Goal: Information Seeking & Learning: Learn about a topic

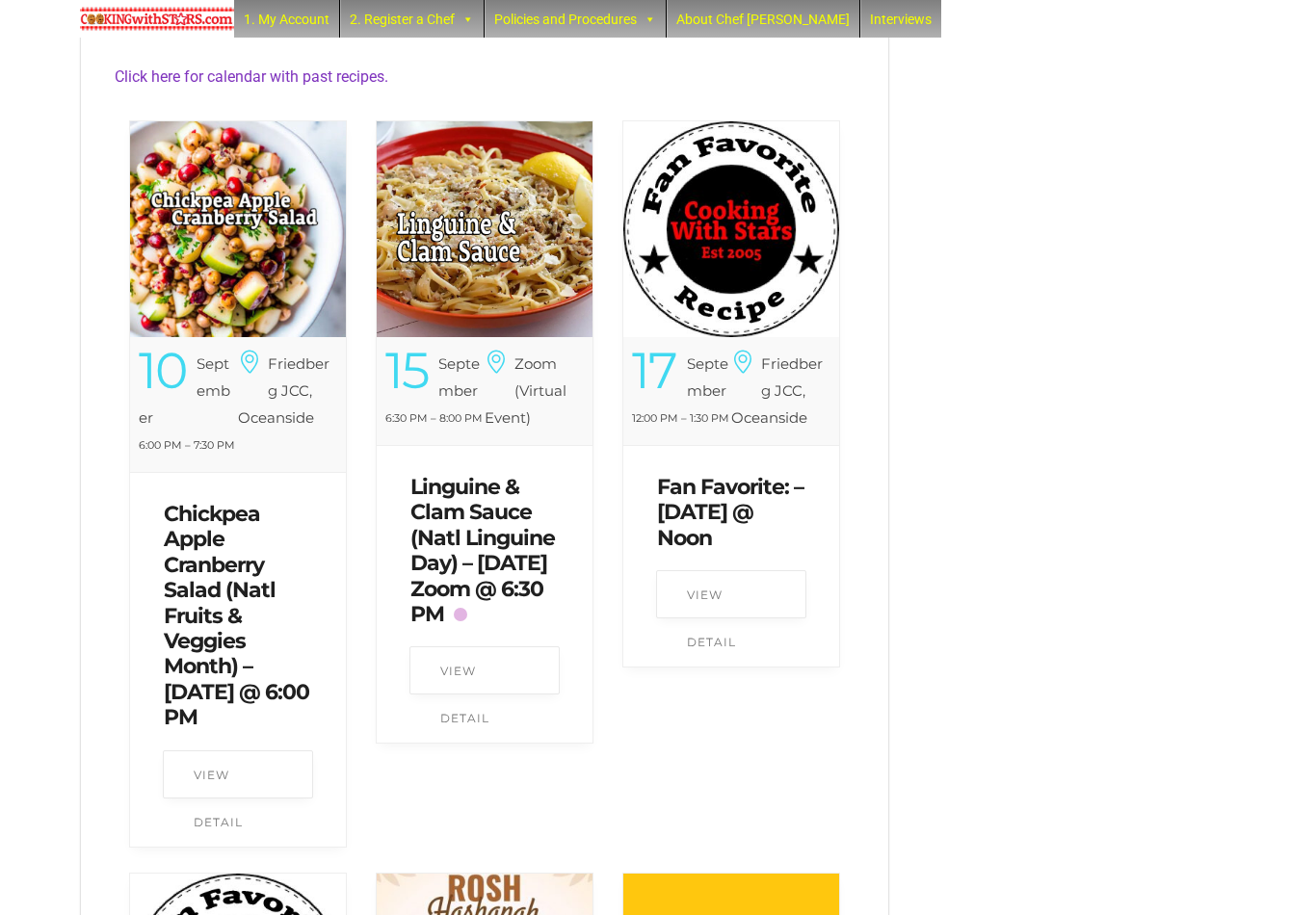
scroll to position [700, 0]
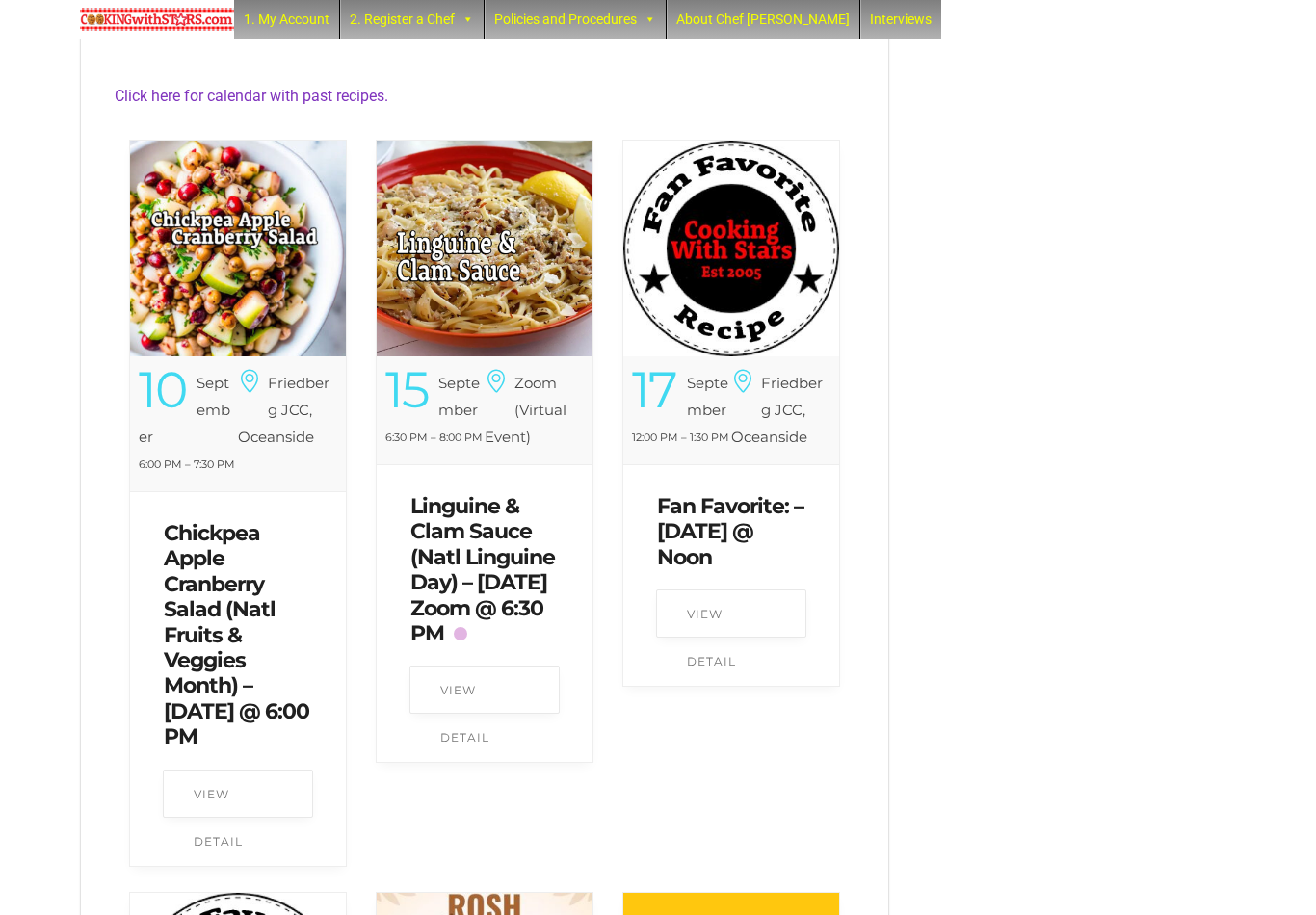
click at [519, 346] on img at bounding box center [484, 248] width 216 height 216
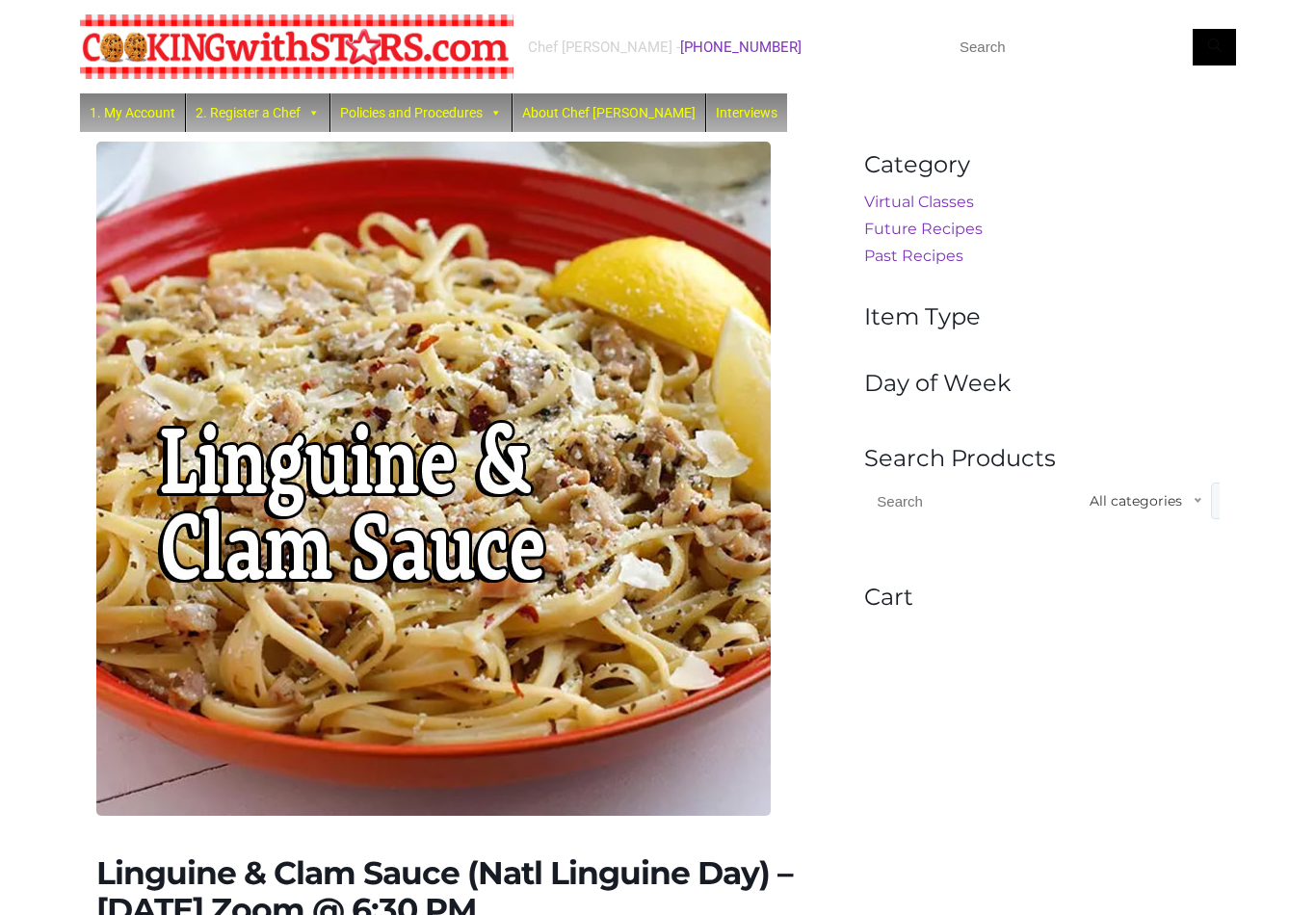
scroll to position [-13, 0]
click at [392, 48] on img at bounding box center [297, 47] width 434 height 64
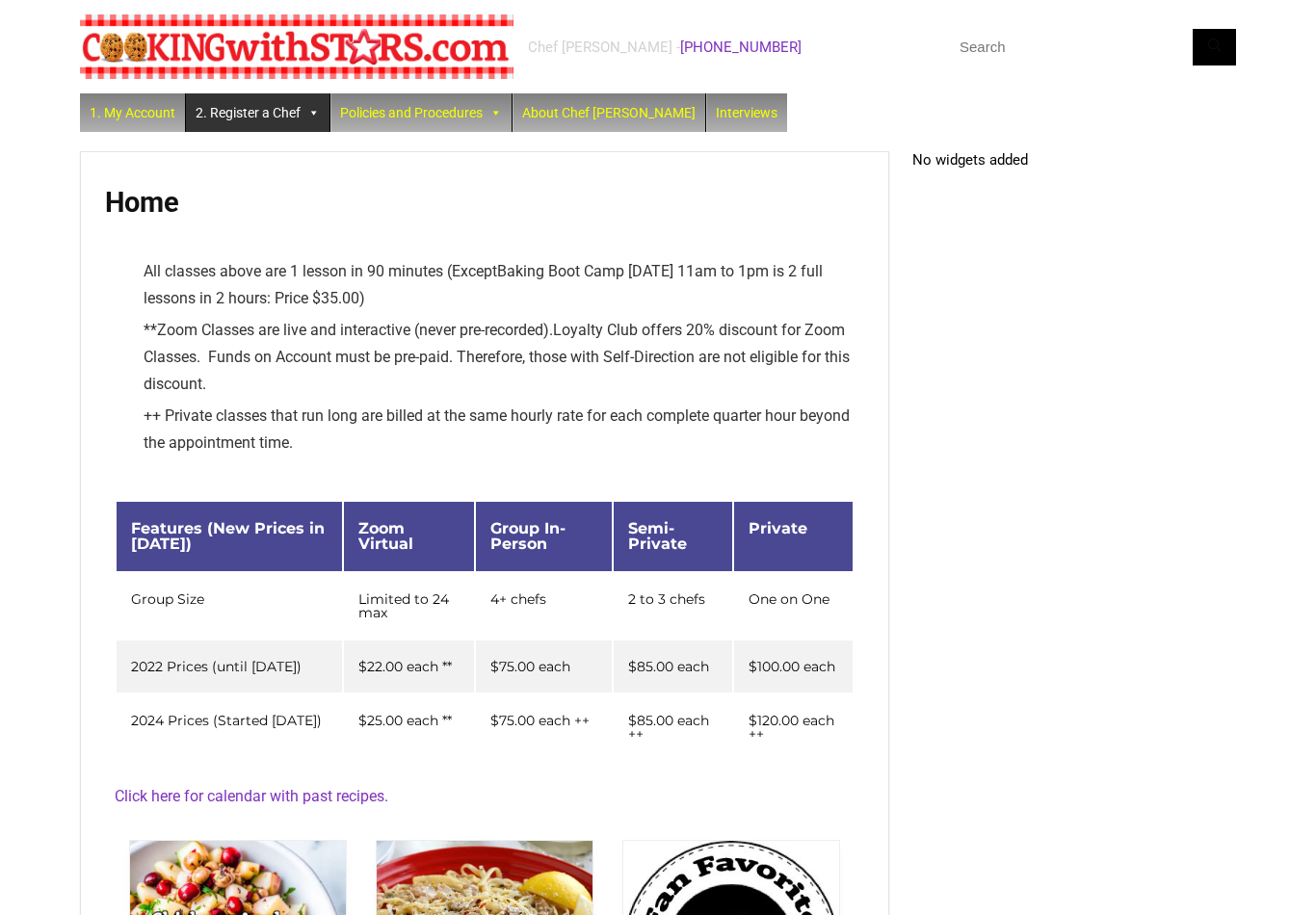
click at [227, 121] on link "2. Register a Chef" at bounding box center [258, 113] width 143 height 39
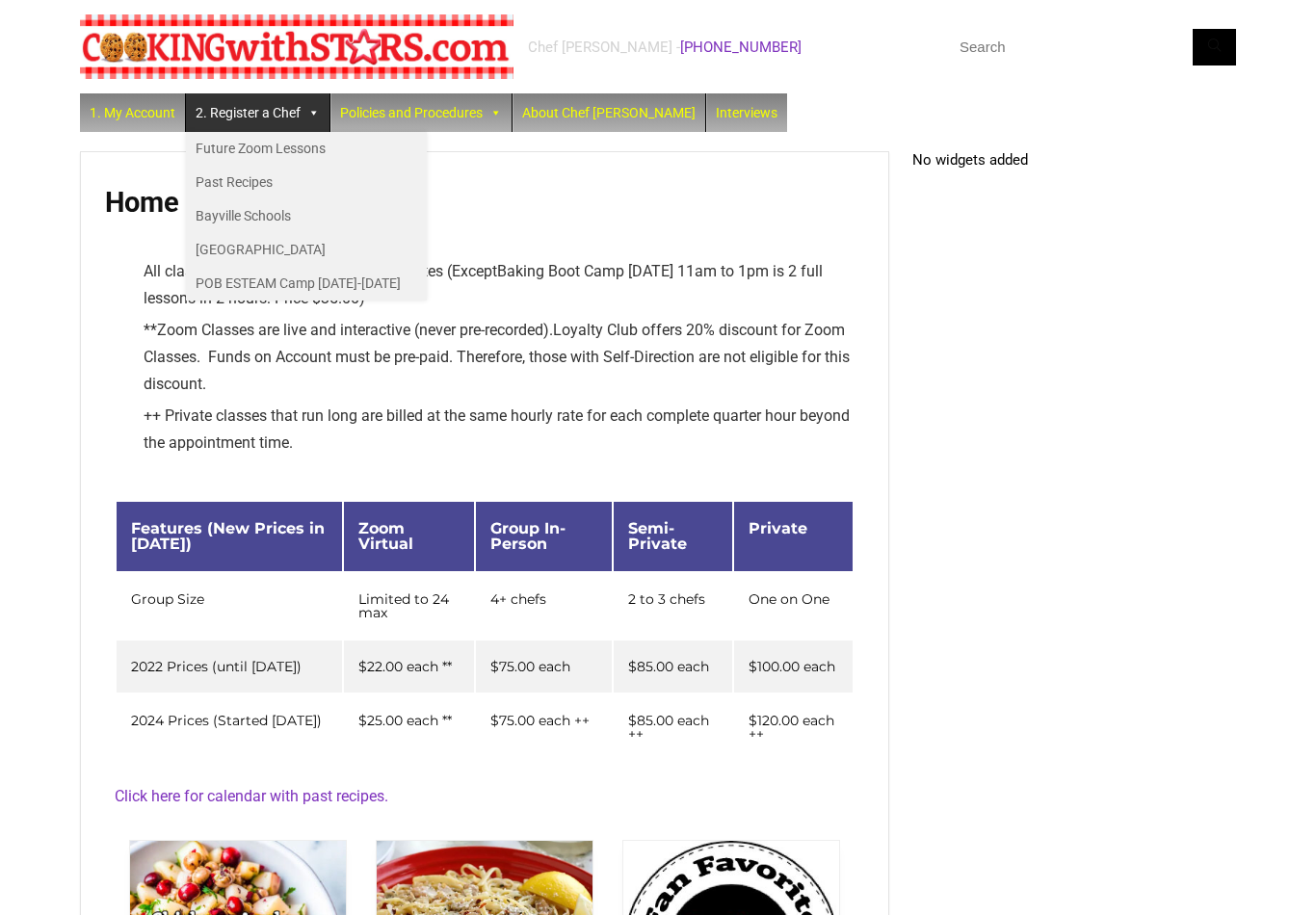
click at [200, 190] on link "Past Recipes" at bounding box center [306, 182] width 241 height 34
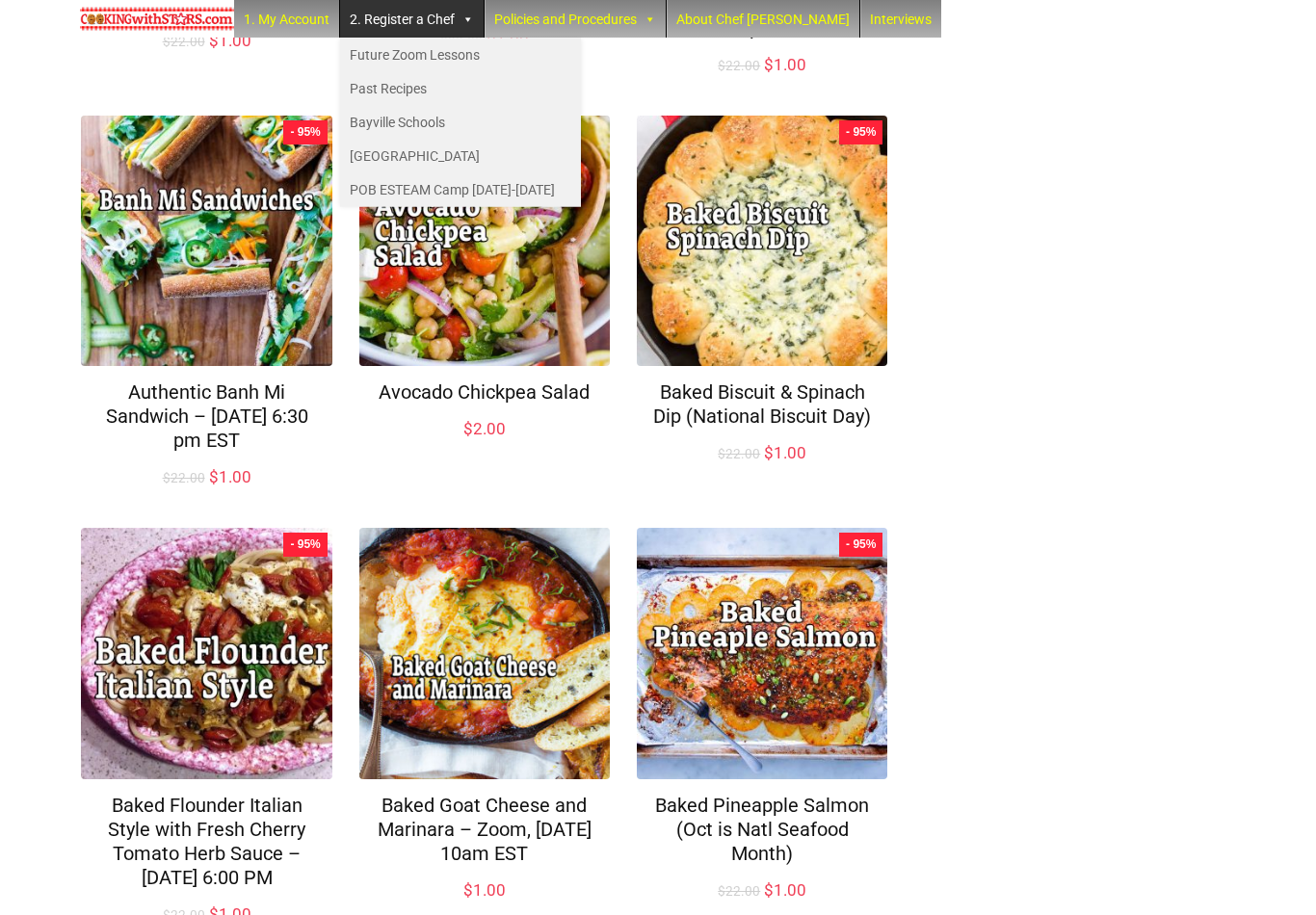
scroll to position [1042, 0]
click at [1083, 526] on div "Recipe Showing 1–12 of 330 results Default sorting Sort by popularity Sort by l…" at bounding box center [658, 77] width 1156 height 1974
click at [77, 66] on div "Chef Paula - (516) 338-0552 1. My Account 2. Register a Chef Future Zoom Lesson…" at bounding box center [658, 19] width 1316 height 2121
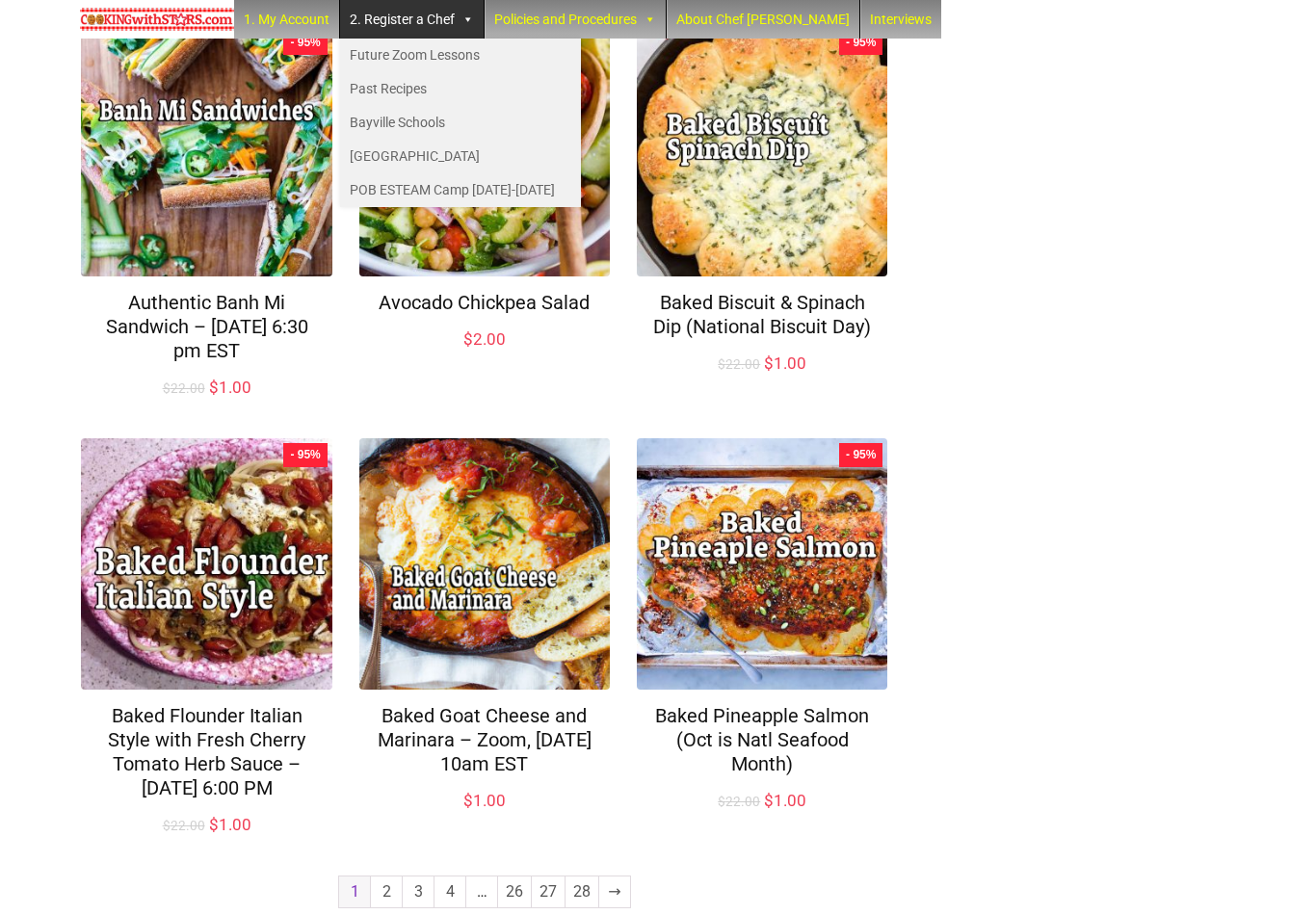
scroll to position [1200, 0]
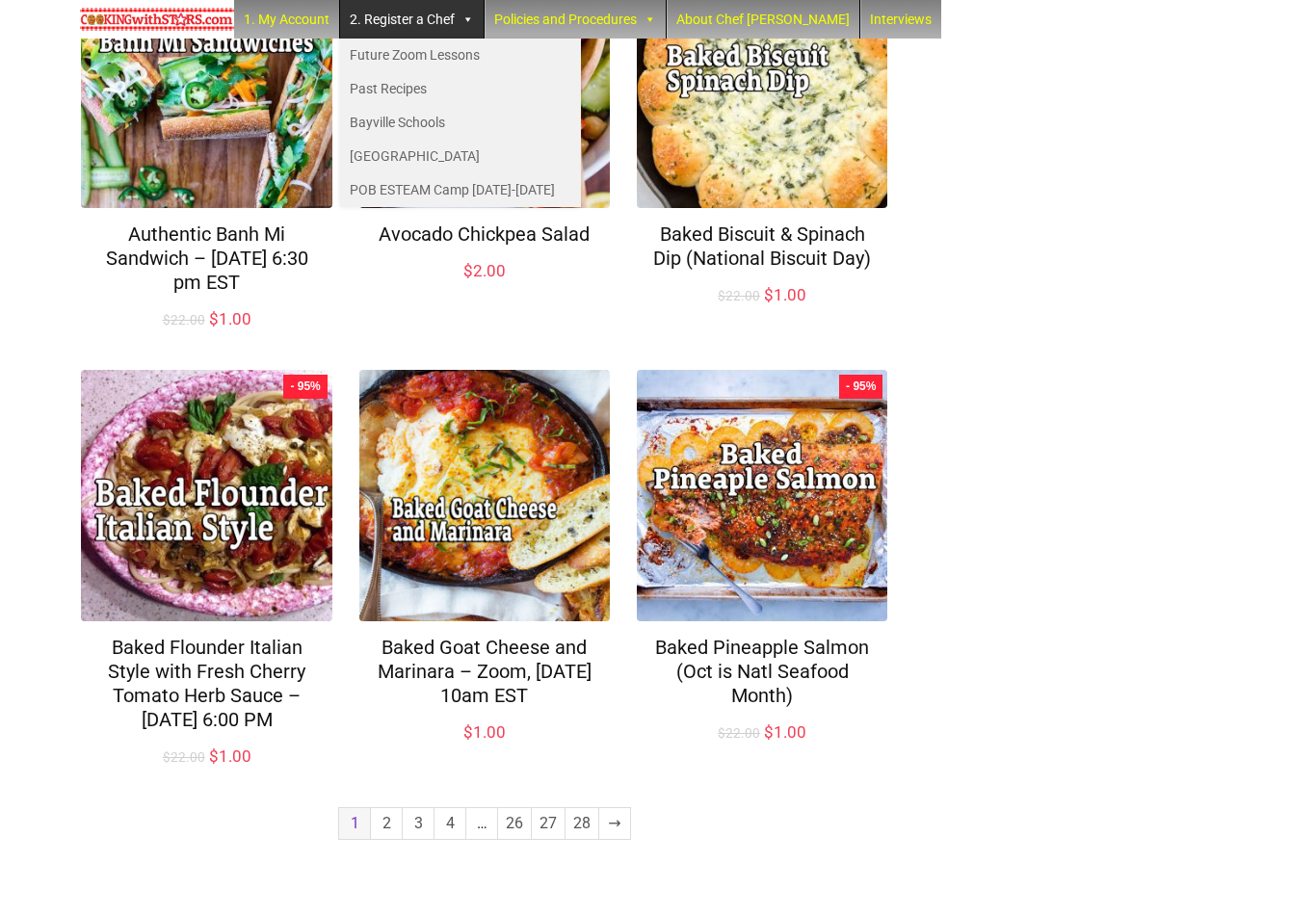
click at [377, 839] on link "2" at bounding box center [386, 824] width 31 height 31
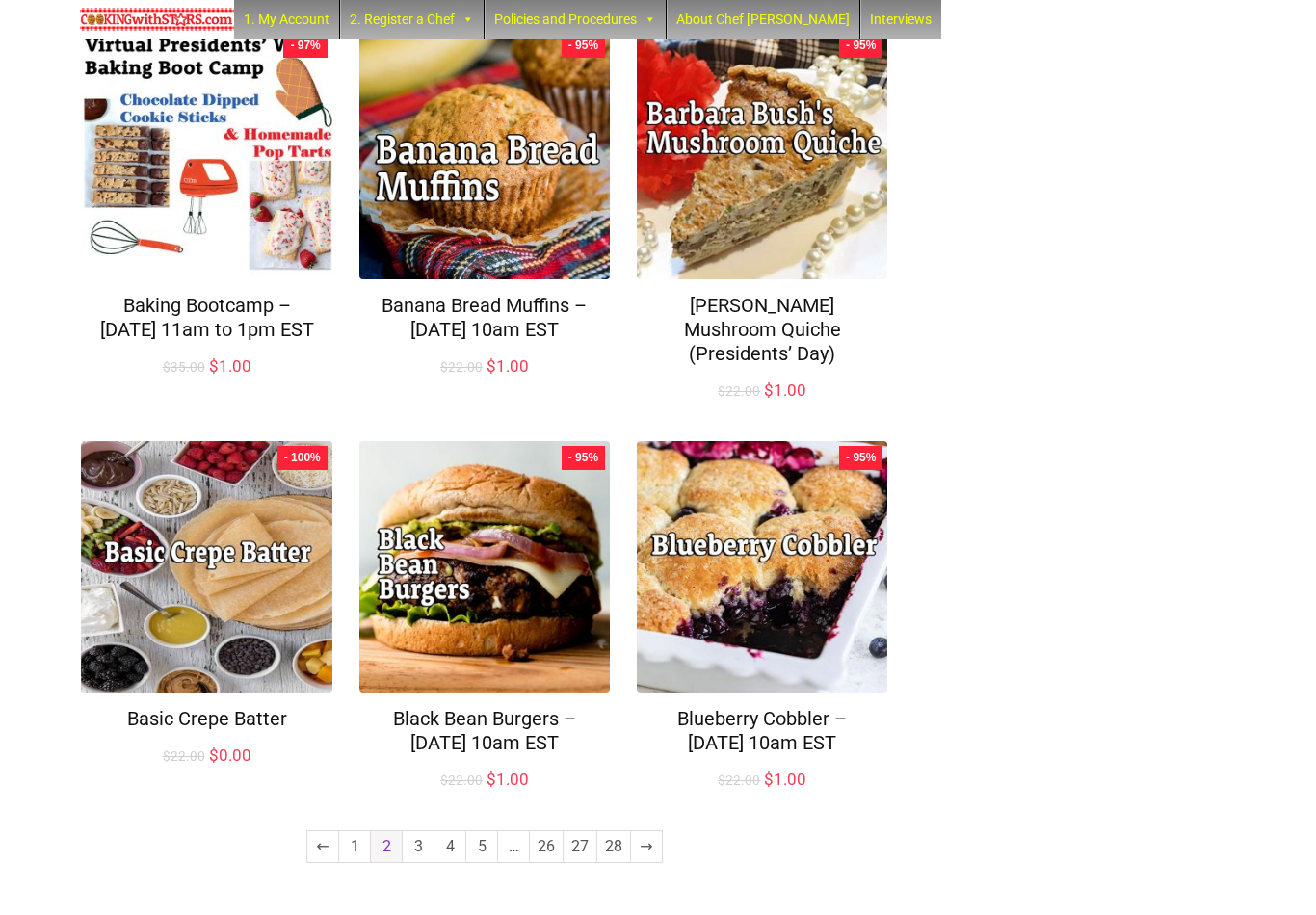
scroll to position [1199, 0]
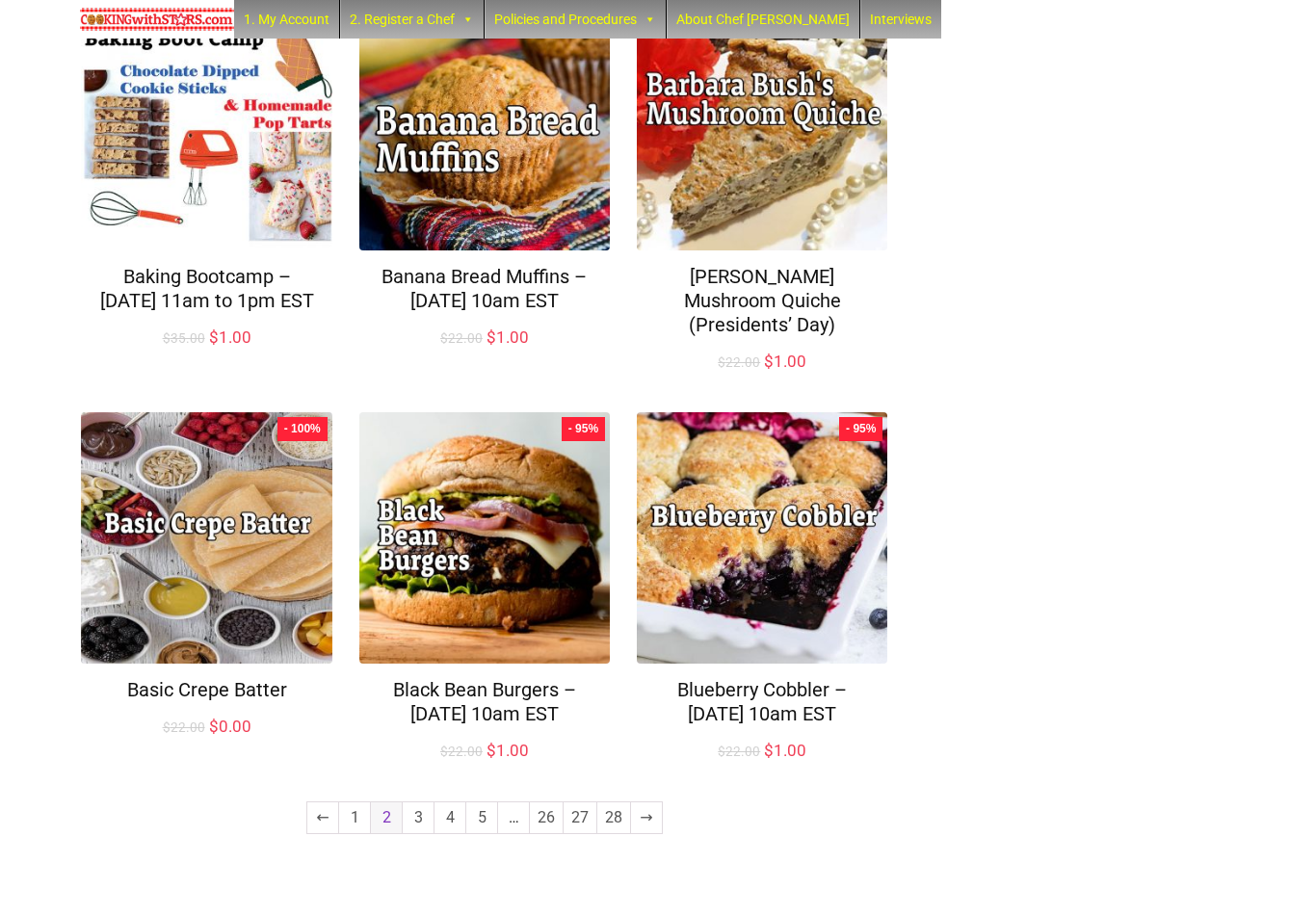
click at [421, 834] on link "3" at bounding box center [419, 818] width 31 height 31
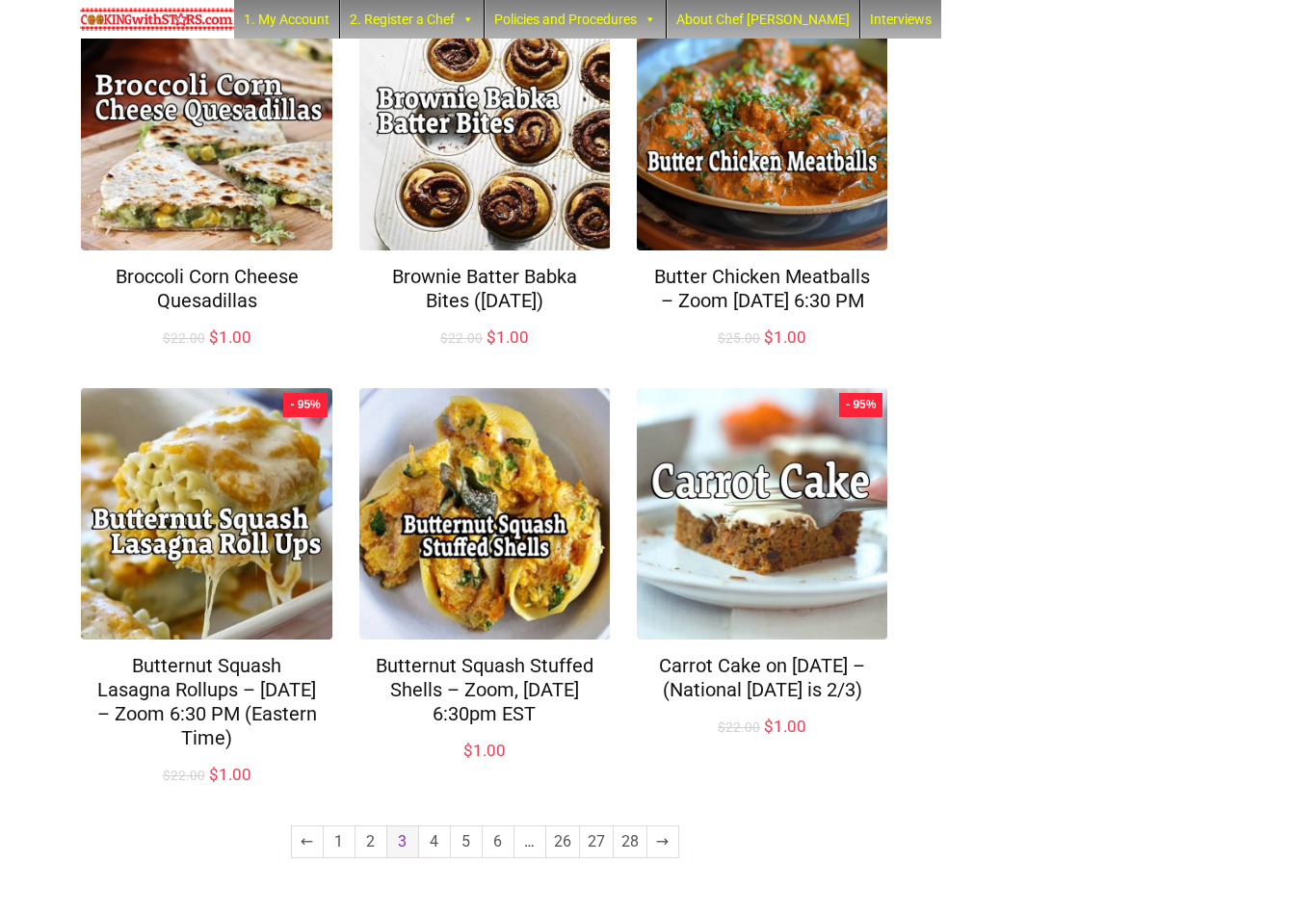
scroll to position [1128, 0]
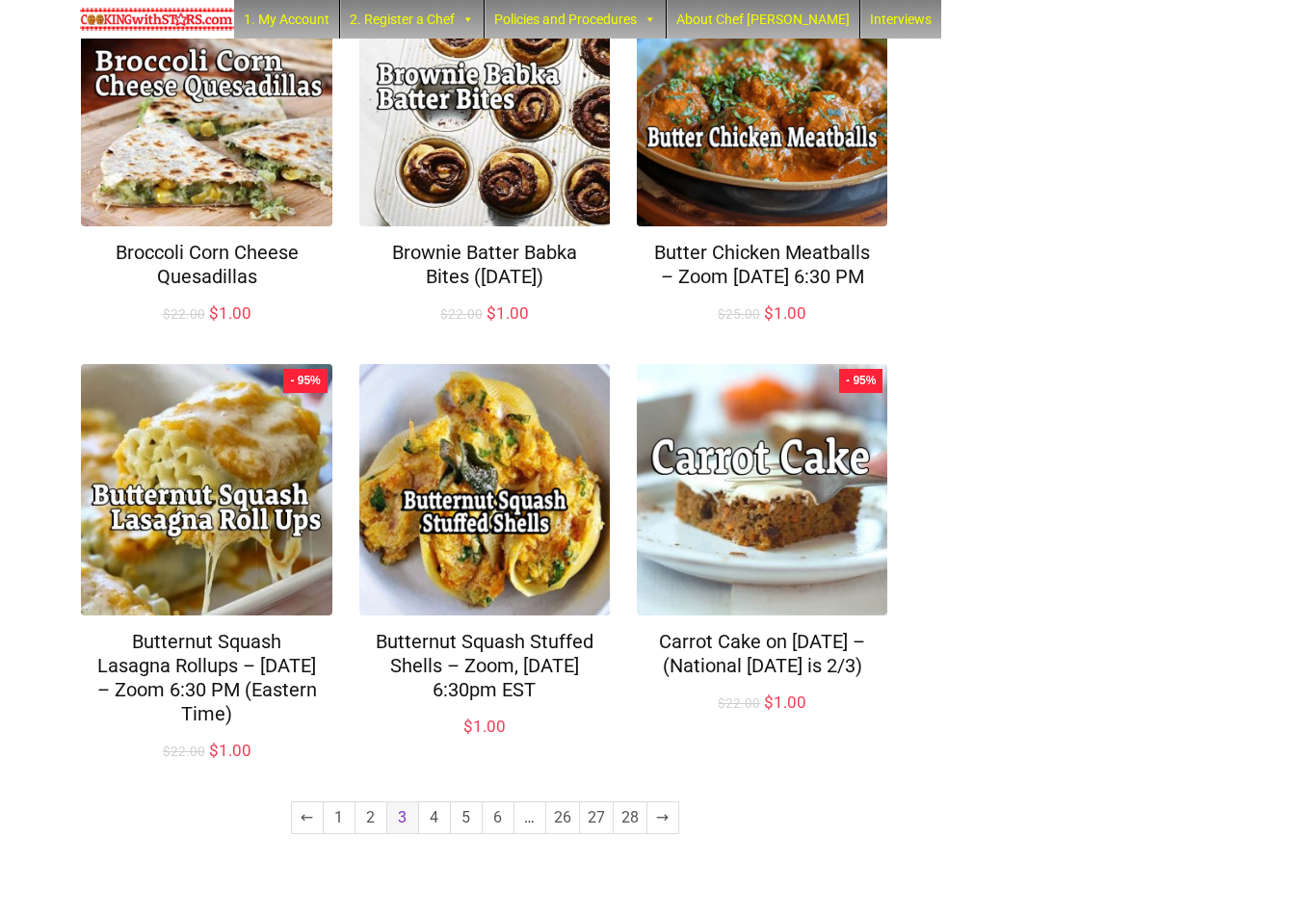
click at [436, 834] on link "4" at bounding box center [435, 818] width 31 height 31
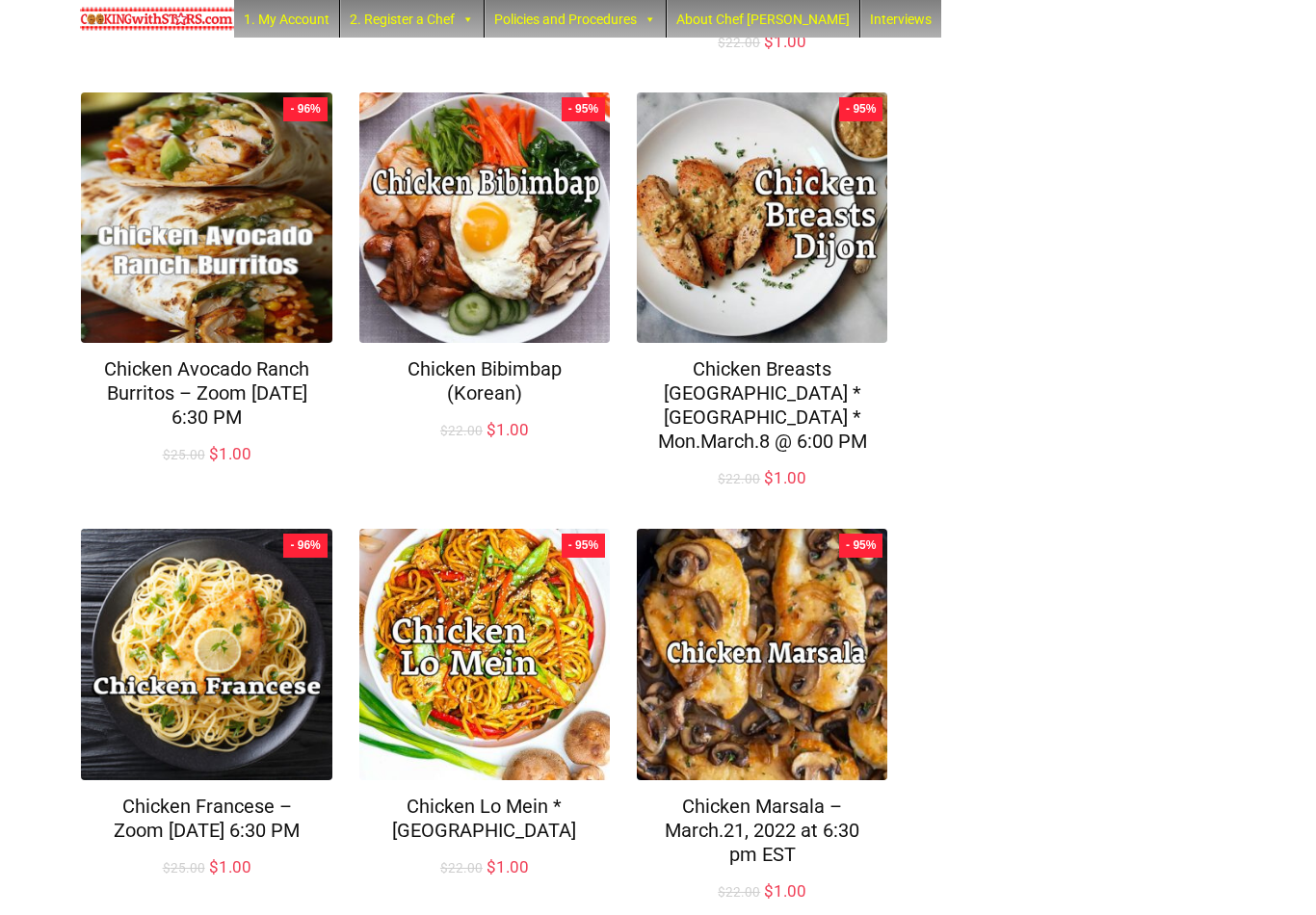
scroll to position [1175, 0]
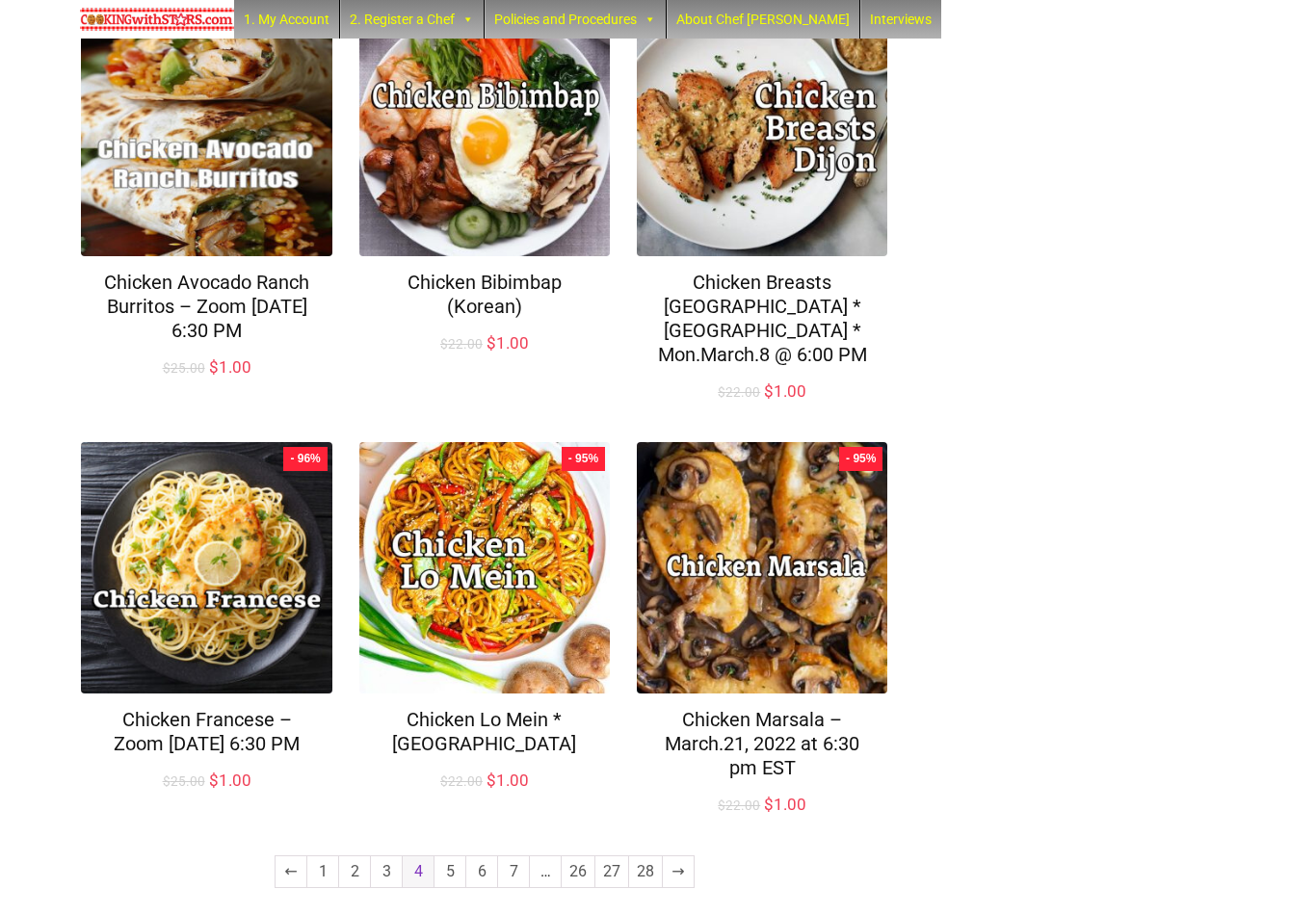
click at [453, 856] on link "5" at bounding box center [451, 872] width 31 height 31
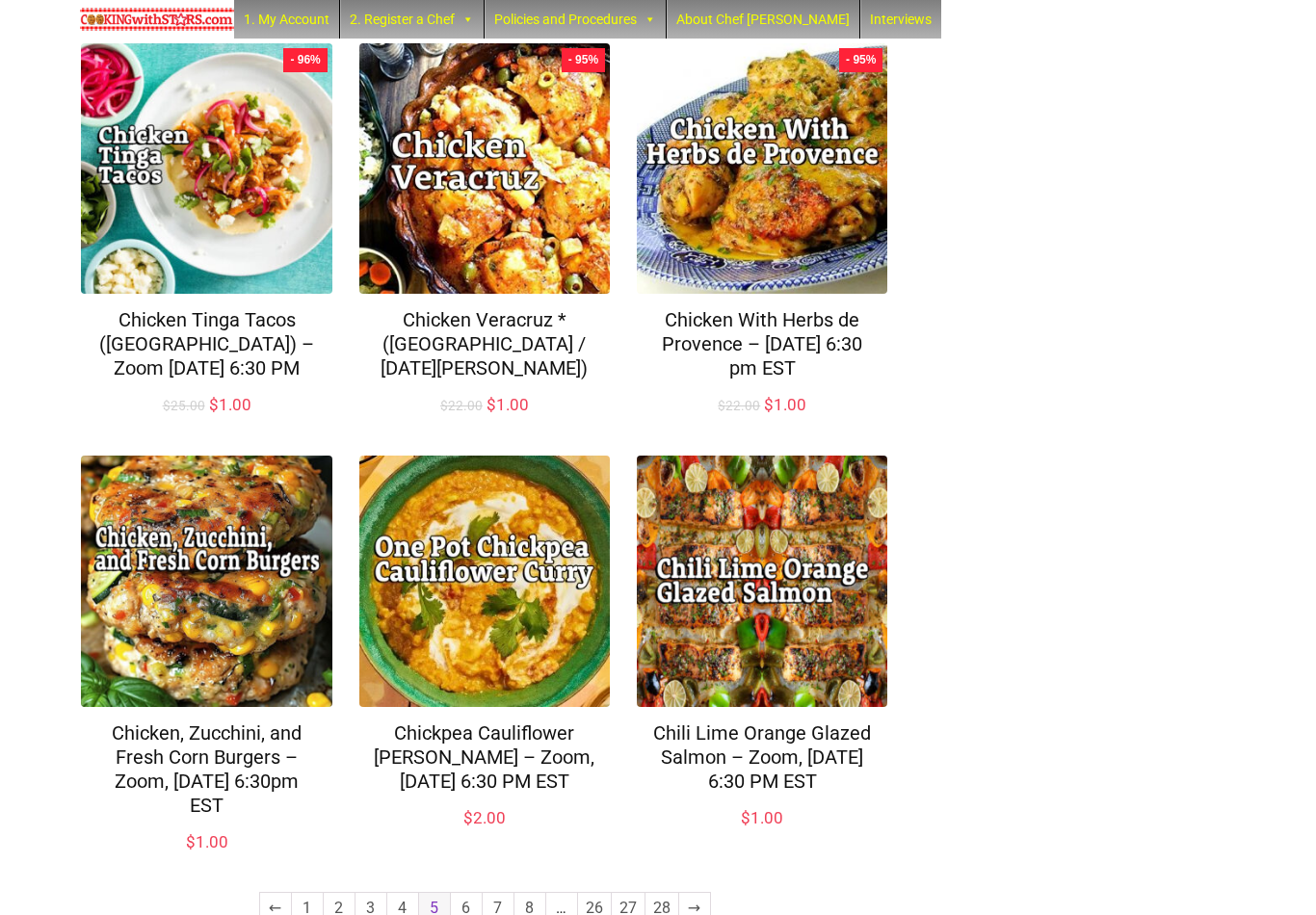
scroll to position [1199, 0]
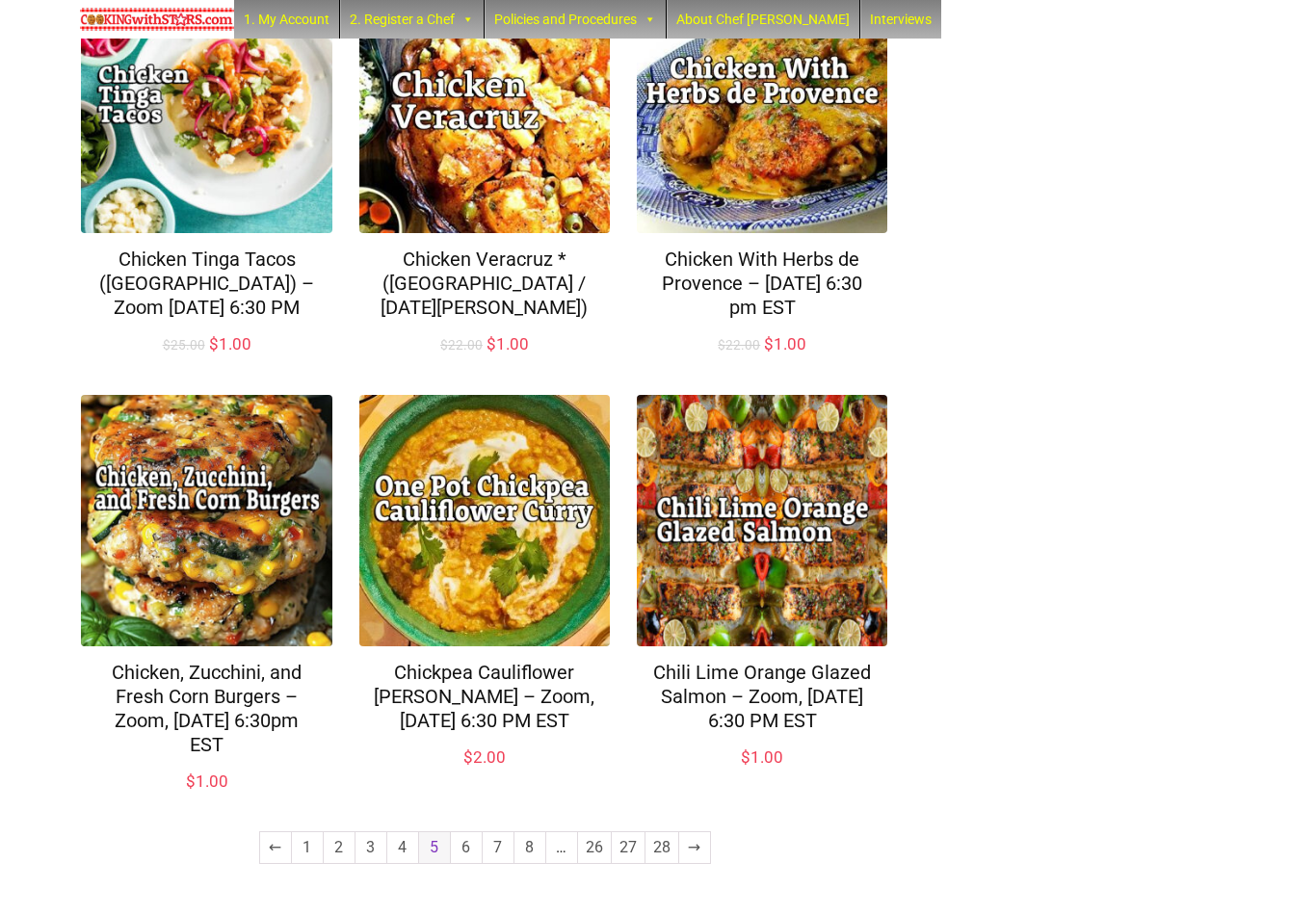
click at [464, 851] on link "6" at bounding box center [466, 849] width 31 height 31
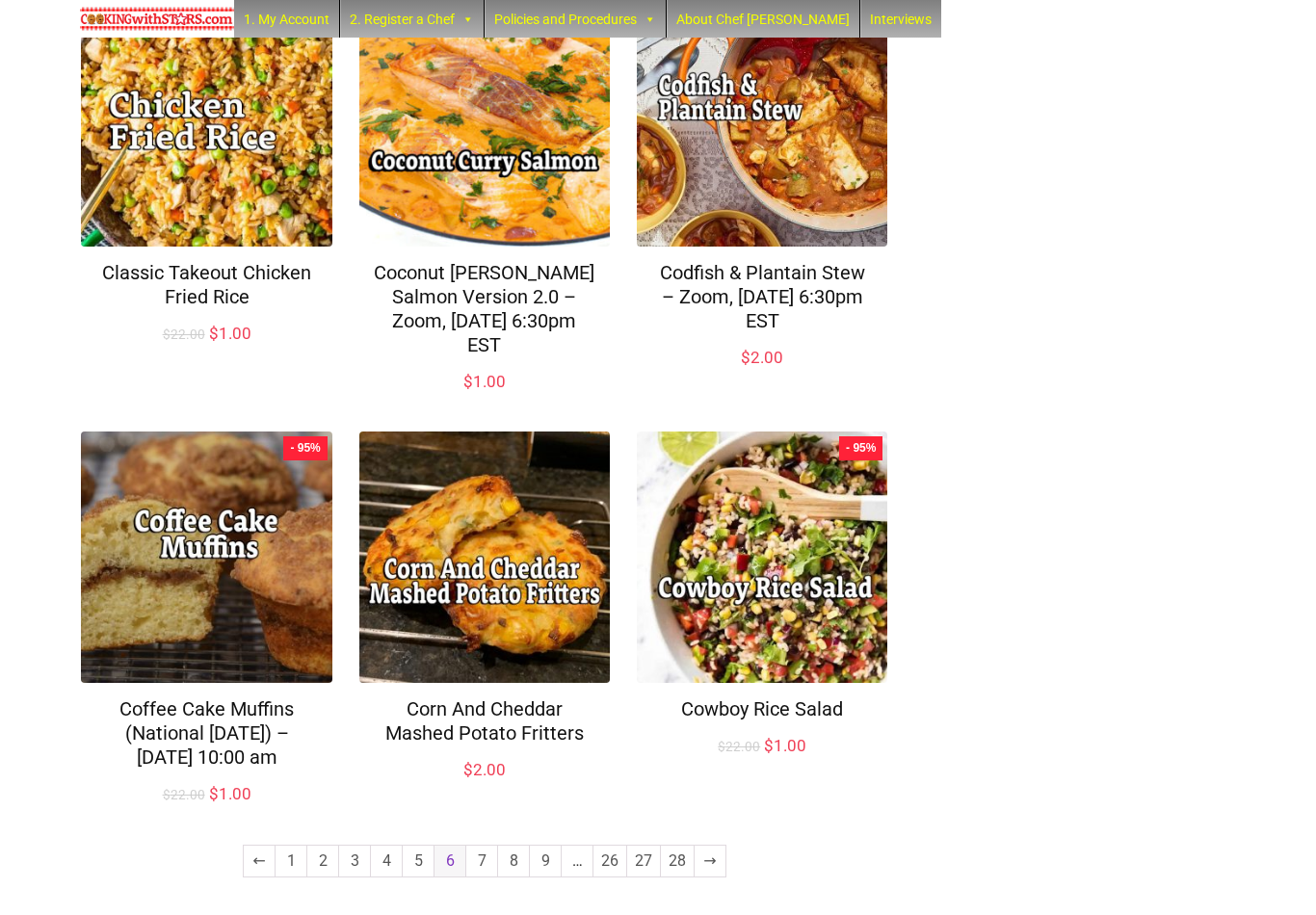
scroll to position [1174, 0]
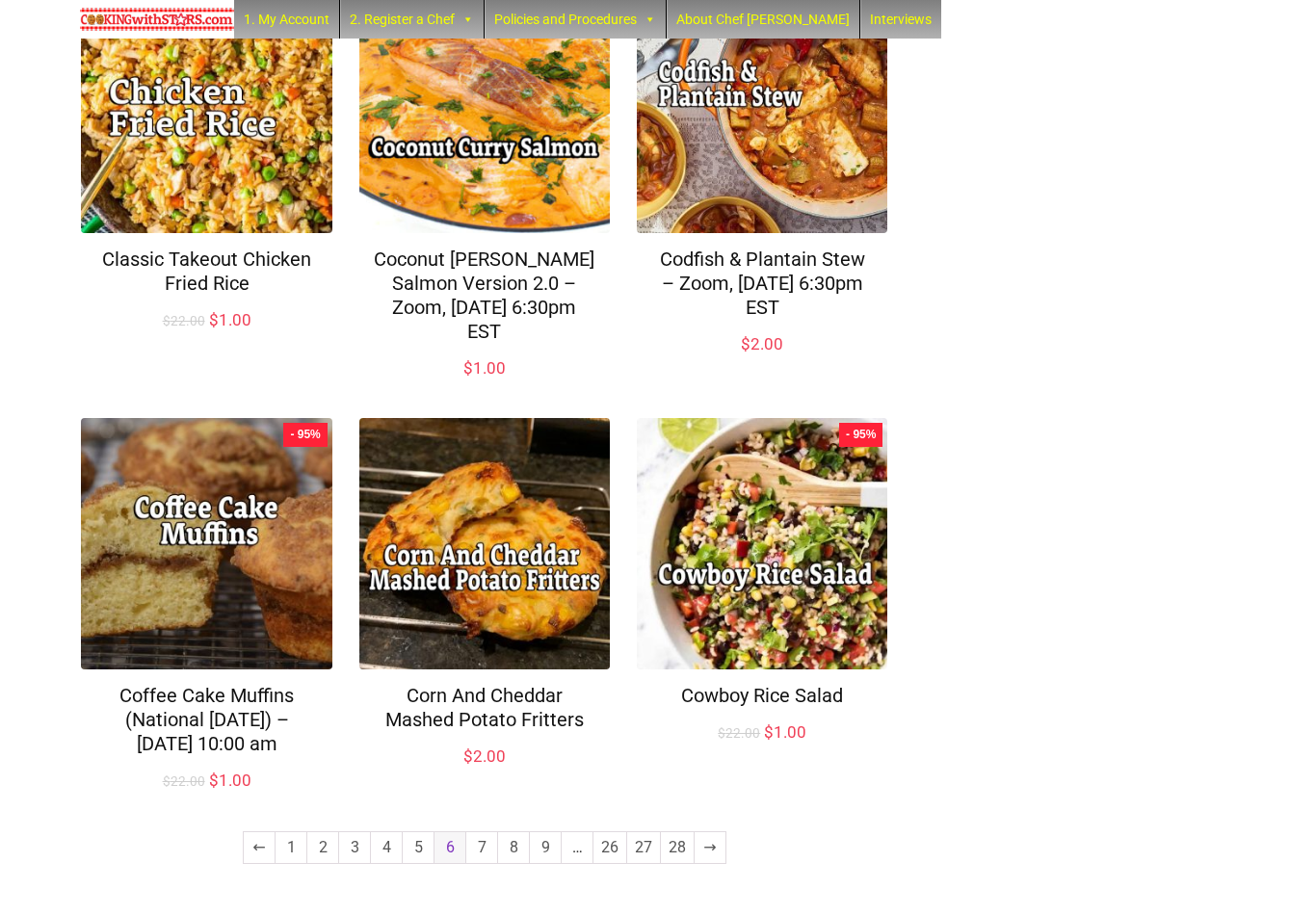
click at [482, 860] on link "7" at bounding box center [482, 849] width 31 height 31
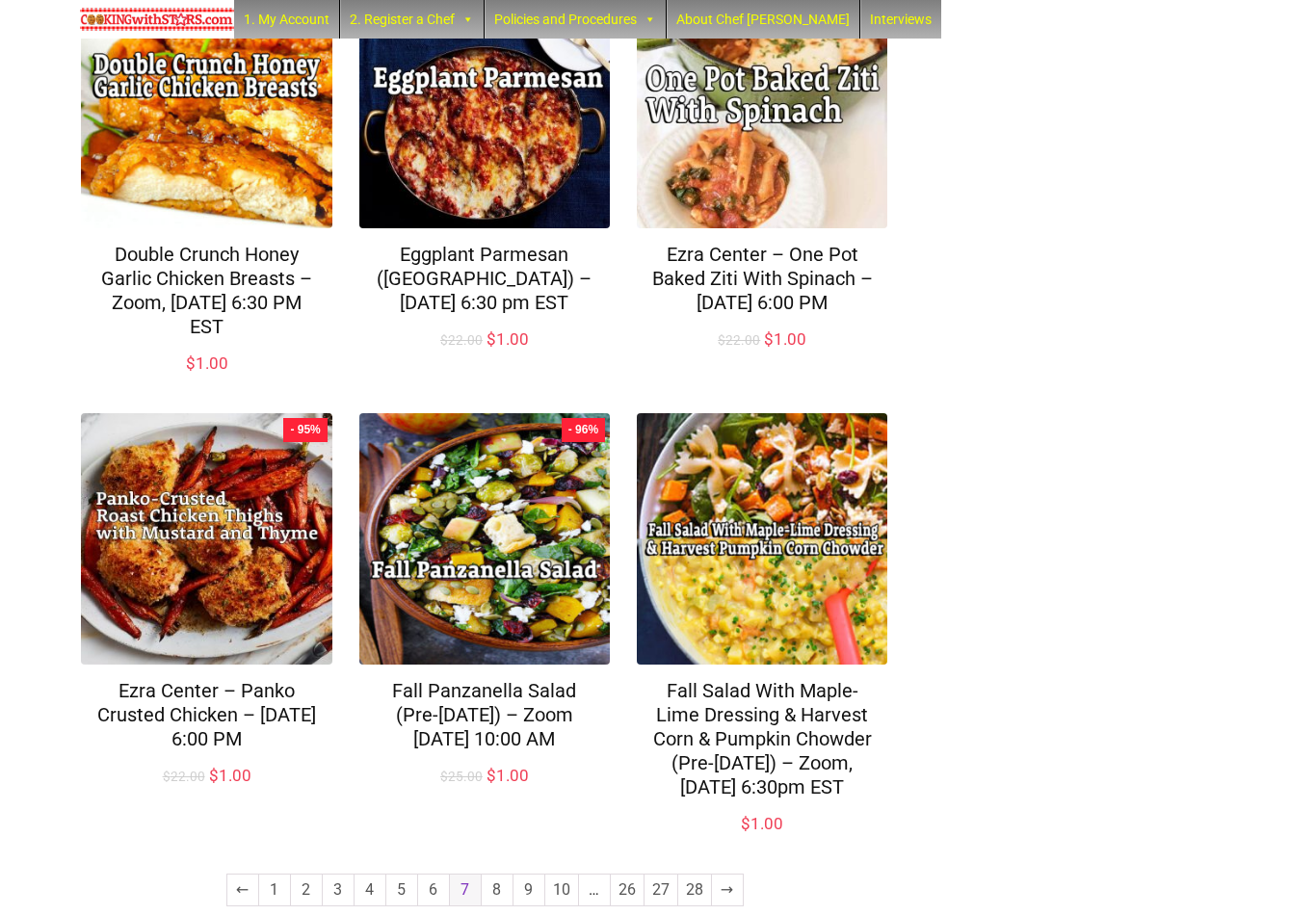
scroll to position [1222, 0]
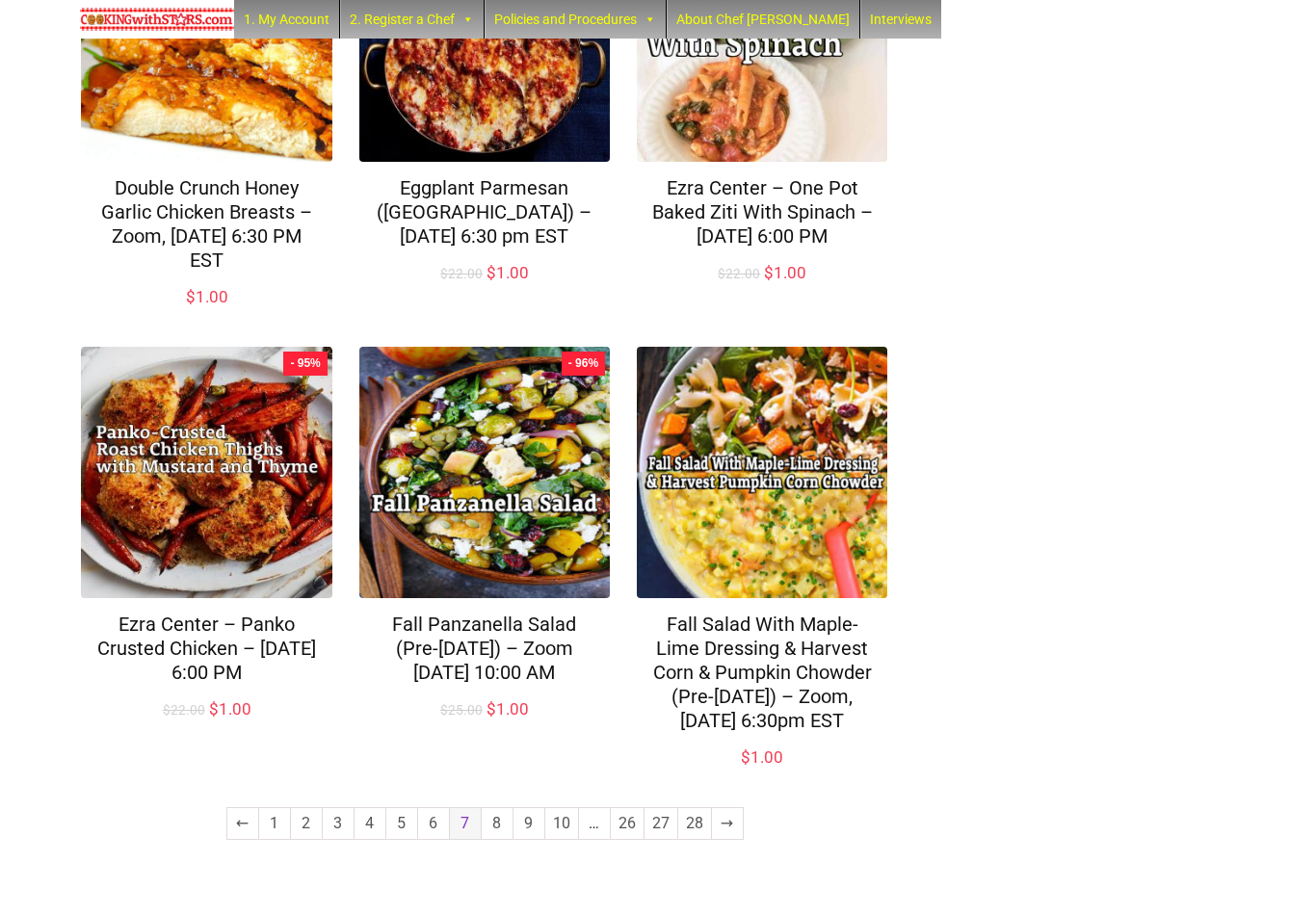
click at [498, 839] on link "8" at bounding box center [498, 824] width 31 height 31
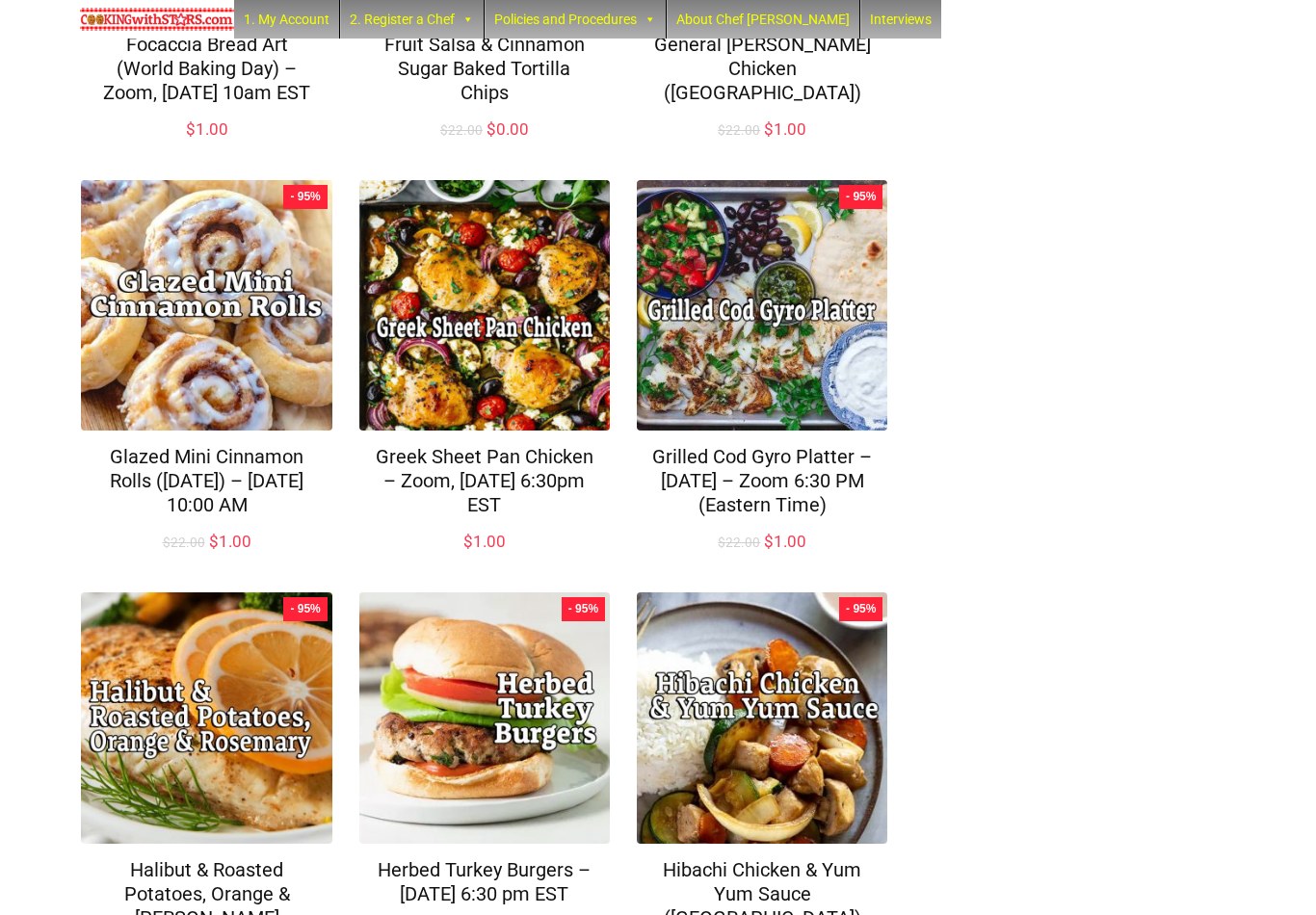
scroll to position [1198, 0]
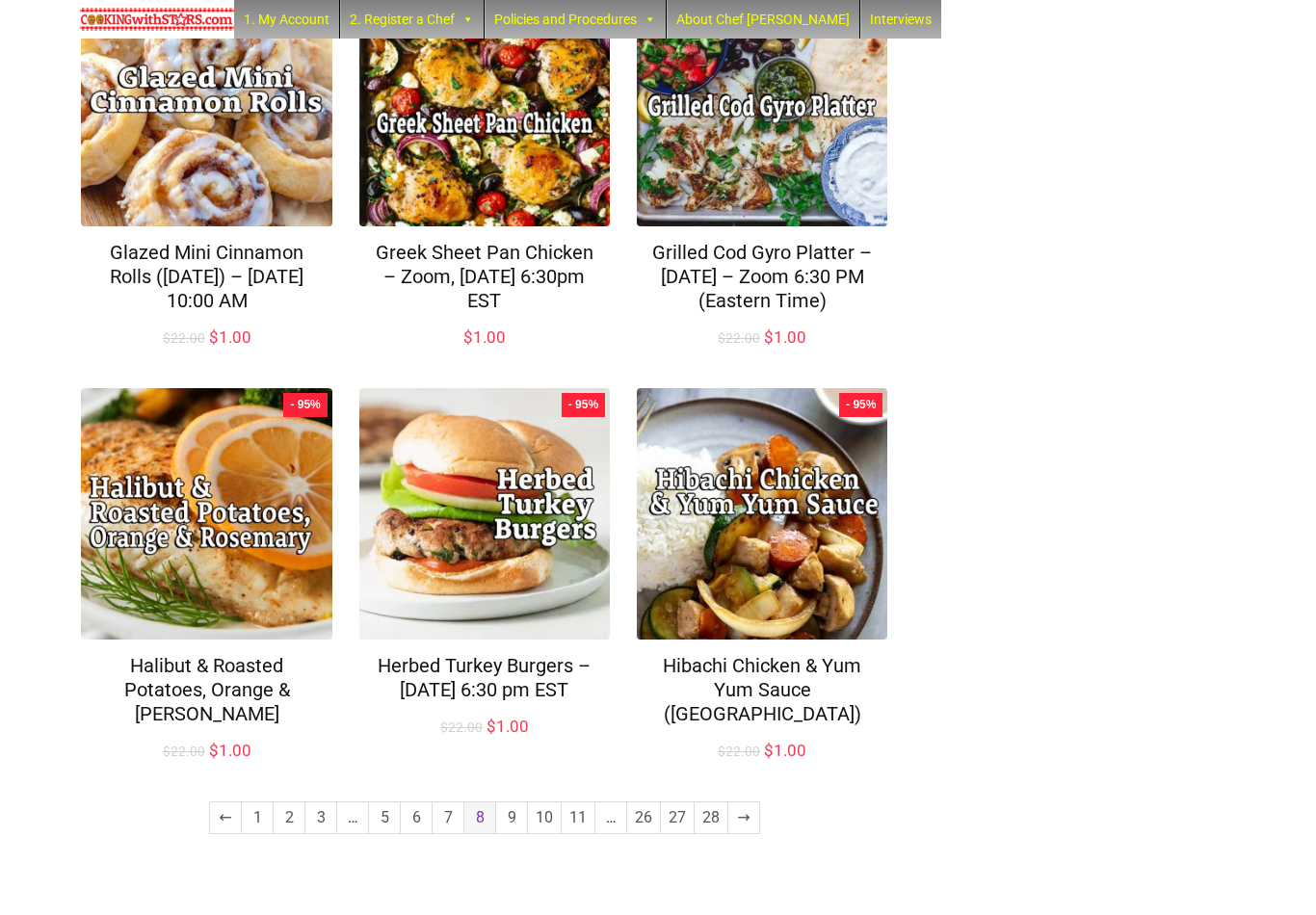
click at [509, 834] on link "9" at bounding box center [512, 818] width 31 height 31
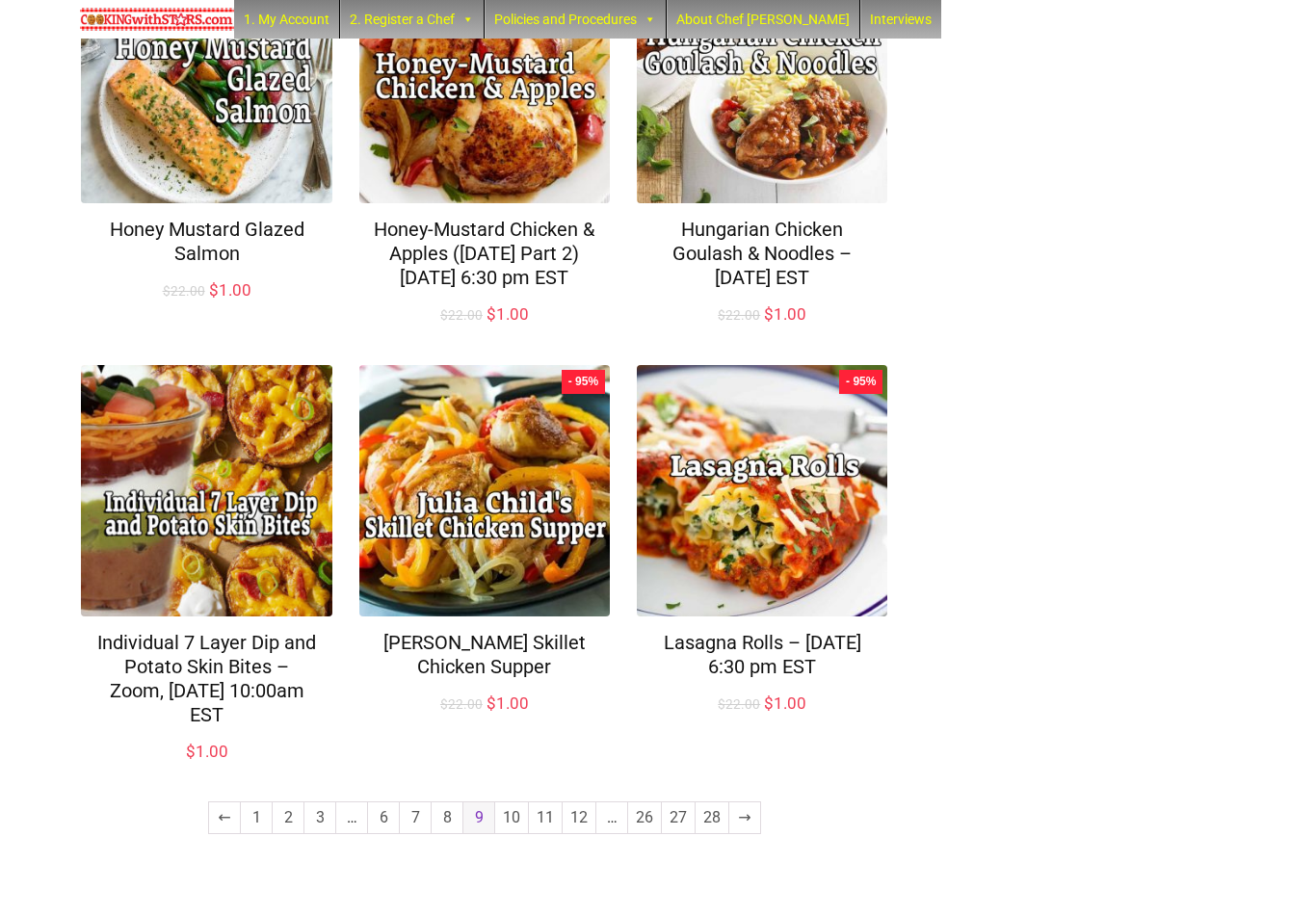
scroll to position [1223, 0]
click at [516, 834] on link "10" at bounding box center [512, 818] width 33 height 31
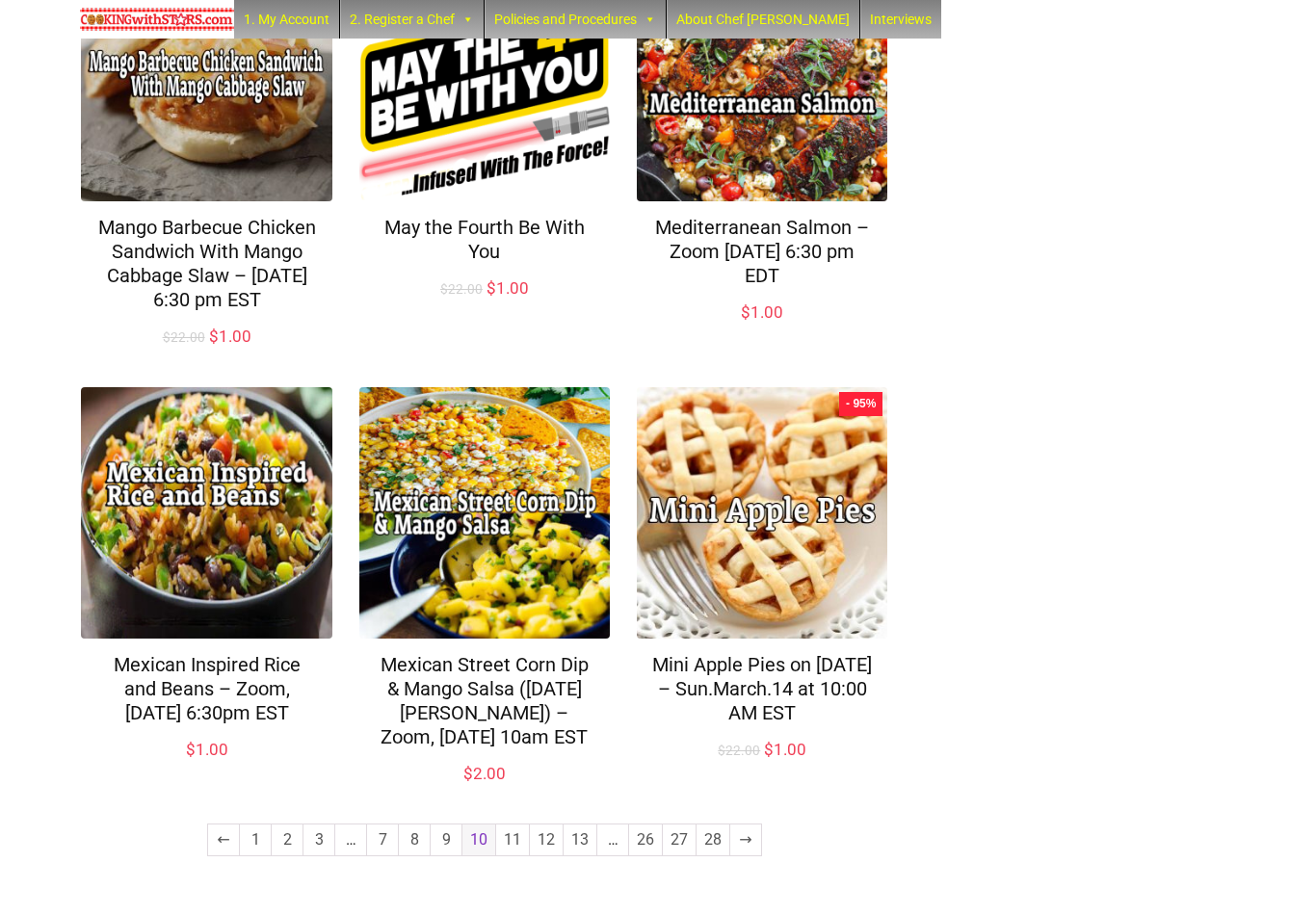
scroll to position [1247, 0]
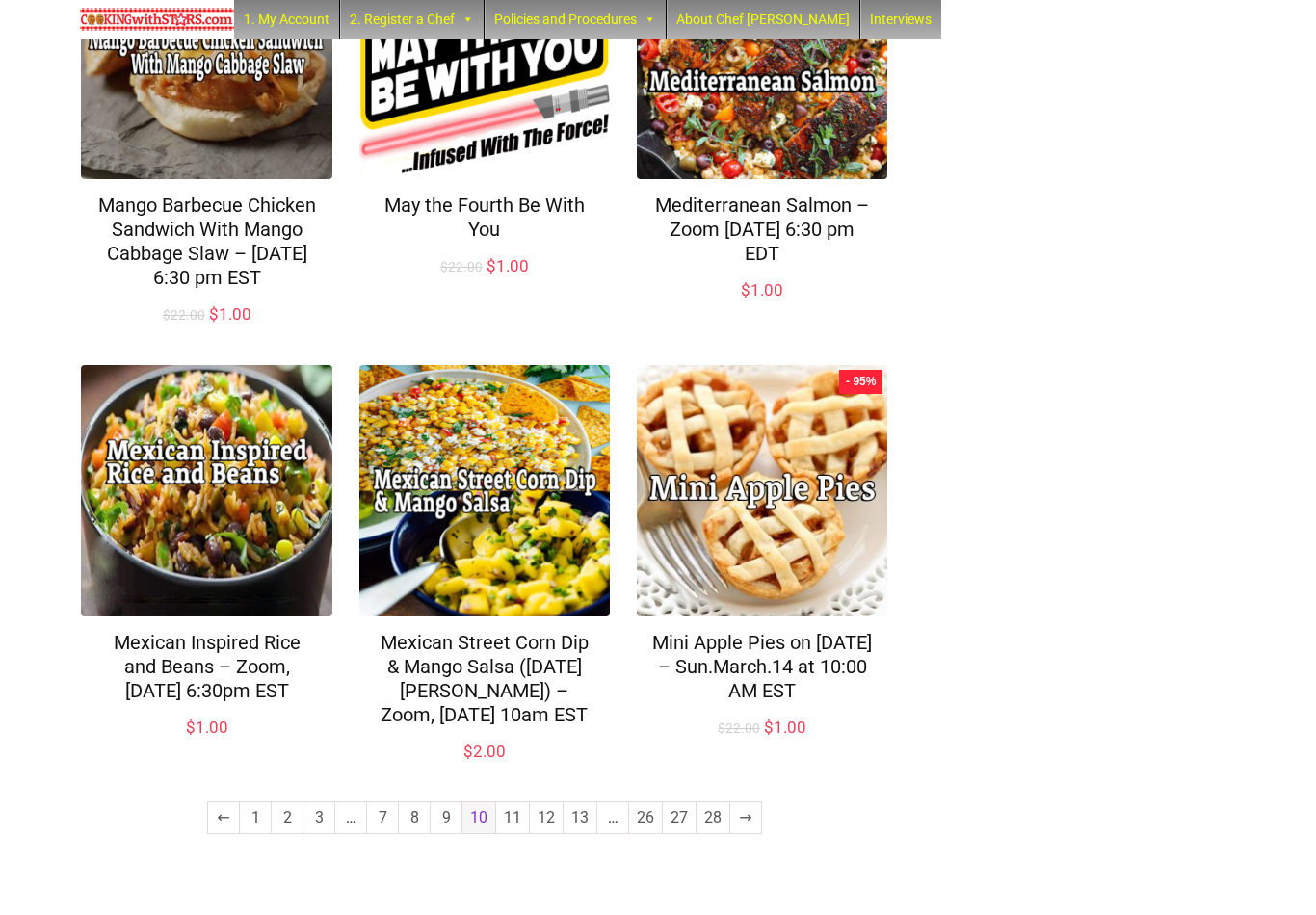
click at [515, 834] on link "11" at bounding box center [513, 818] width 33 height 31
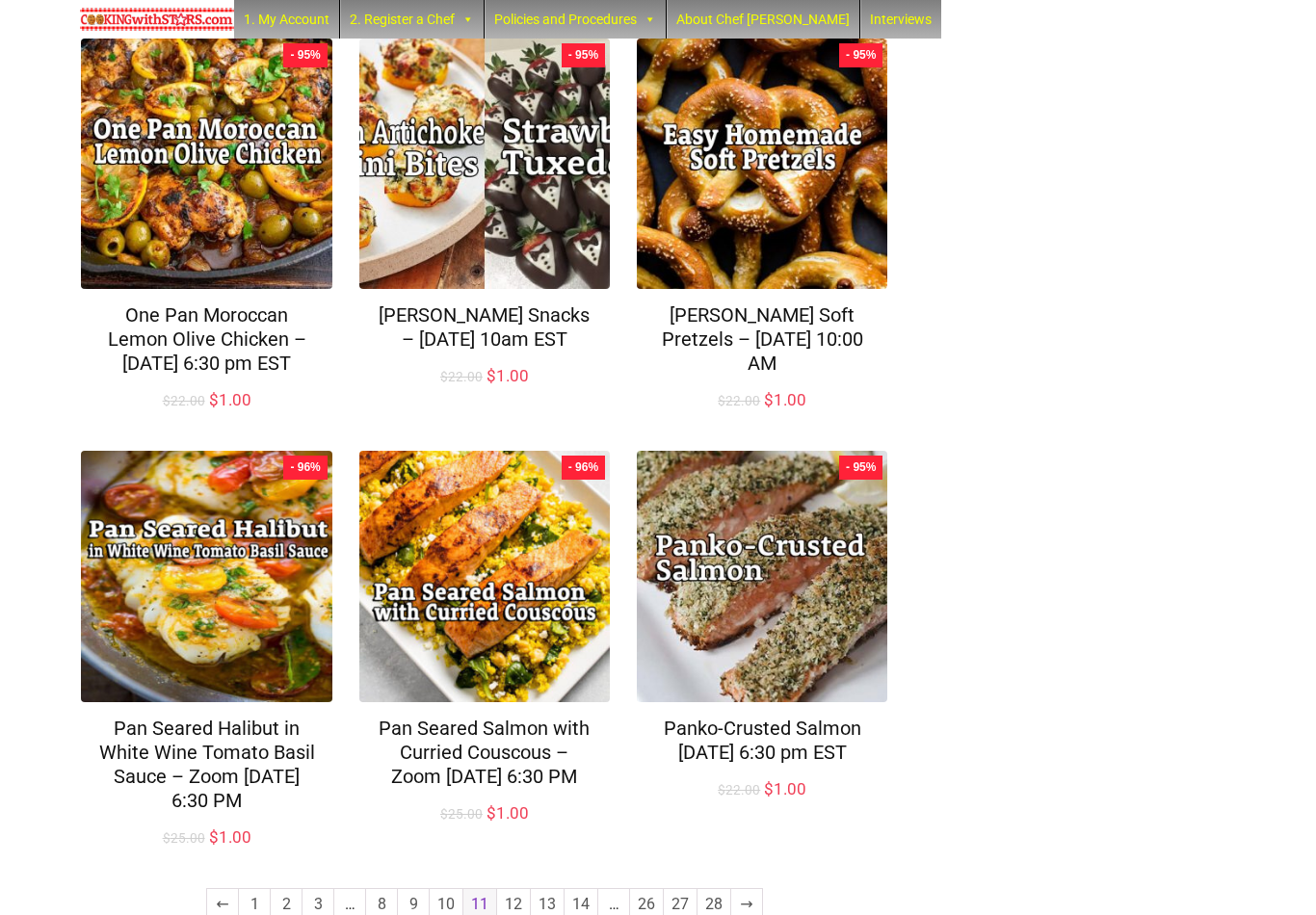
scroll to position [1224, 0]
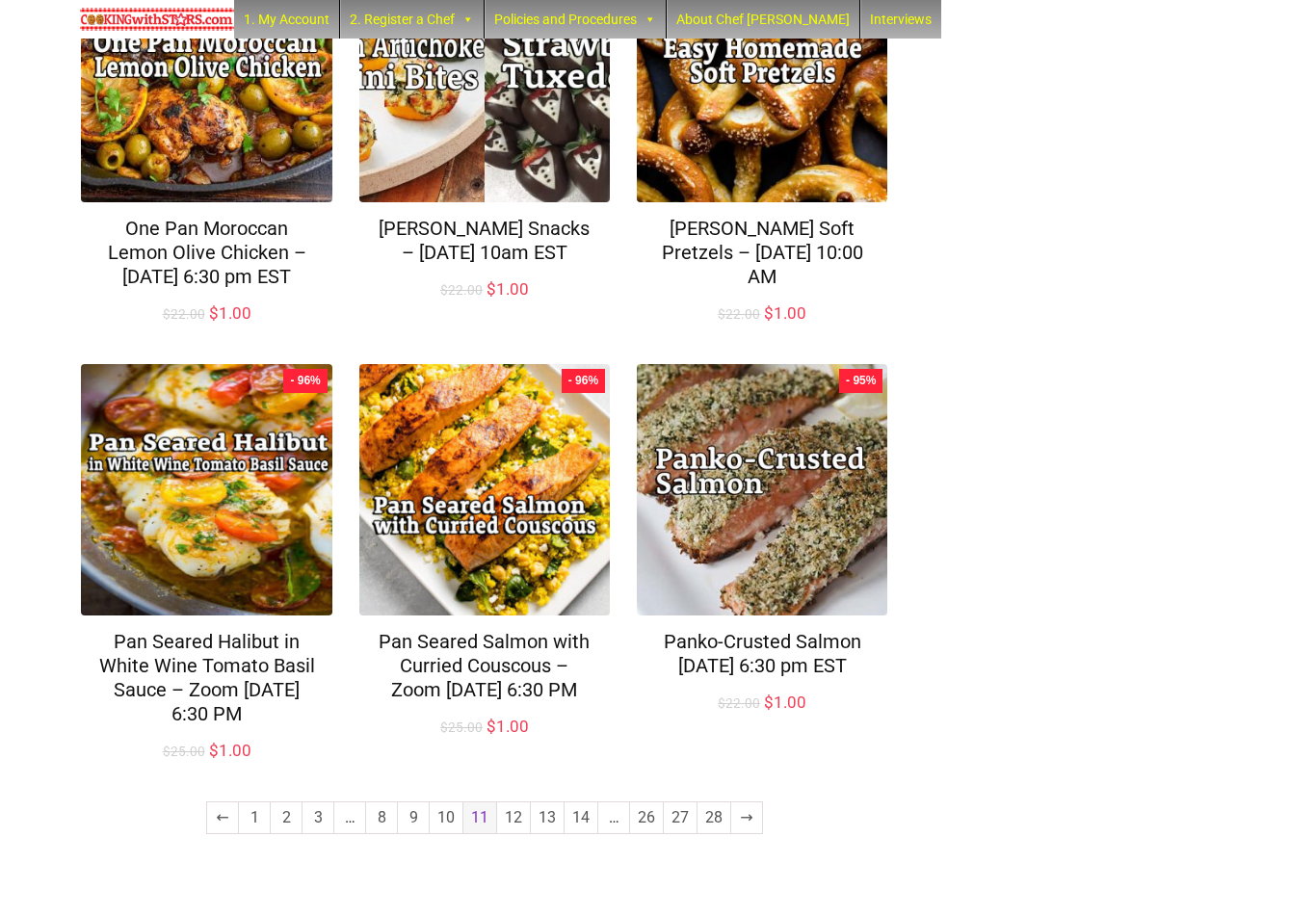
click at [521, 834] on link "12" at bounding box center [514, 818] width 33 height 31
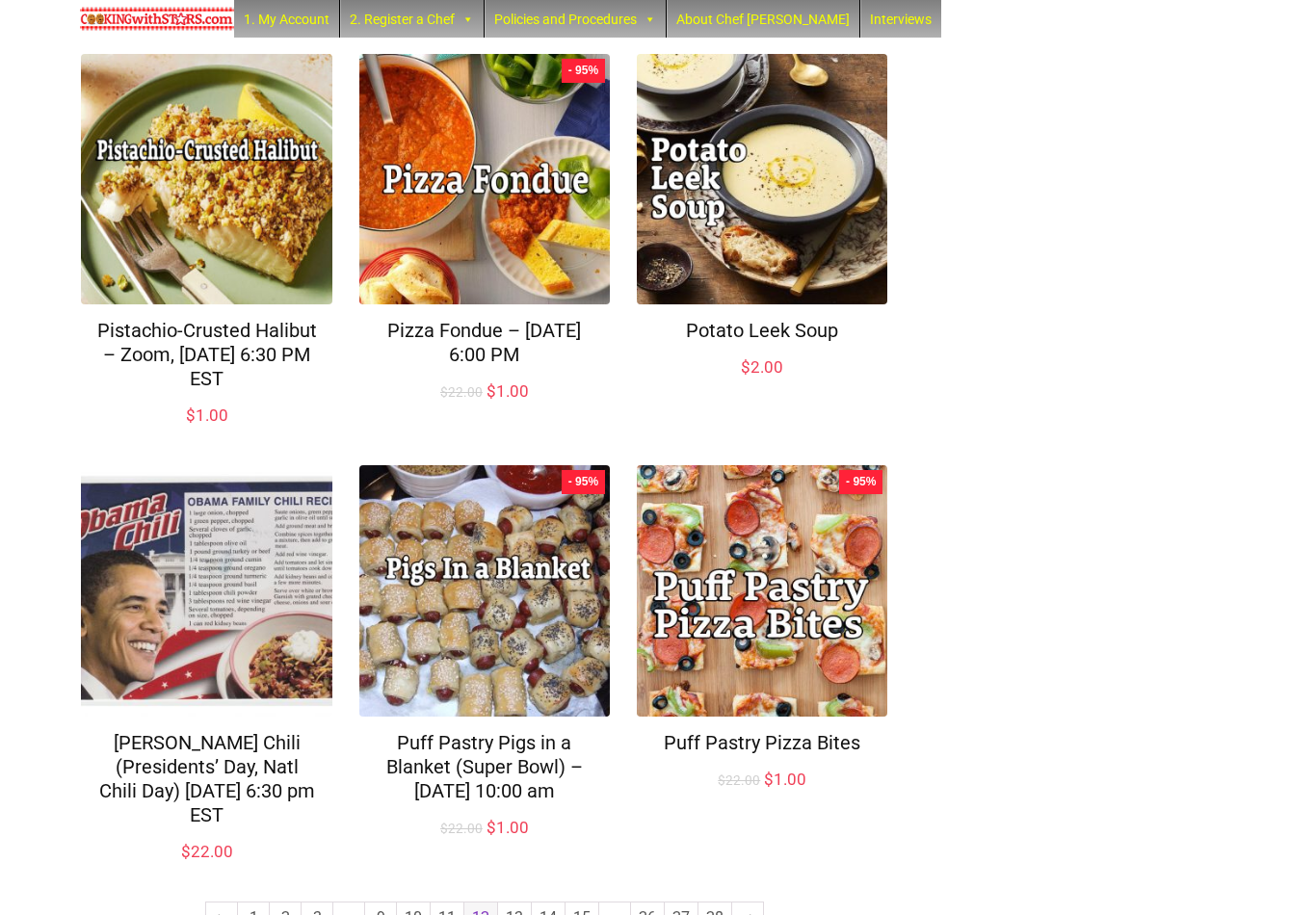
scroll to position [1174, 0]
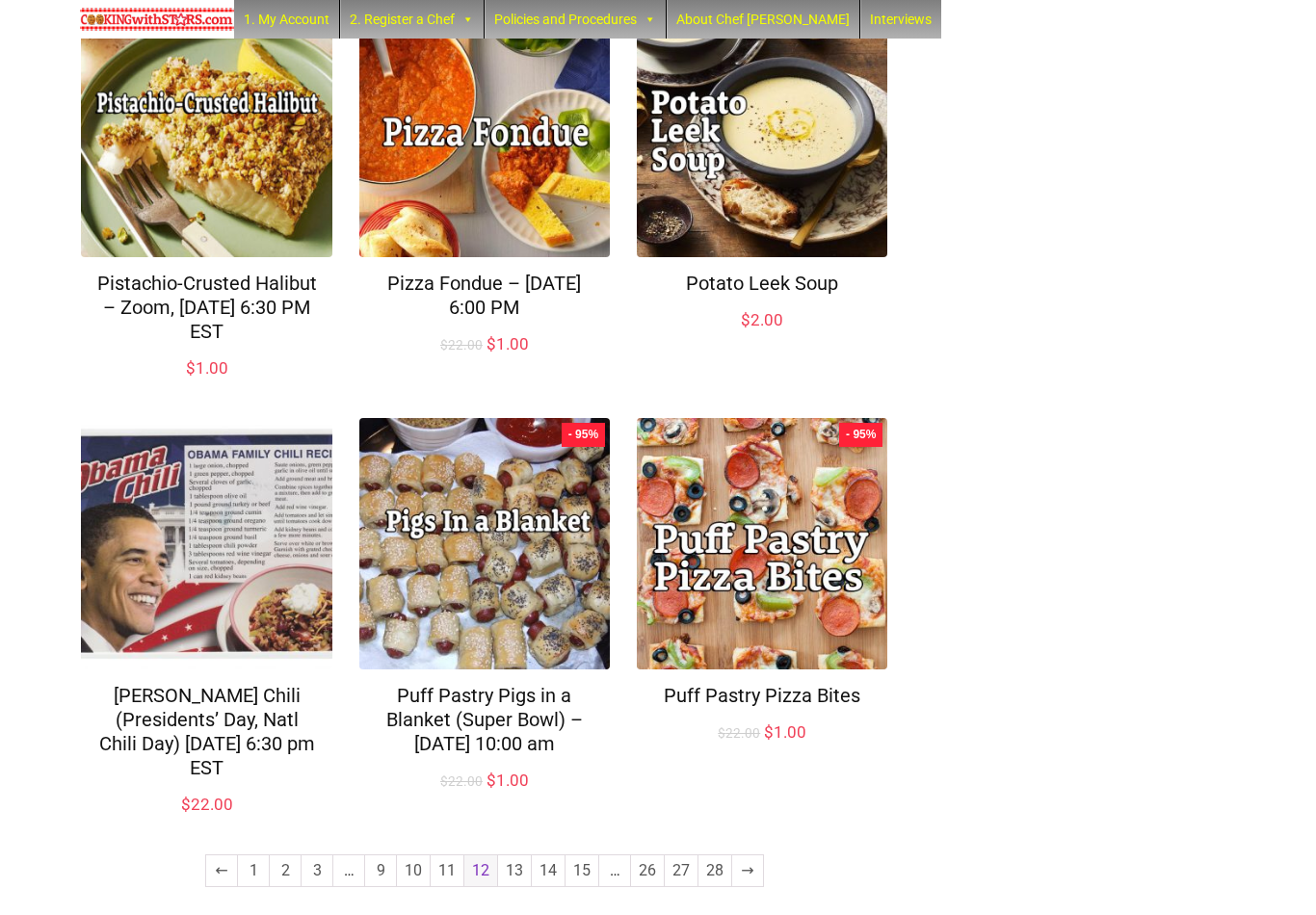
click at [521, 860] on link "13" at bounding box center [515, 871] width 33 height 31
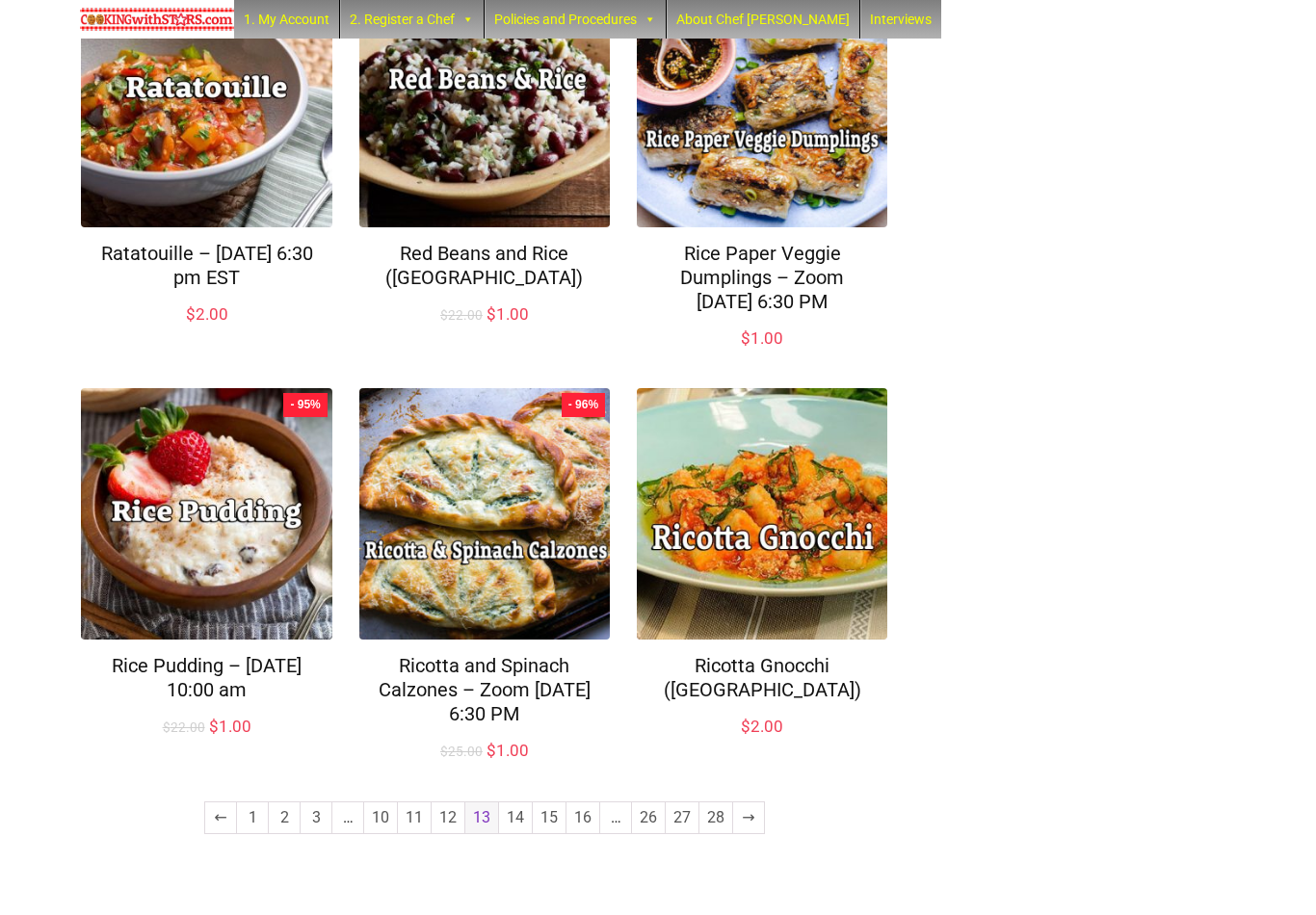
scroll to position [1199, 0]
click at [518, 834] on link "14" at bounding box center [516, 818] width 33 height 31
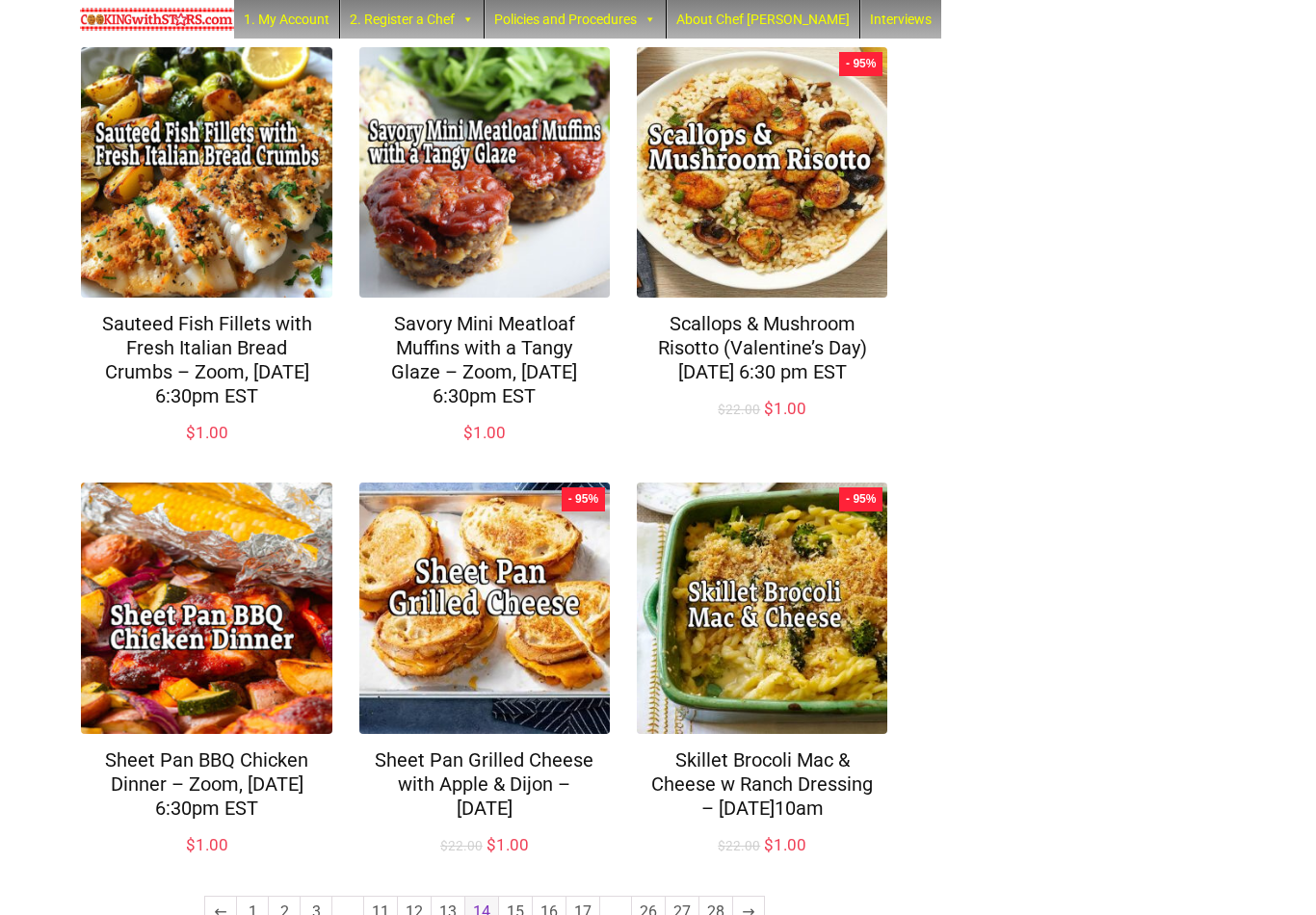
scroll to position [1246, 0]
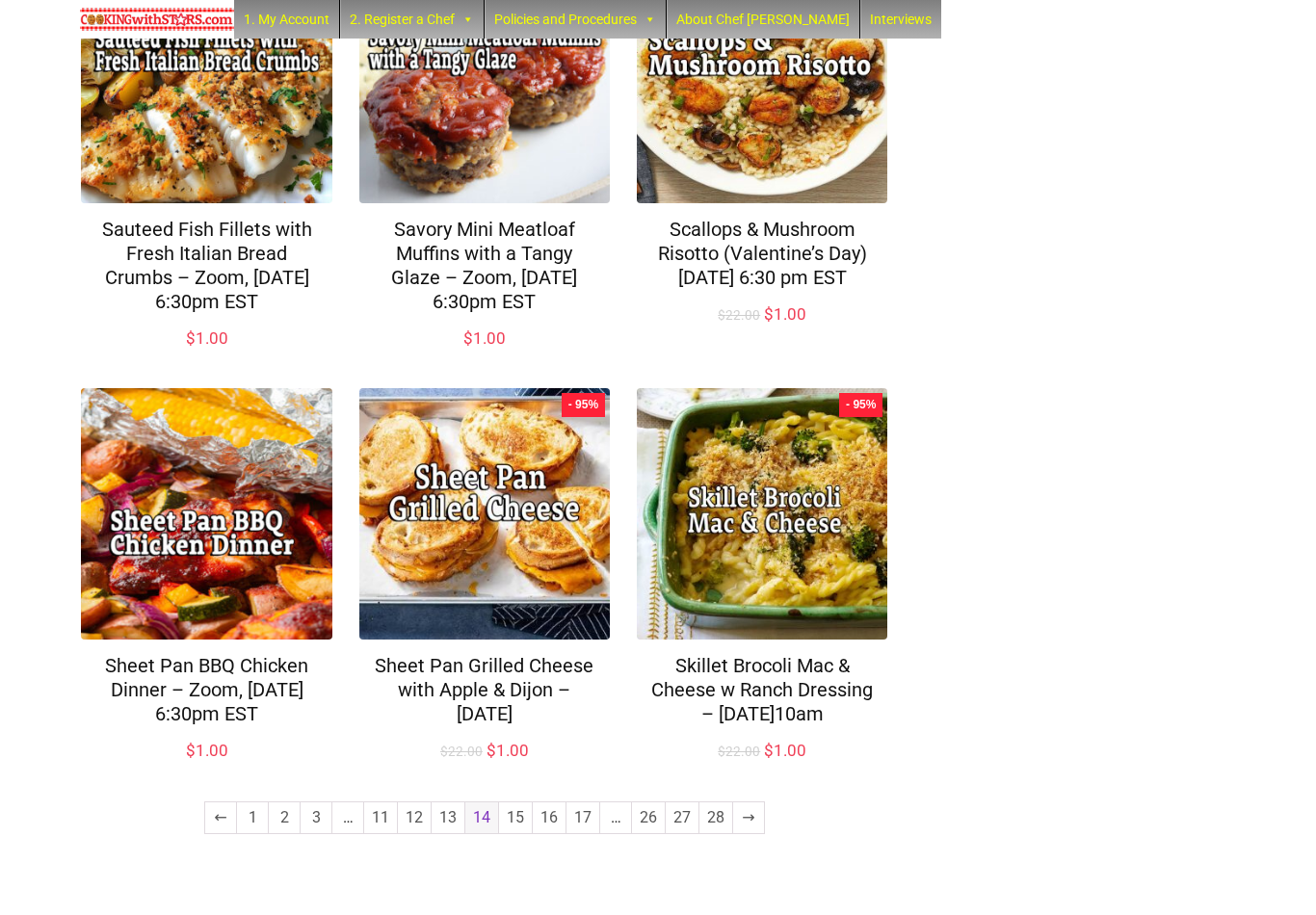
click at [517, 834] on link "15" at bounding box center [516, 818] width 33 height 31
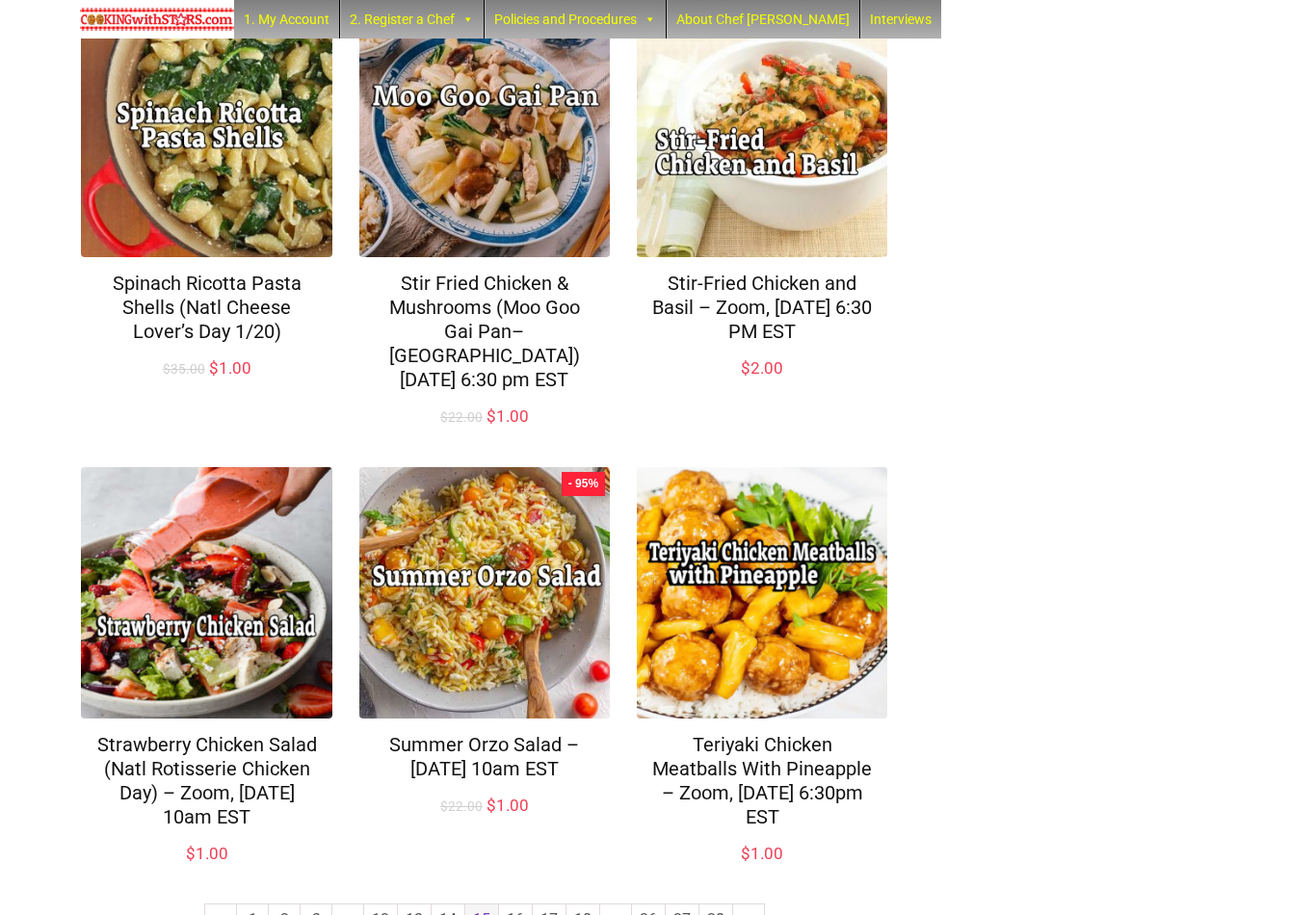
scroll to position [1223, 0]
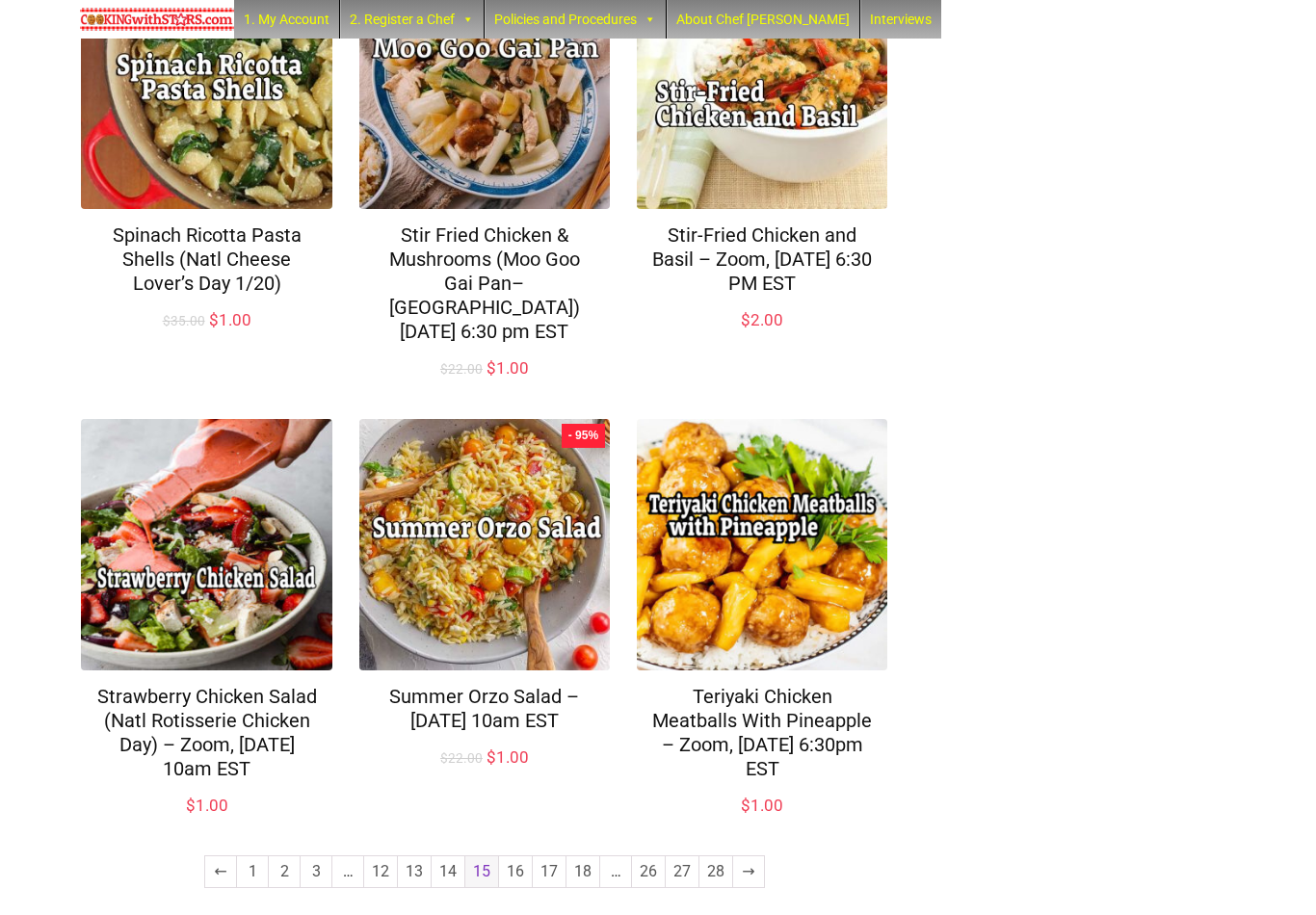
click at [518, 856] on link "16" at bounding box center [516, 872] width 33 height 31
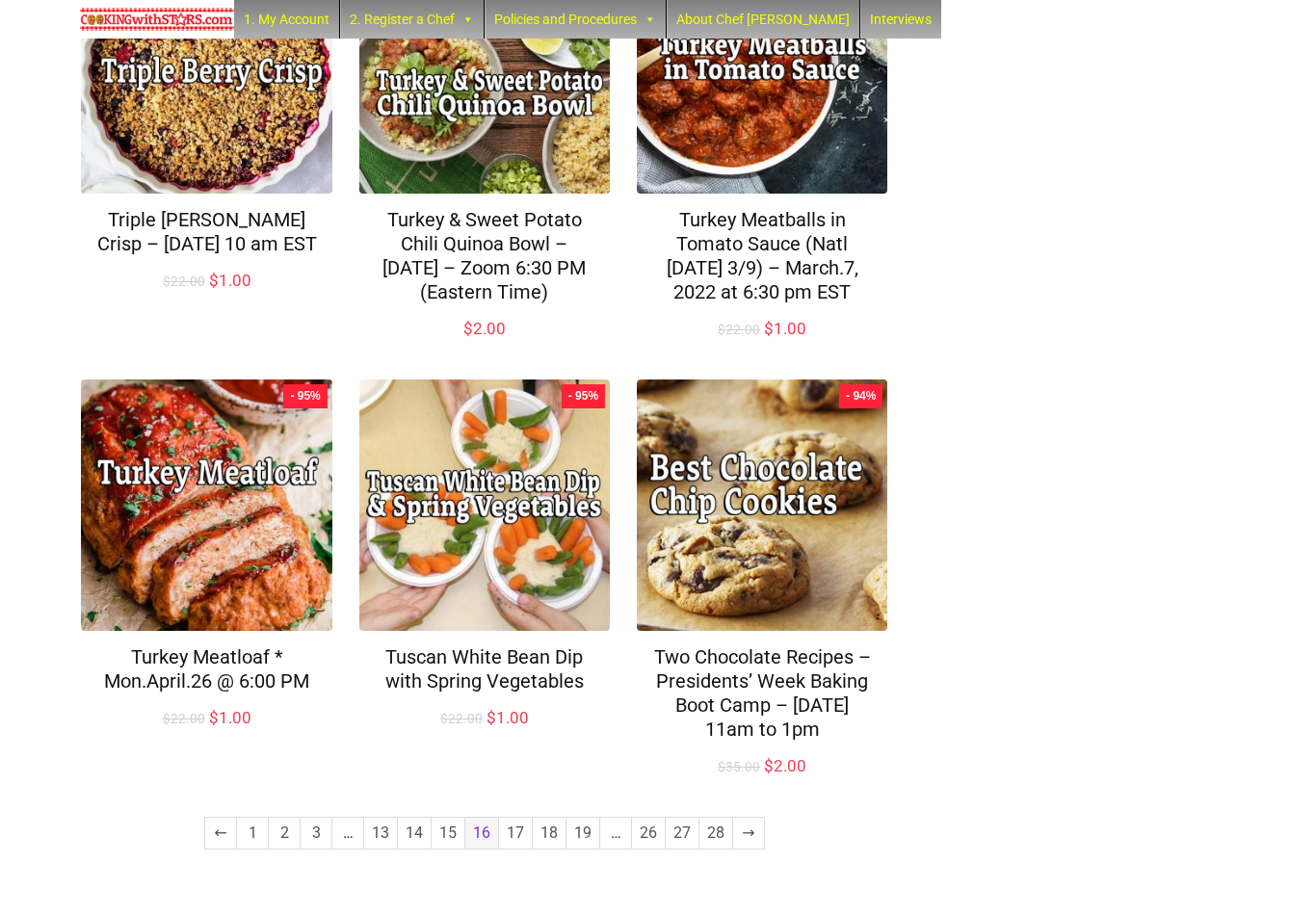
scroll to position [1320, 0]
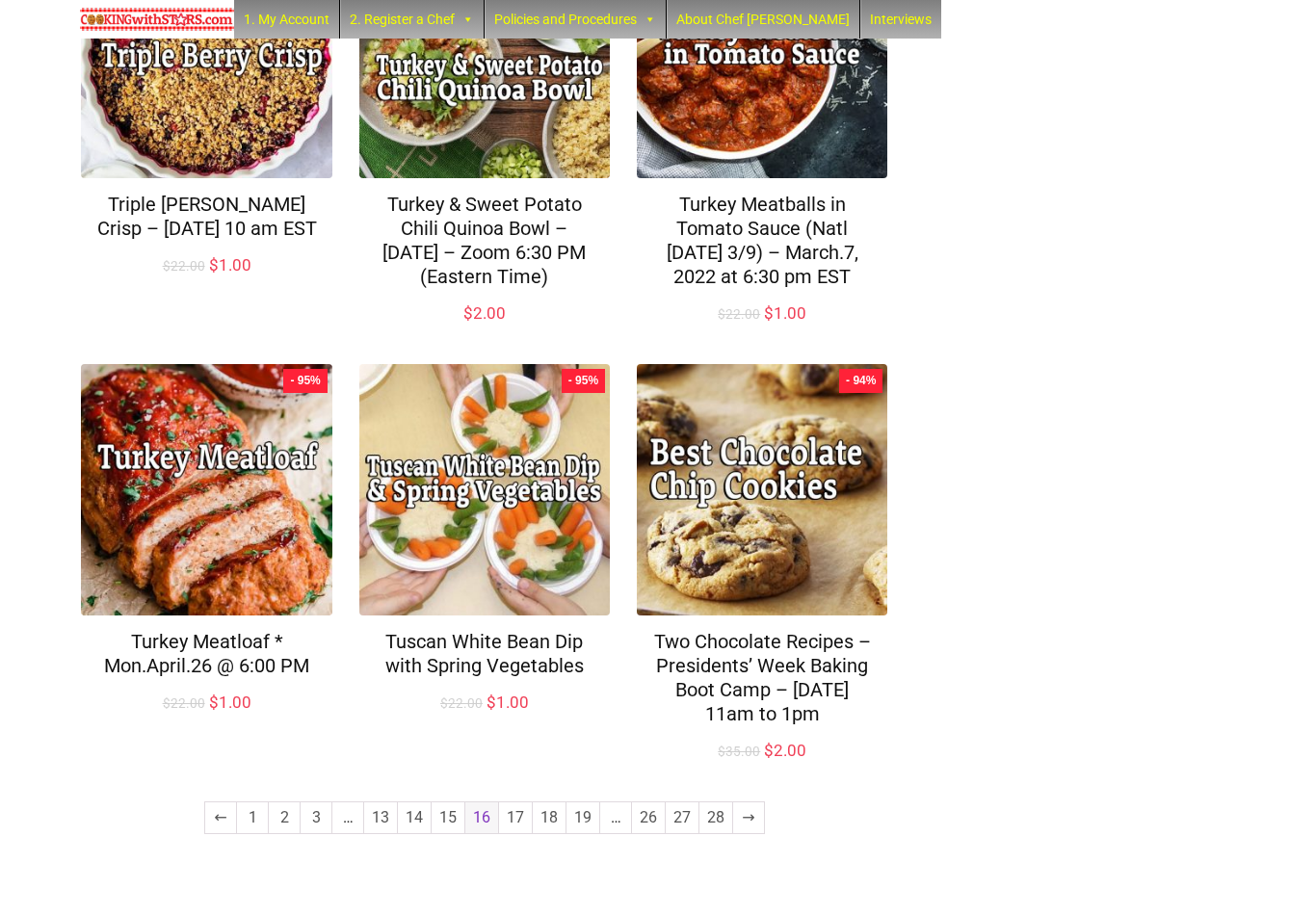
click at [523, 834] on link "17" at bounding box center [516, 818] width 33 height 31
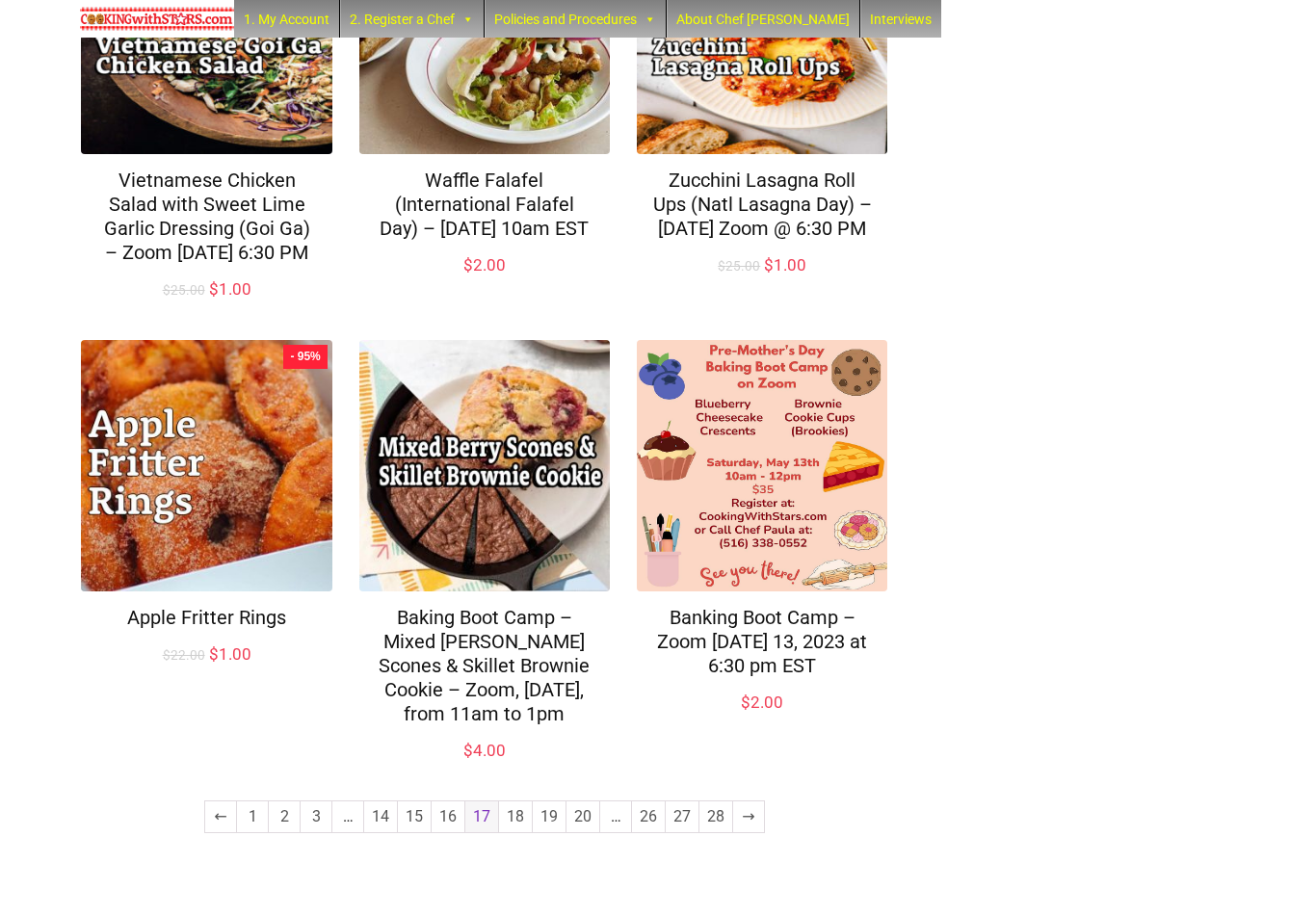
scroll to position [1294, 0]
click at [517, 834] on link "18" at bounding box center [516, 818] width 33 height 31
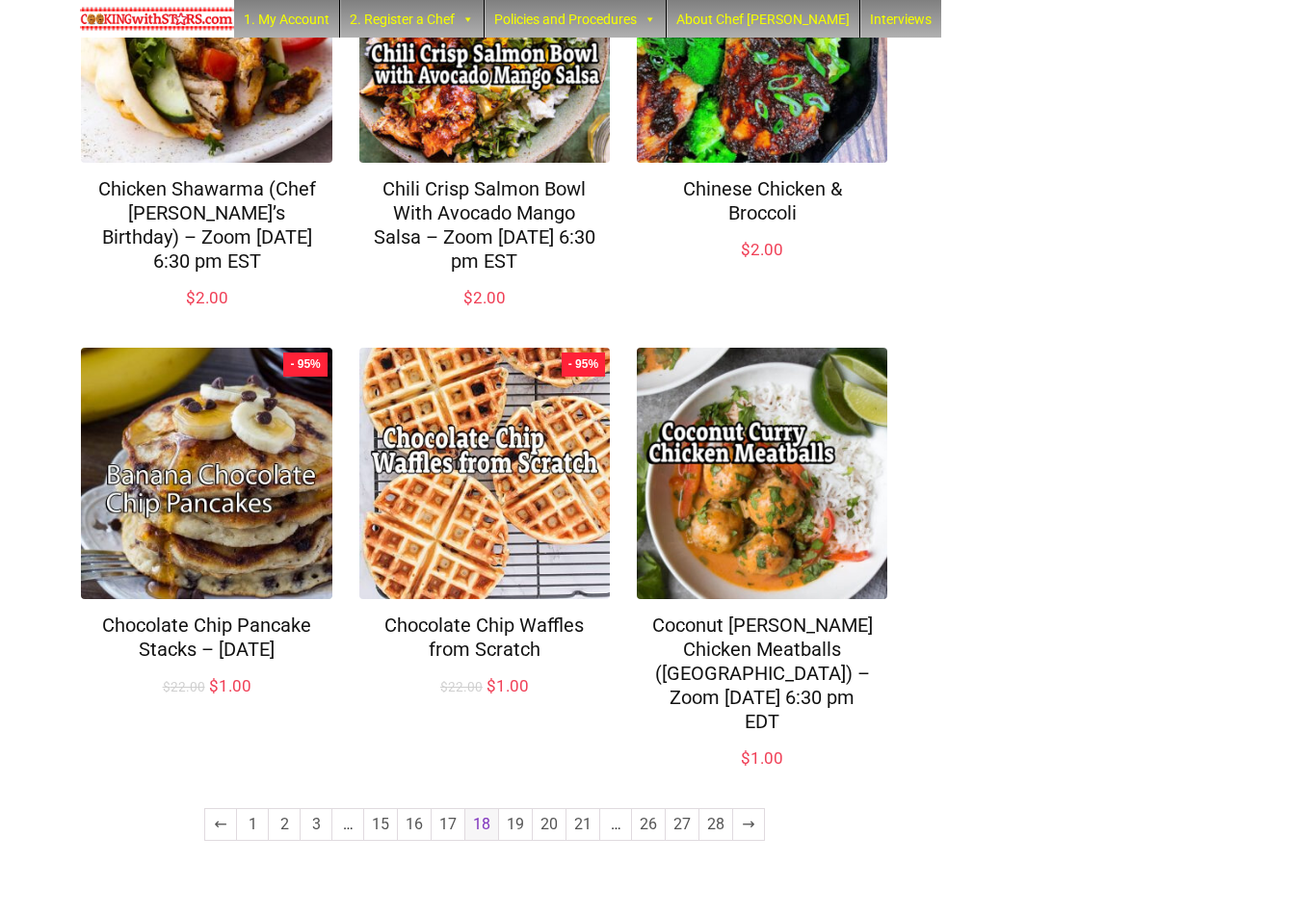
scroll to position [1245, 0]
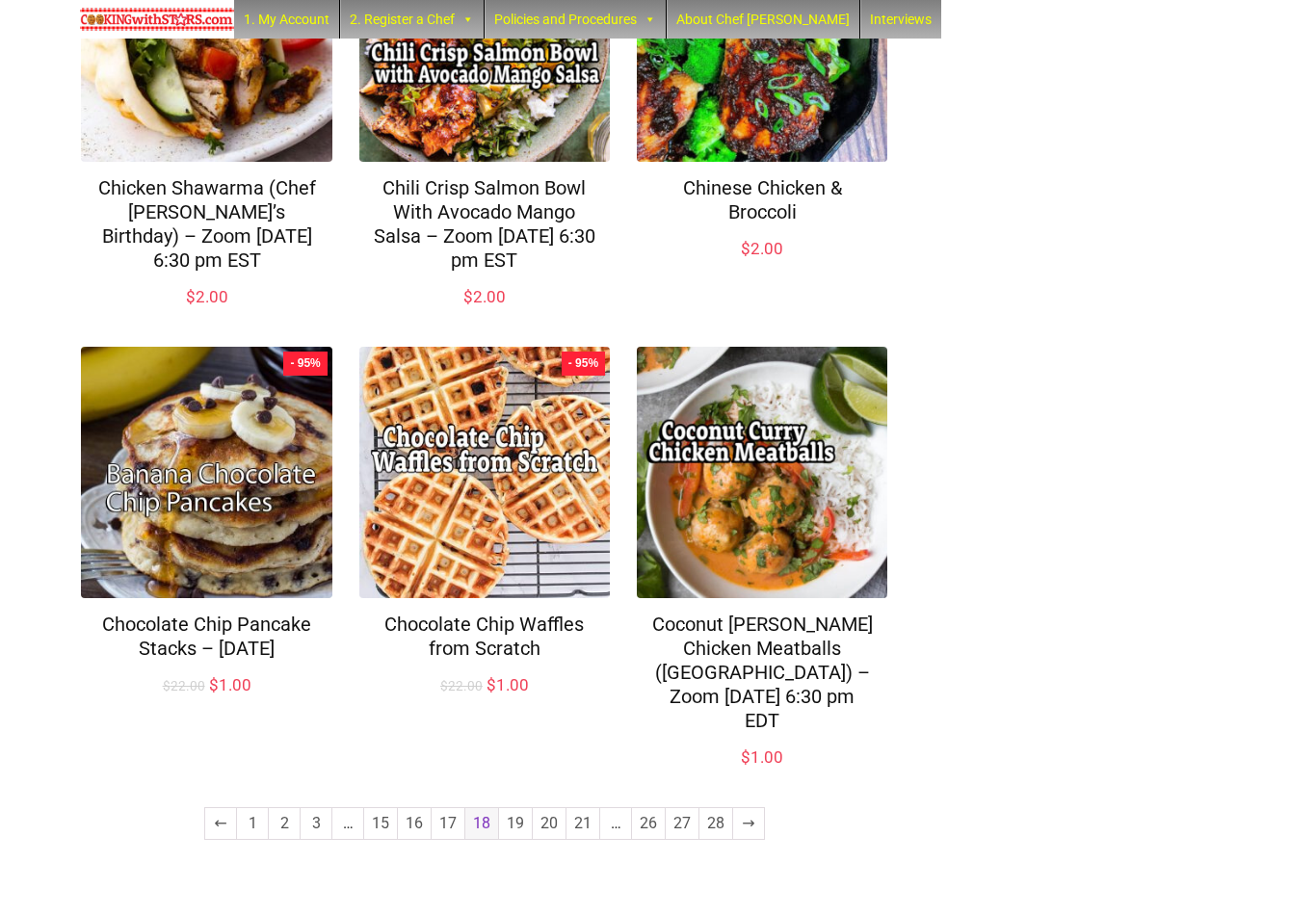
click at [520, 839] on link "19" at bounding box center [516, 824] width 33 height 31
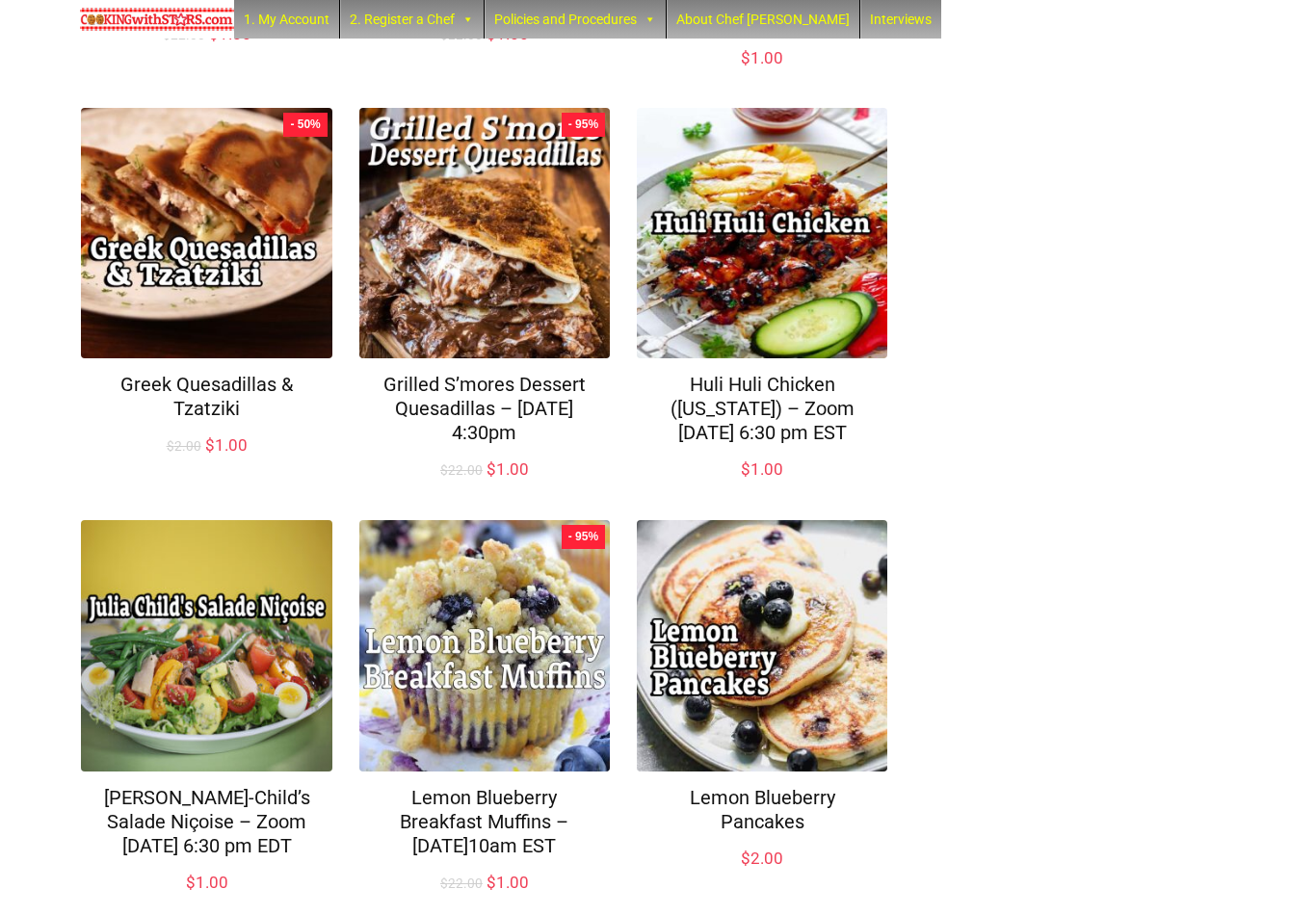
scroll to position [1245, 0]
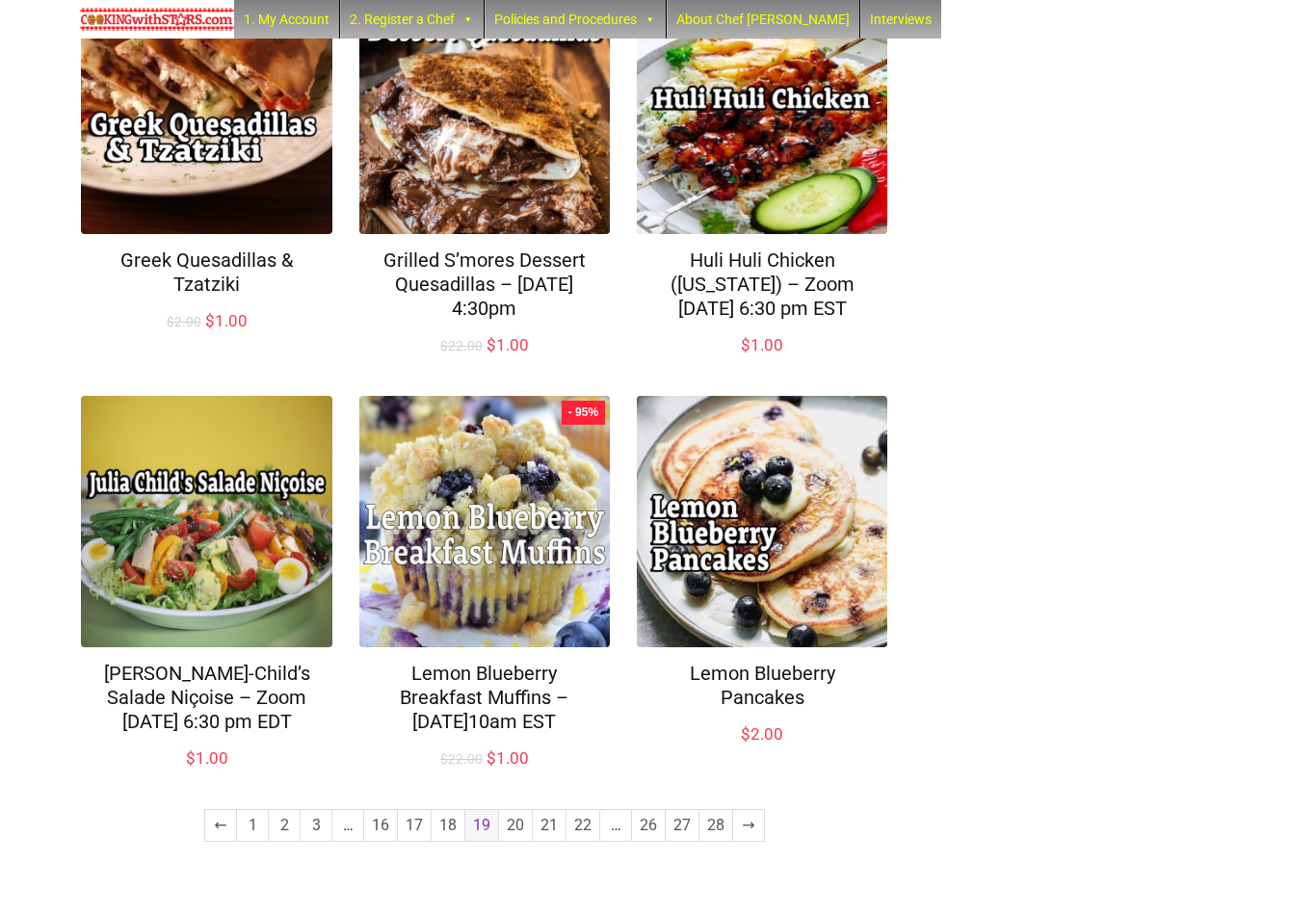
click at [517, 841] on link "20" at bounding box center [516, 826] width 33 height 31
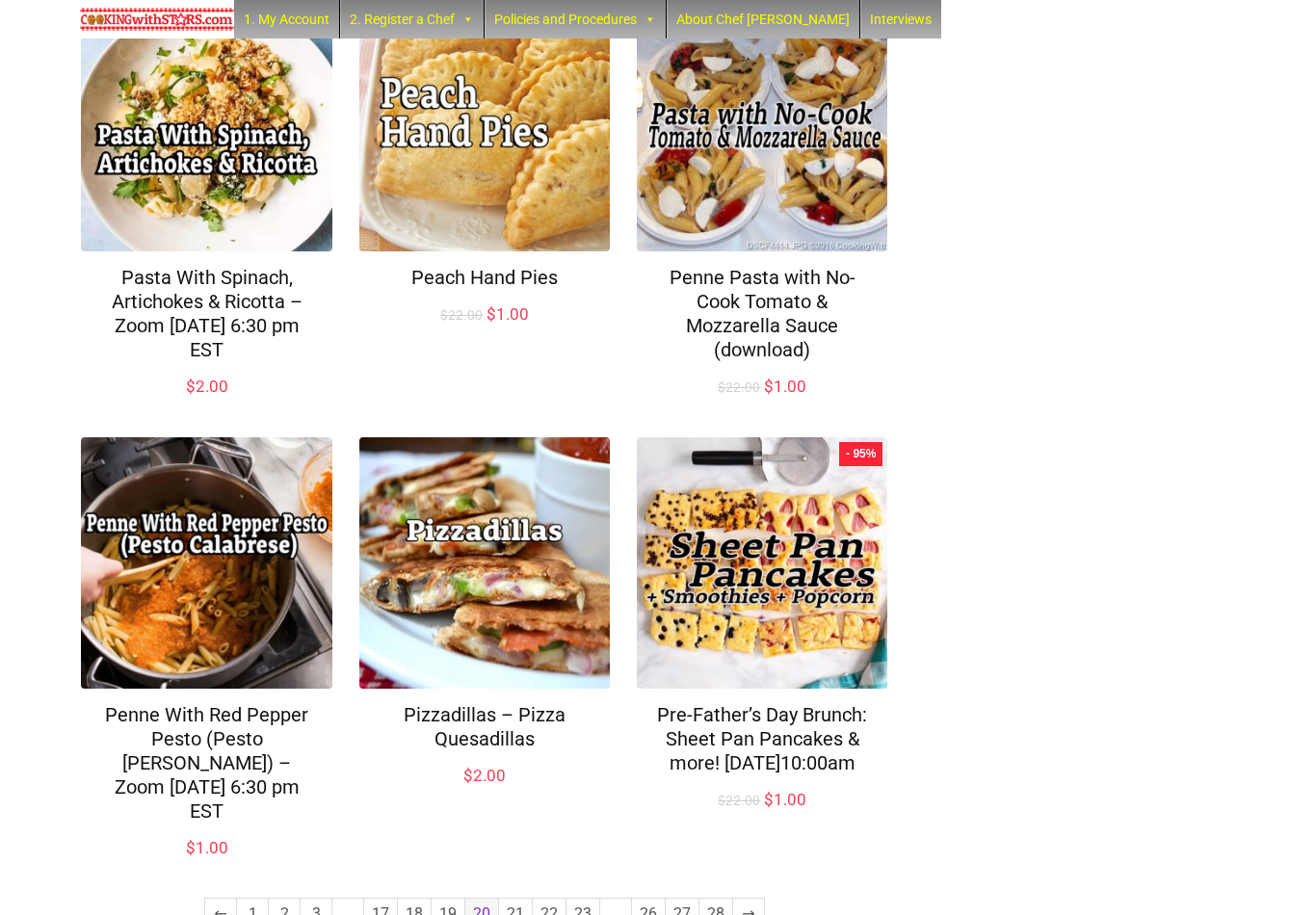
scroll to position [1245, 0]
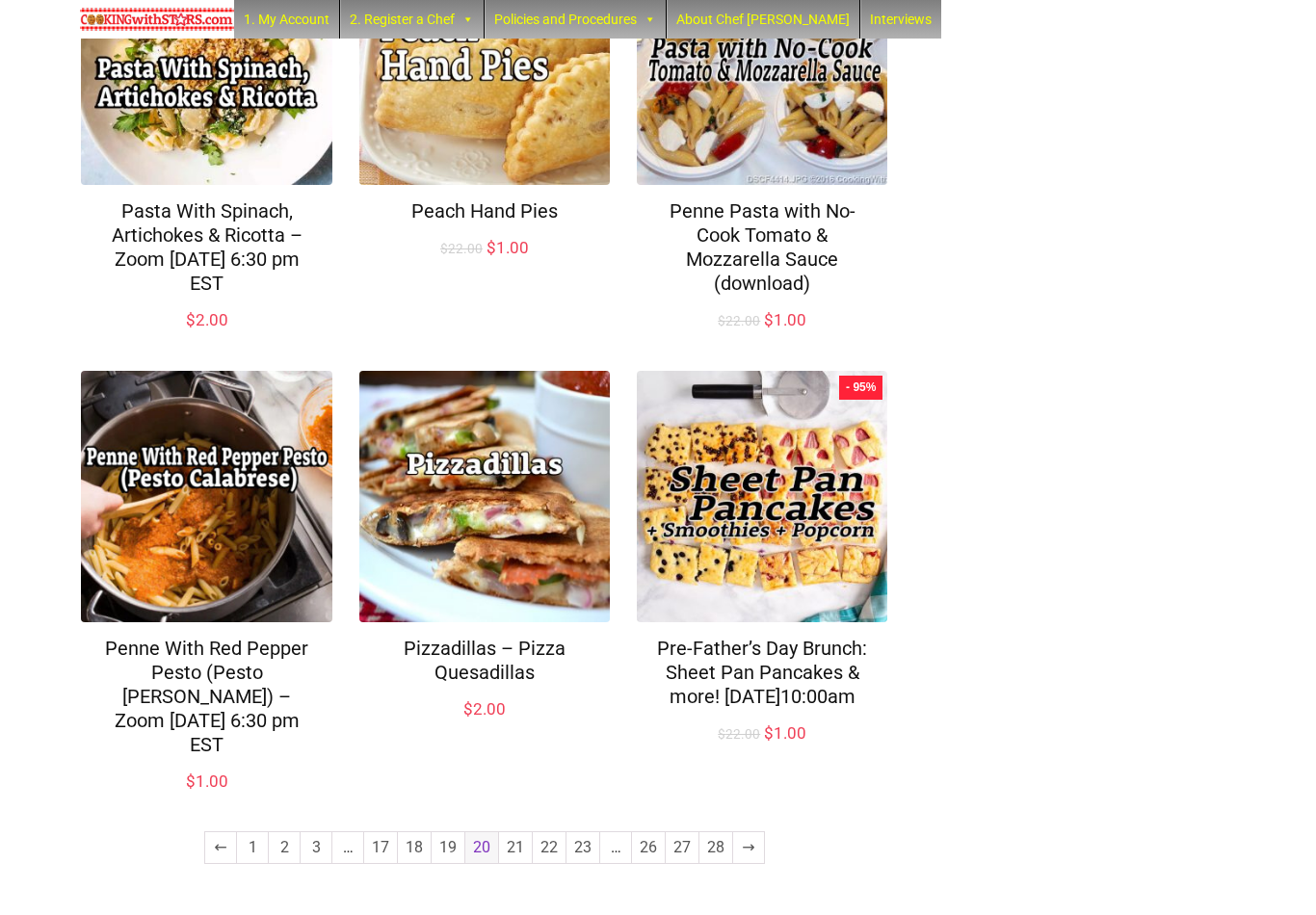
click at [509, 855] on link "21" at bounding box center [516, 849] width 33 height 31
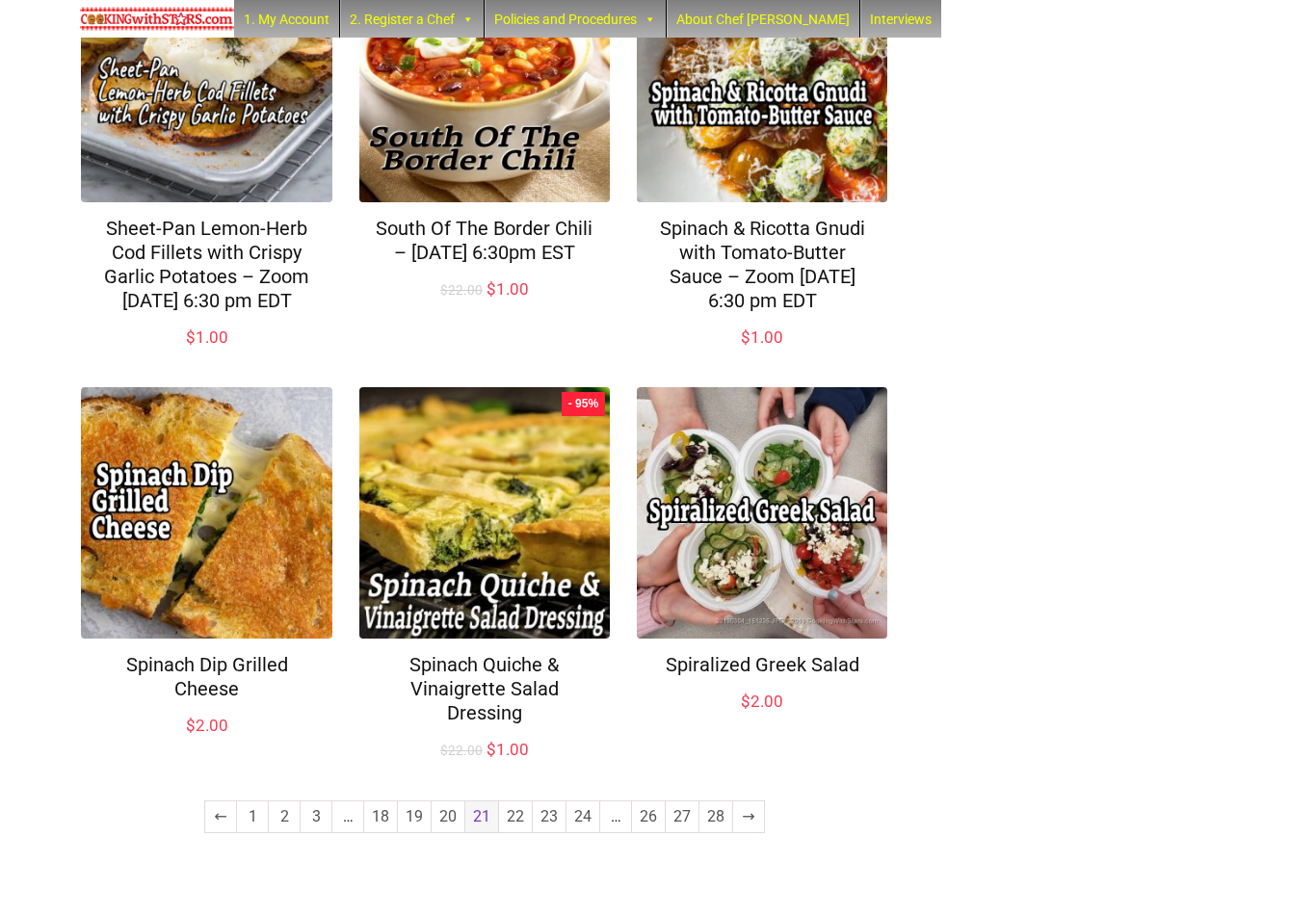
scroll to position [1197, 0]
click at [521, 834] on link "22" at bounding box center [516, 818] width 33 height 31
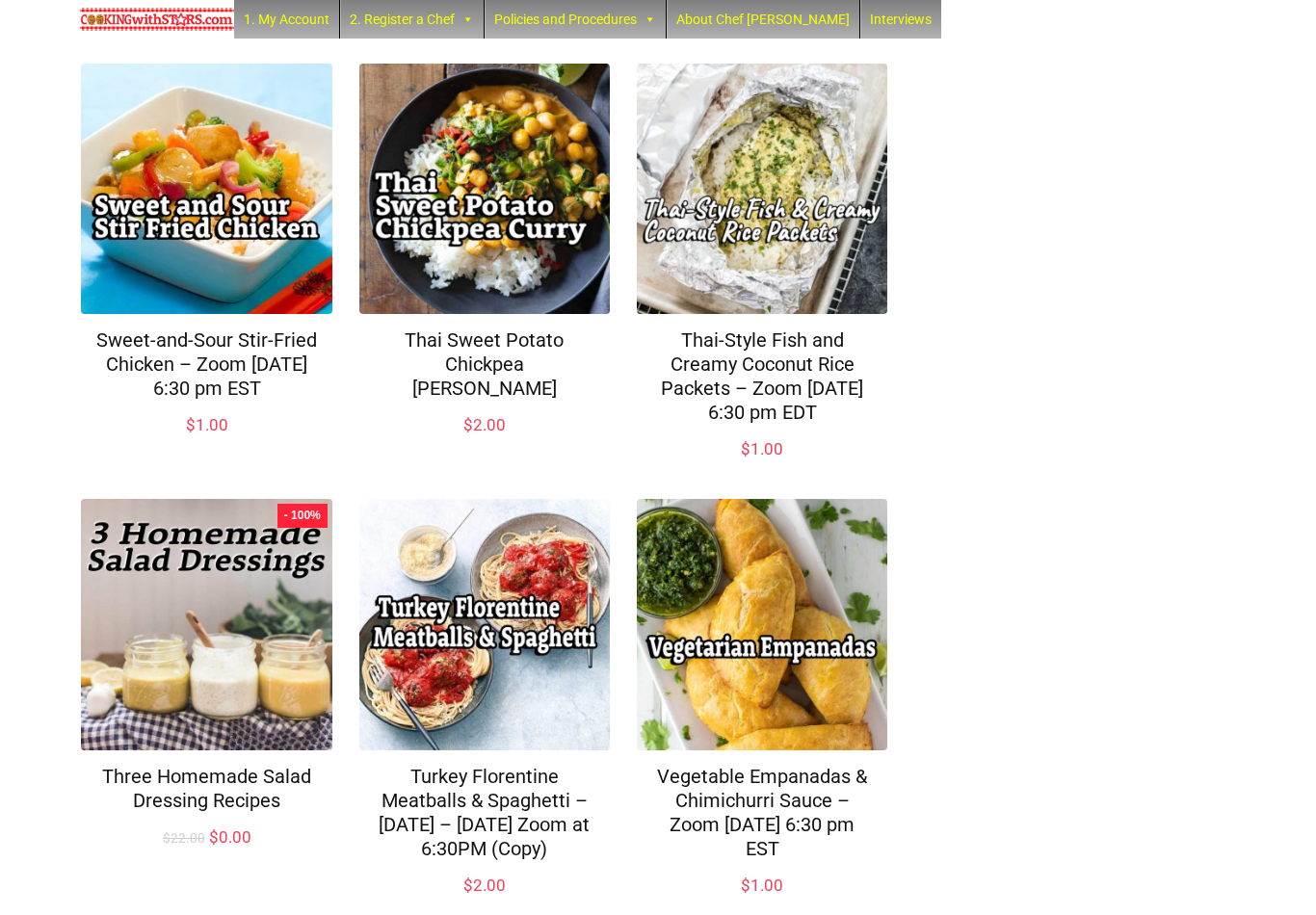
scroll to position [1221, 0]
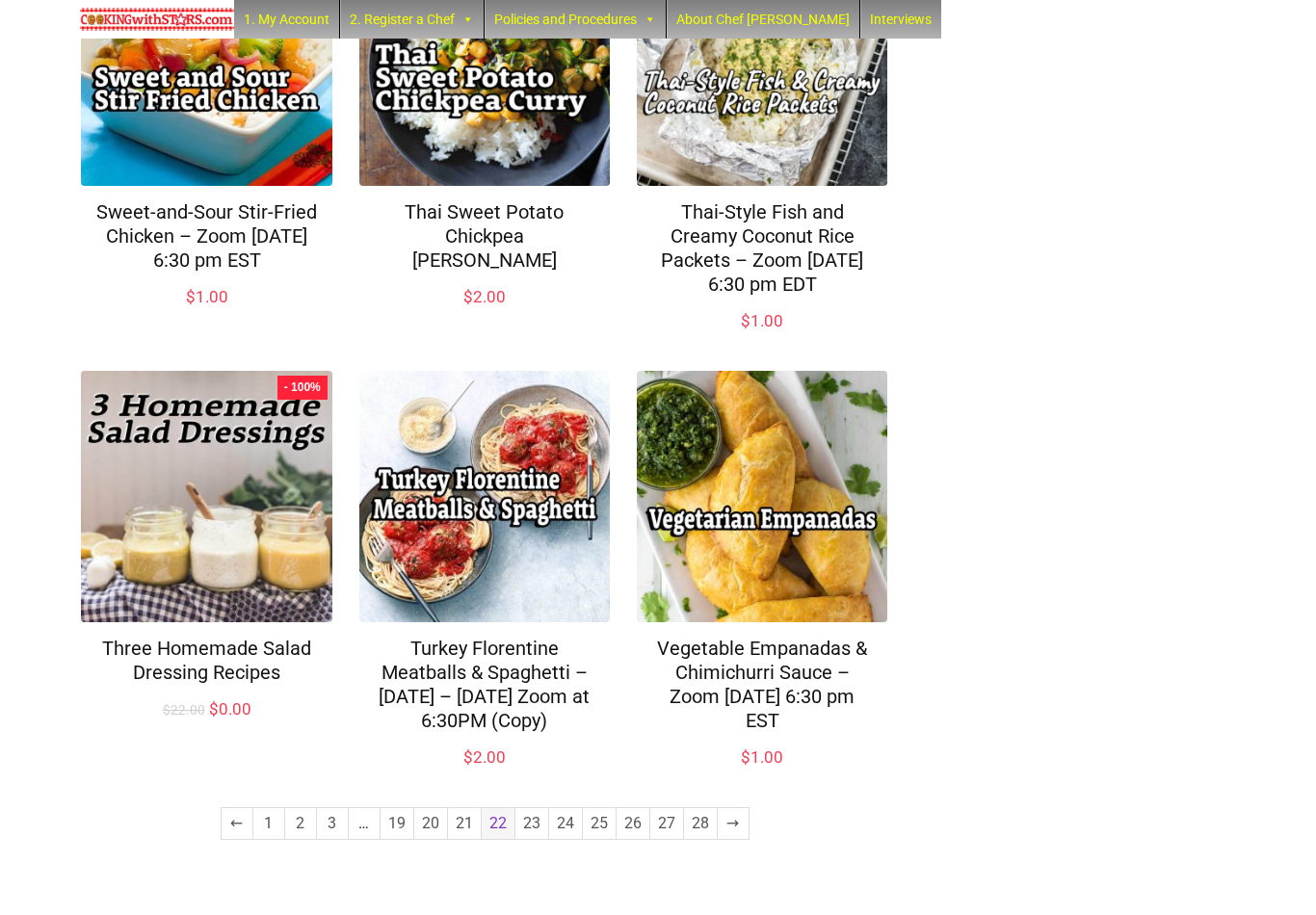
click at [538, 839] on link "23" at bounding box center [533, 824] width 33 height 31
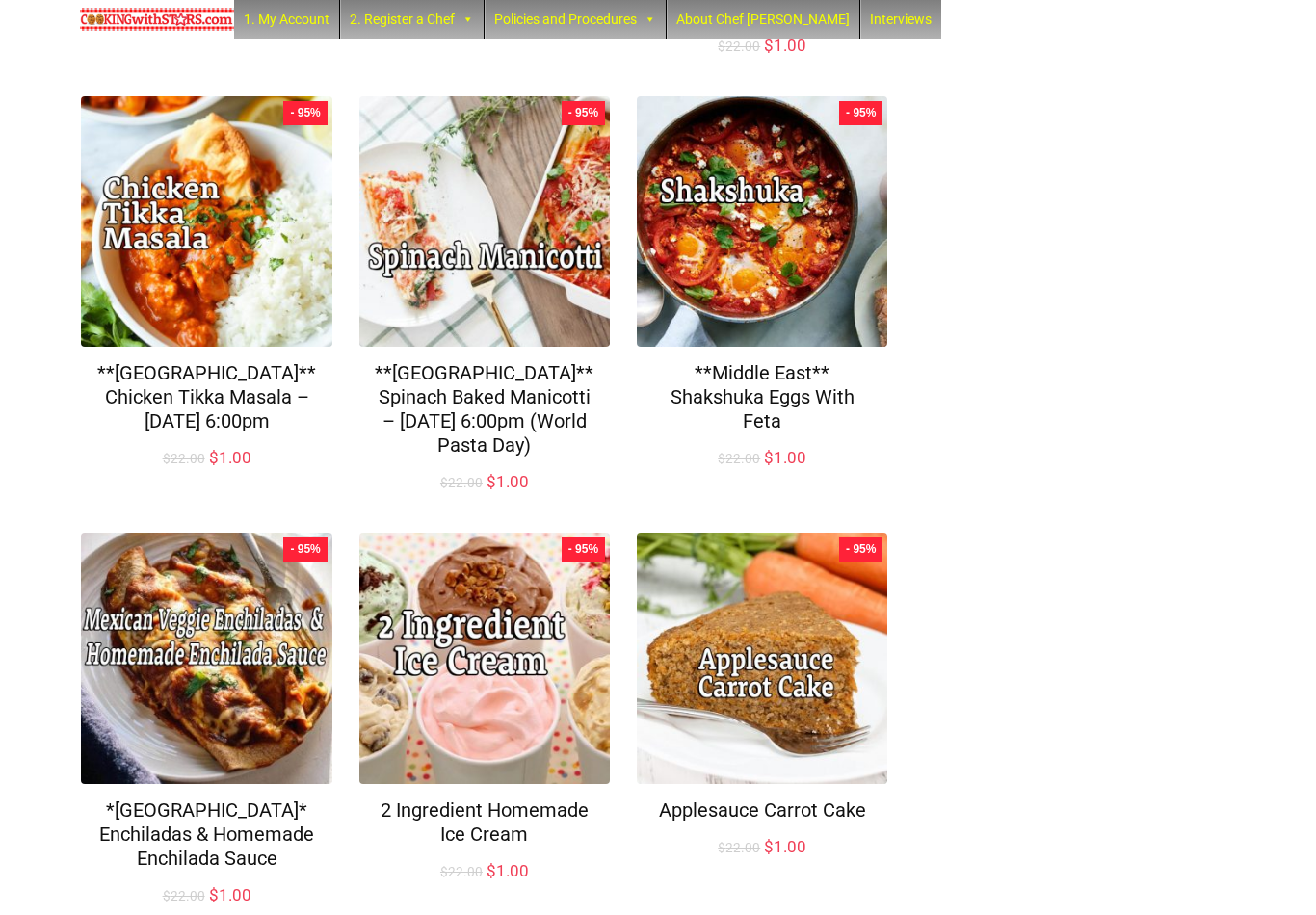
scroll to position [1174, 0]
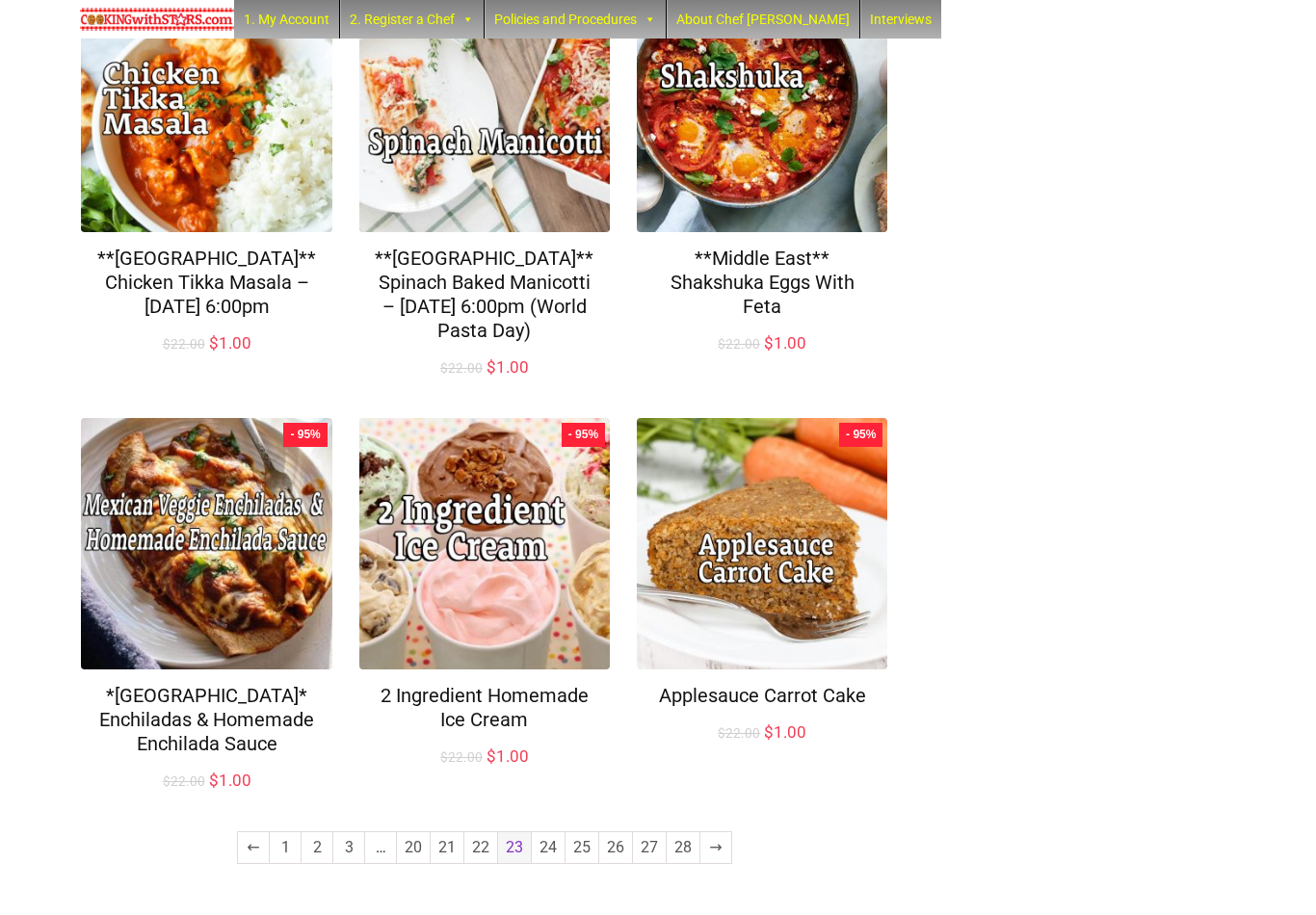
click at [553, 855] on link "24" at bounding box center [548, 849] width 33 height 31
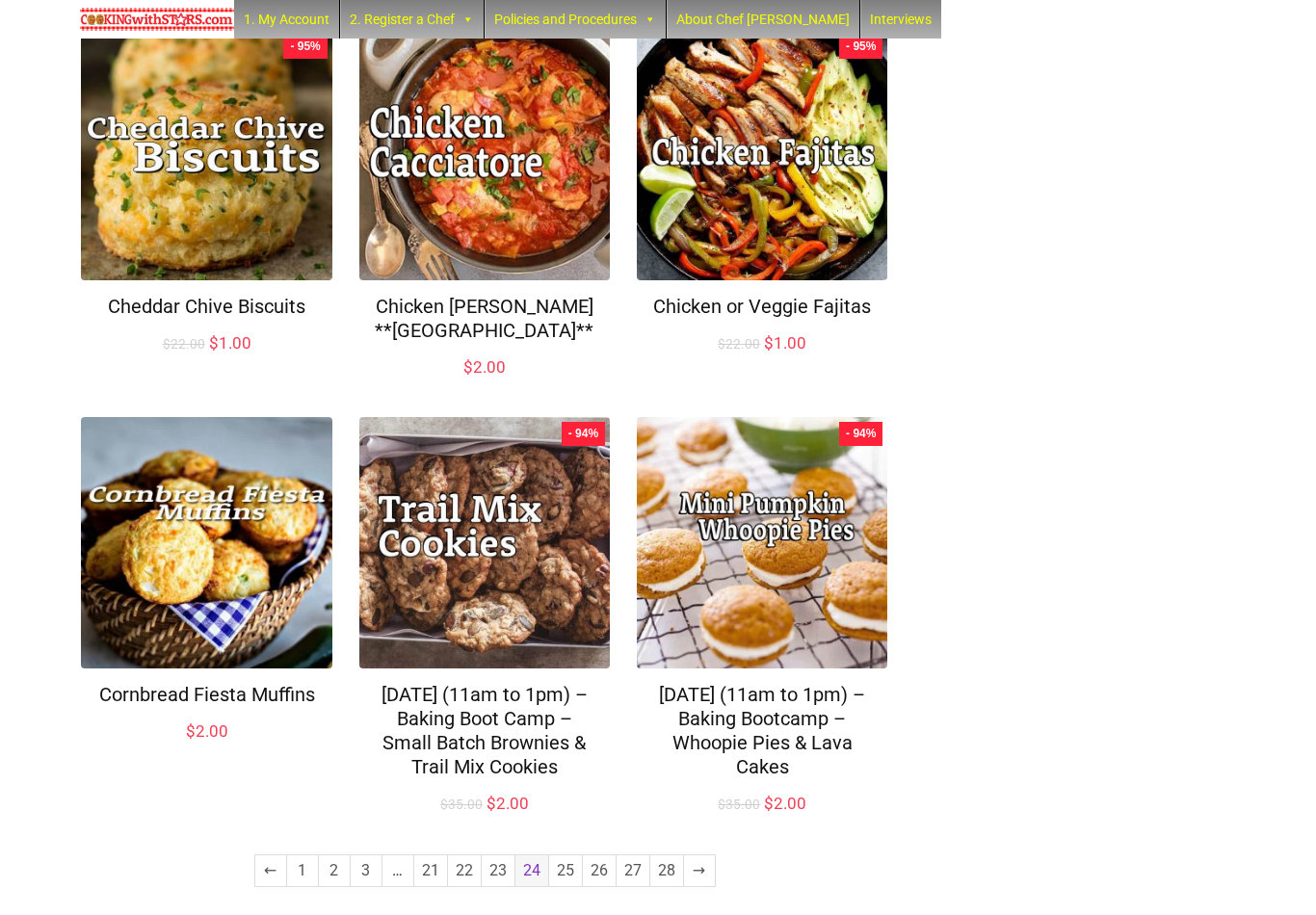
scroll to position [1127, 0]
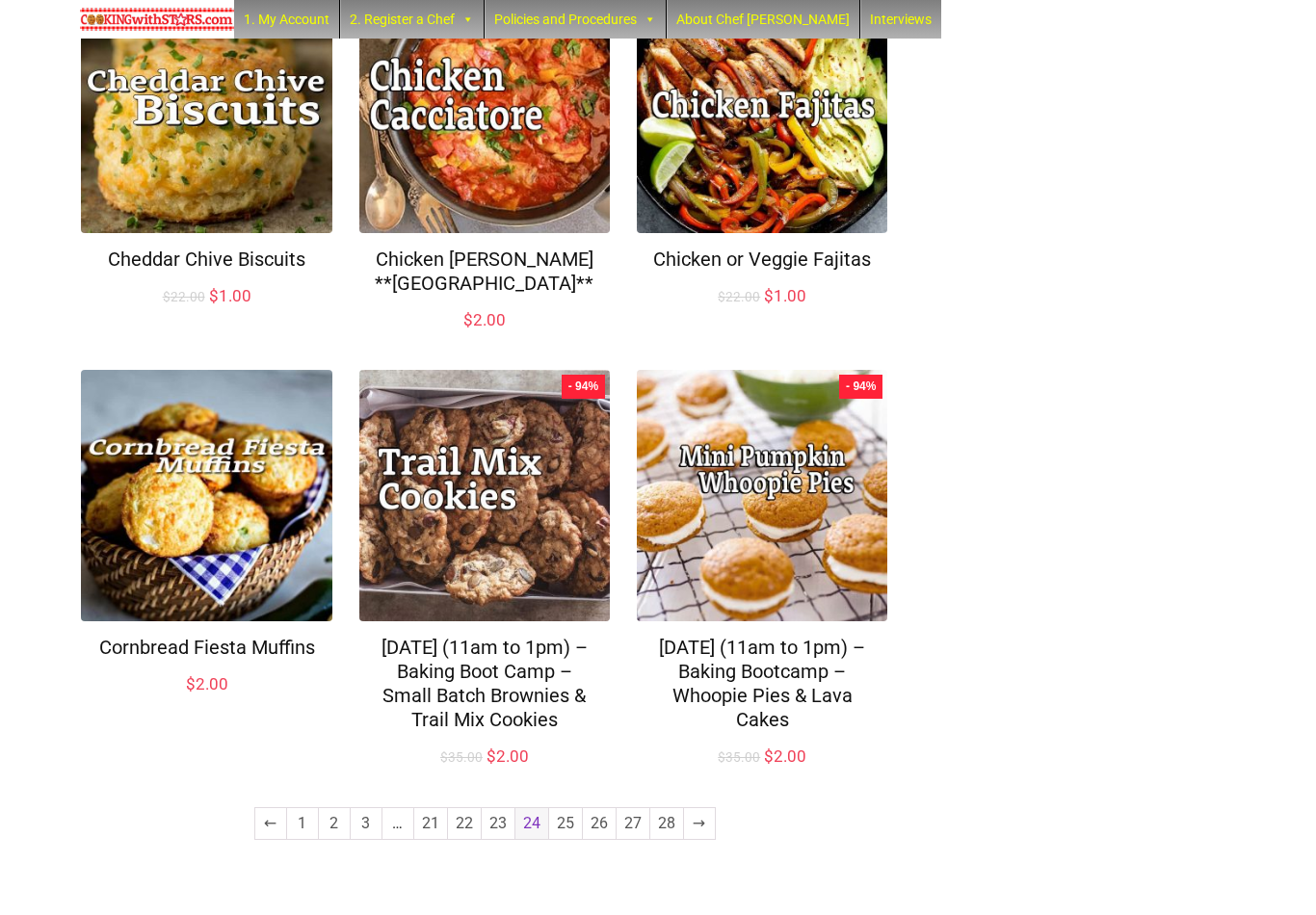
click at [565, 839] on link "25" at bounding box center [566, 824] width 33 height 31
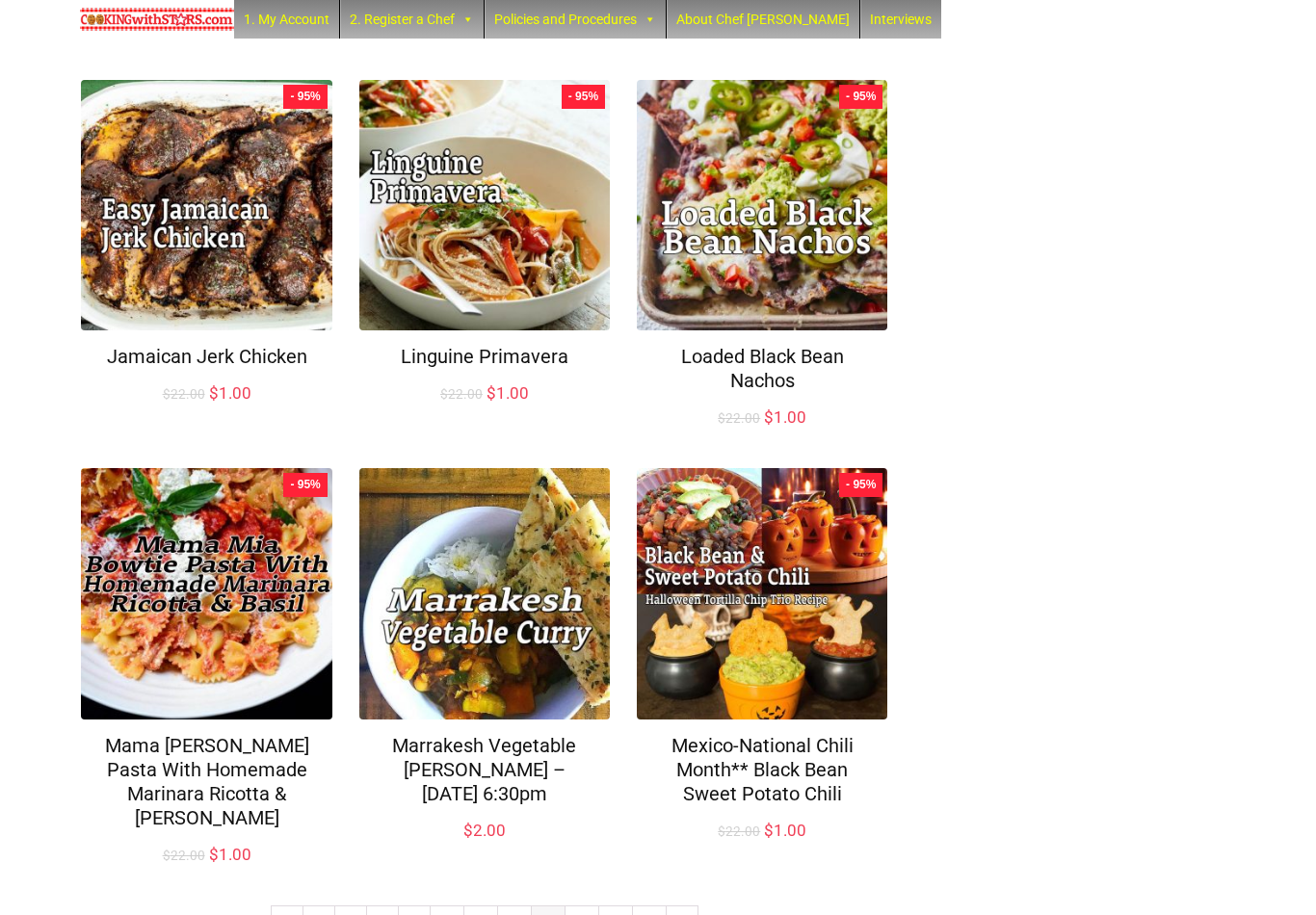
scroll to position [1103, 0]
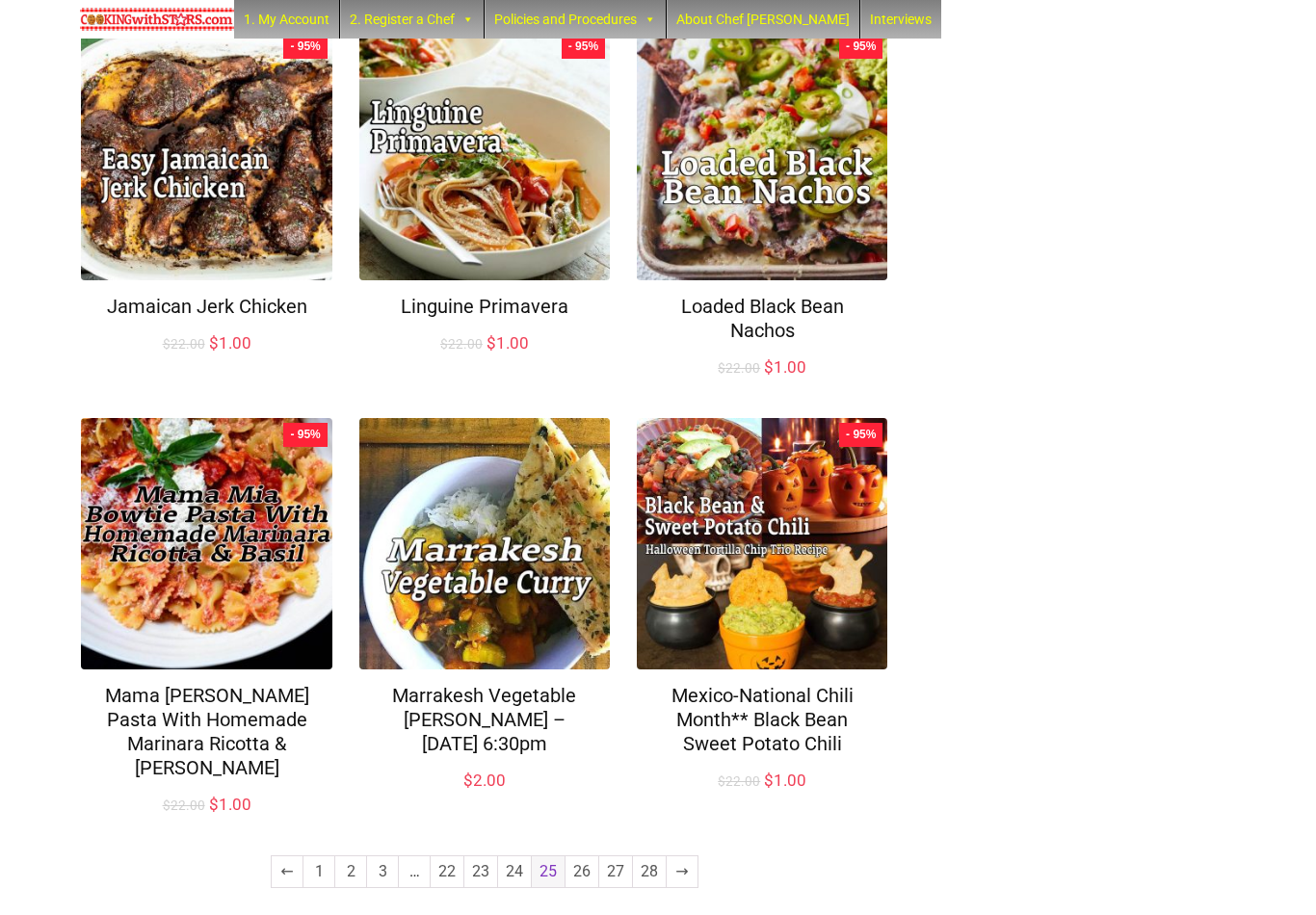
click at [583, 856] on link "26" at bounding box center [582, 872] width 33 height 31
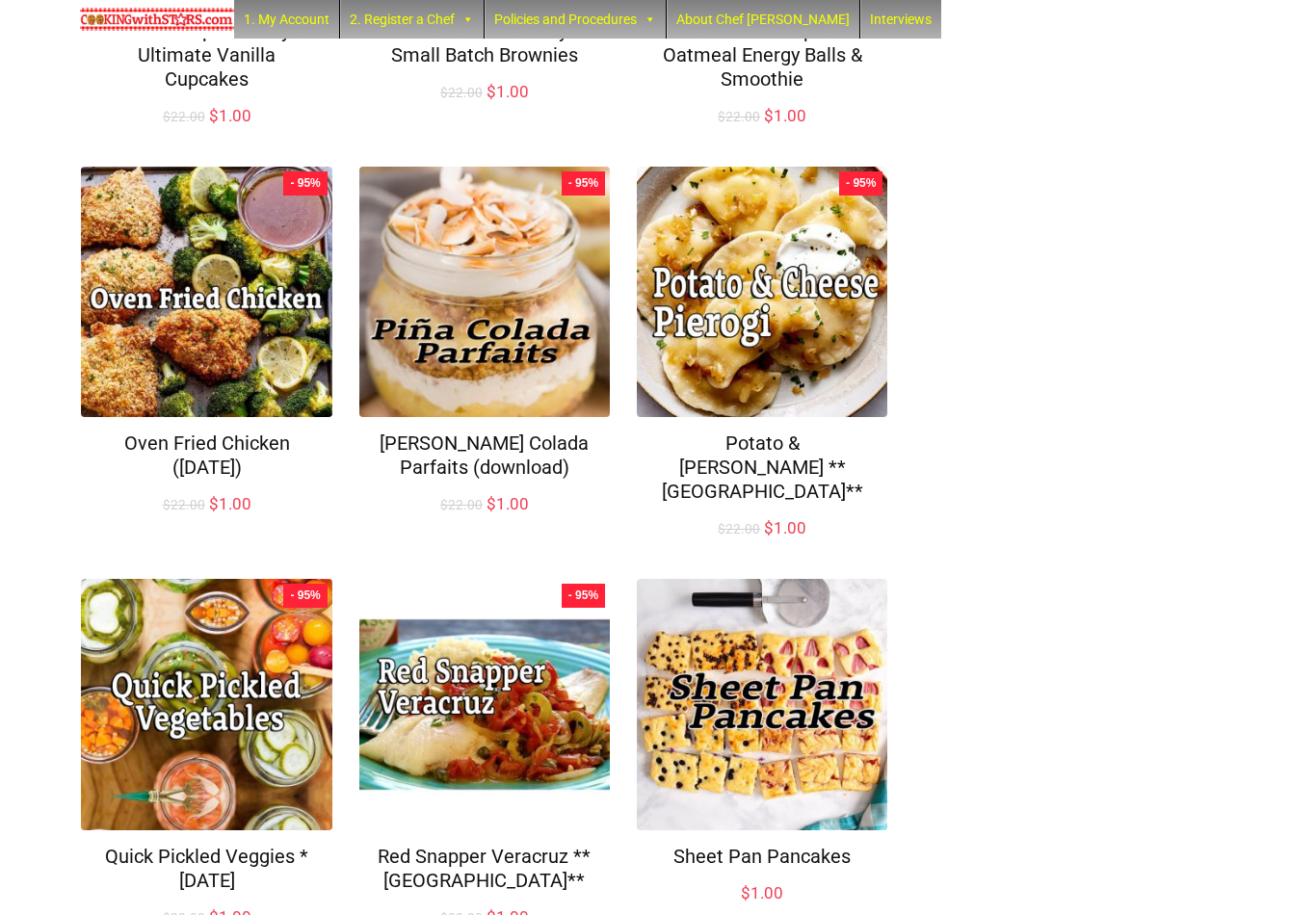
scroll to position [1079, 0]
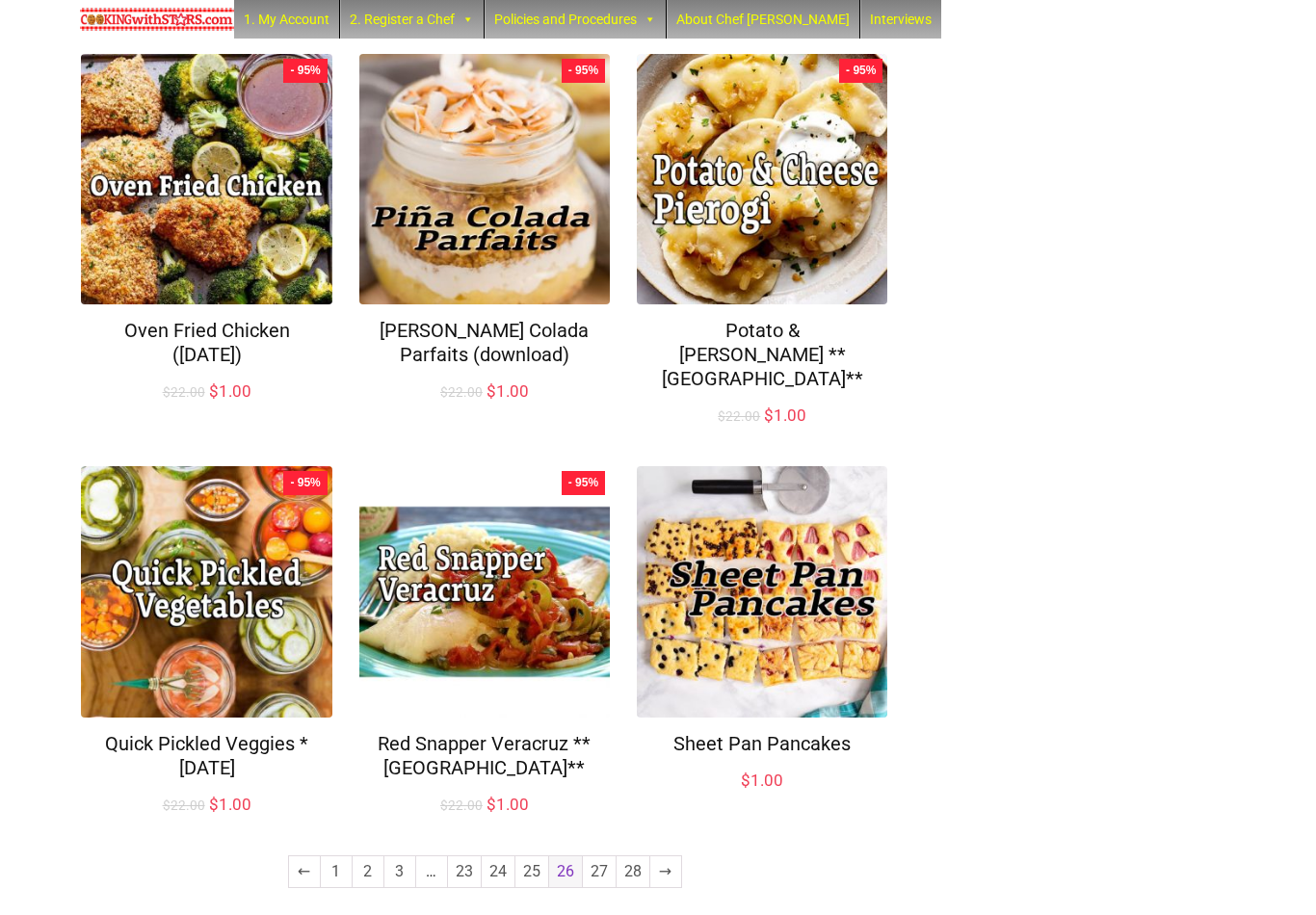
click at [599, 856] on link "27" at bounding box center [600, 872] width 33 height 31
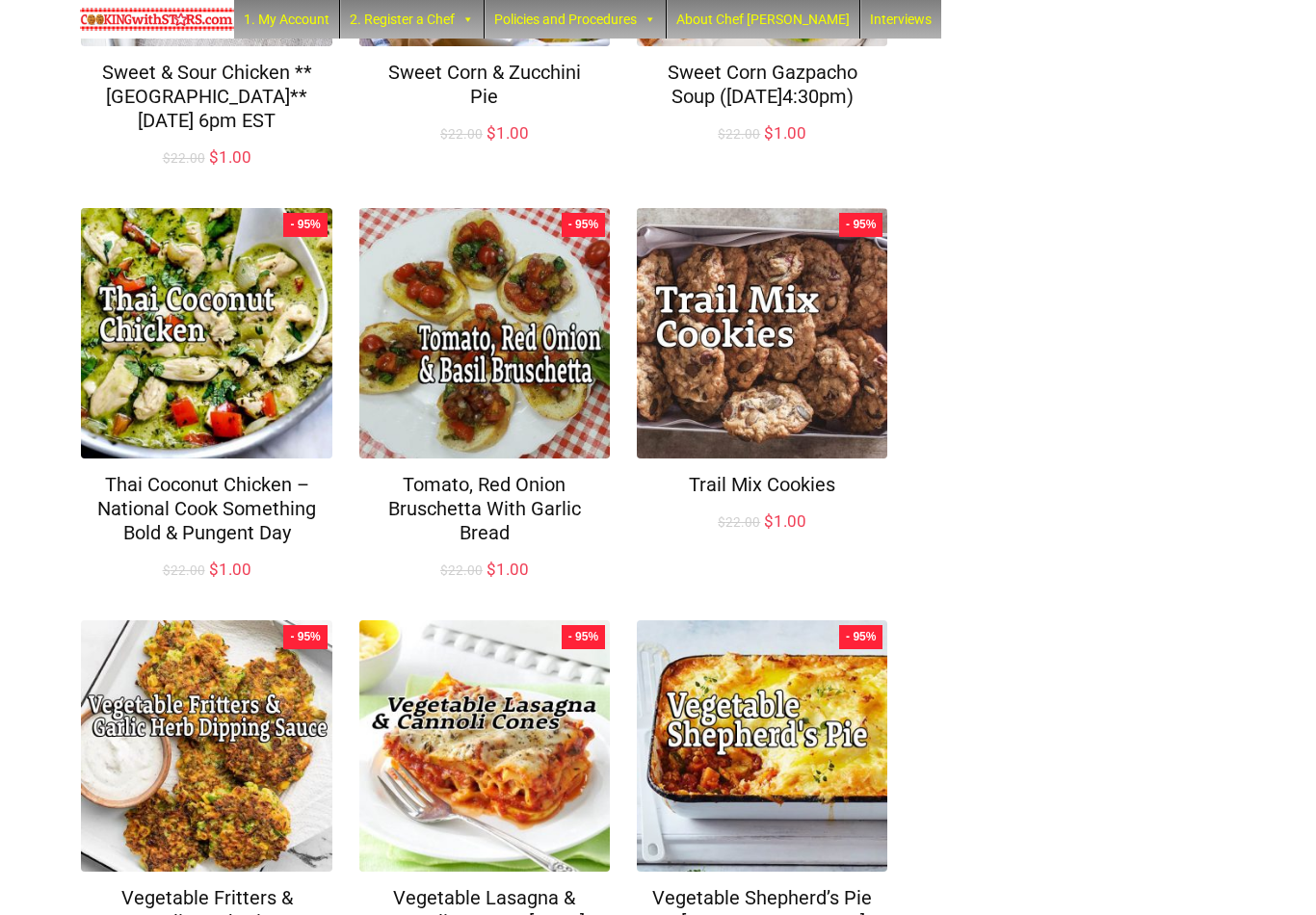
scroll to position [1128, 0]
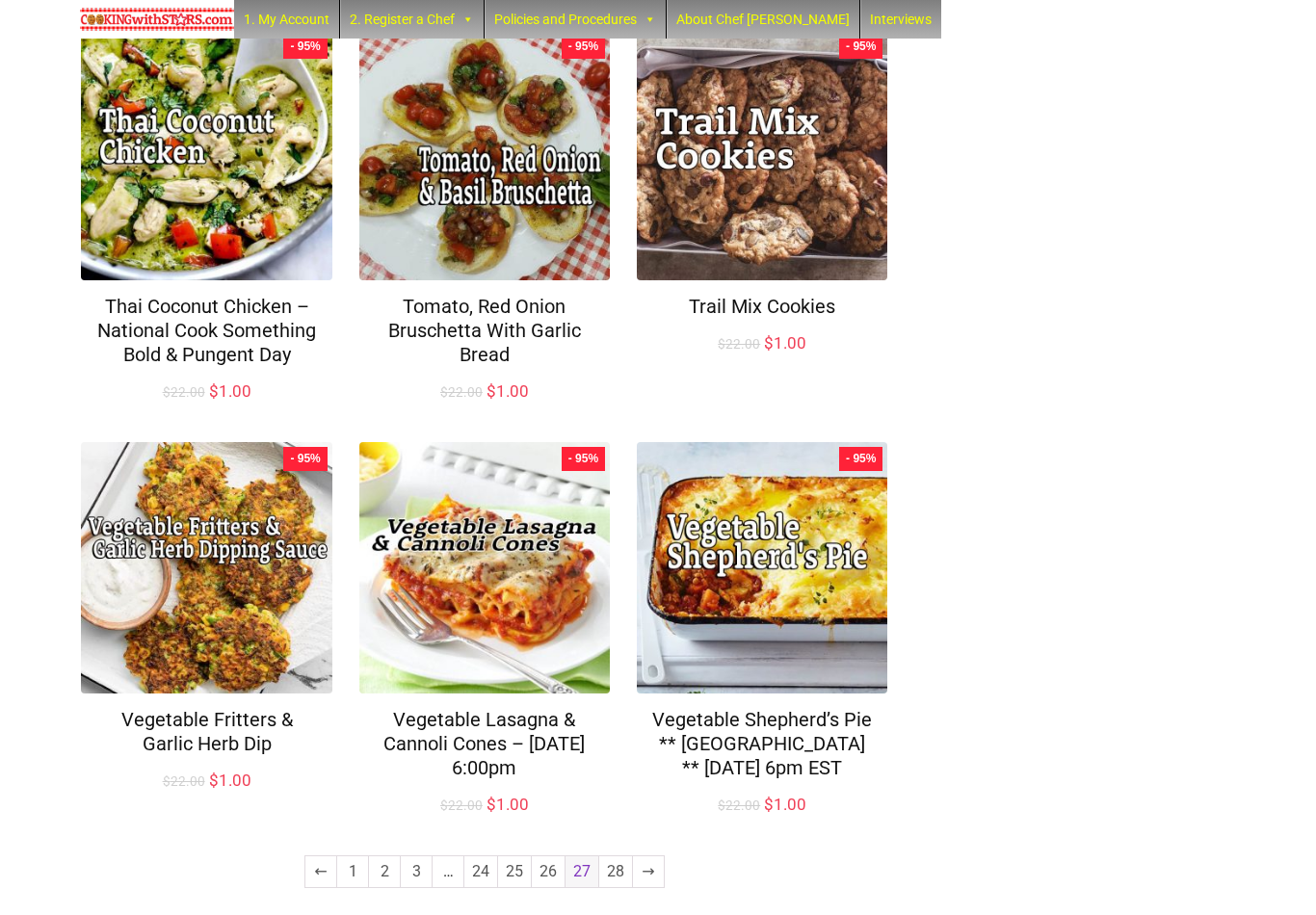
click at [610, 856] on link "28" at bounding box center [616, 872] width 33 height 31
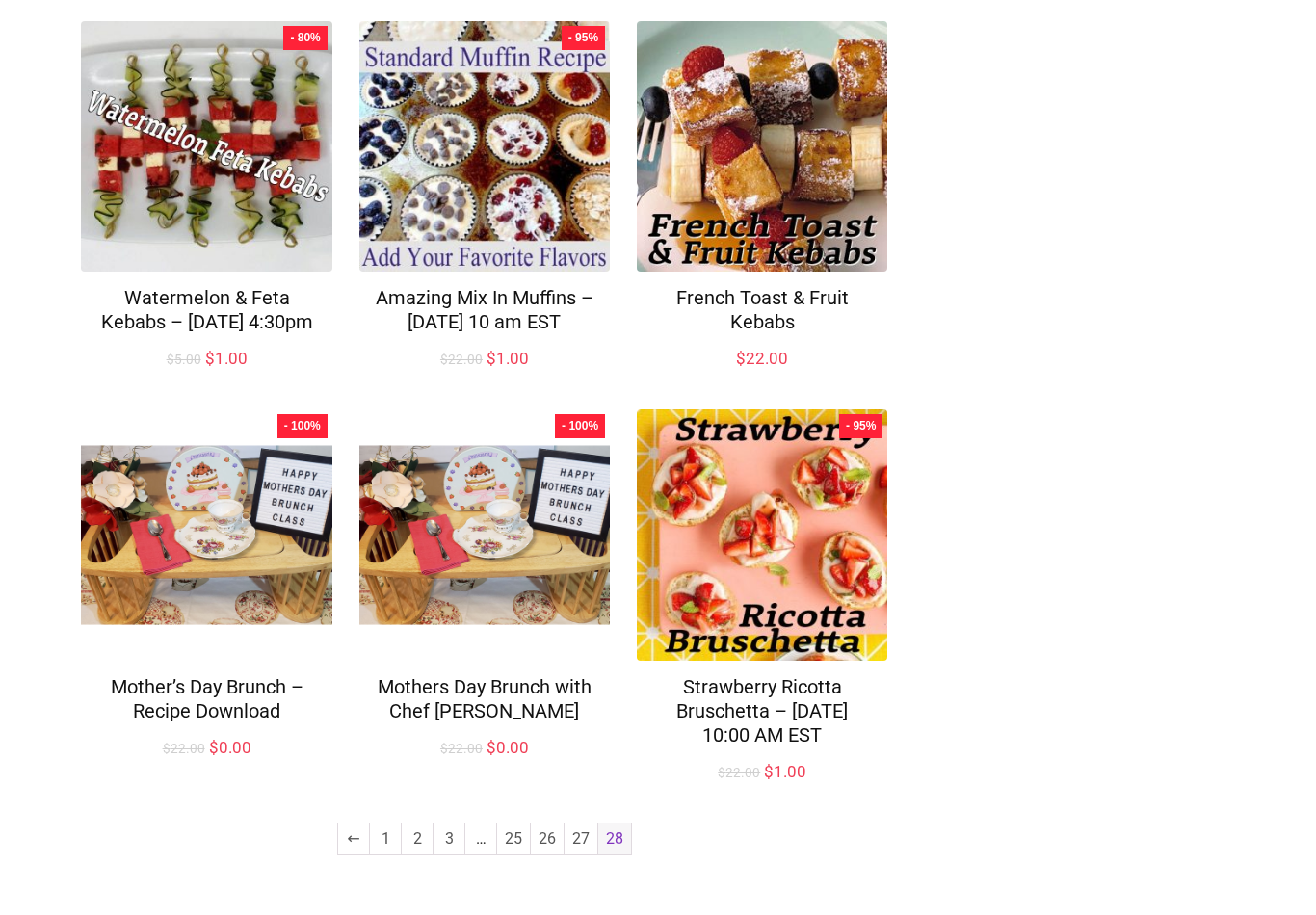
scroll to position [301, 0]
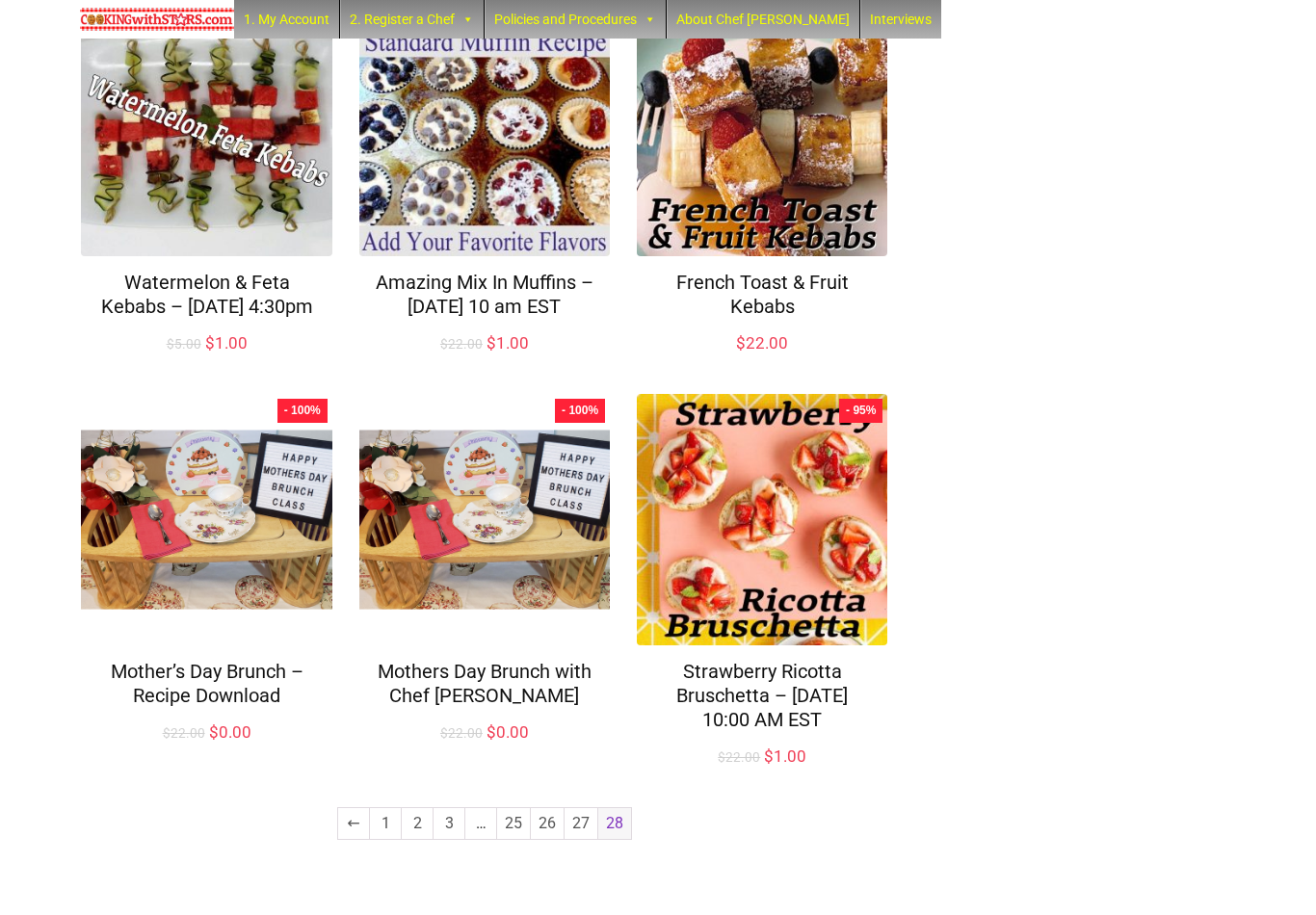
click at [578, 839] on link "27" at bounding box center [581, 824] width 33 height 31
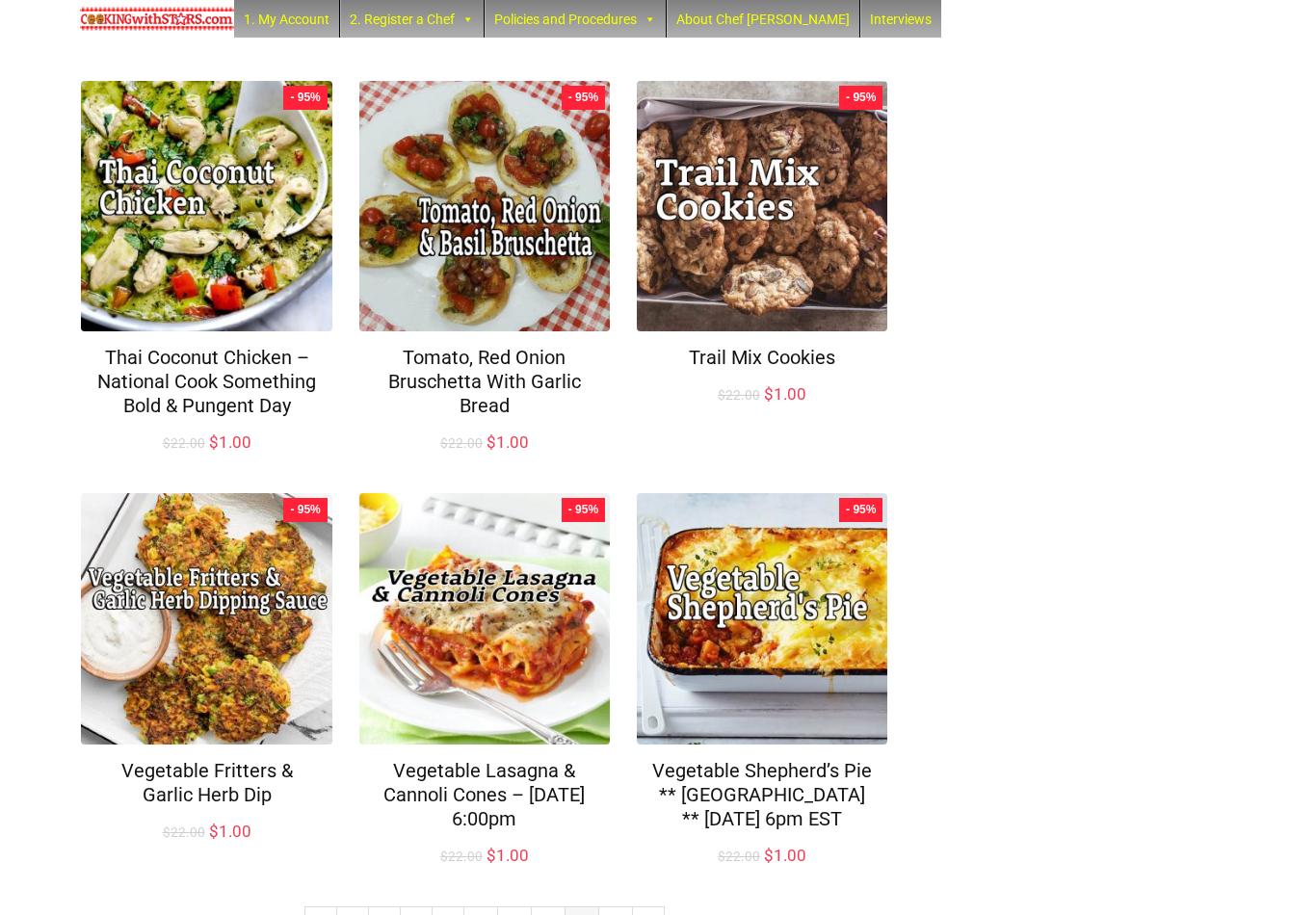
scroll to position [1128, 0]
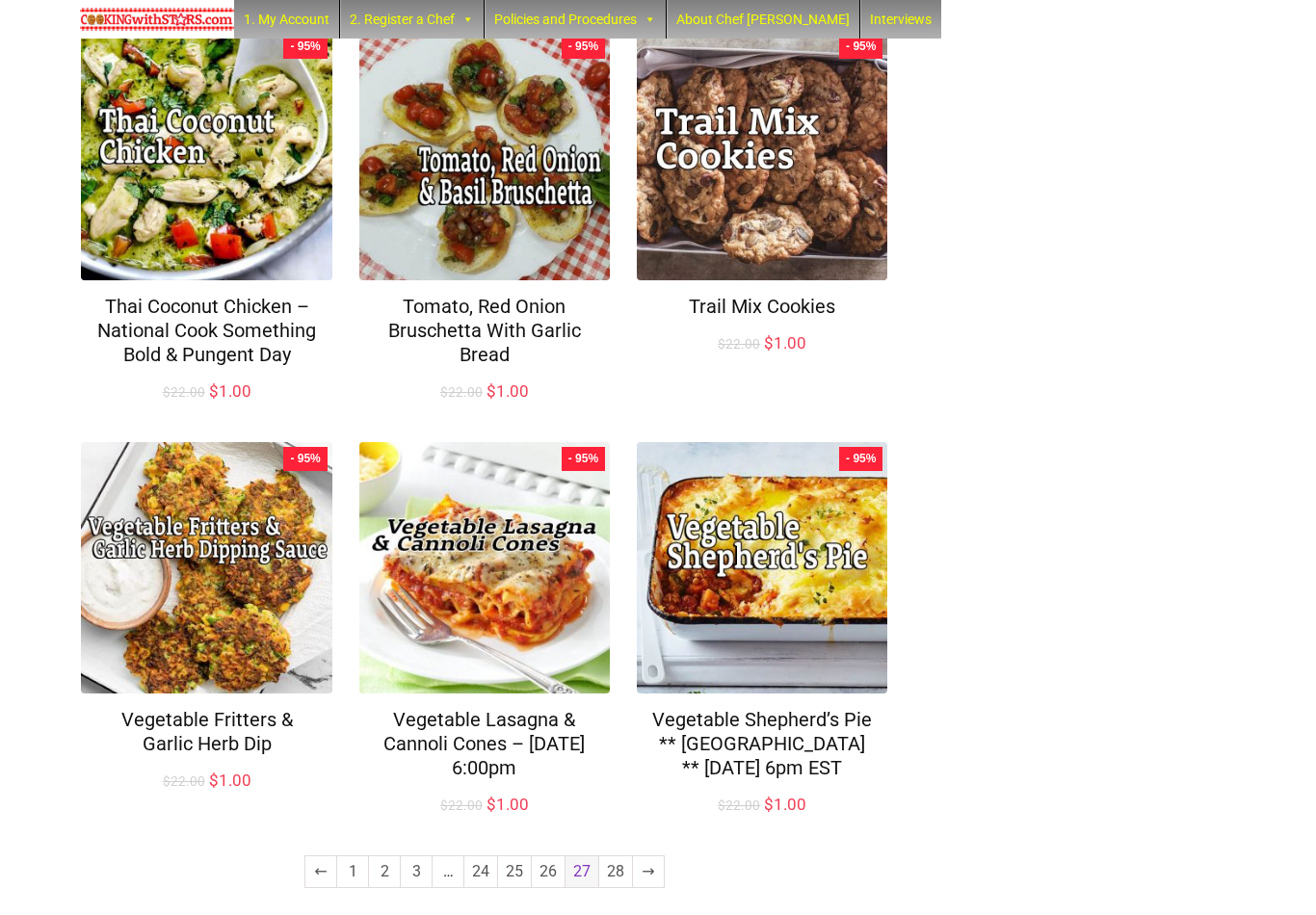
click at [582, 856] on span "27" at bounding box center [582, 872] width 33 height 31
click at [545, 856] on link "26" at bounding box center [548, 872] width 33 height 31
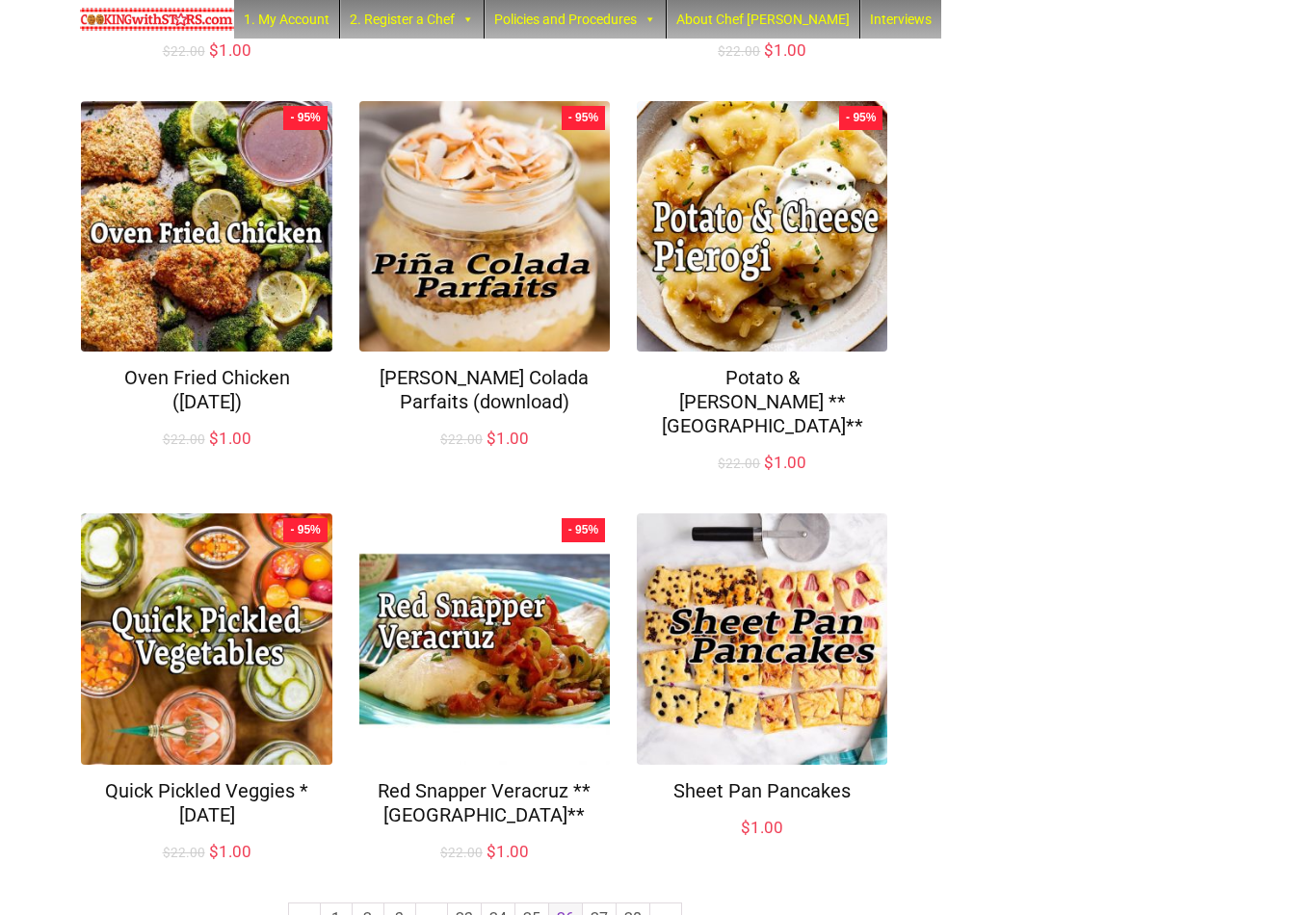
scroll to position [1079, 0]
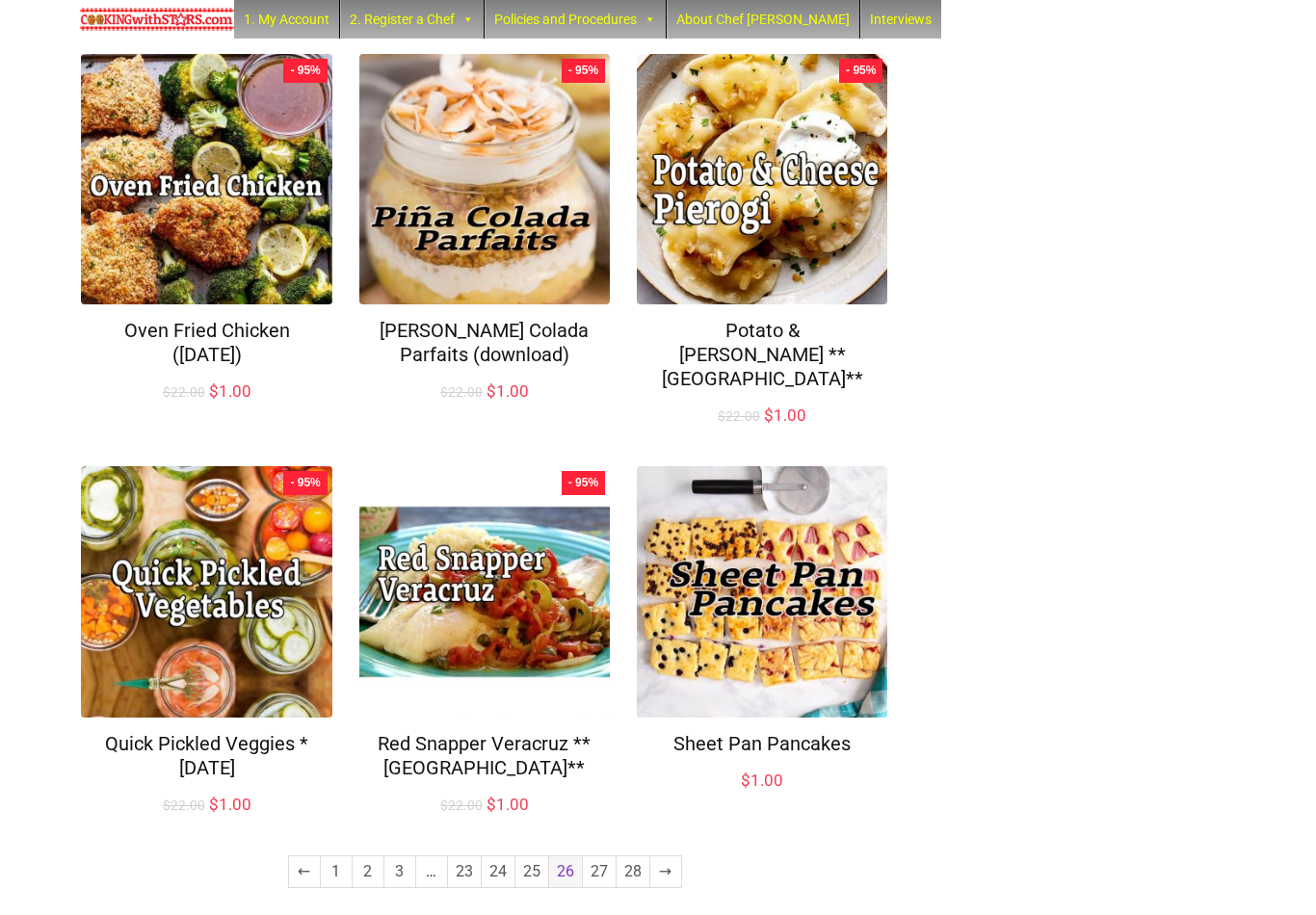
click at [532, 860] on link "25" at bounding box center [533, 872] width 33 height 31
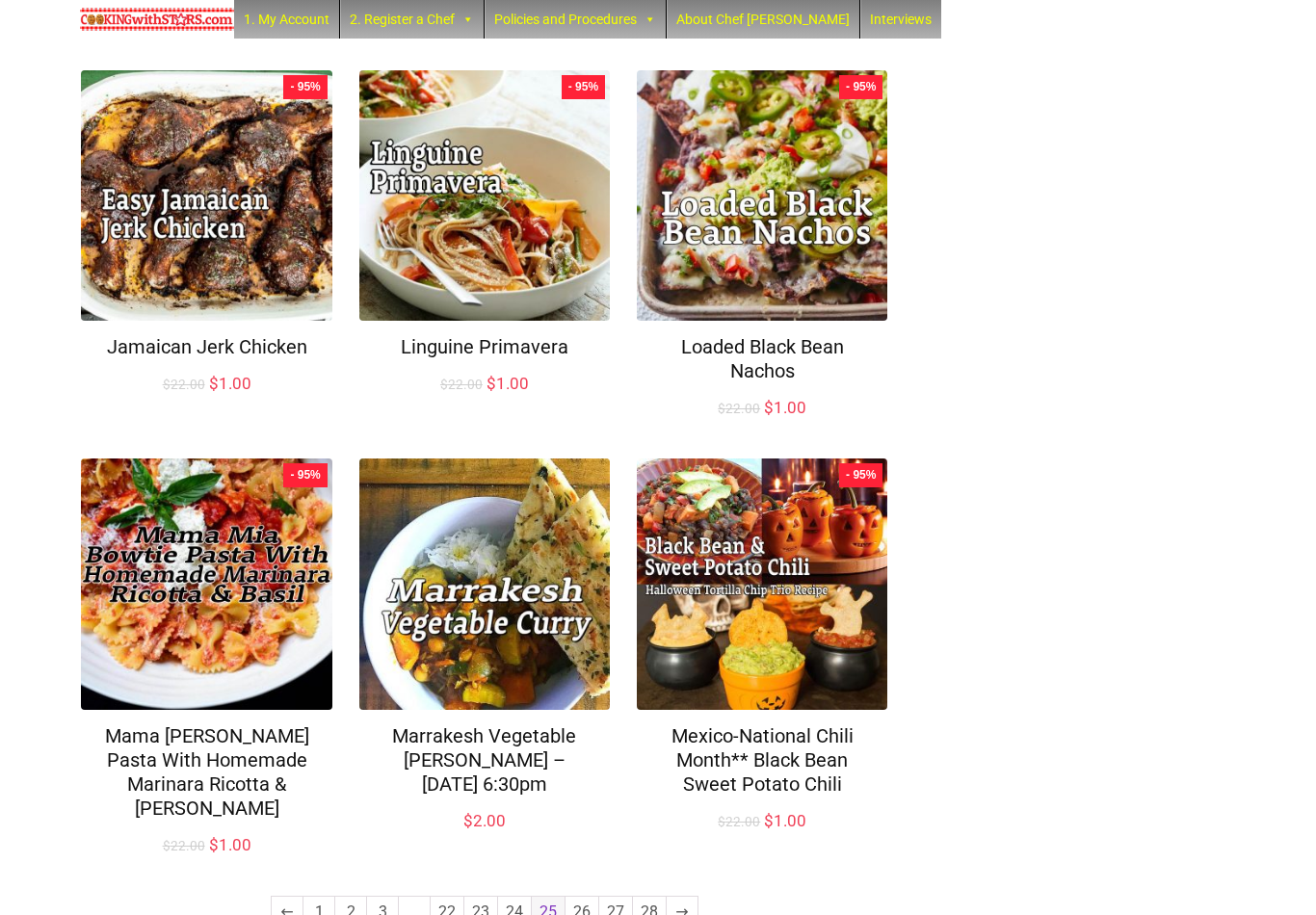
scroll to position [1103, 0]
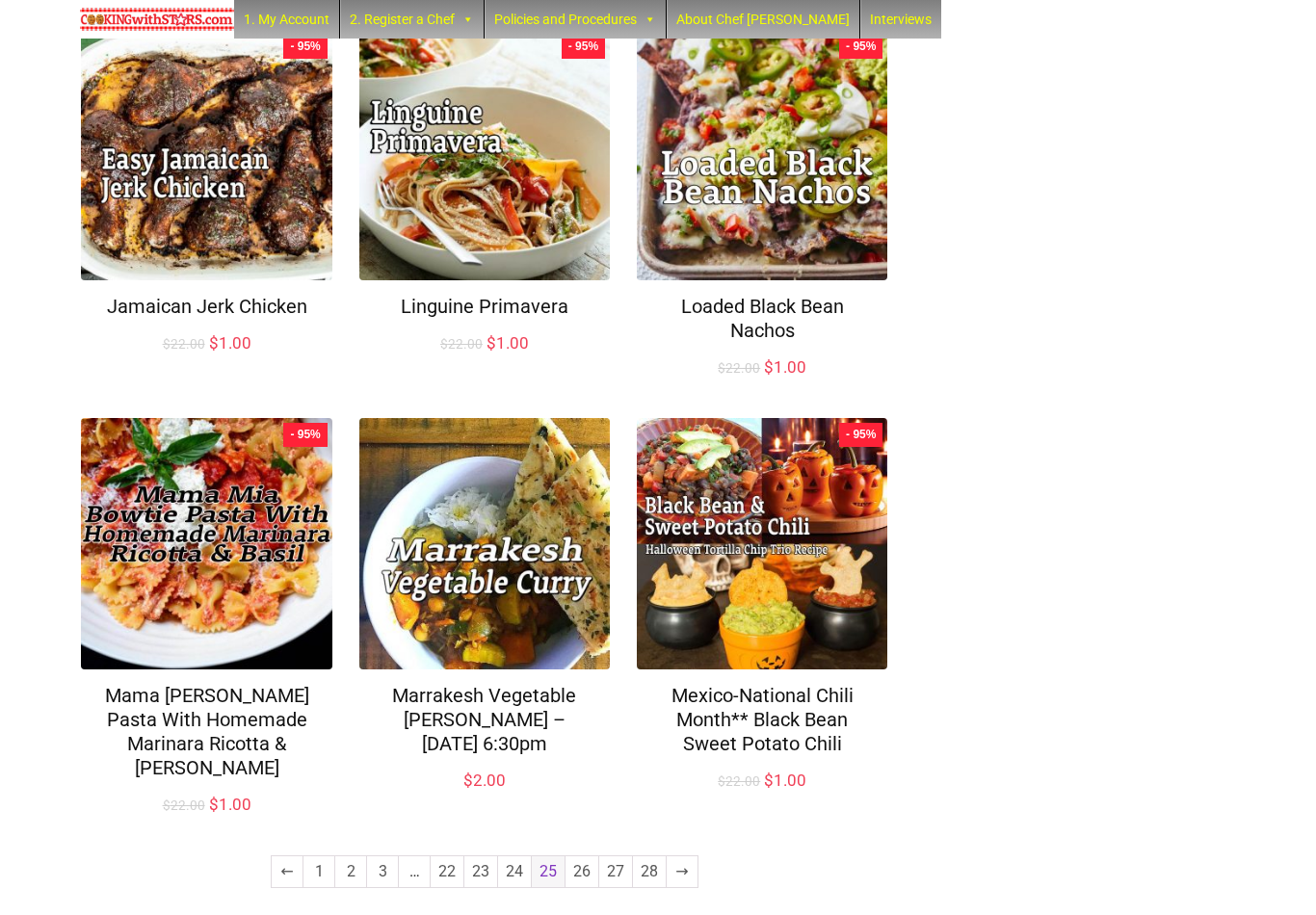
click at [513, 856] on link "24" at bounding box center [515, 872] width 33 height 31
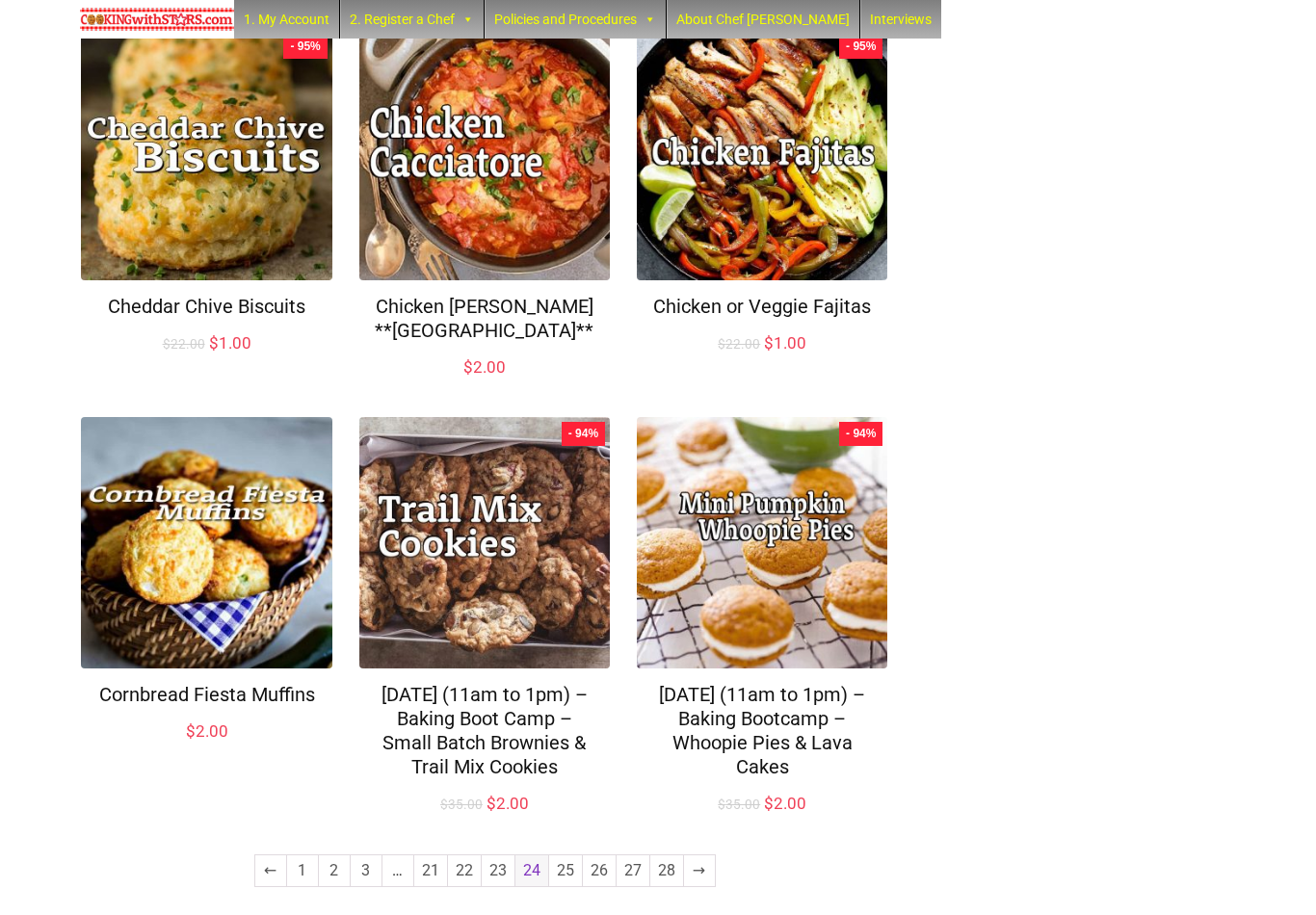
scroll to position [1127, 0]
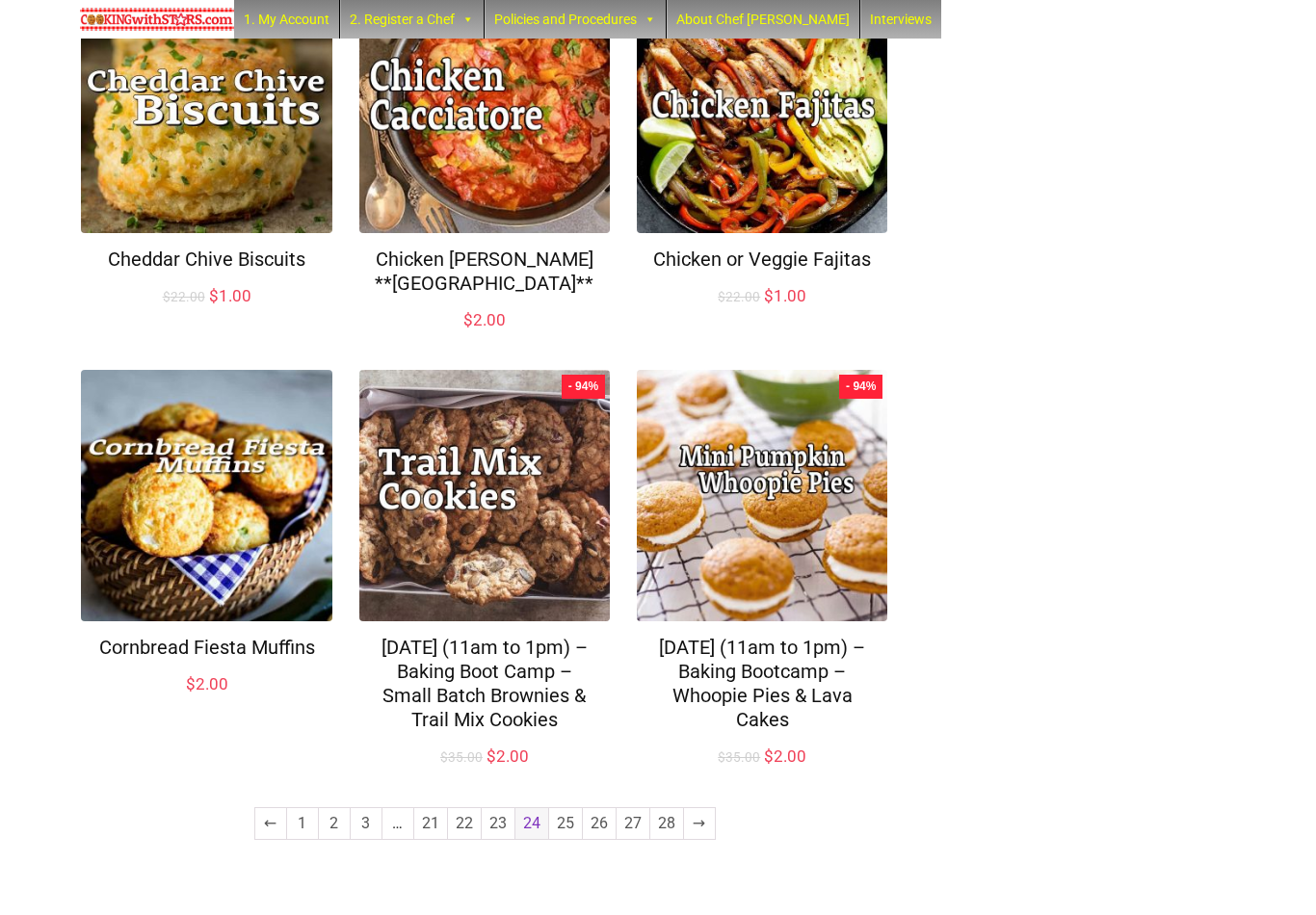
click at [490, 839] on link "23" at bounding box center [498, 824] width 33 height 31
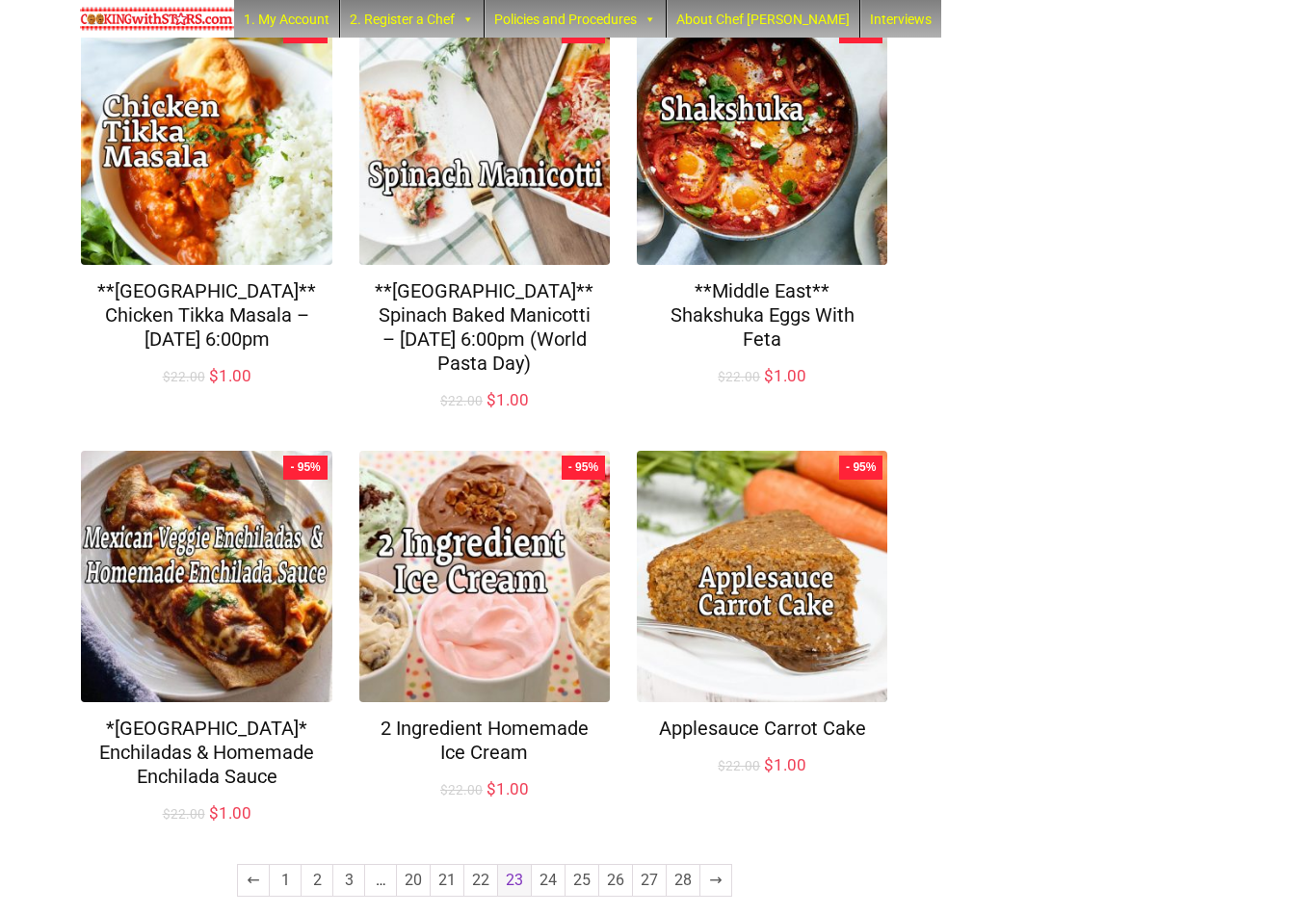
scroll to position [1174, 0]
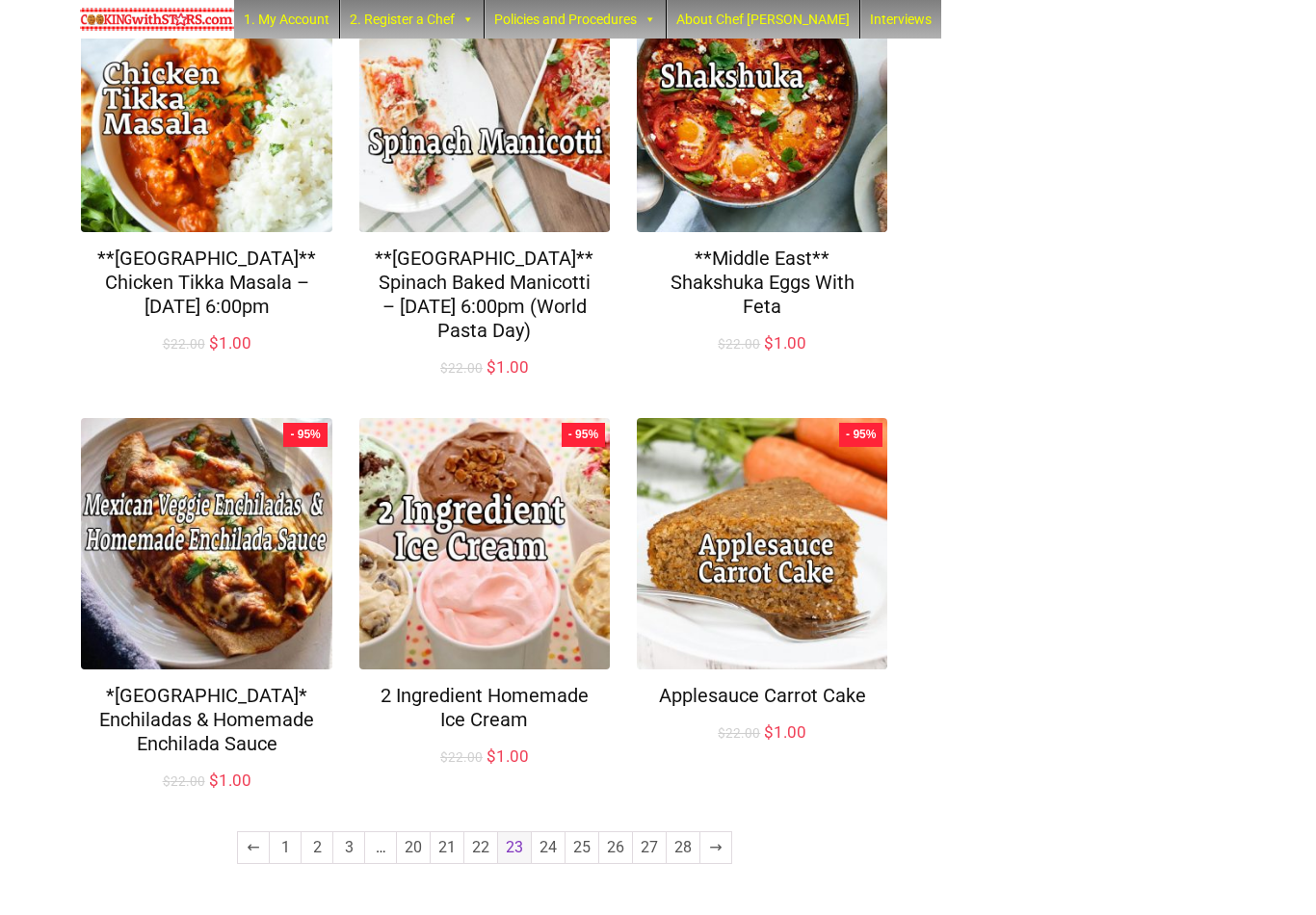
click at [474, 852] on link "22" at bounding box center [481, 849] width 33 height 31
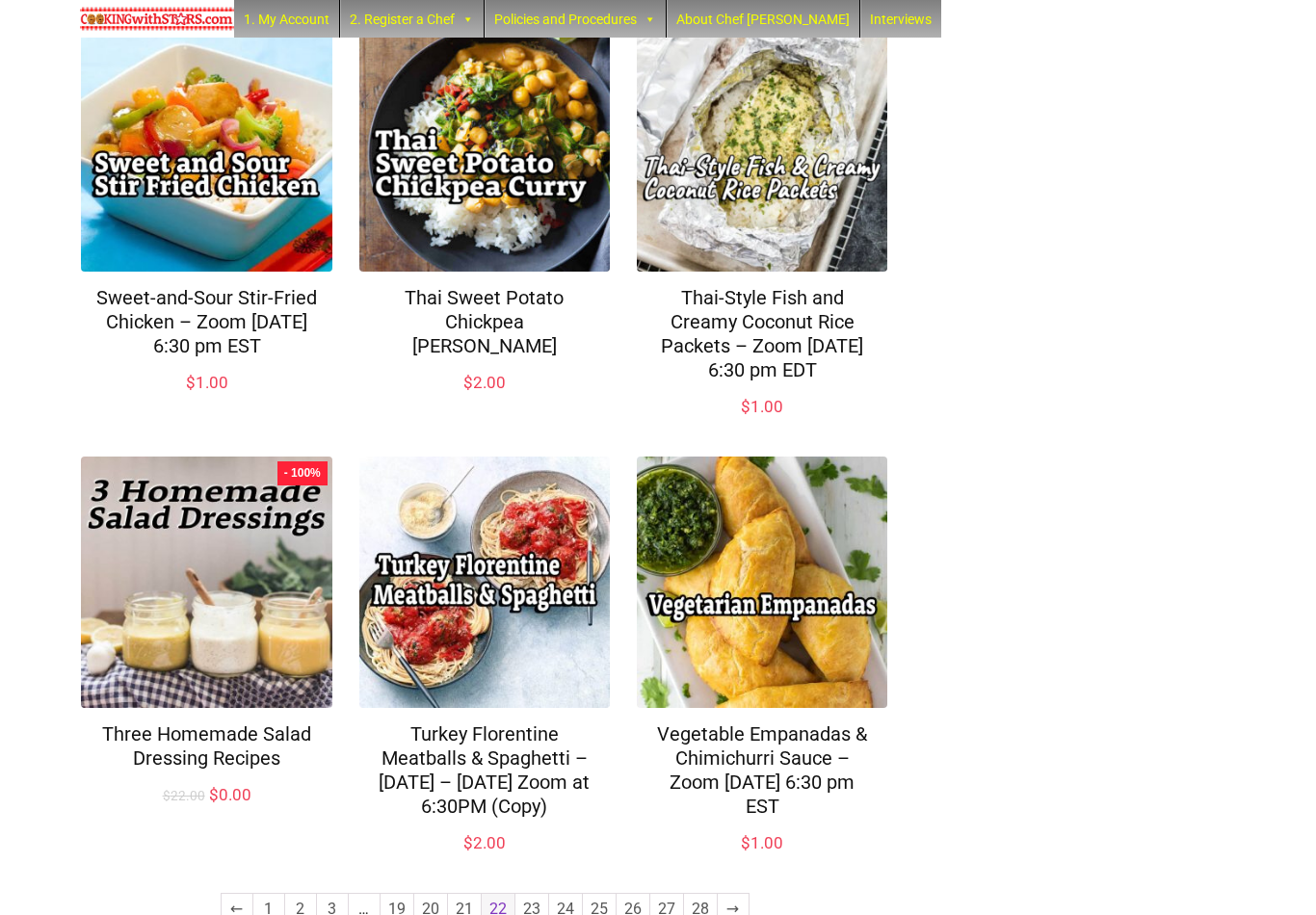
scroll to position [1221, 0]
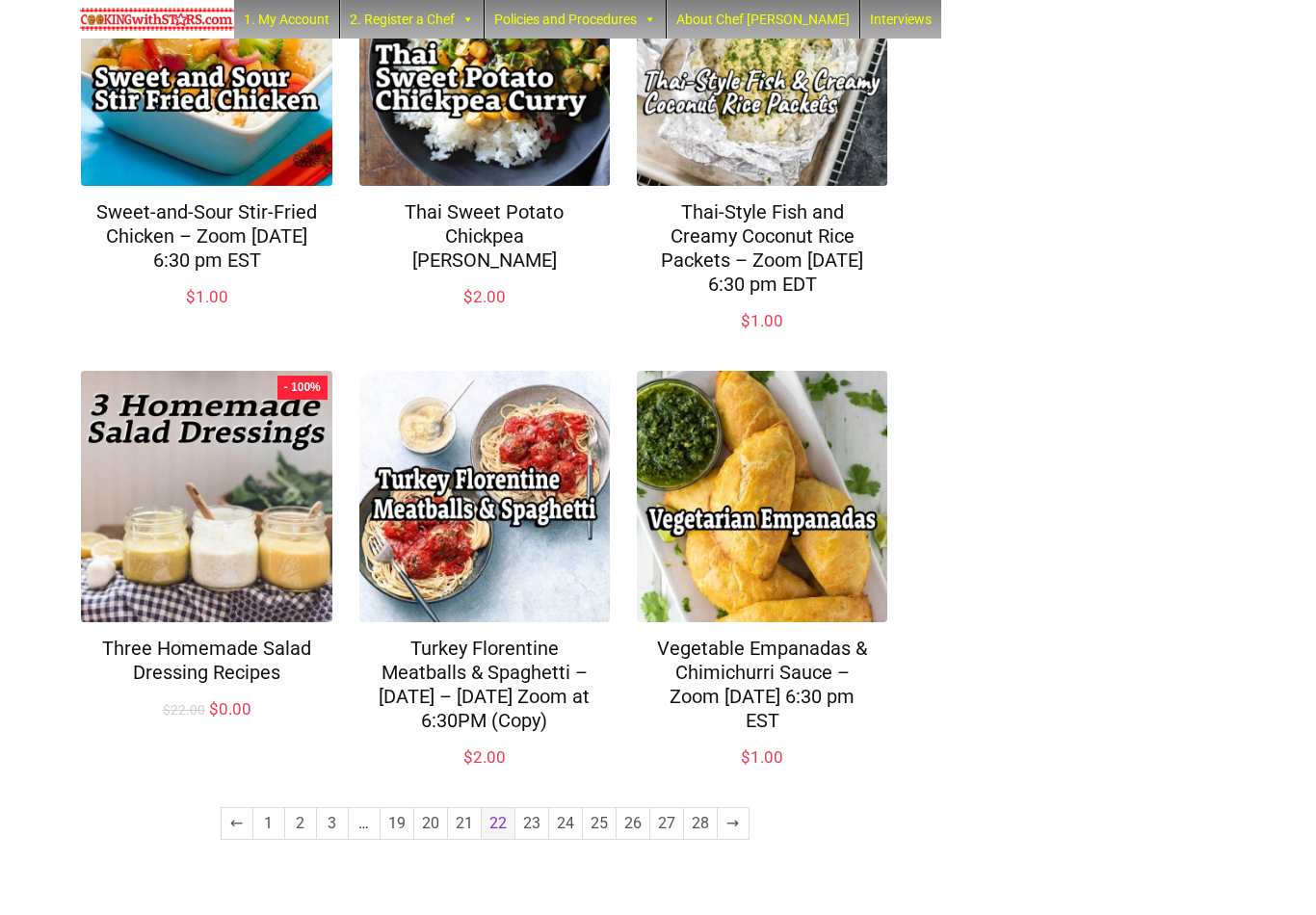
click at [460, 839] on link "21" at bounding box center [464, 824] width 33 height 31
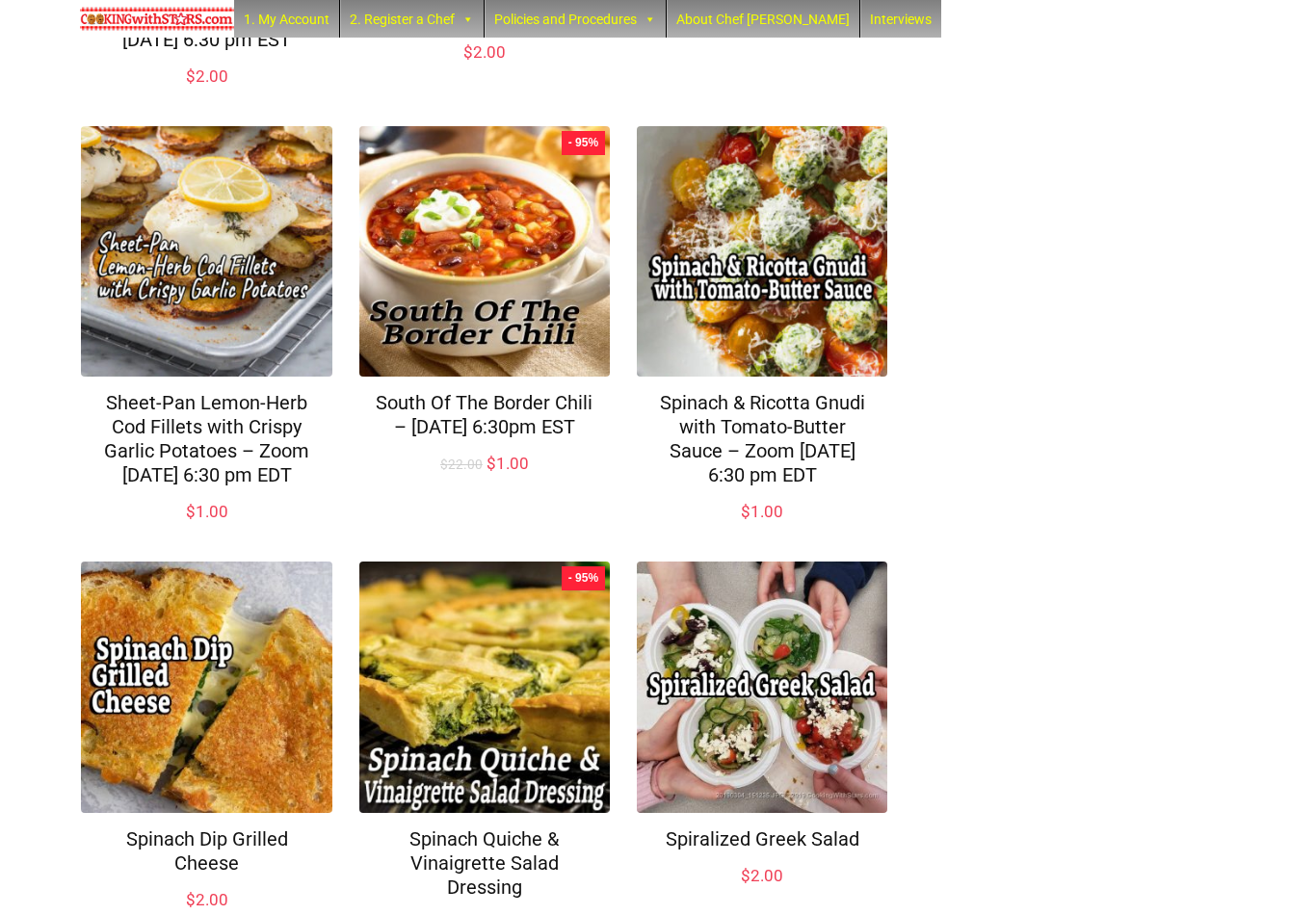
scroll to position [1197, 0]
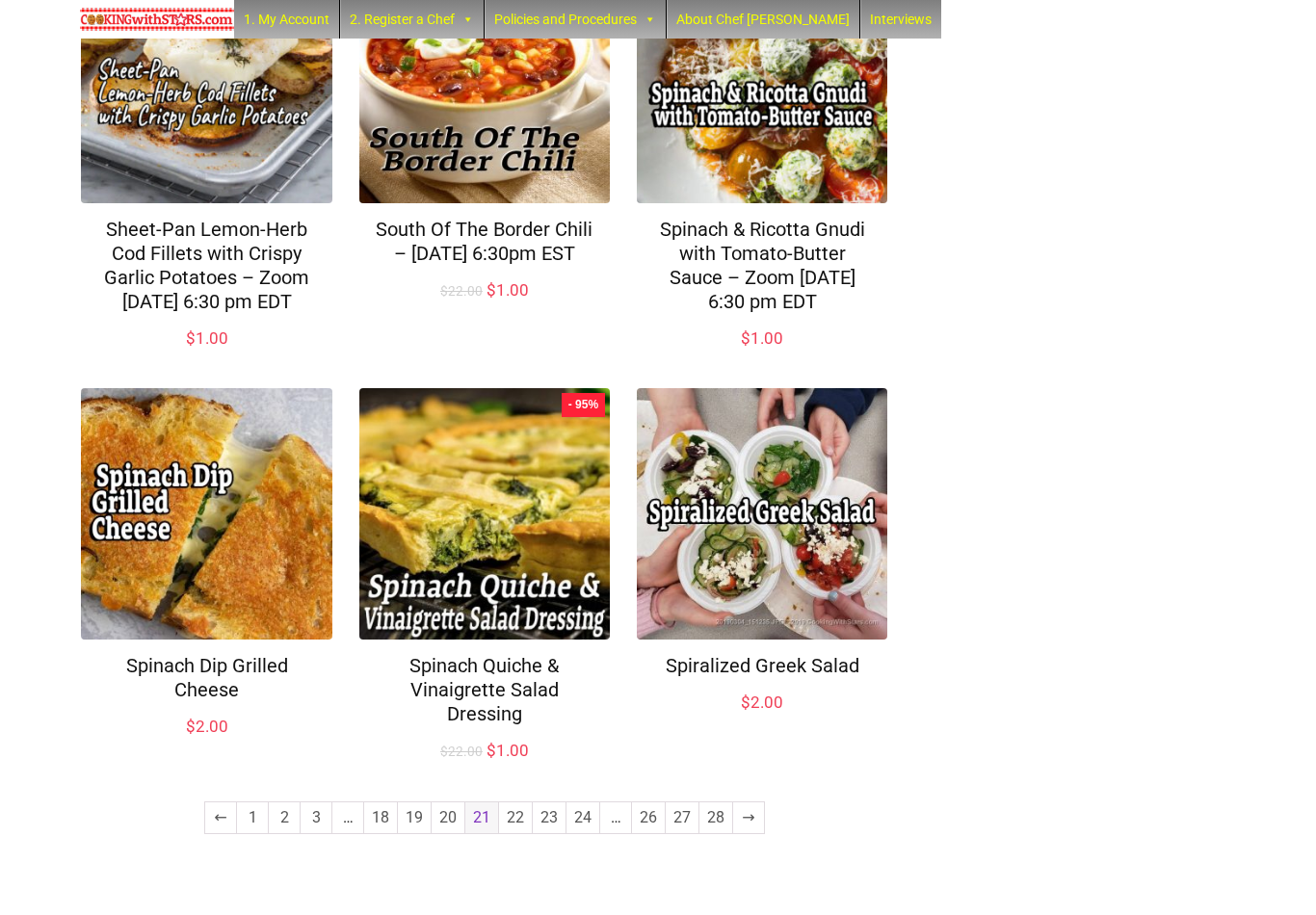
click link "20"
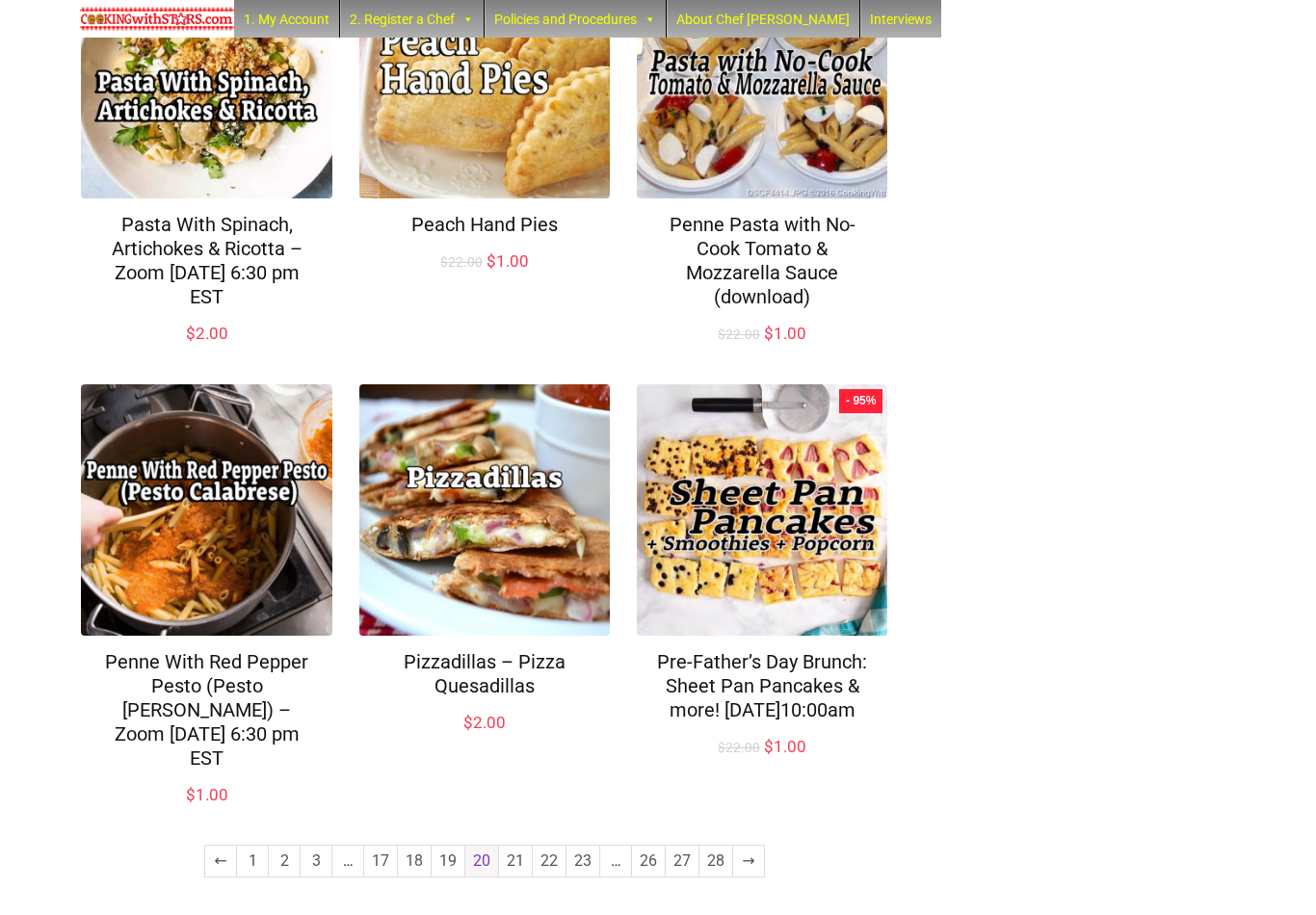
scroll to position [1245, 0]
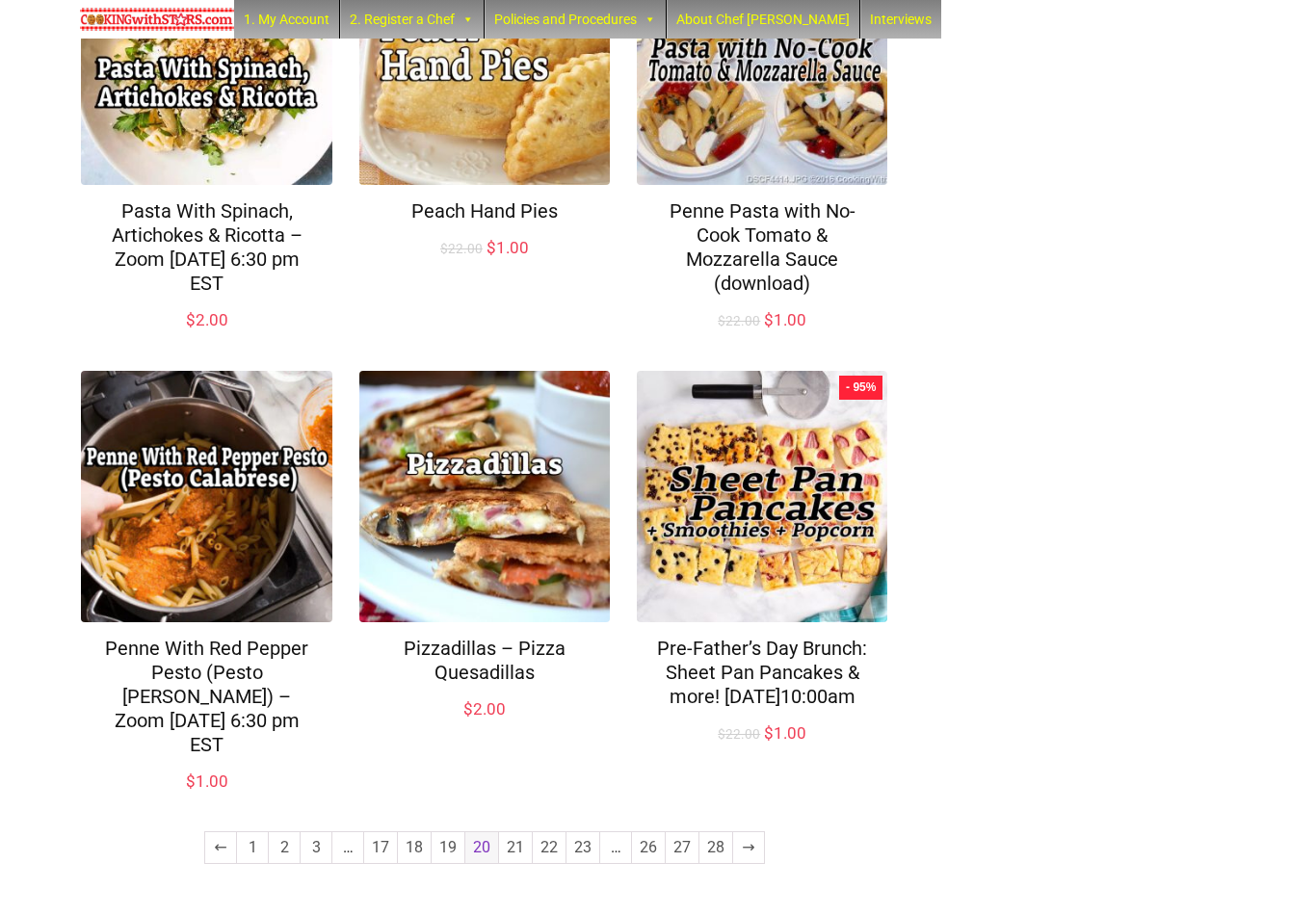
click at [441, 847] on link "19" at bounding box center [449, 849] width 33 height 31
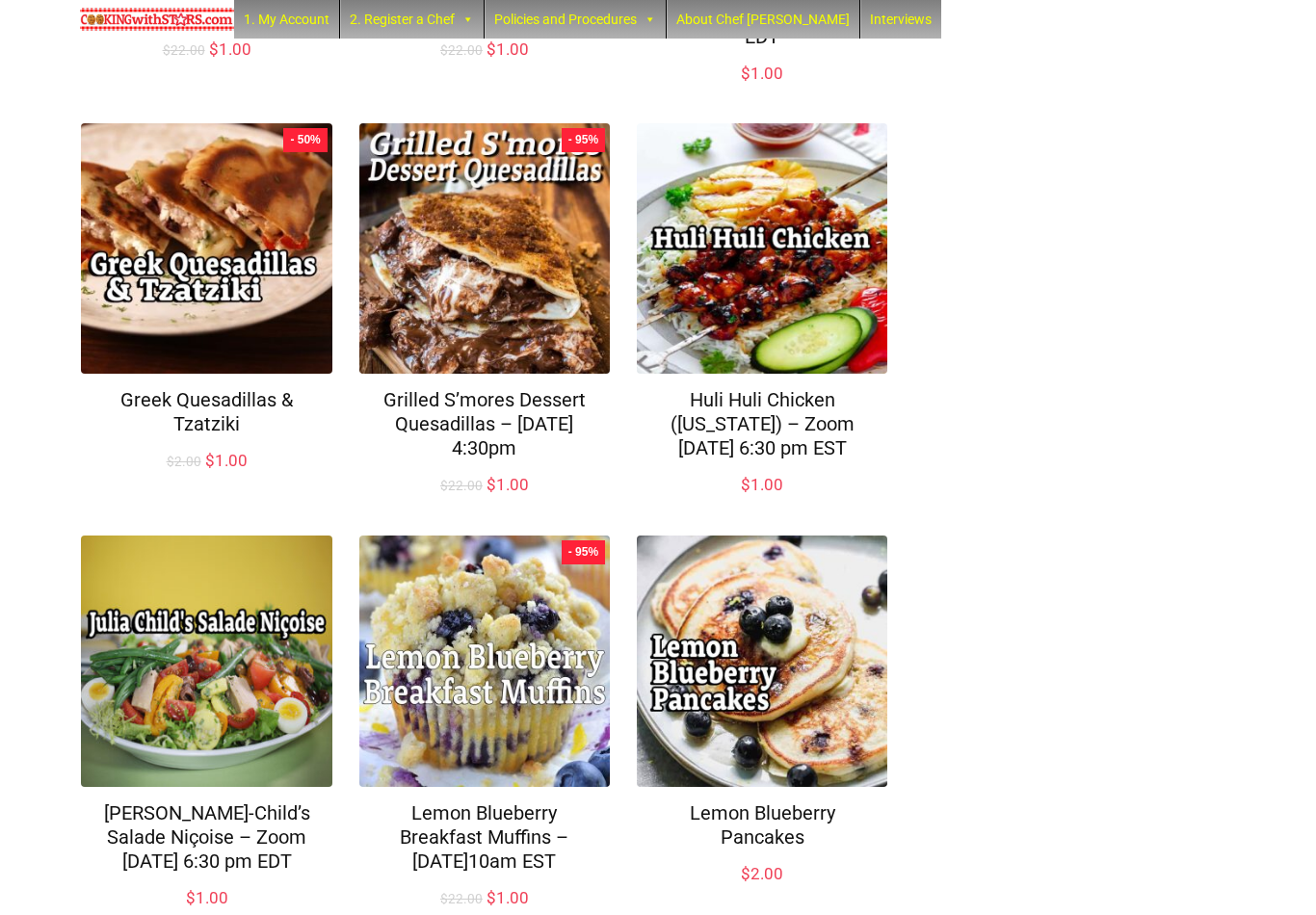
scroll to position [1245, 0]
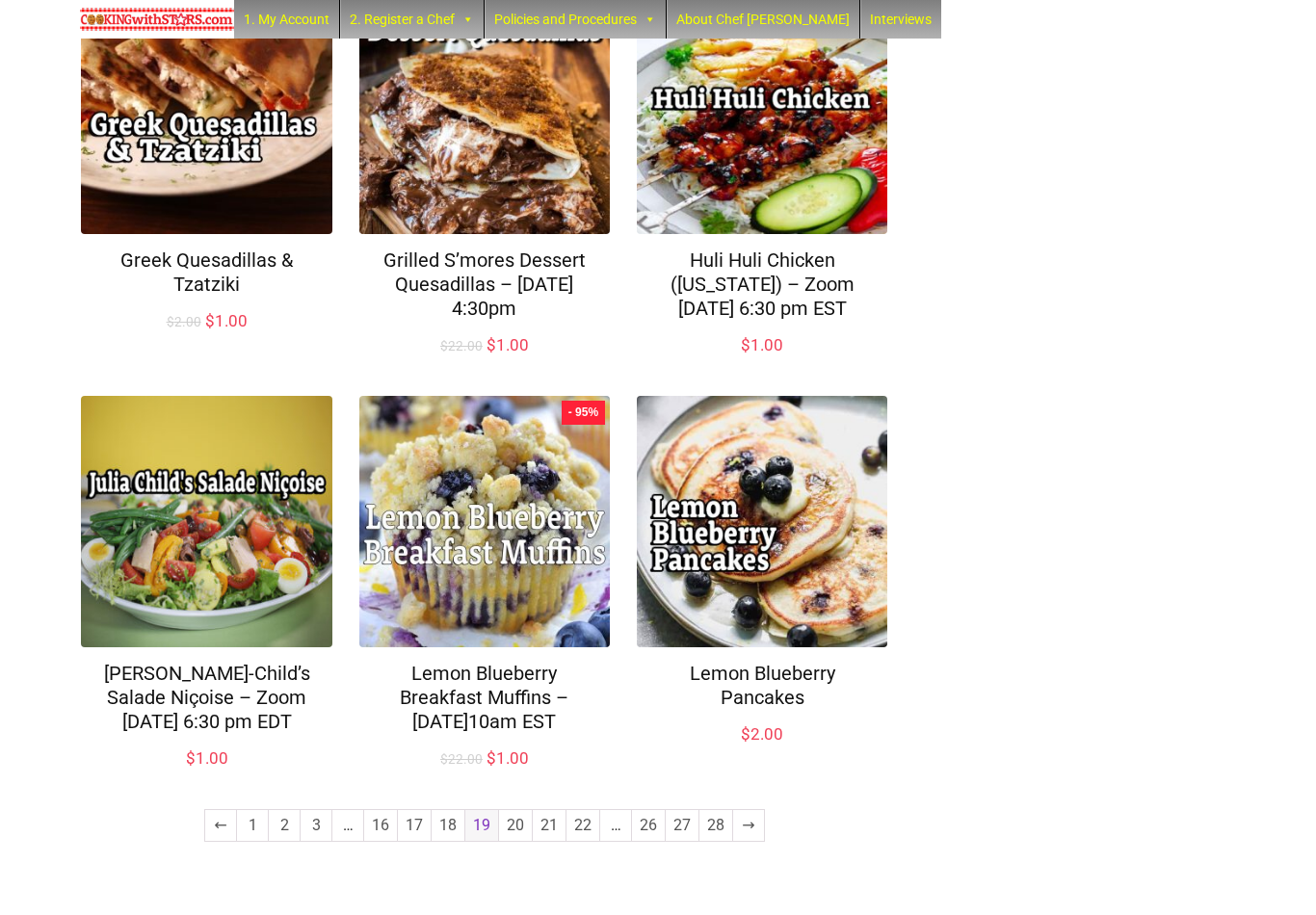
click at [452, 841] on link "18" at bounding box center [449, 826] width 33 height 31
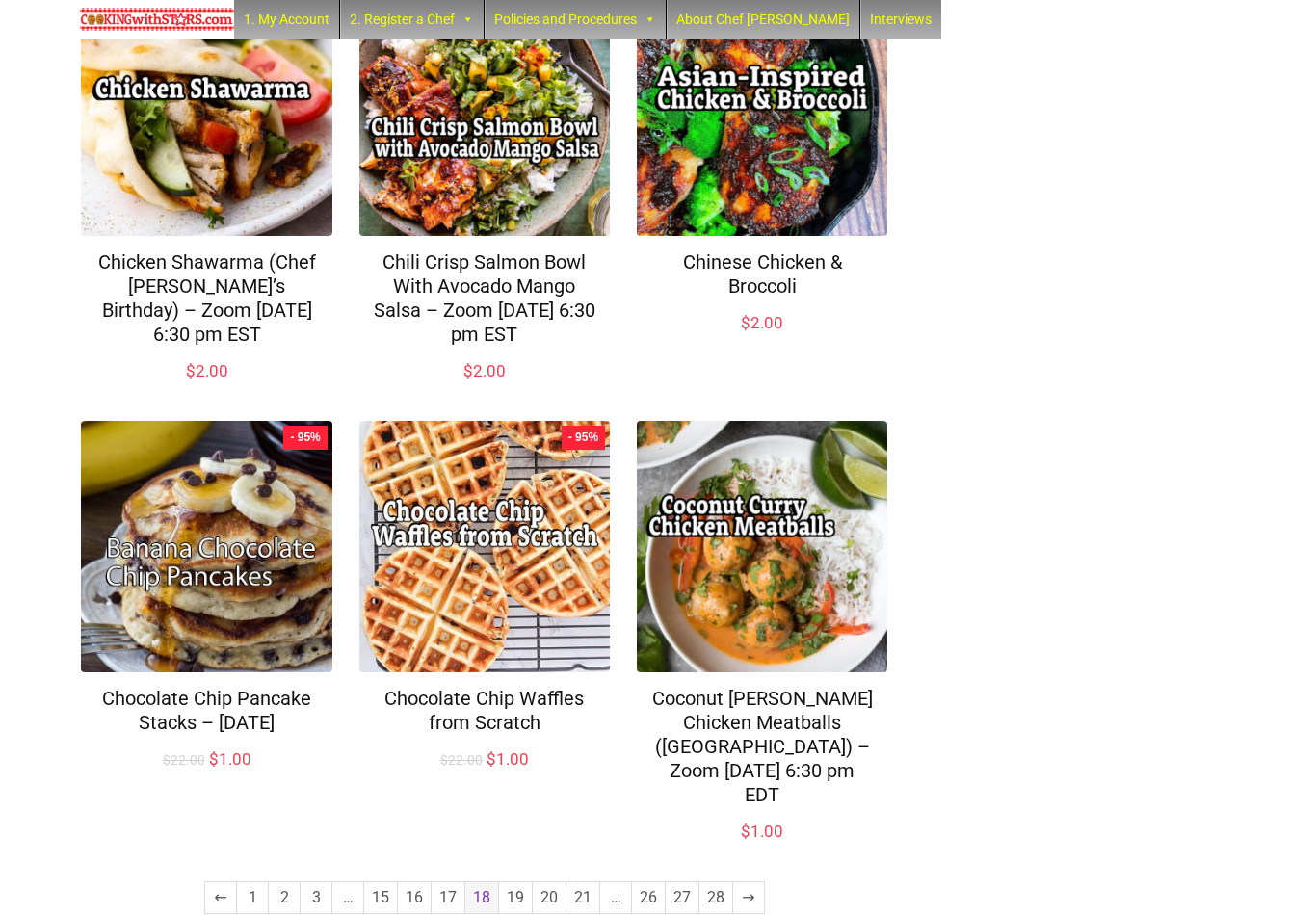
scroll to position [1245, 0]
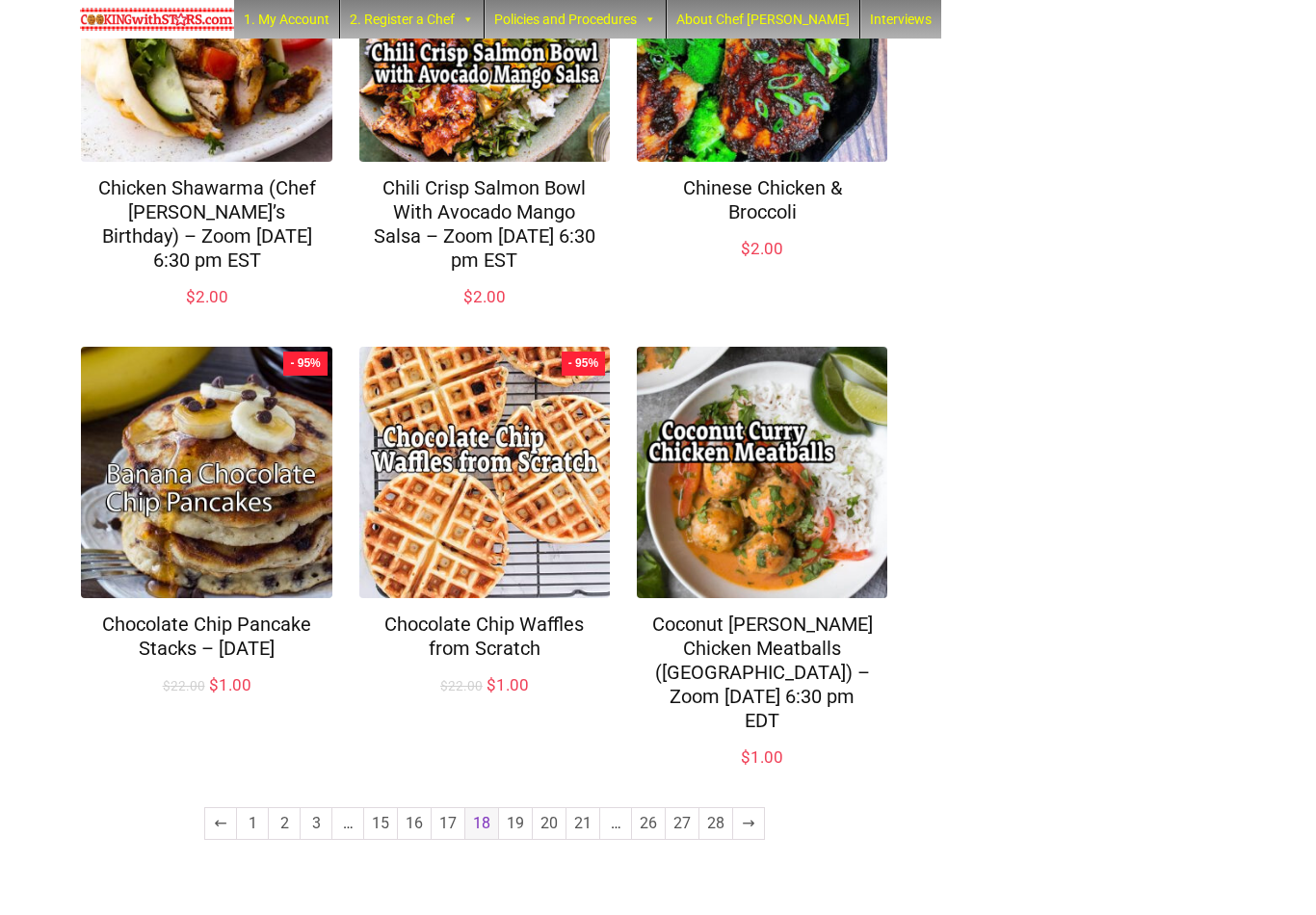
click at [446, 839] on link "17" at bounding box center [449, 824] width 33 height 31
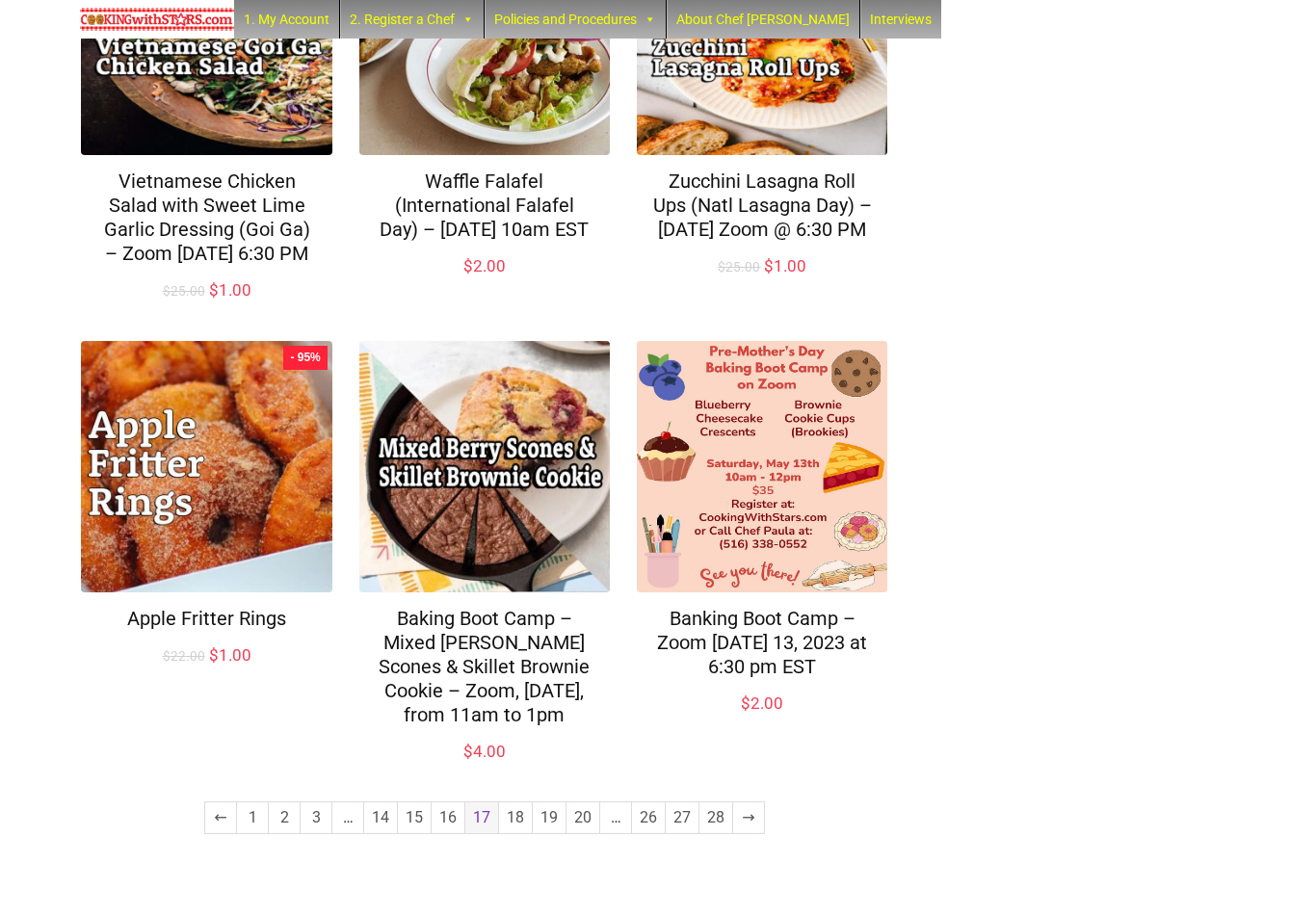
scroll to position [1294, 0]
click at [446, 834] on link "16" at bounding box center [449, 818] width 33 height 31
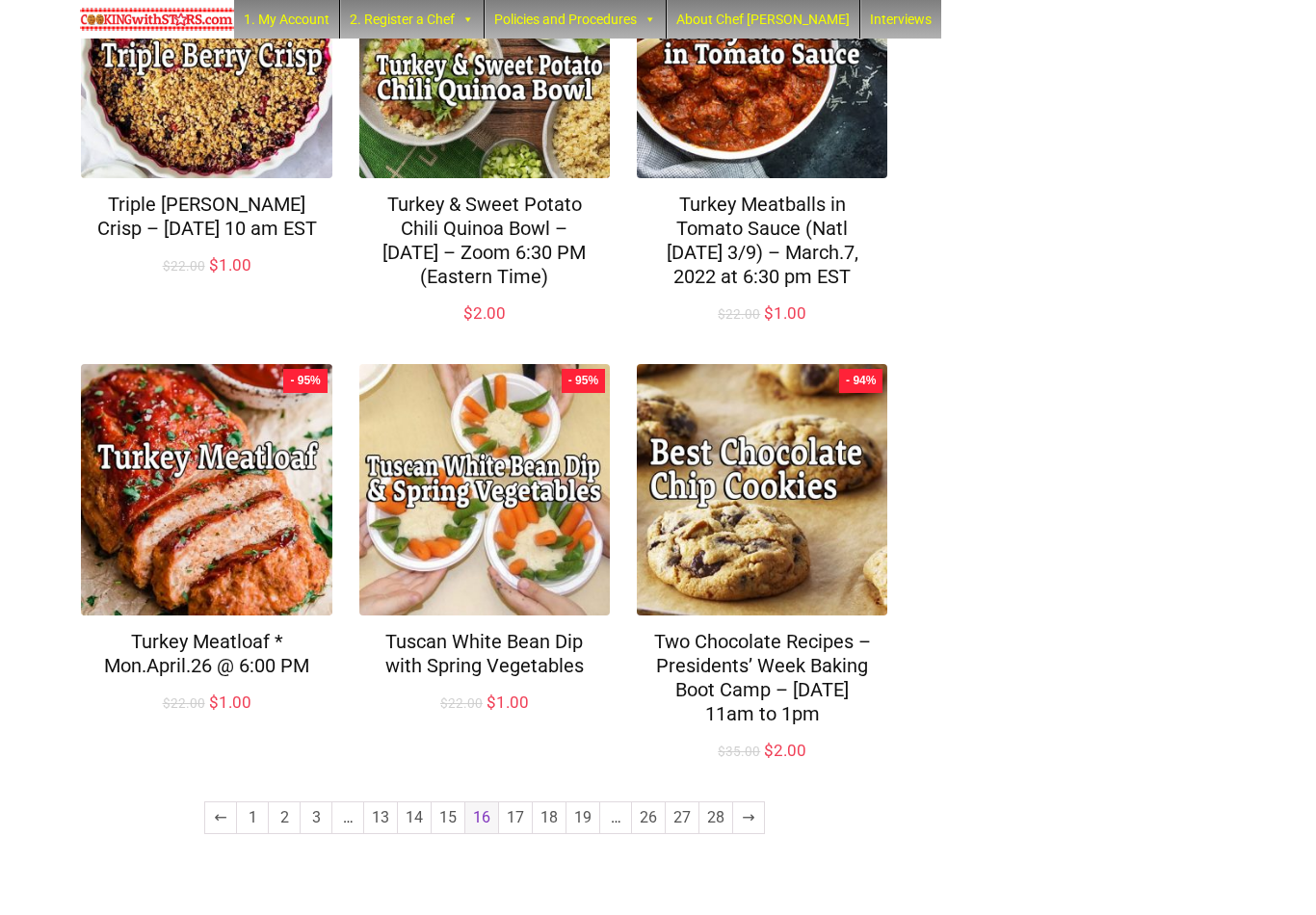
scroll to position [1320, 0]
click at [443, 834] on link "15" at bounding box center [449, 818] width 33 height 31
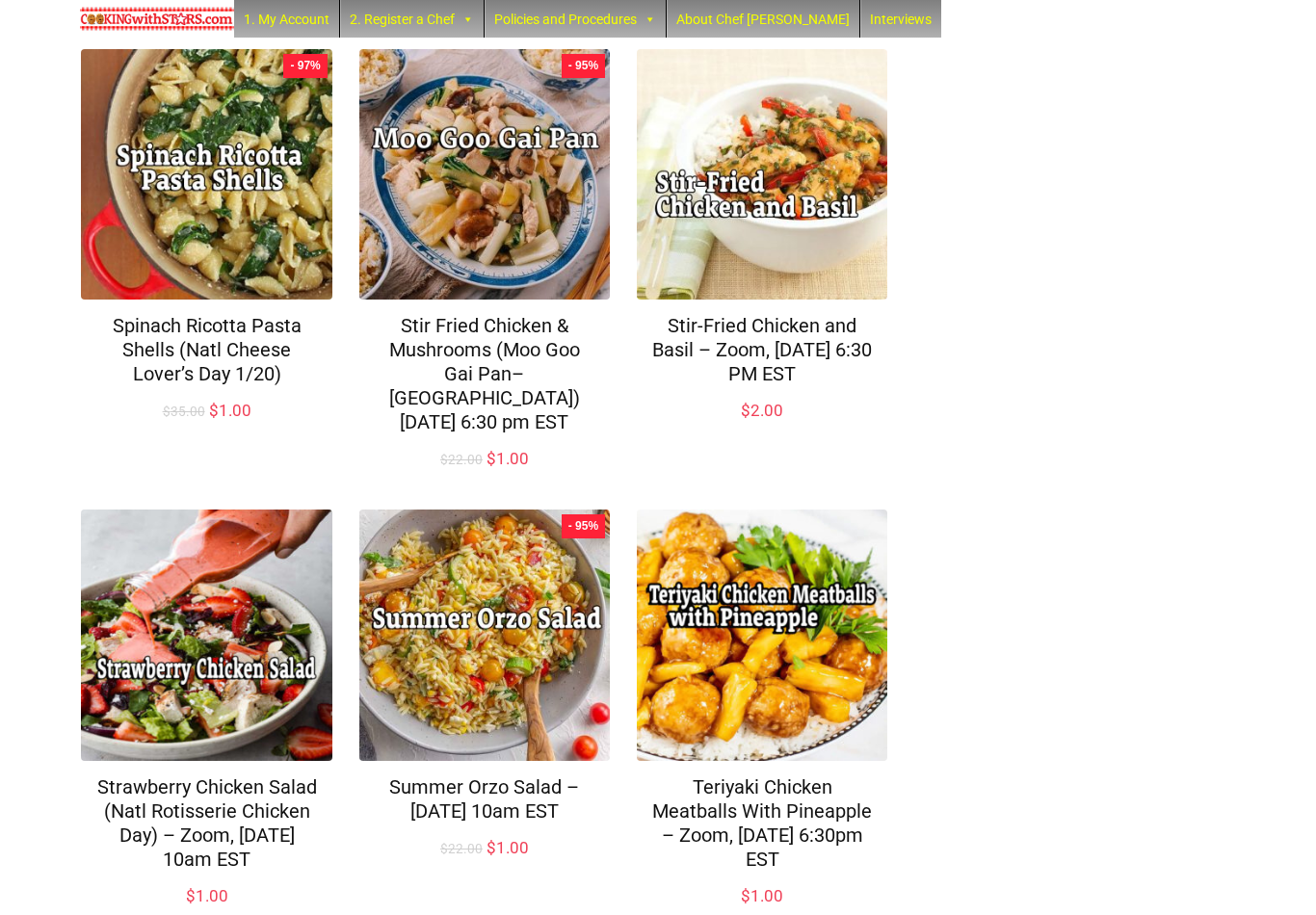
scroll to position [1223, 0]
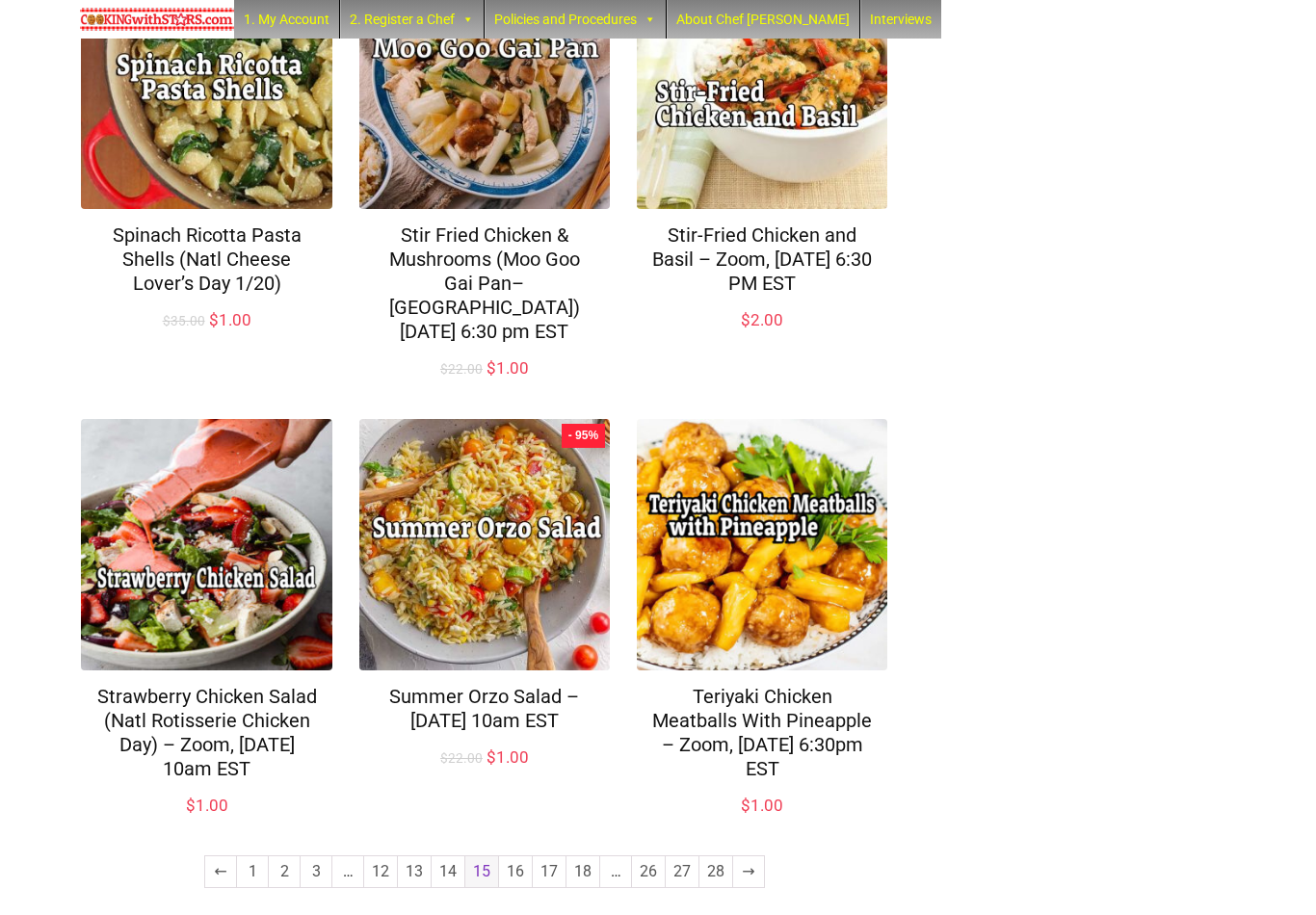
click at [445, 857] on link "14" at bounding box center [449, 872] width 33 height 31
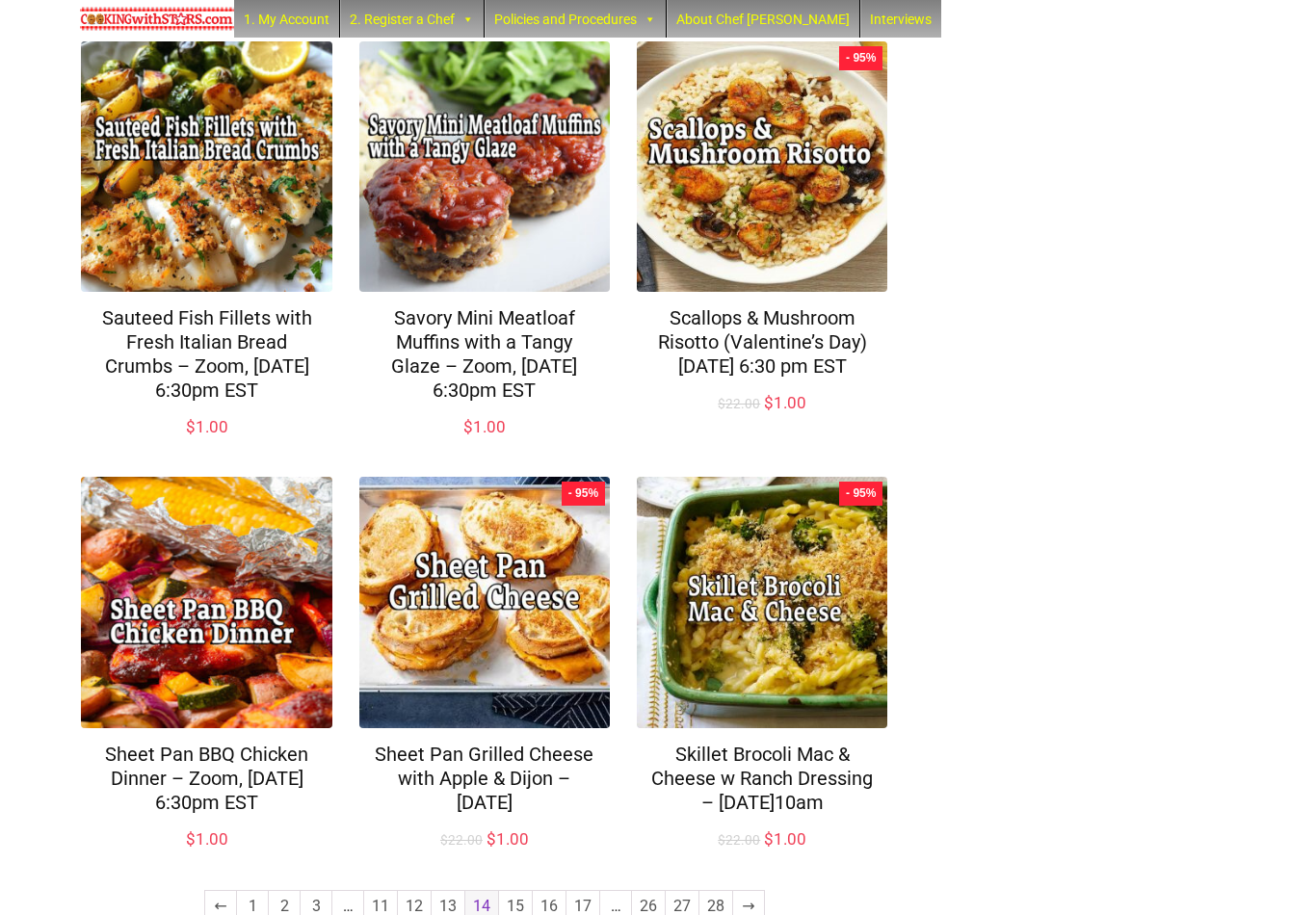
scroll to position [1246, 0]
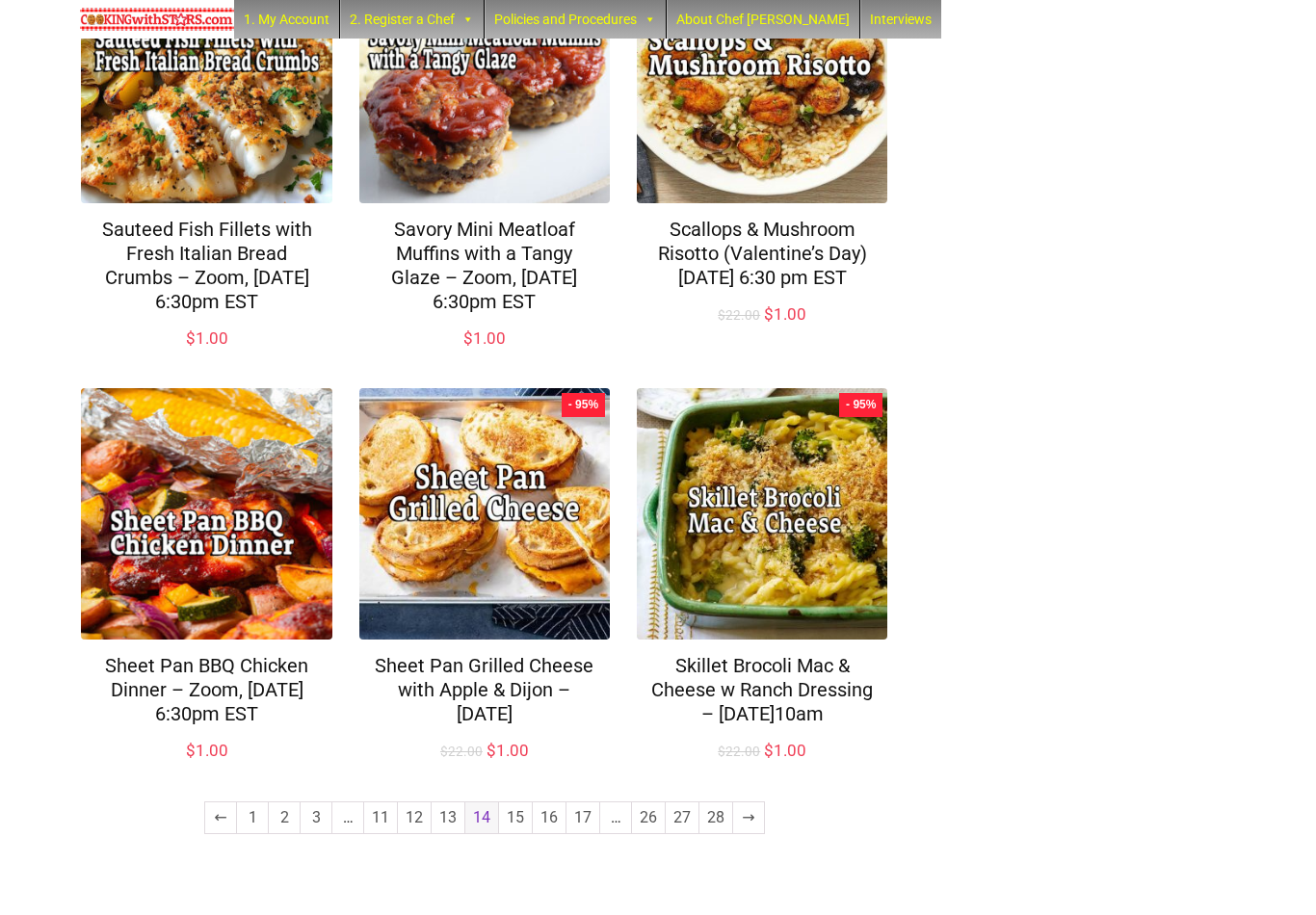
click at [437, 834] on link "13" at bounding box center [449, 818] width 33 height 31
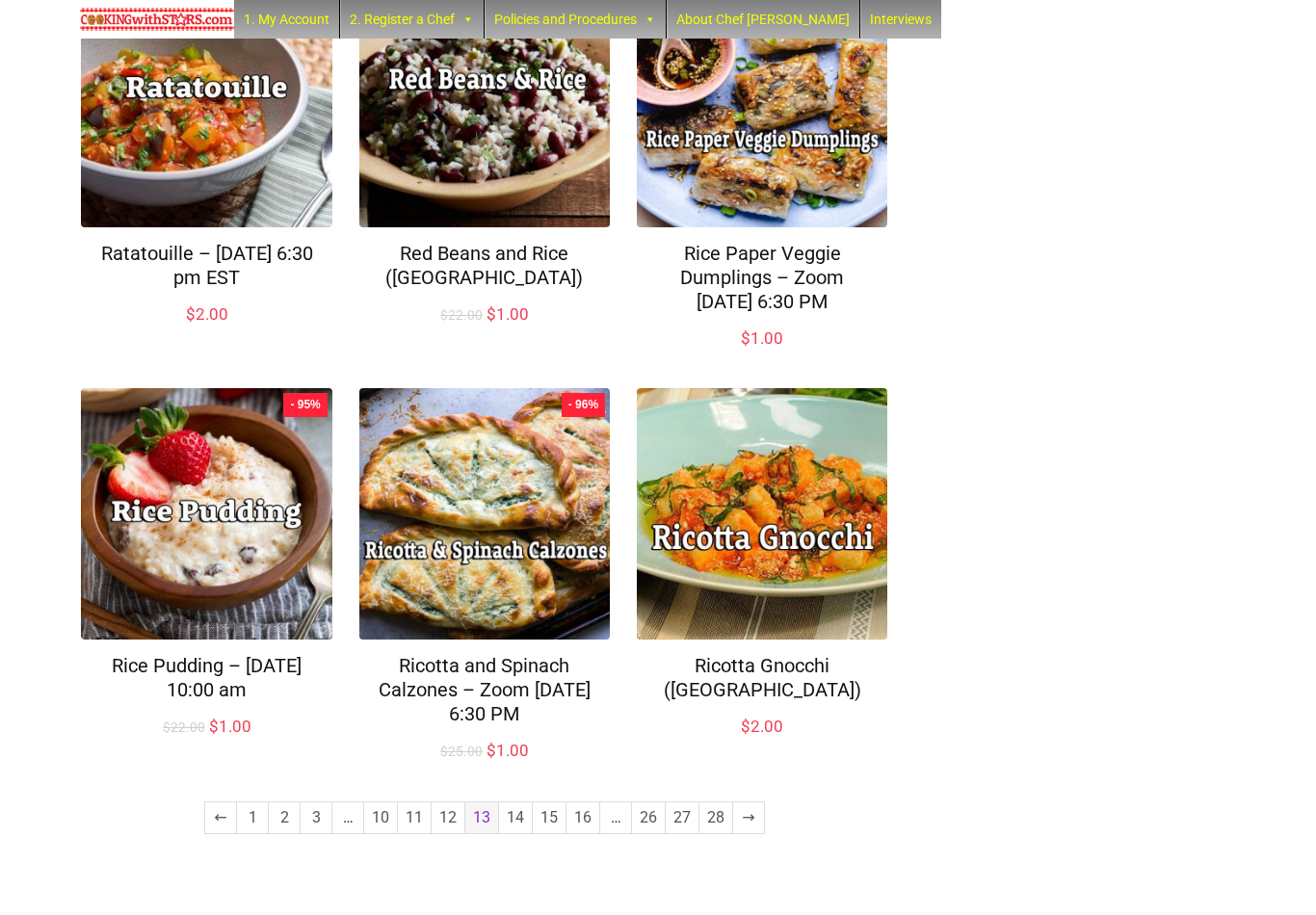
scroll to position [1199, 0]
click at [441, 834] on link "12" at bounding box center [449, 818] width 33 height 31
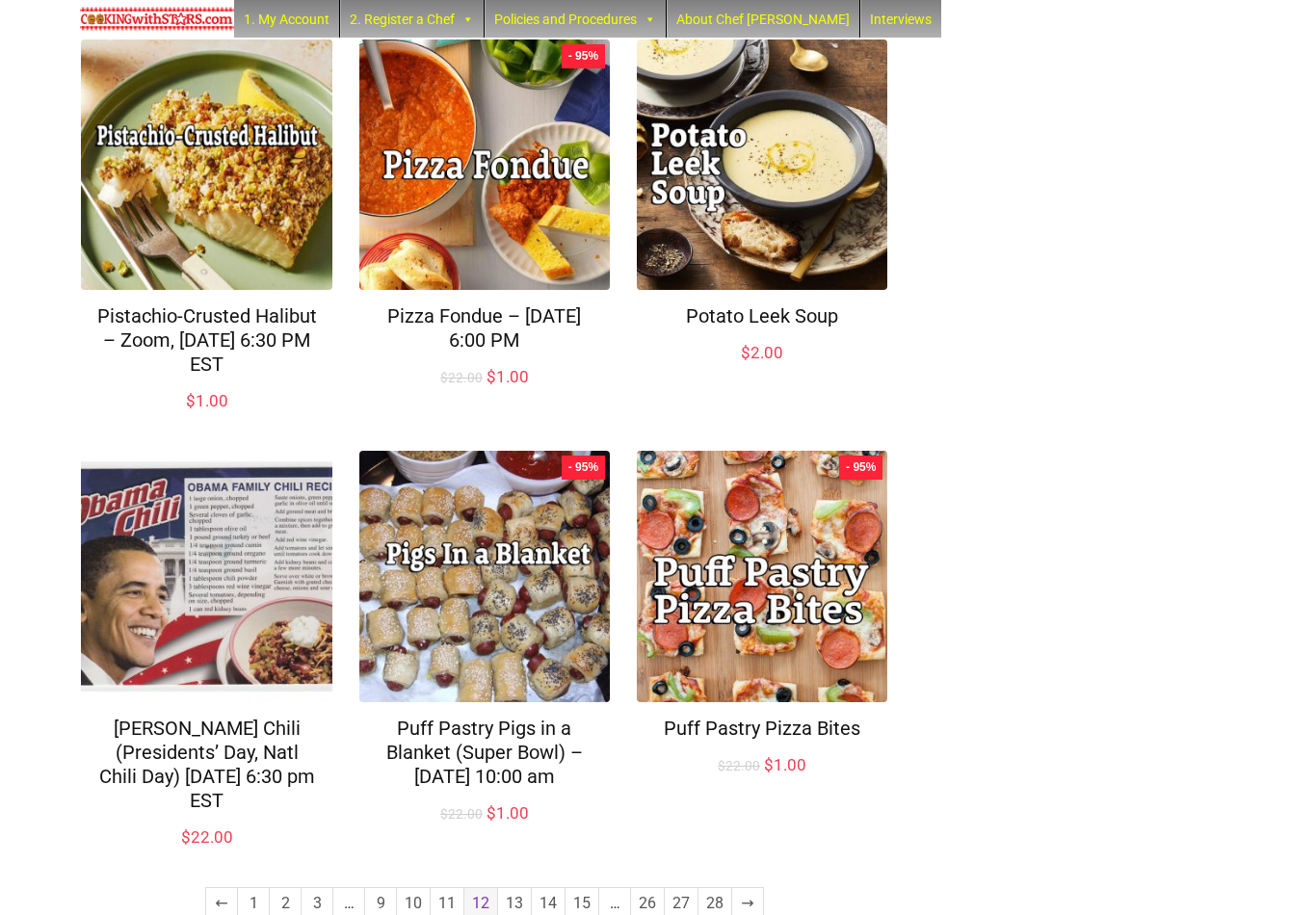
scroll to position [1174, 0]
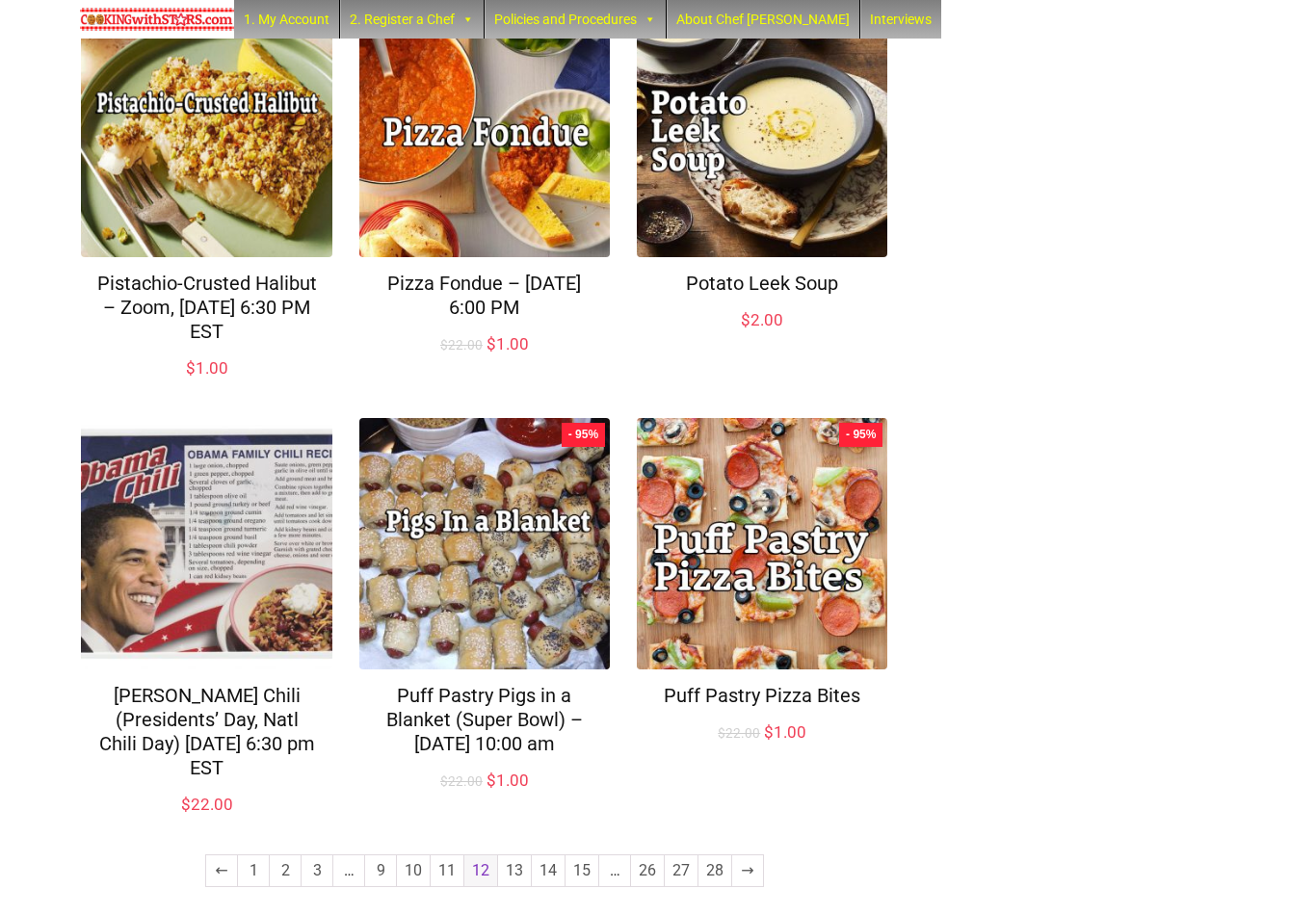
click at [445, 855] on link "11" at bounding box center [448, 871] width 33 height 31
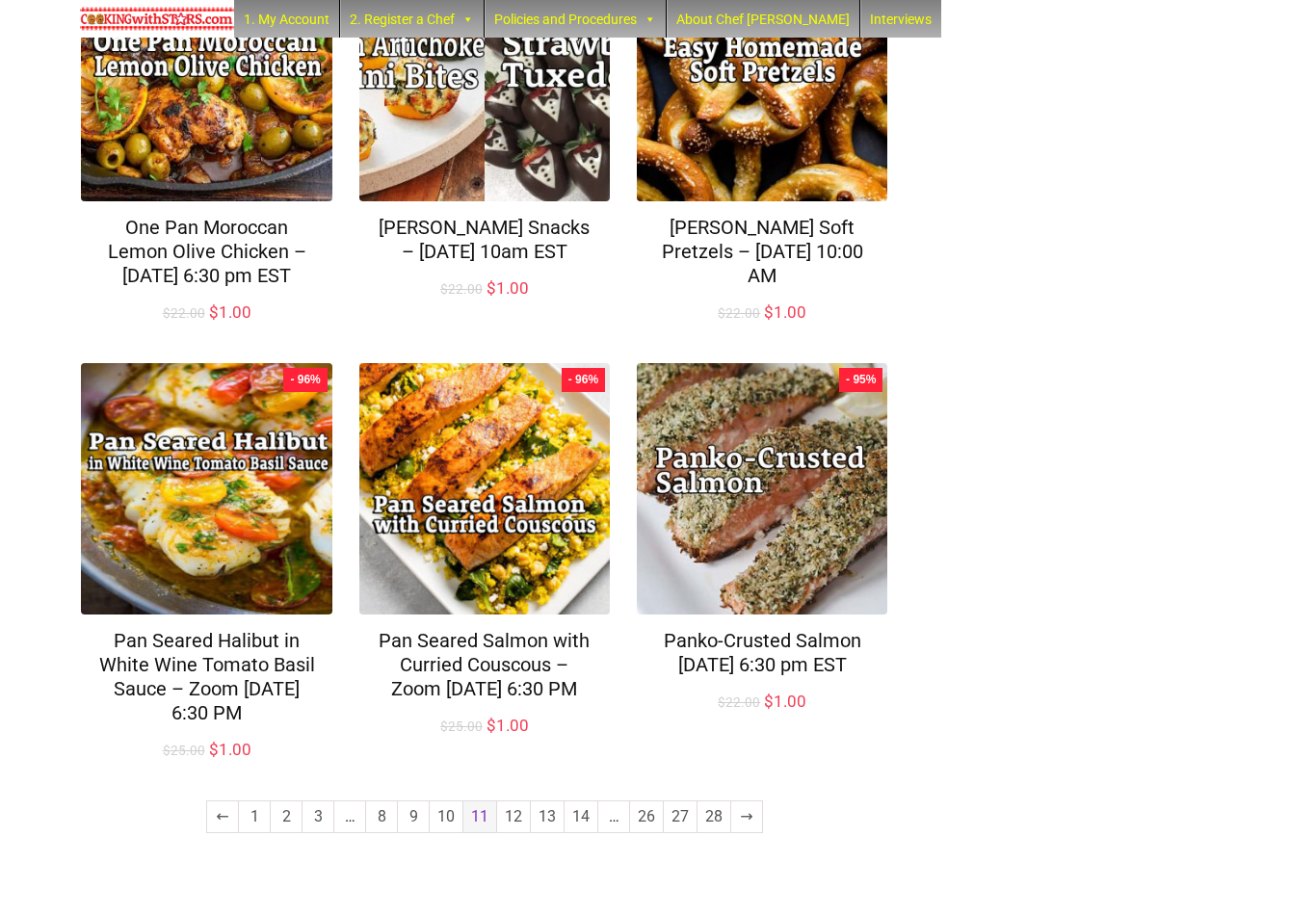
scroll to position [1224, 0]
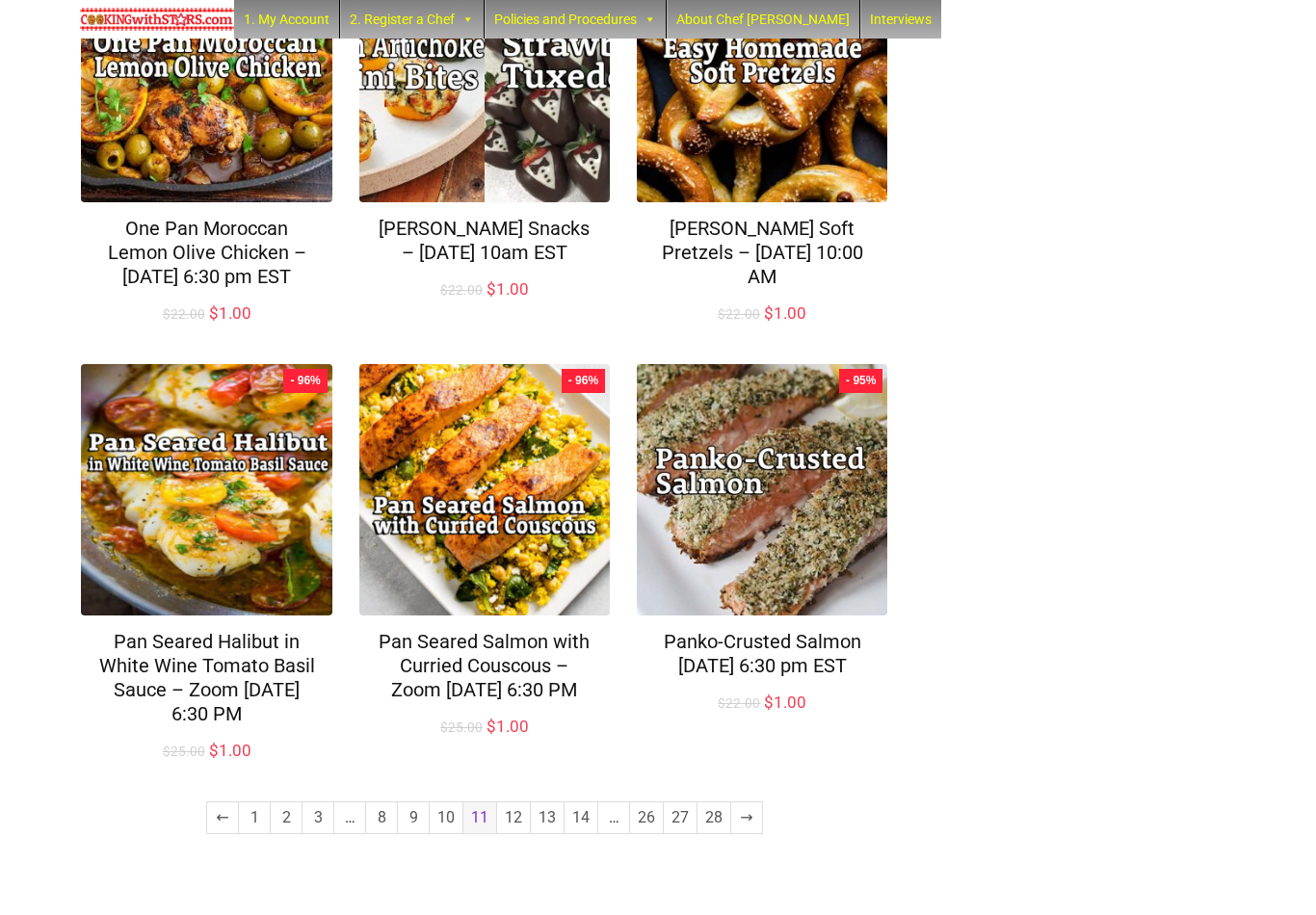
click at [443, 834] on link "10" at bounding box center [447, 818] width 33 height 31
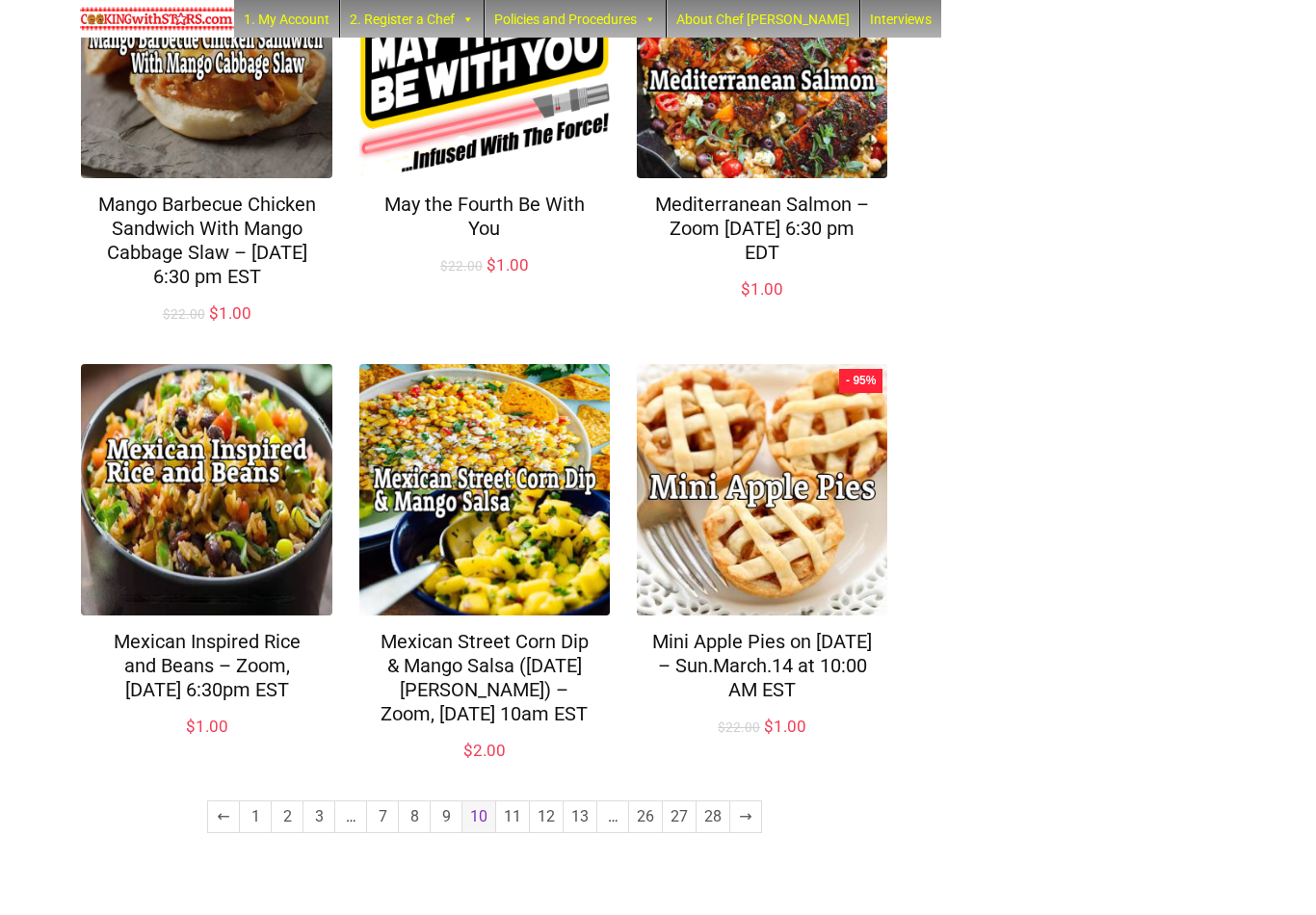
scroll to position [1247, 0]
click at [443, 834] on link "9" at bounding box center [447, 818] width 31 height 31
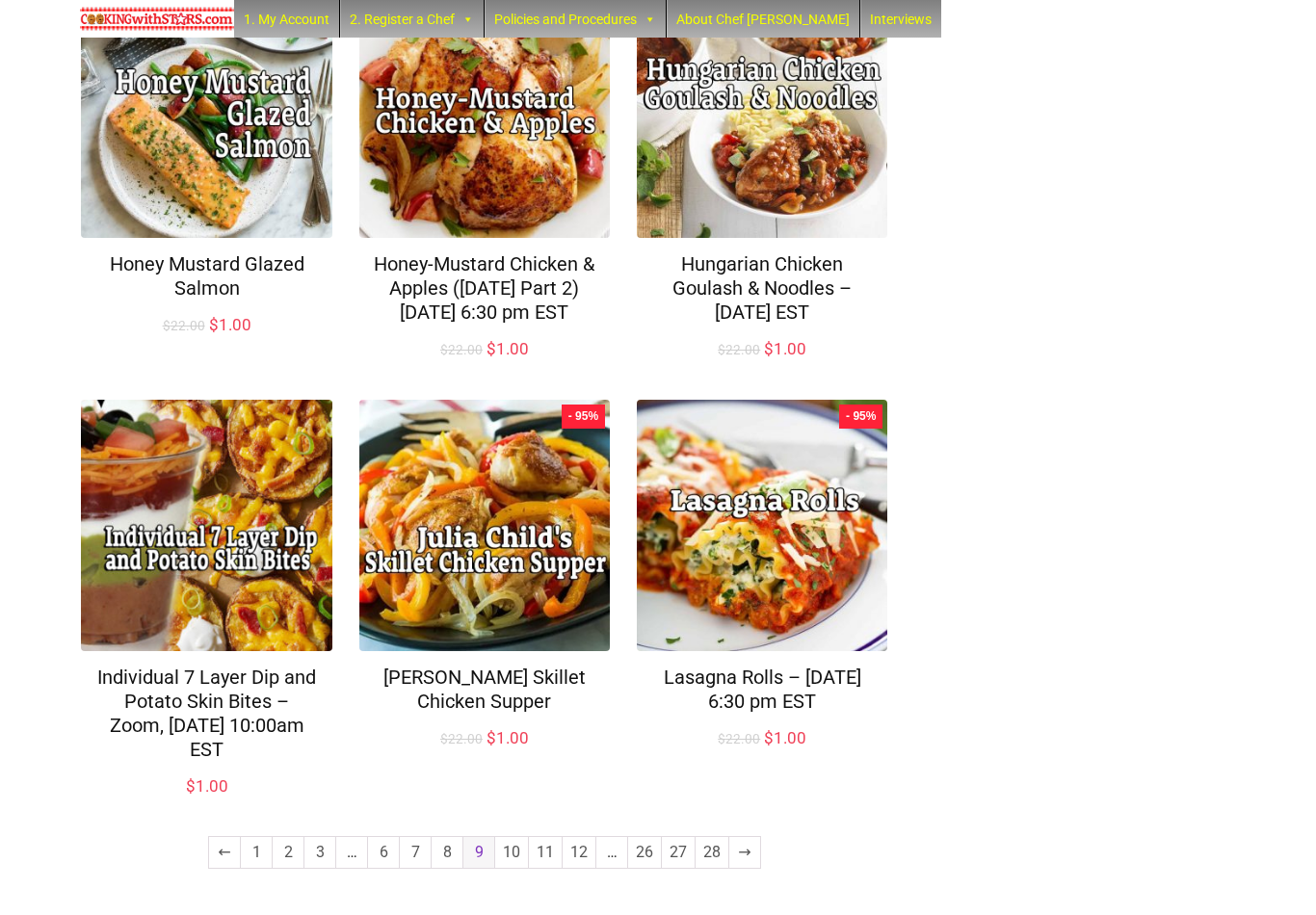
scroll to position [1223, 0]
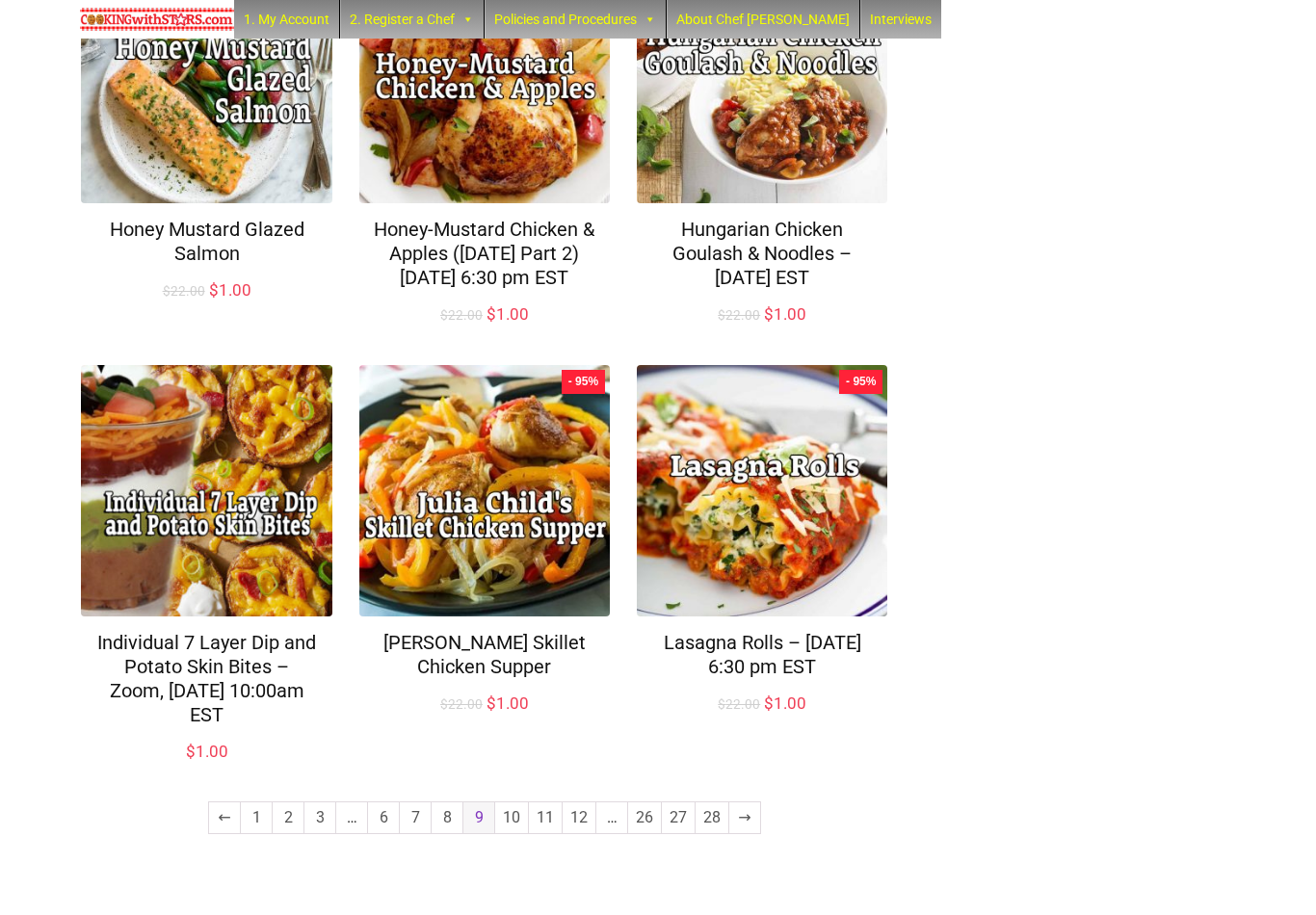
click at [440, 834] on link "8" at bounding box center [448, 818] width 31 height 31
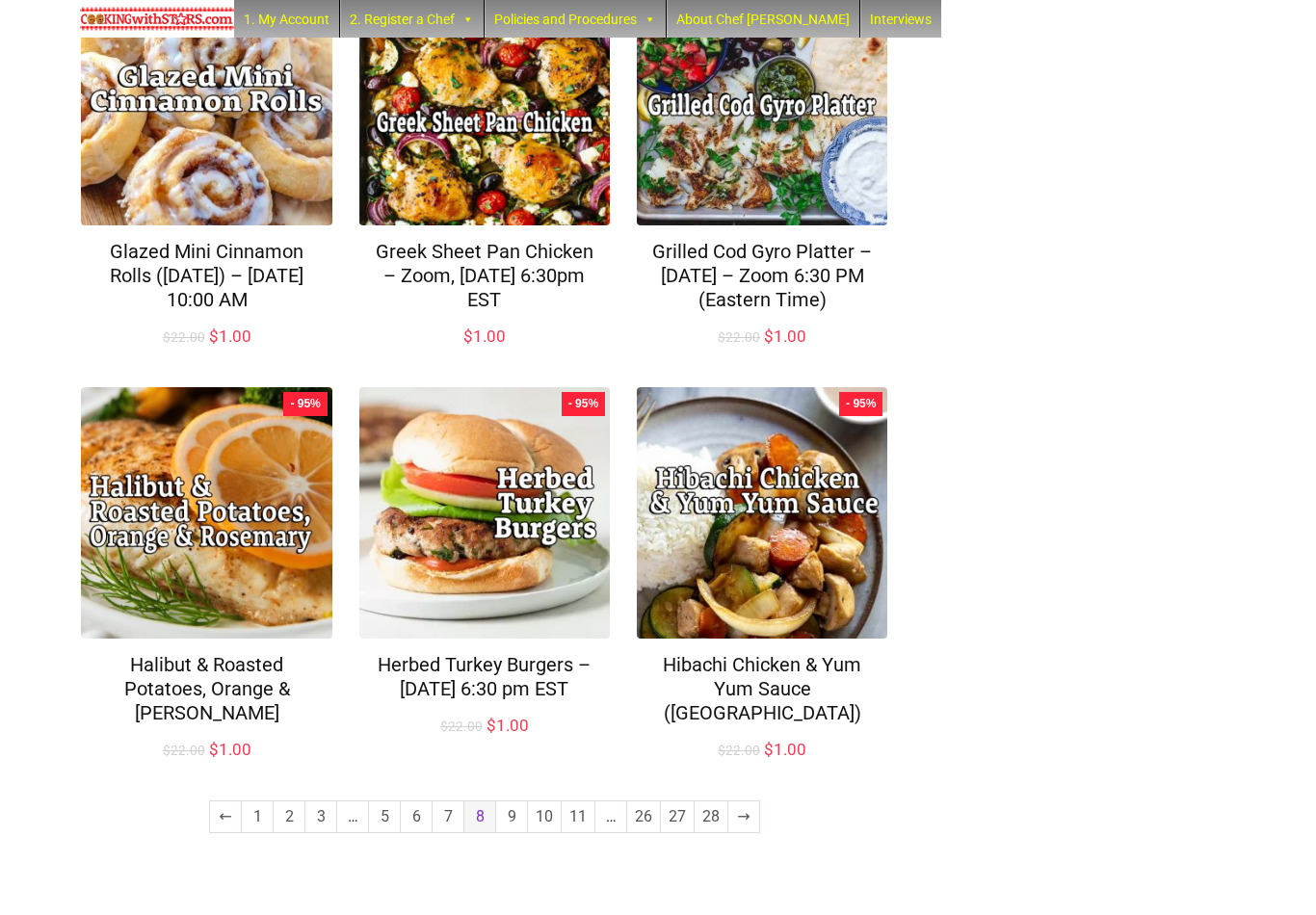
scroll to position [1198, 0]
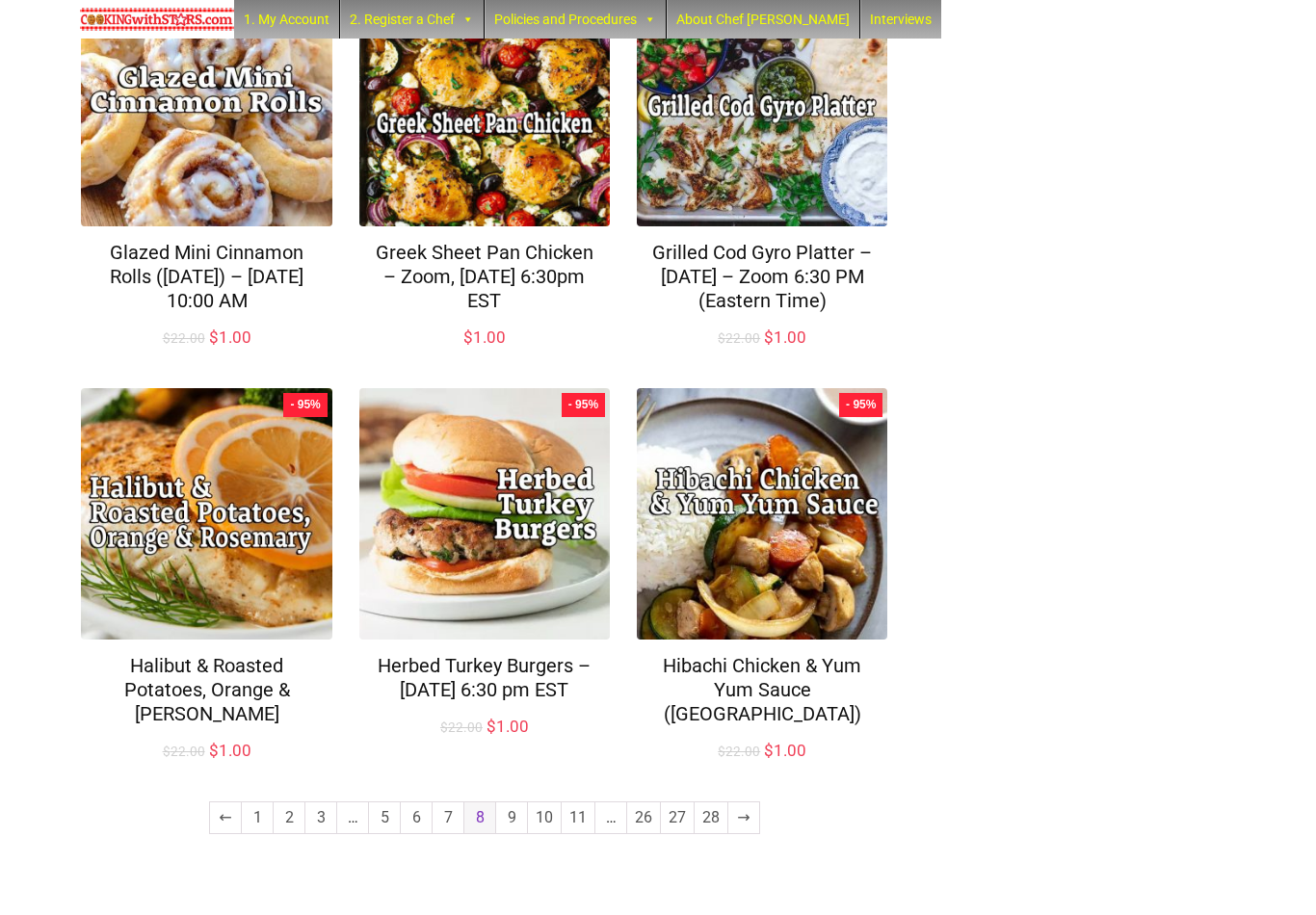
click at [444, 834] on link "7" at bounding box center [449, 818] width 31 height 31
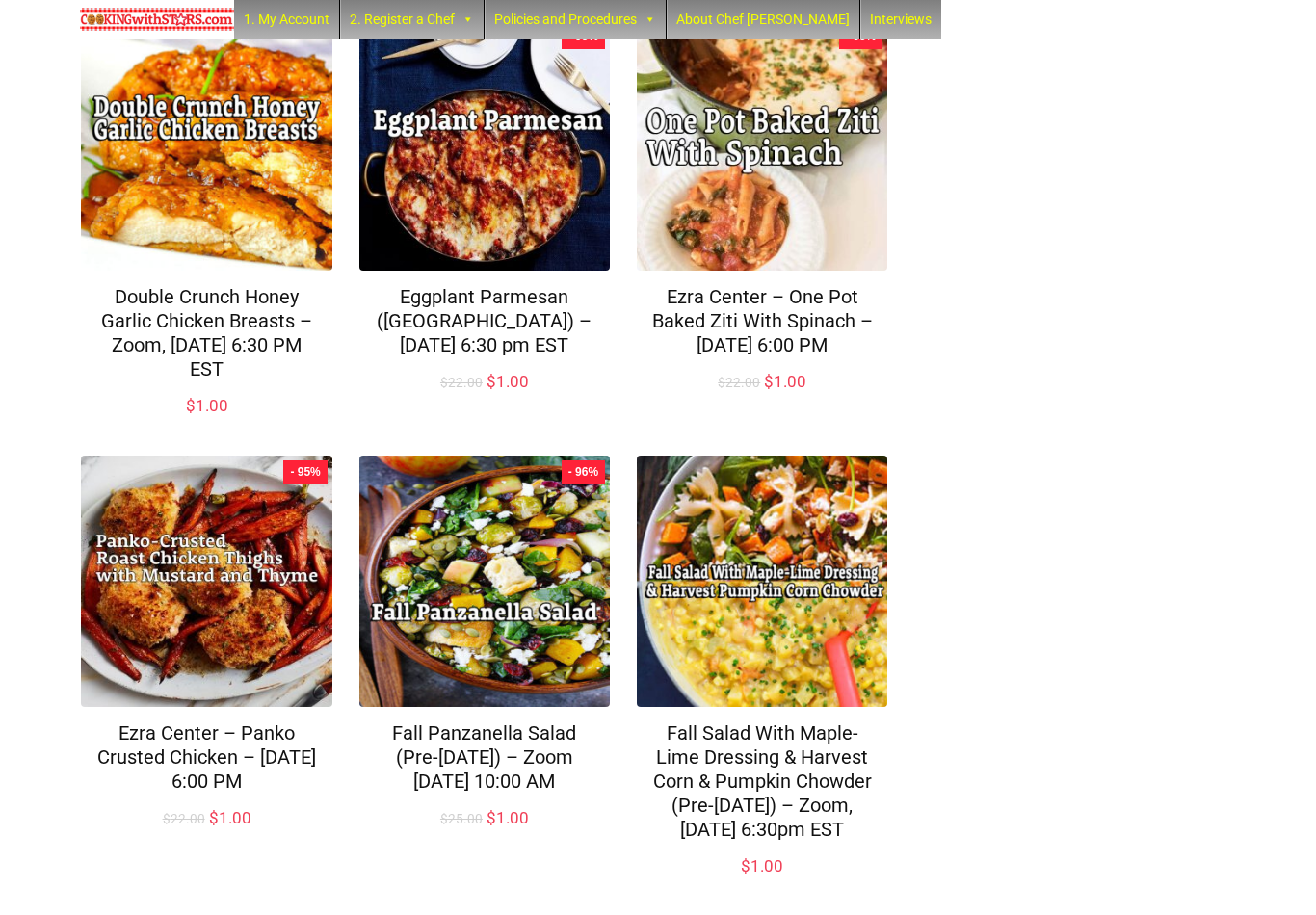
scroll to position [1222, 0]
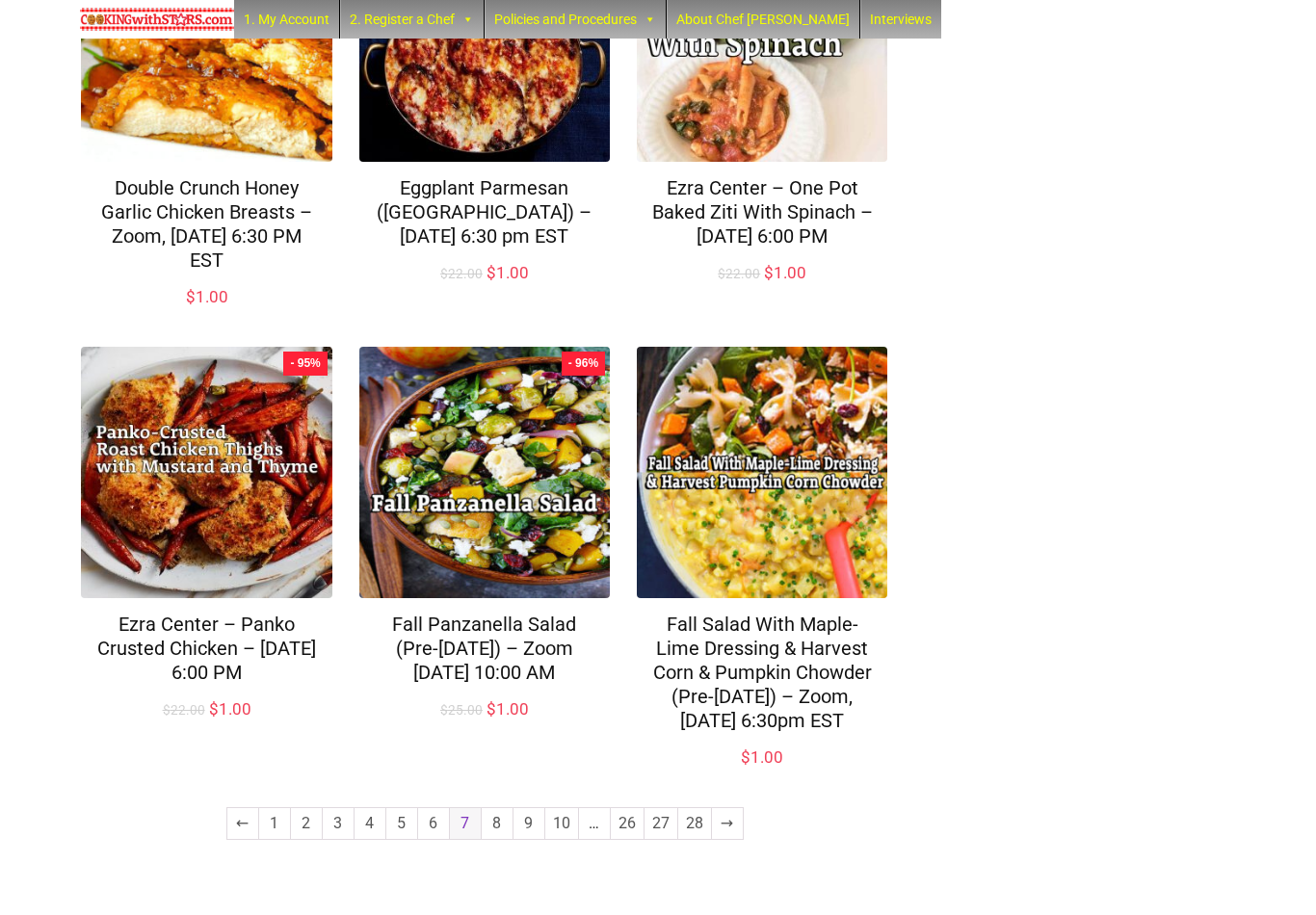
click at [429, 839] on link "6" at bounding box center [434, 824] width 31 height 31
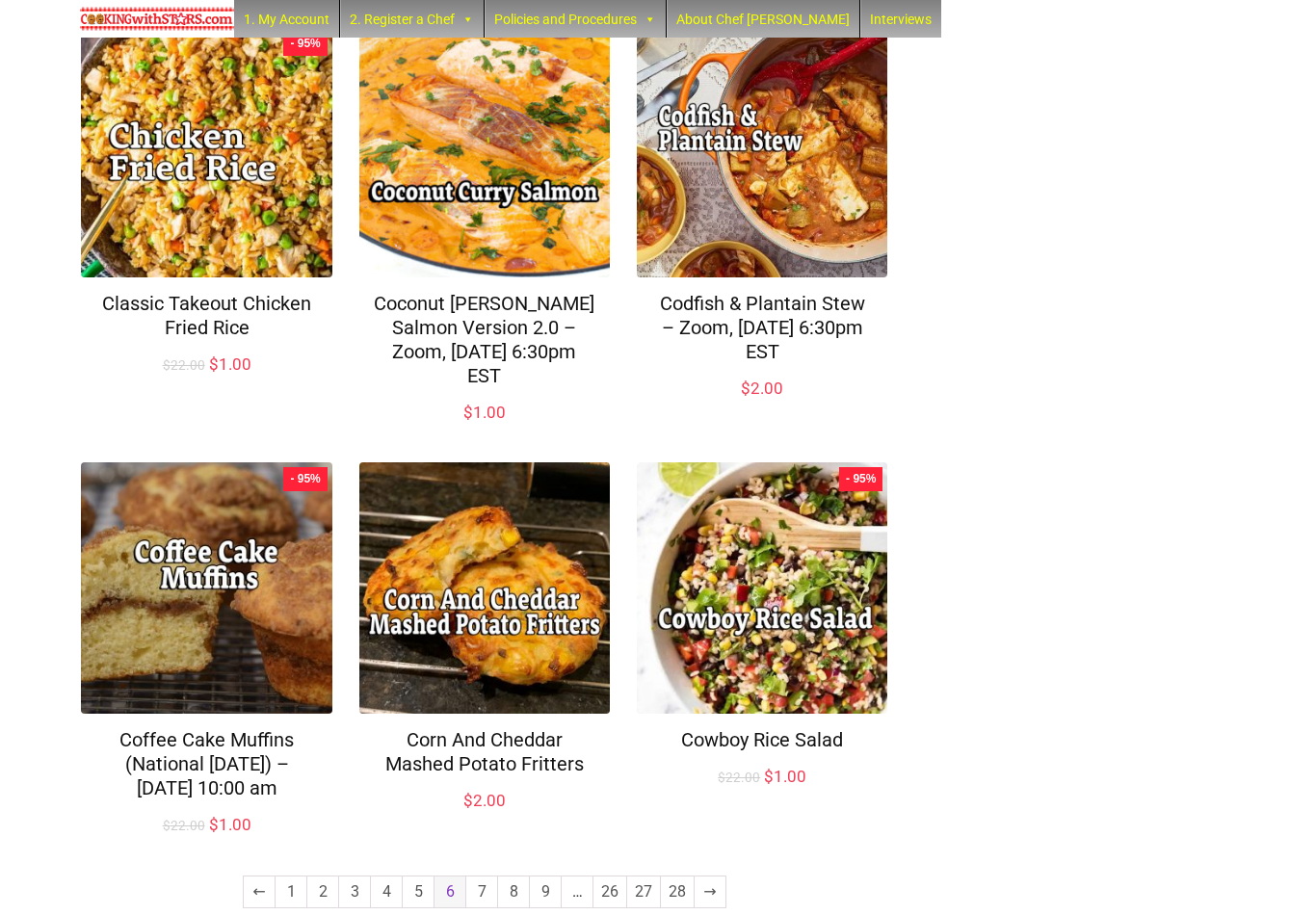
scroll to position [1174, 0]
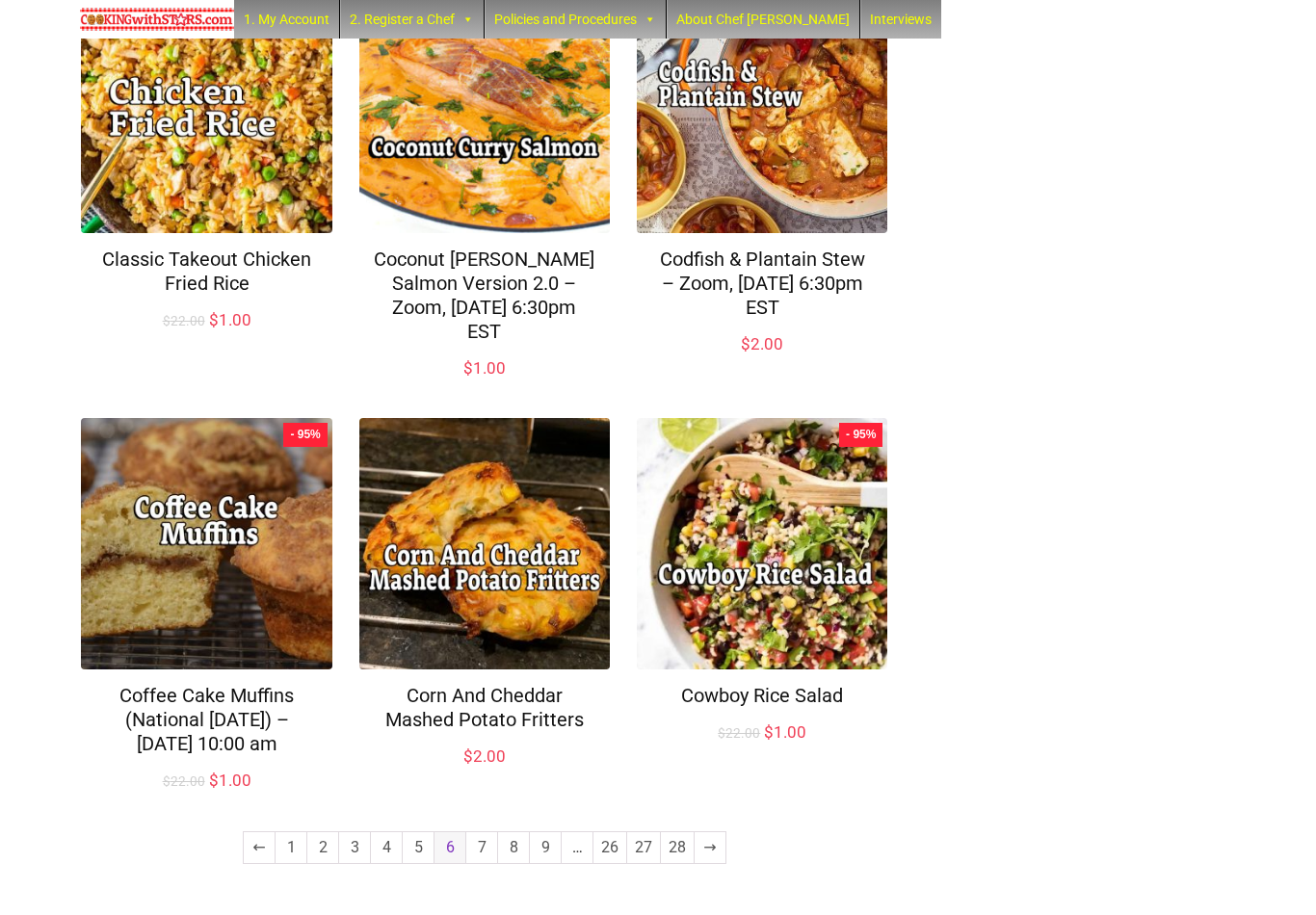
click at [416, 856] on link "5" at bounding box center [419, 849] width 31 height 31
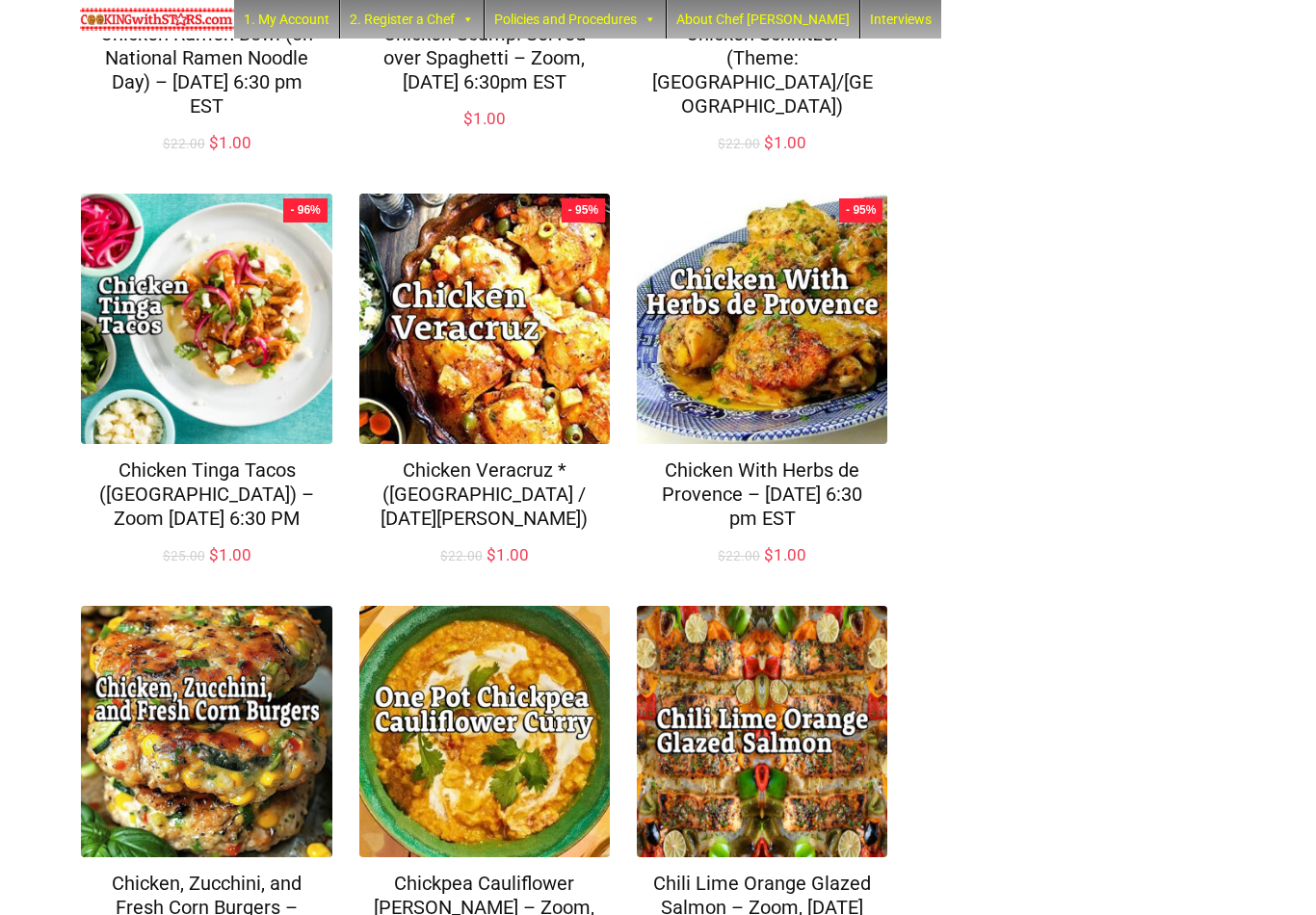
scroll to position [1199, 0]
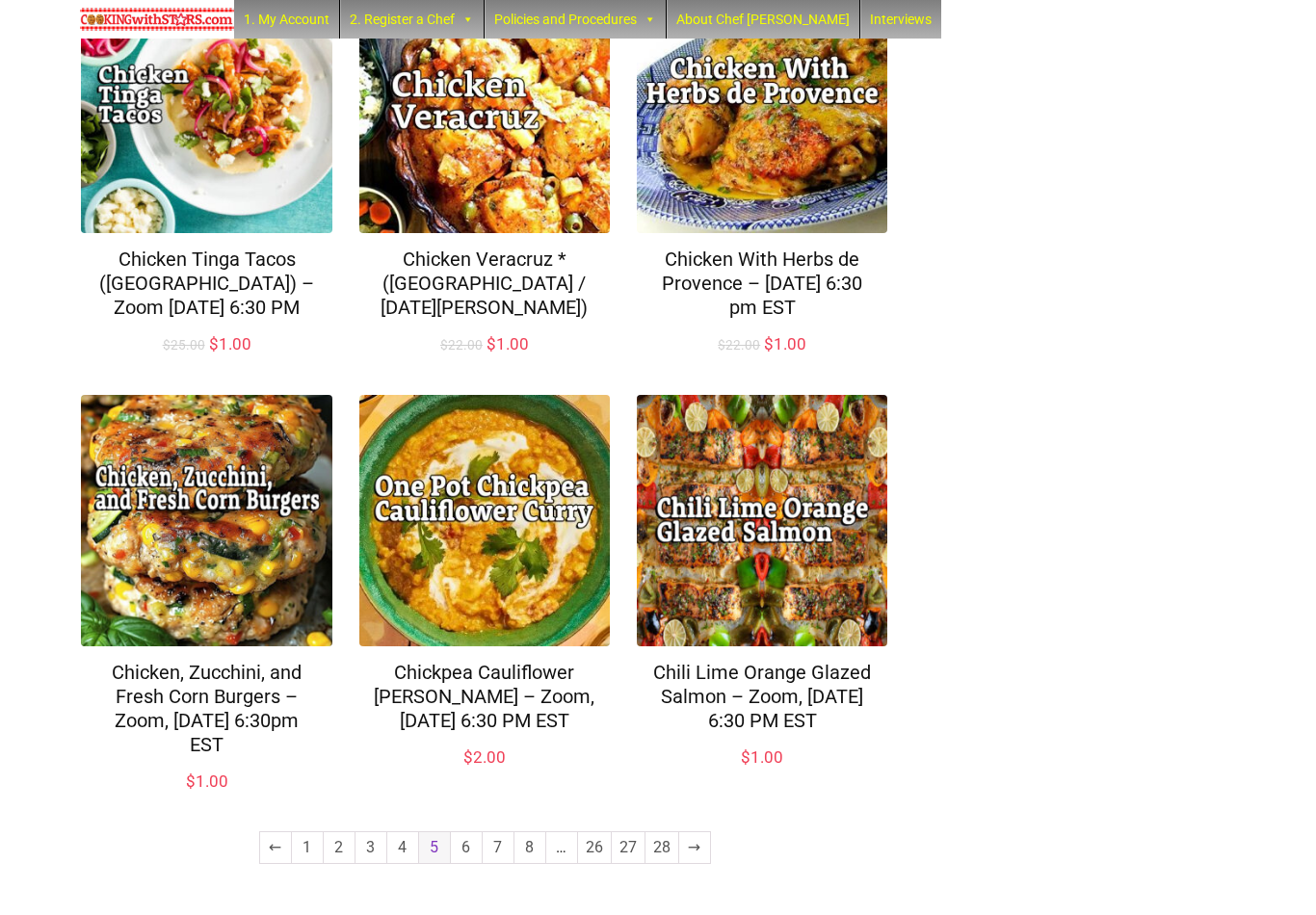
click at [399, 855] on link "4" at bounding box center [403, 849] width 31 height 31
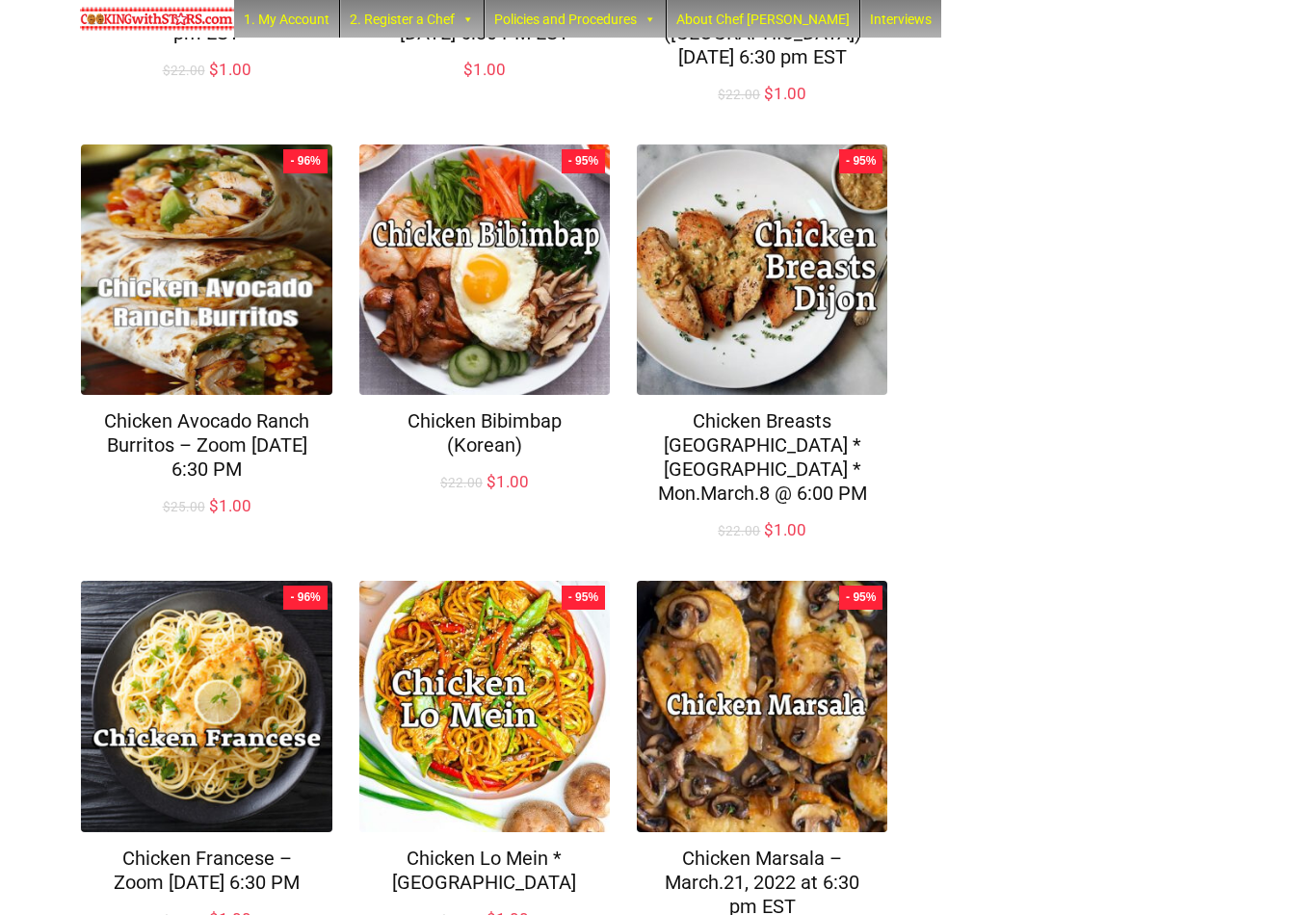
scroll to position [1175, 0]
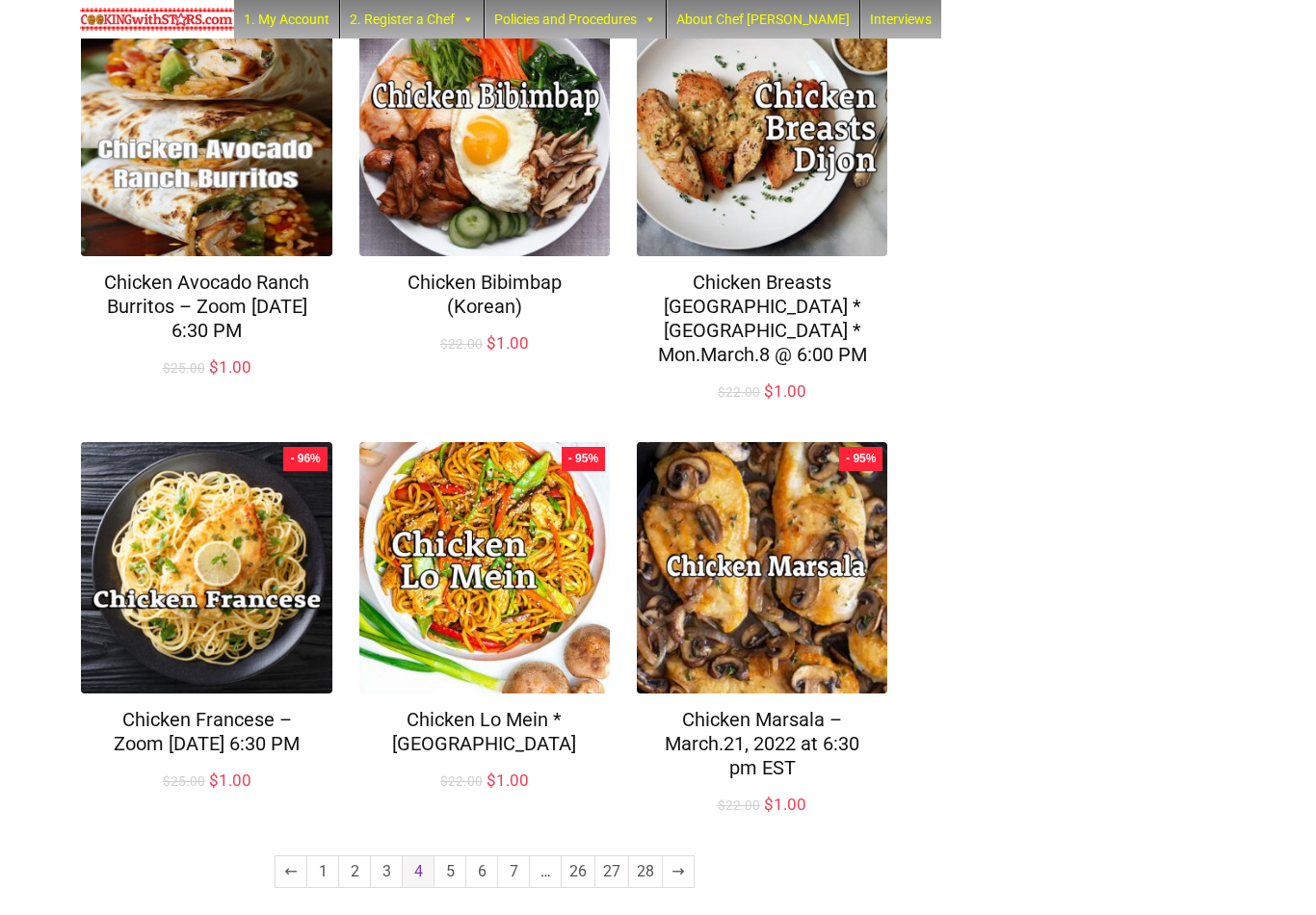
click at [387, 856] on link "3" at bounding box center [386, 872] width 31 height 31
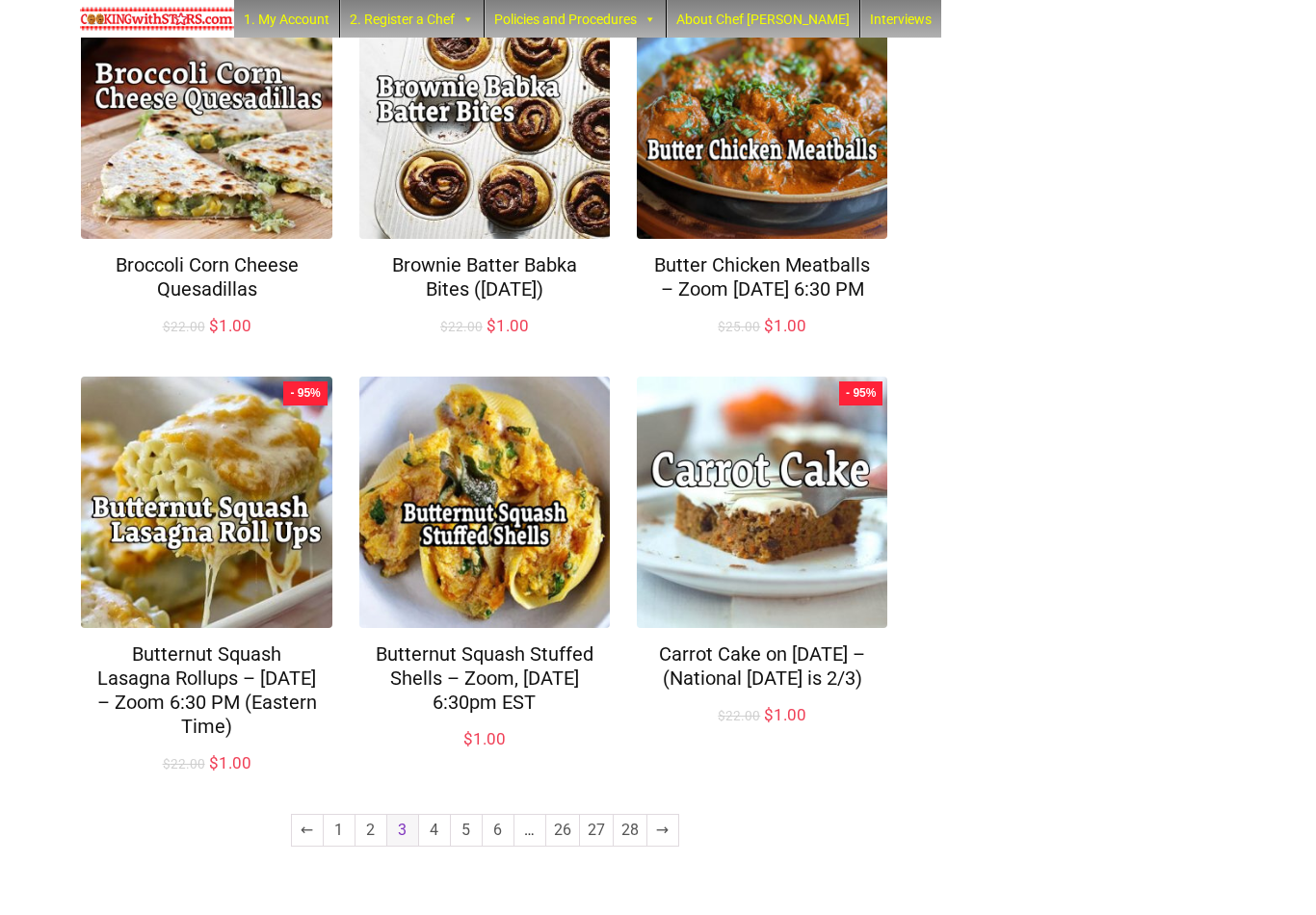
scroll to position [1128, 0]
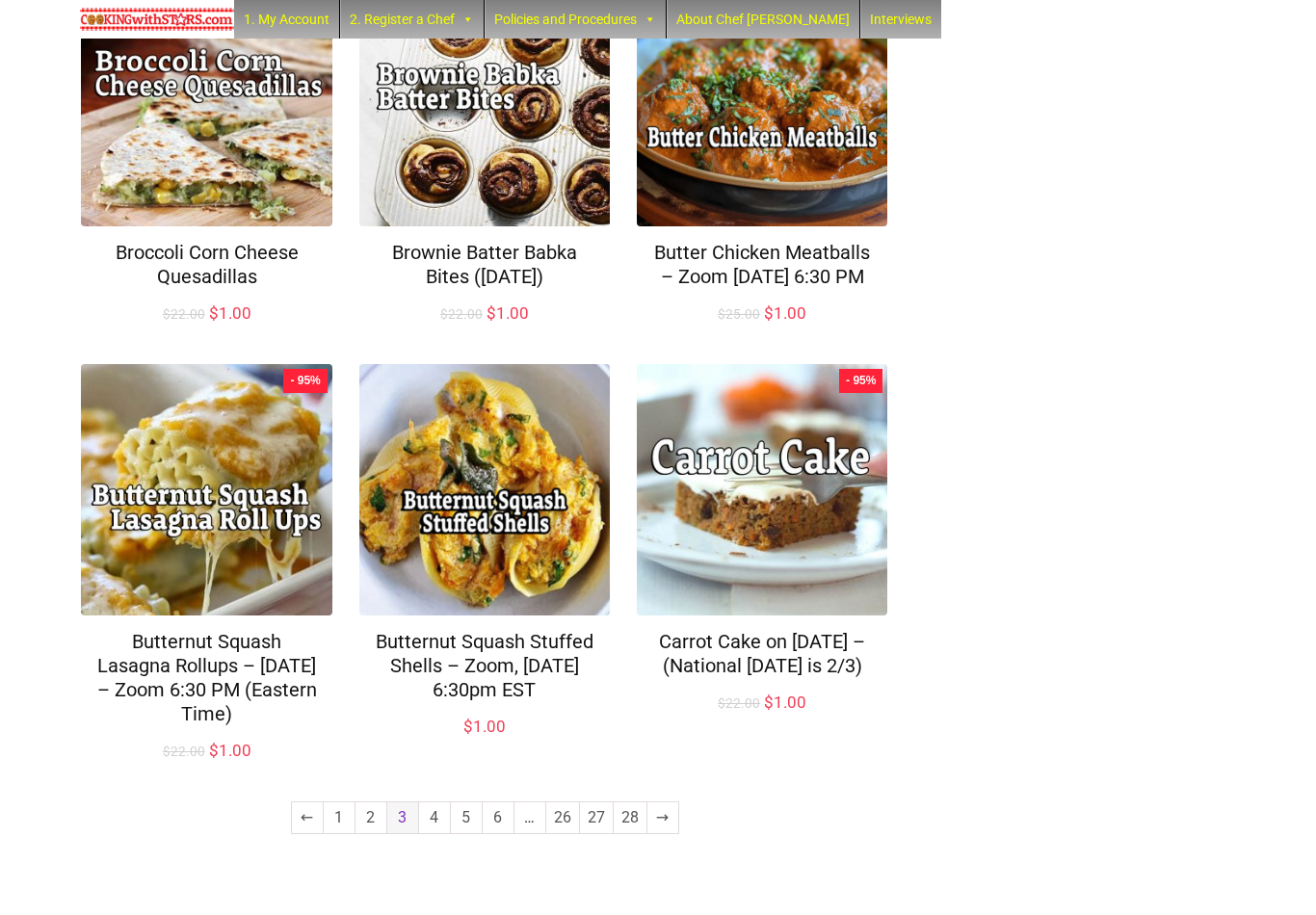
click at [439, 834] on link "4" at bounding box center [435, 818] width 31 height 31
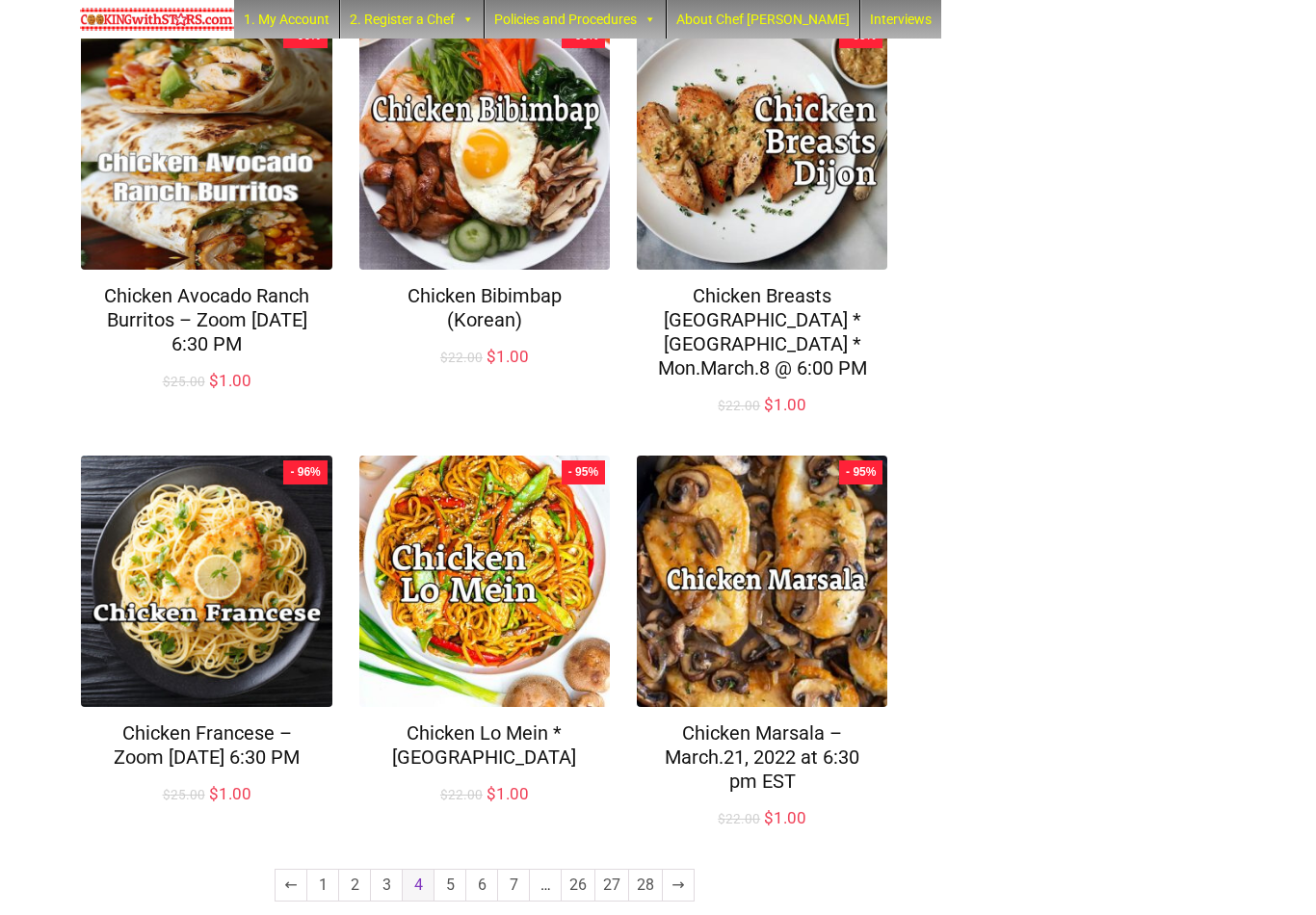
scroll to position [1175, 0]
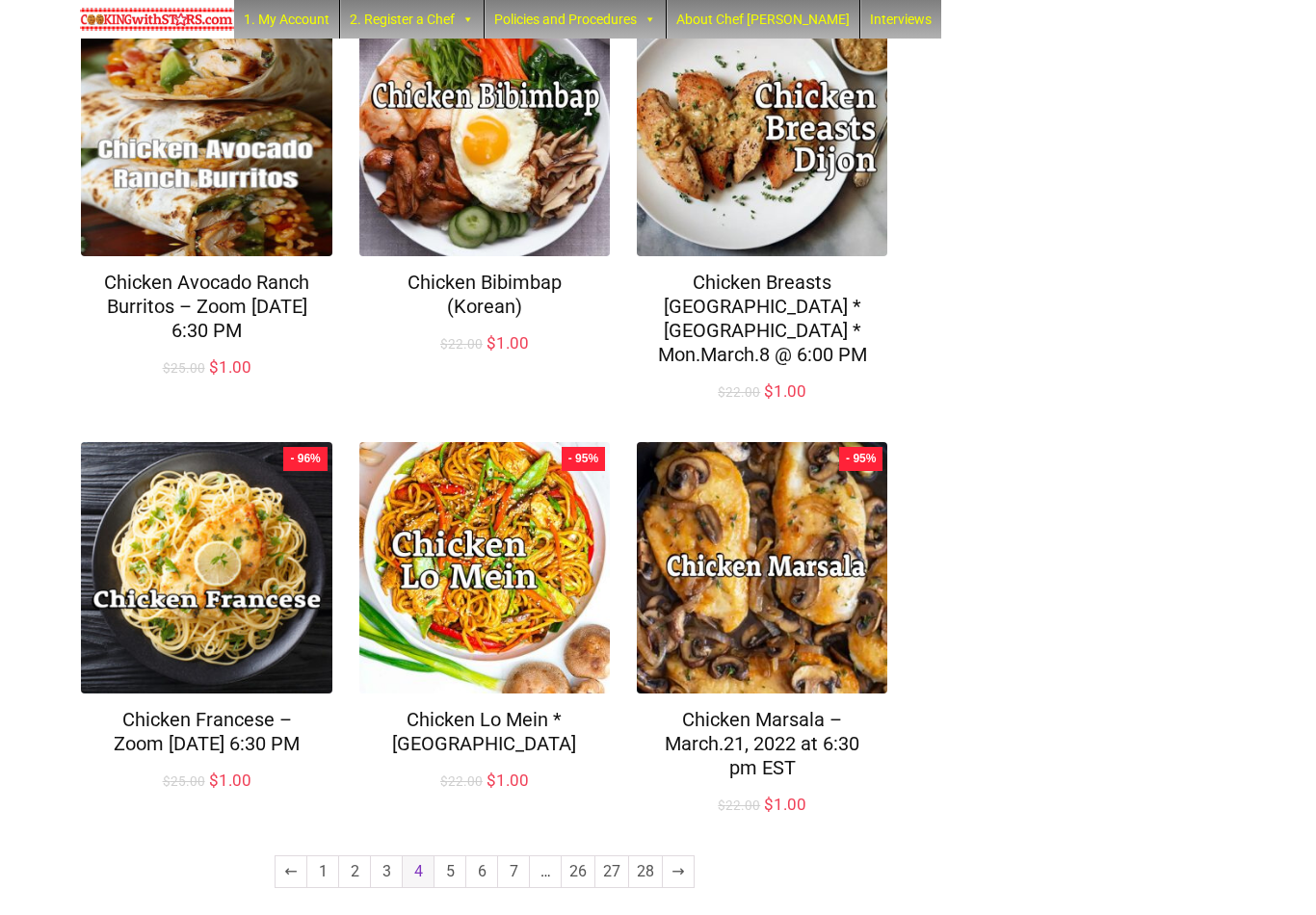
click at [447, 856] on link "5" at bounding box center [451, 872] width 31 height 31
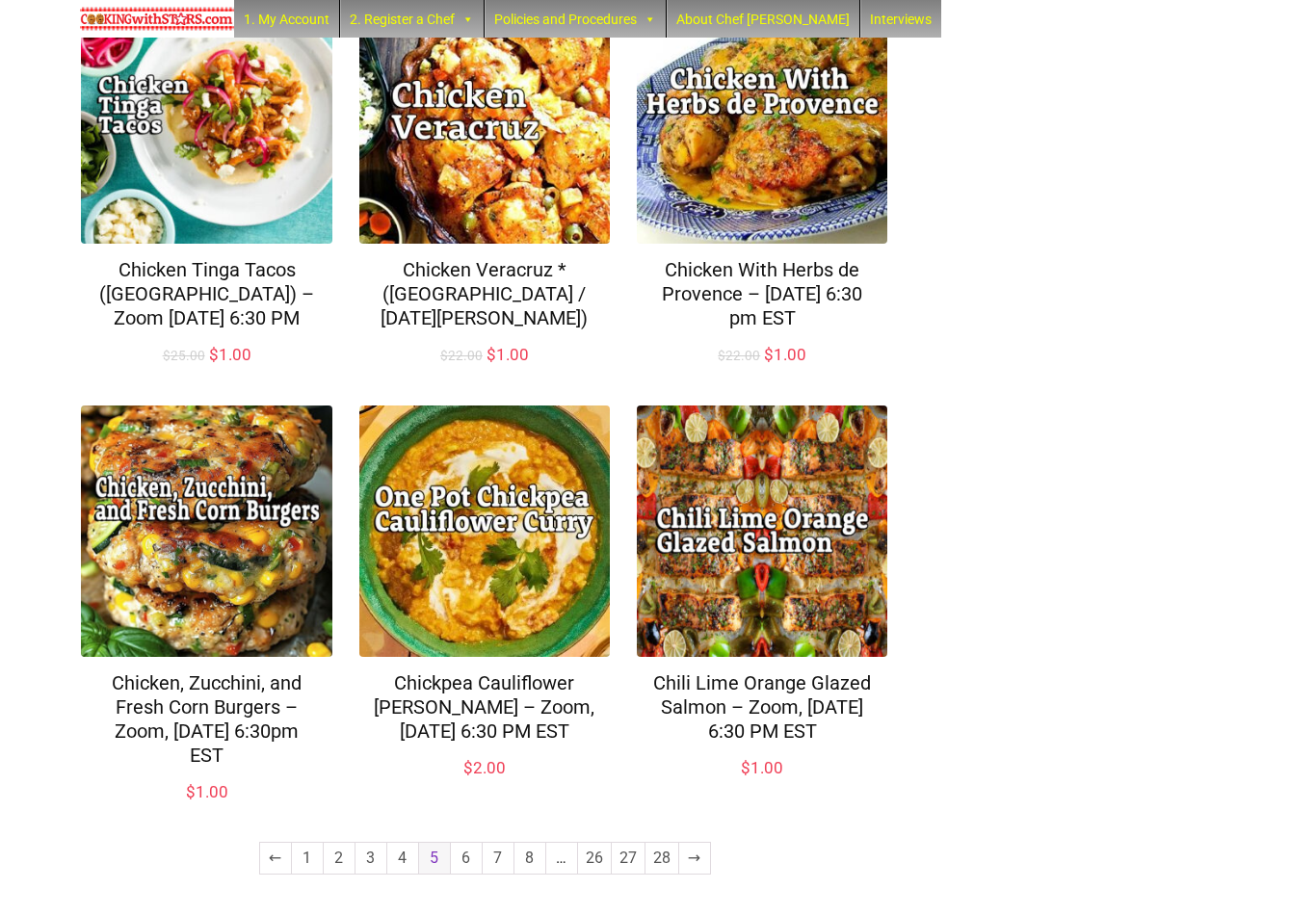
scroll to position [1199, 0]
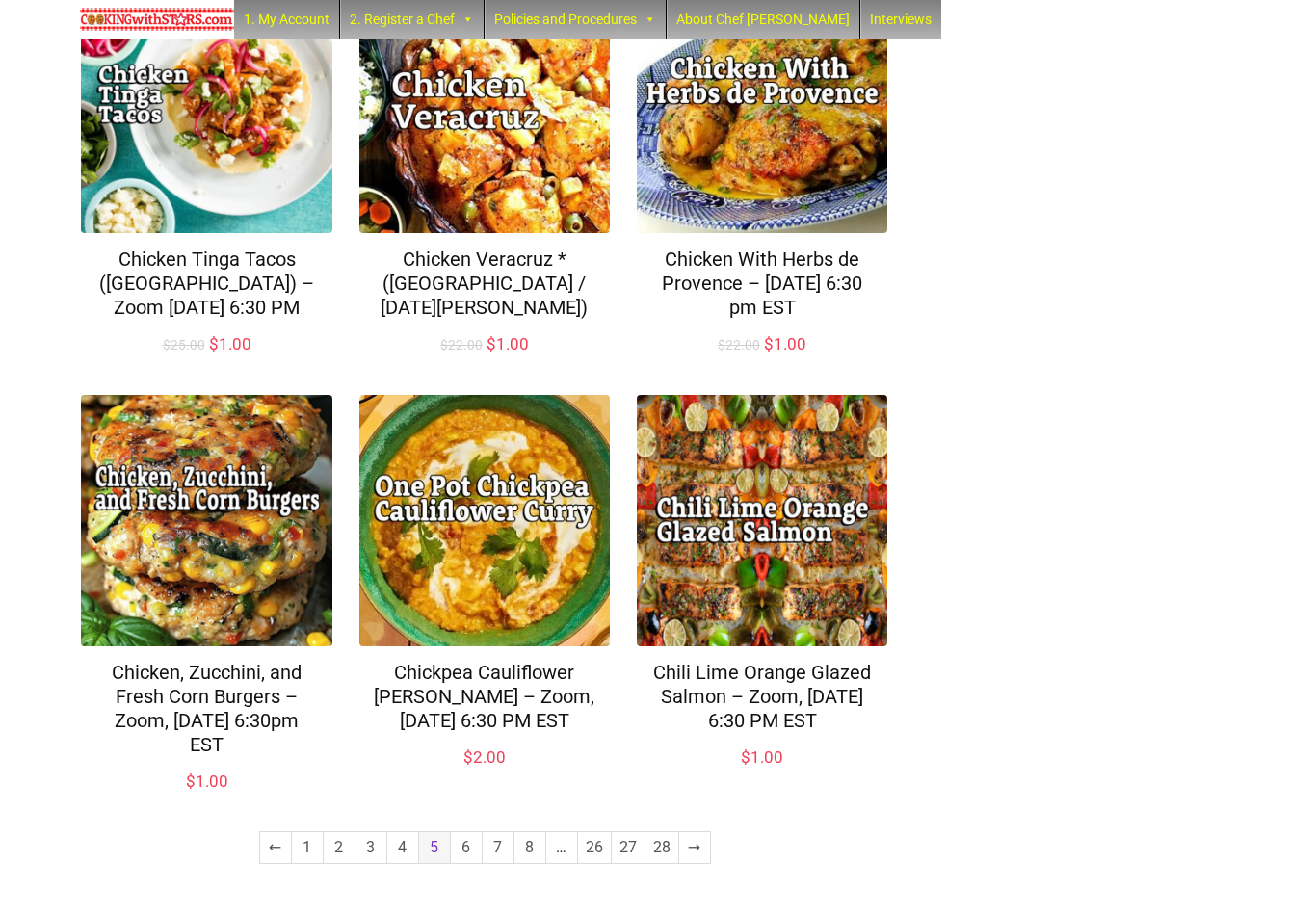
click at [459, 855] on link "6" at bounding box center [466, 849] width 31 height 31
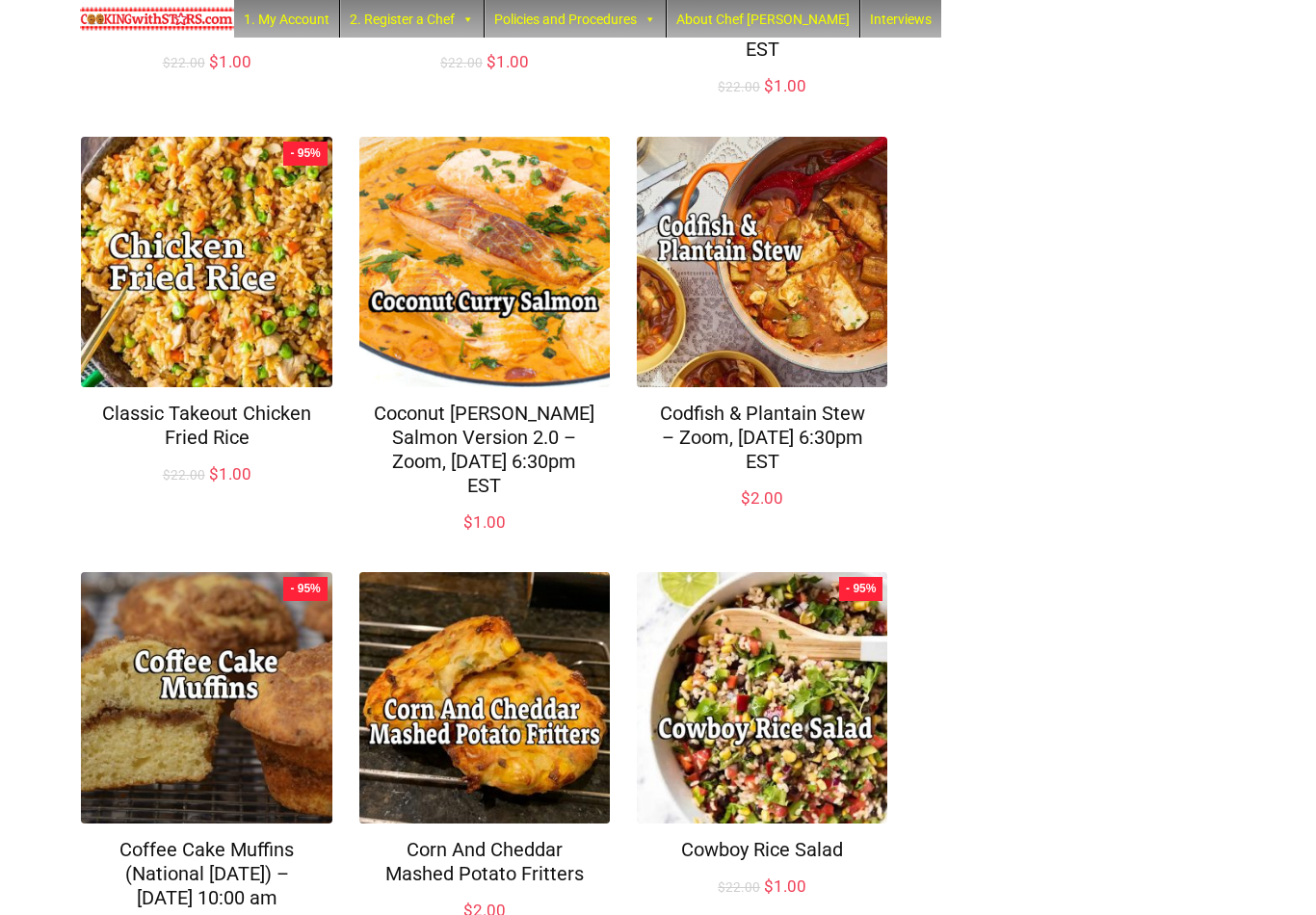
scroll to position [1174, 0]
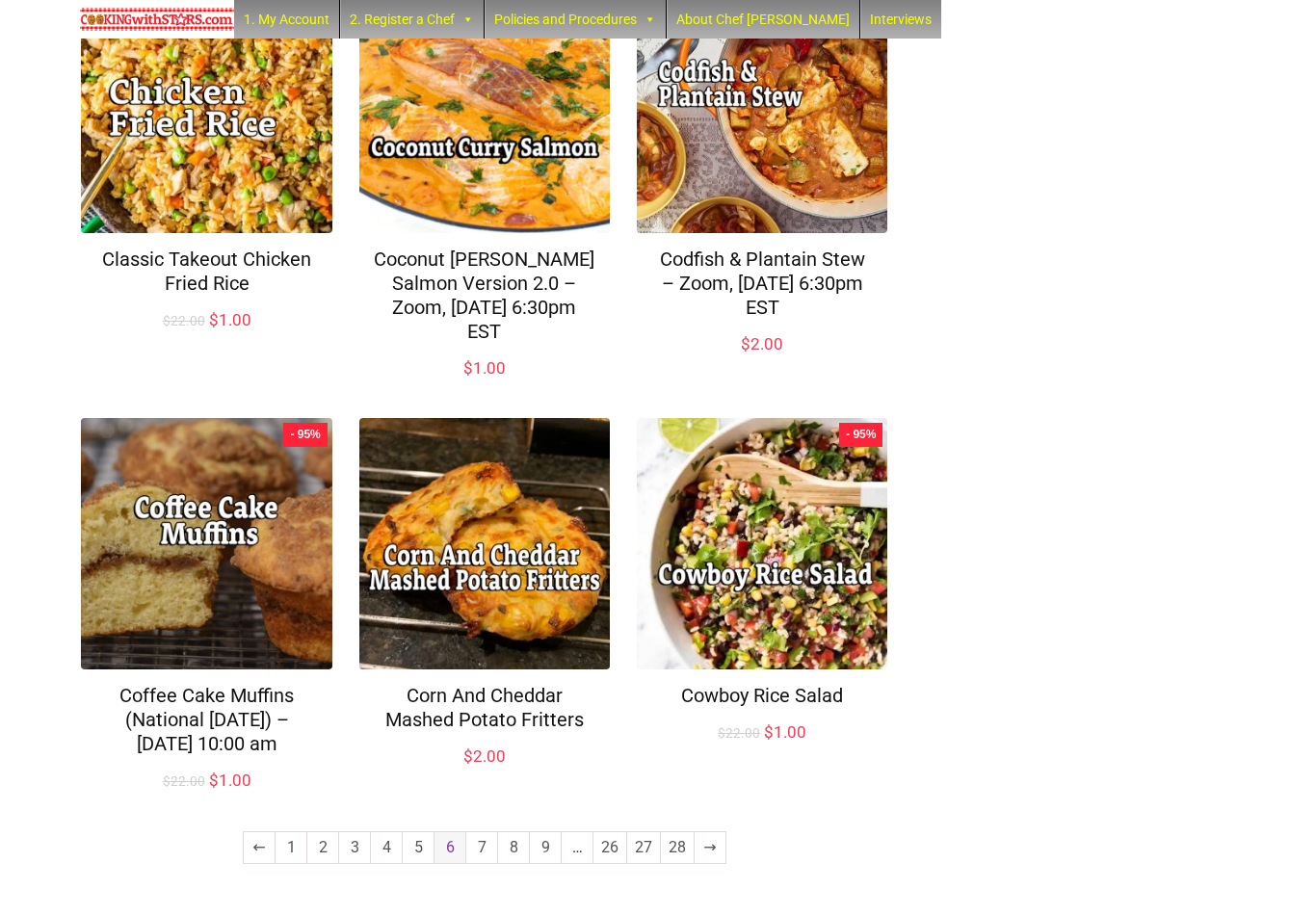
click at [486, 853] on link "7" at bounding box center [482, 849] width 31 height 31
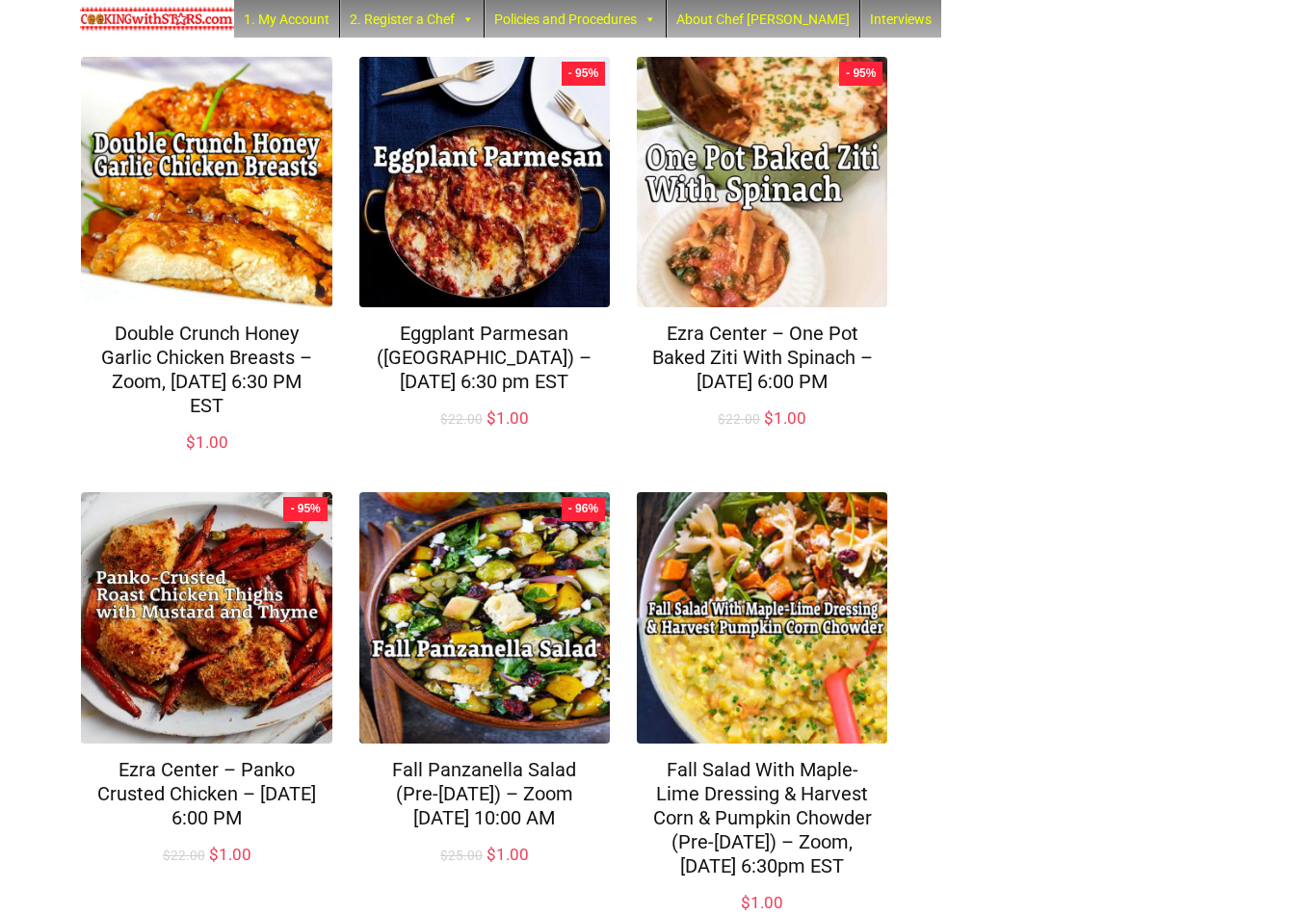
scroll to position [1222, 0]
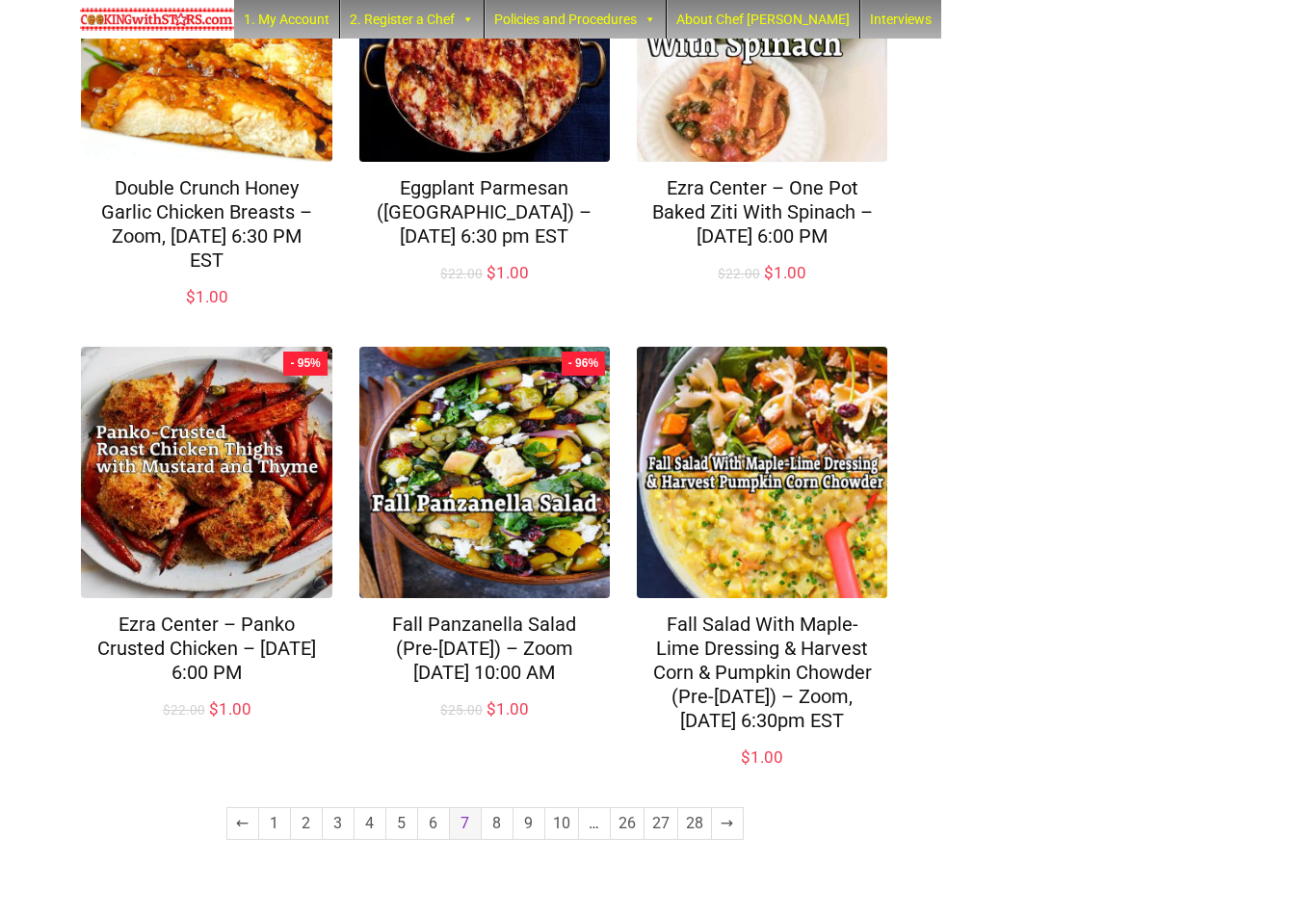
click at [498, 839] on link "8" at bounding box center [498, 824] width 31 height 31
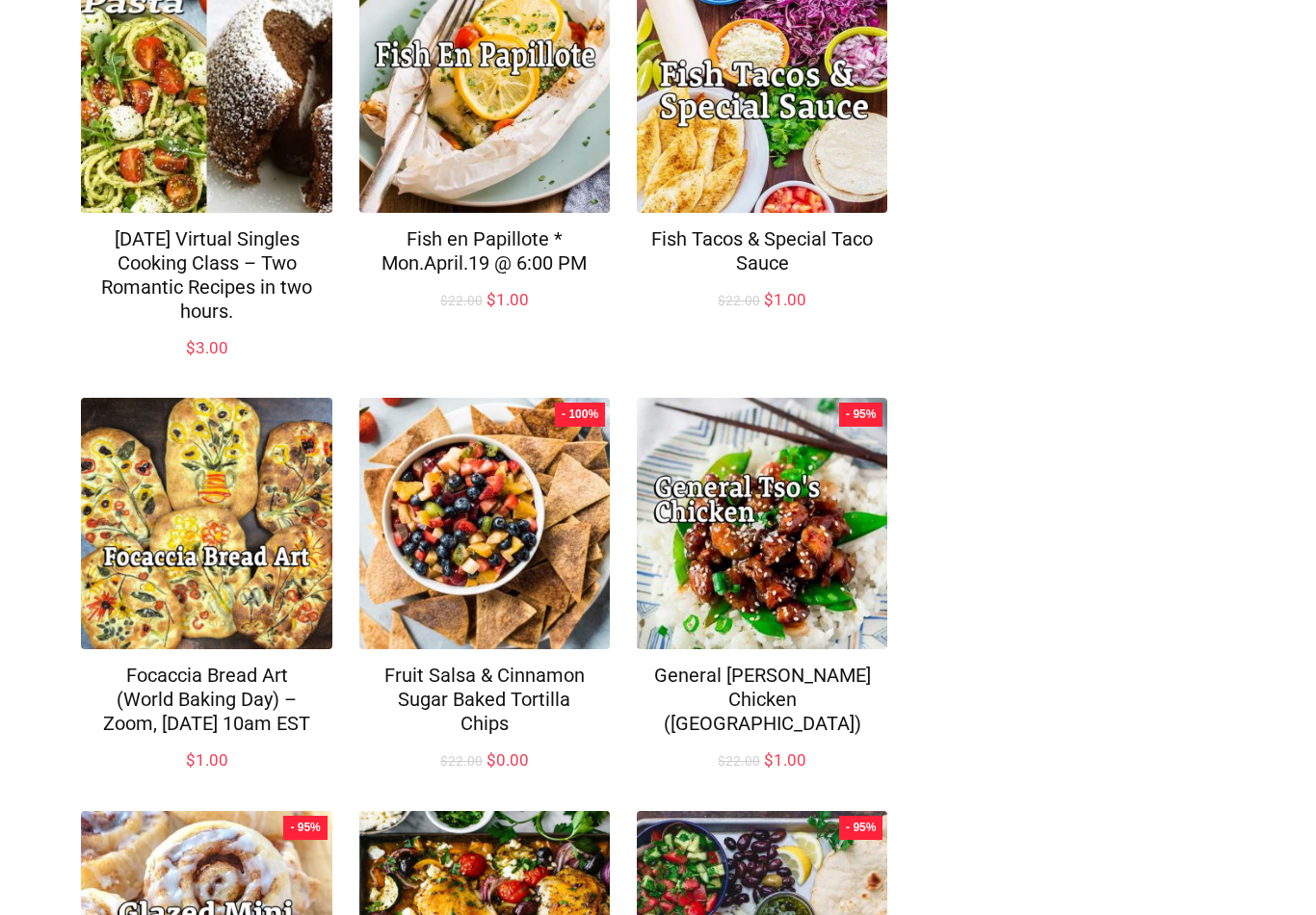
scroll to position [1198, 0]
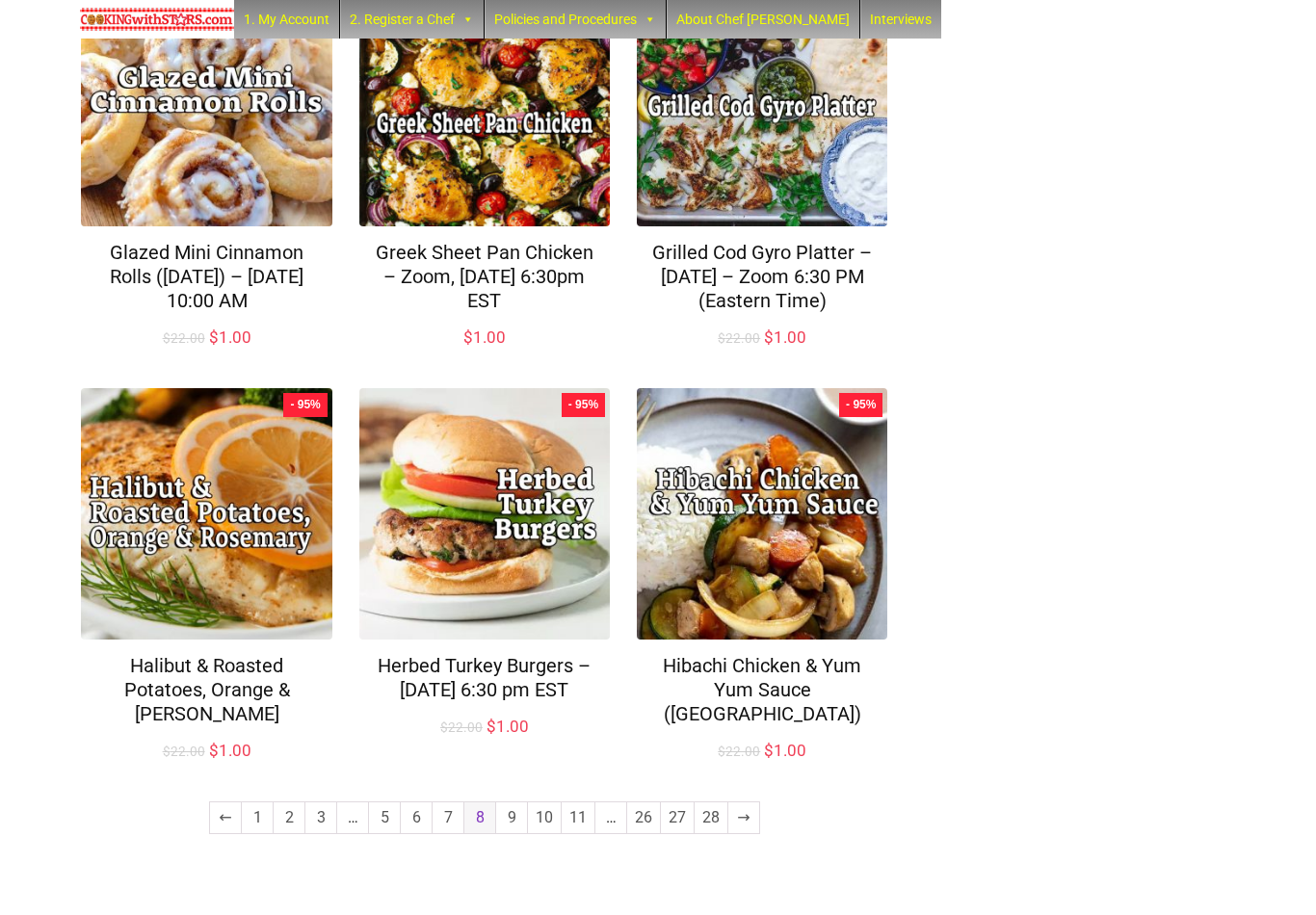
click at [516, 834] on link "9" at bounding box center [512, 818] width 31 height 31
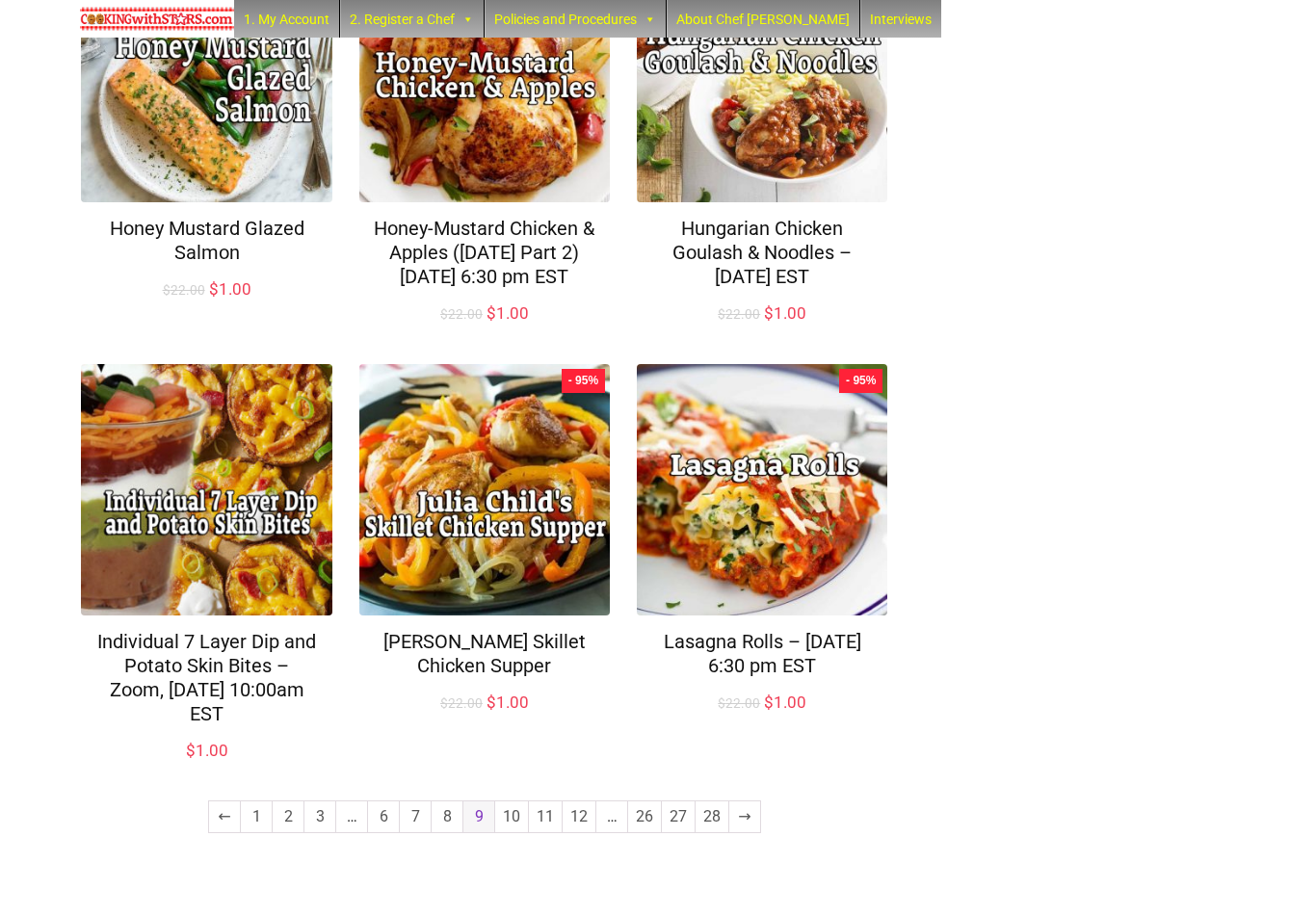
scroll to position [1223, 0]
click at [513, 834] on link "10" at bounding box center [512, 818] width 33 height 31
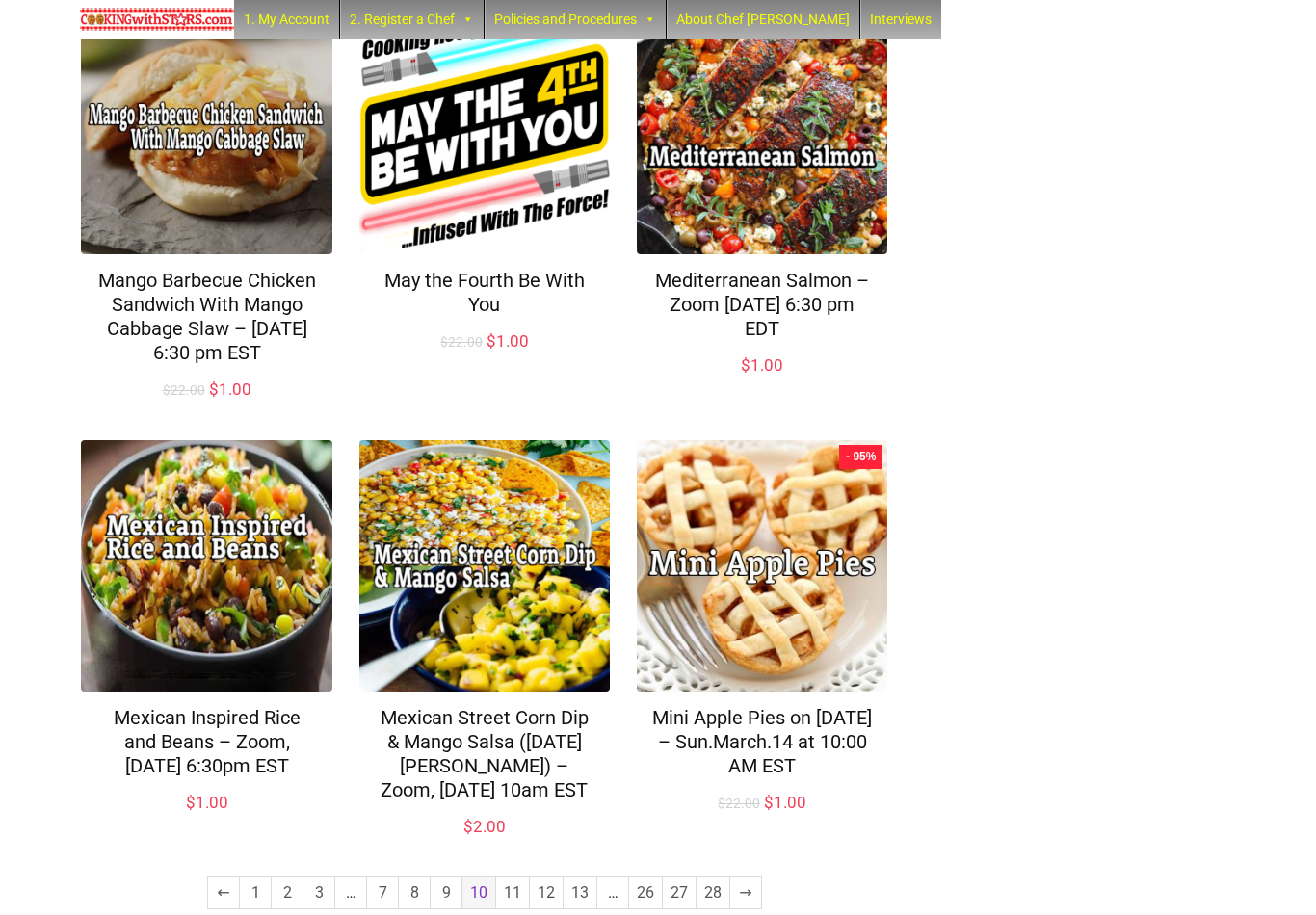
scroll to position [1247, 0]
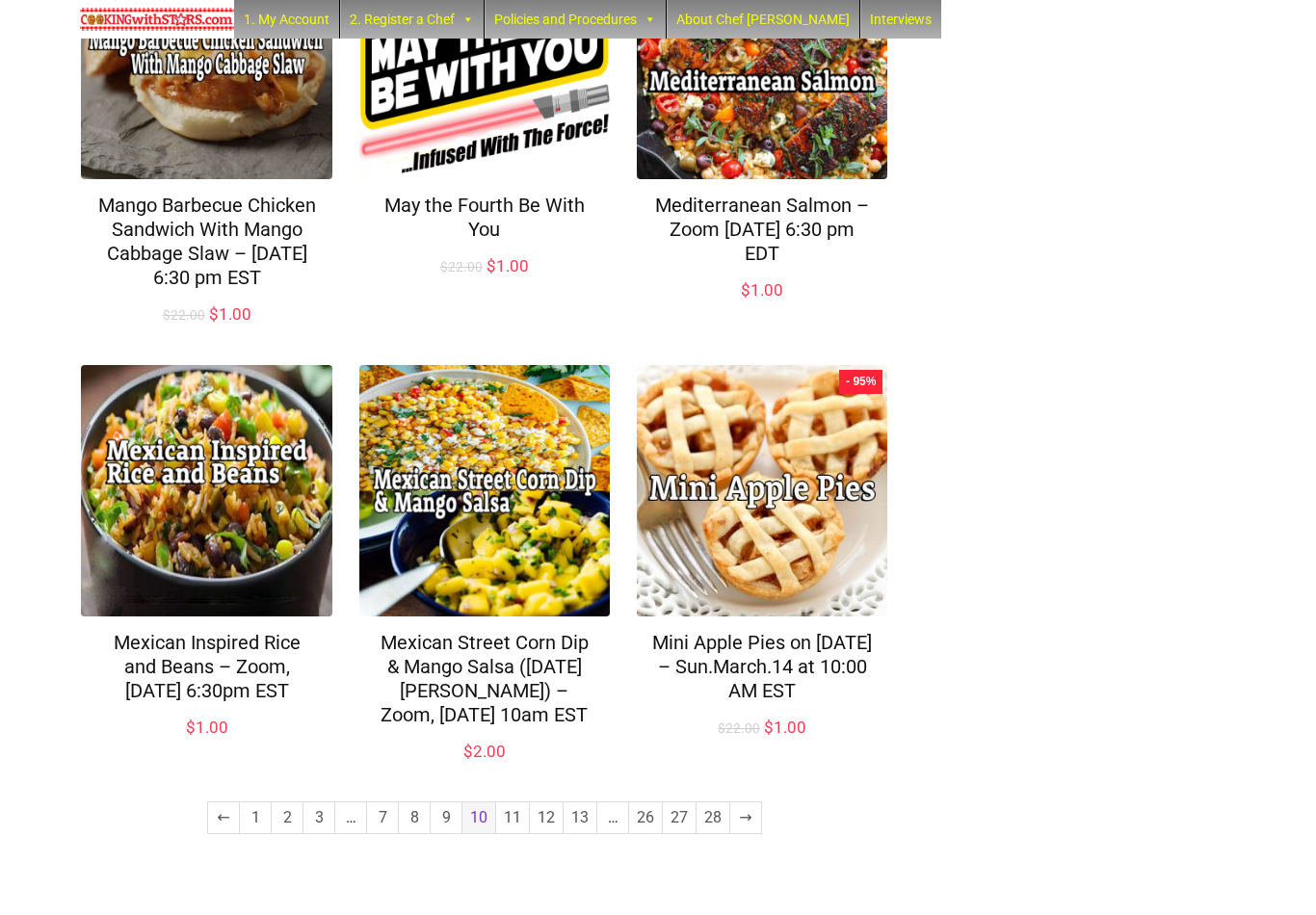
click at [513, 834] on link "11" at bounding box center [513, 818] width 33 height 31
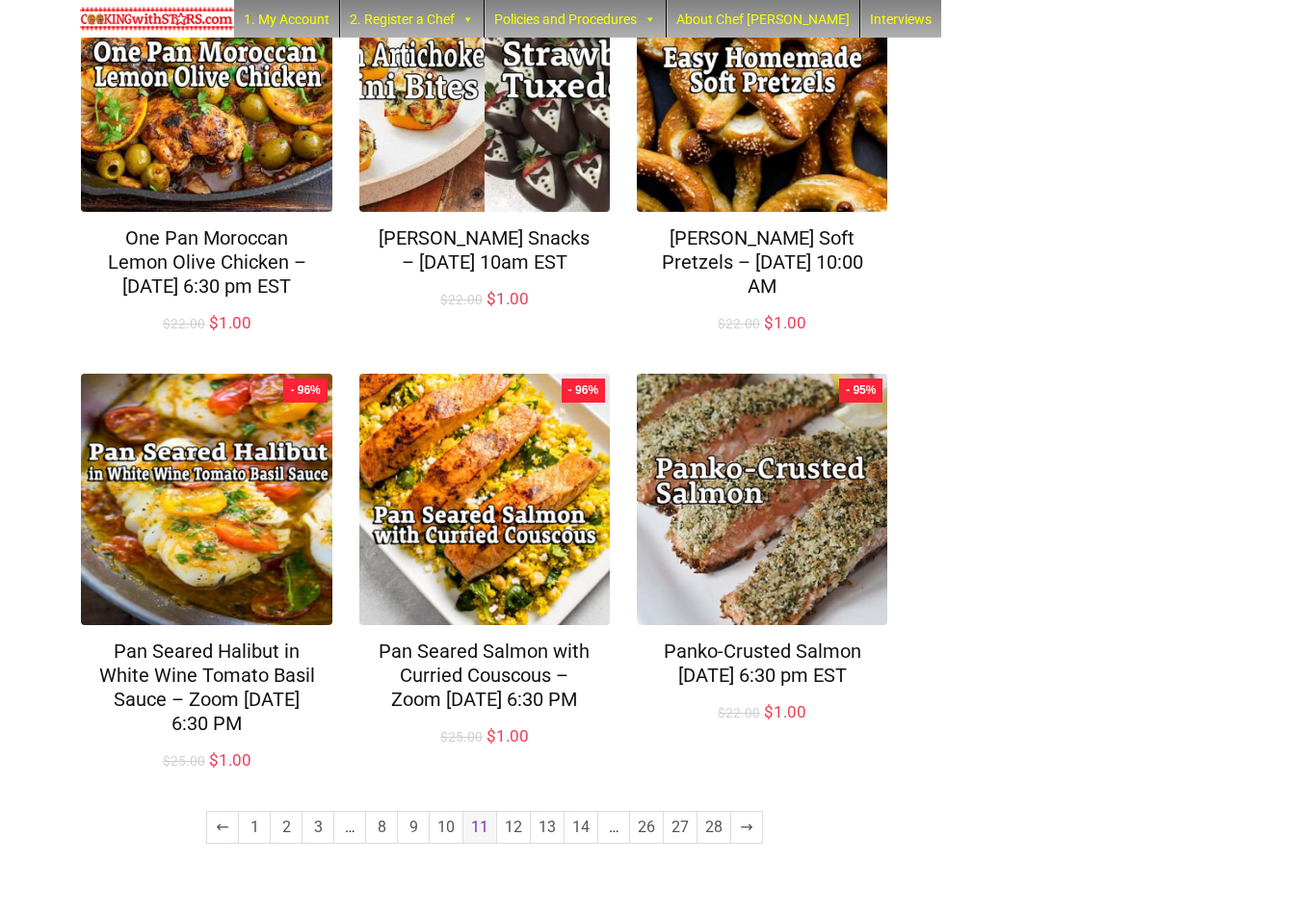
scroll to position [1224, 0]
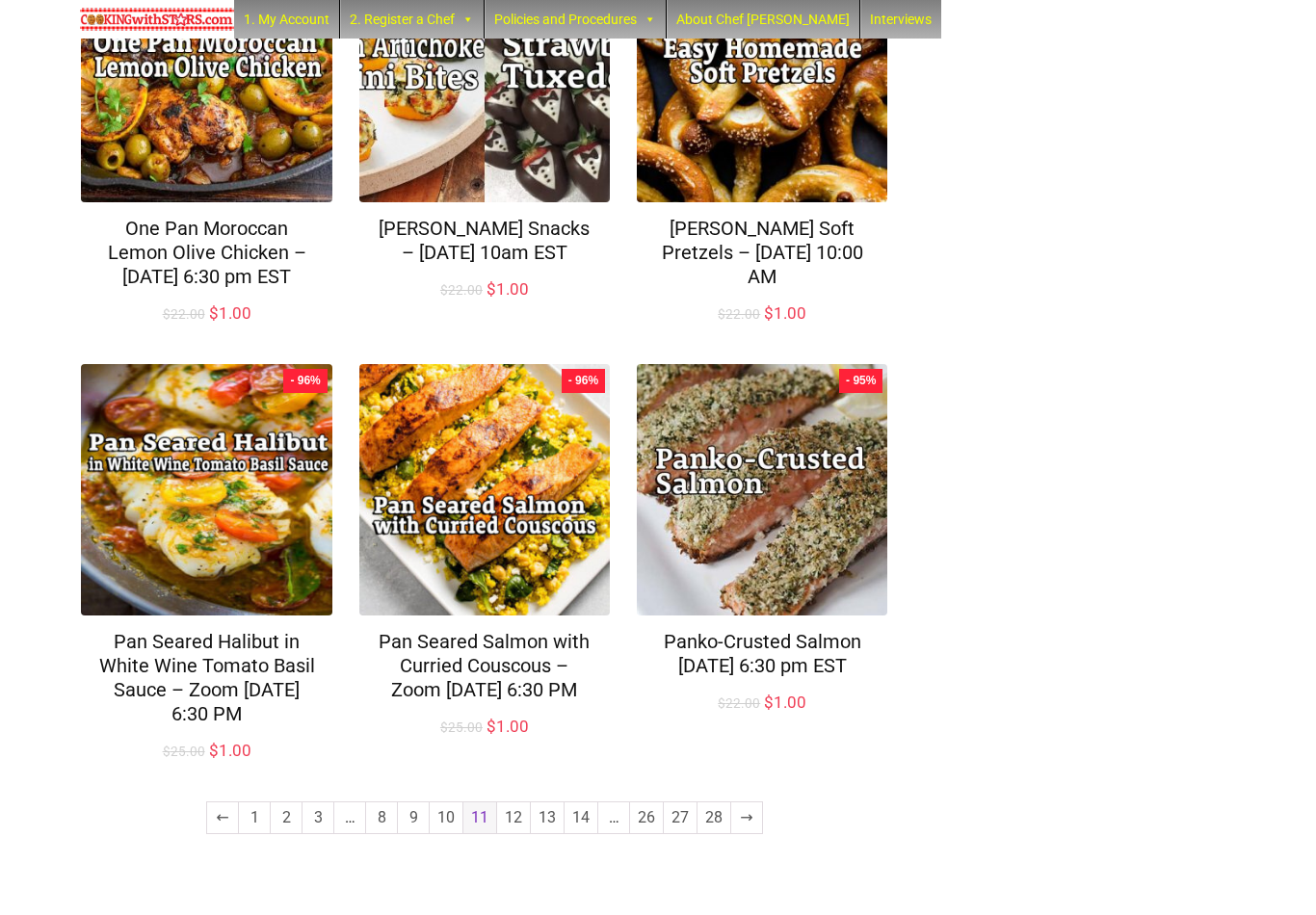
click at [516, 834] on link "12" at bounding box center [514, 818] width 33 height 31
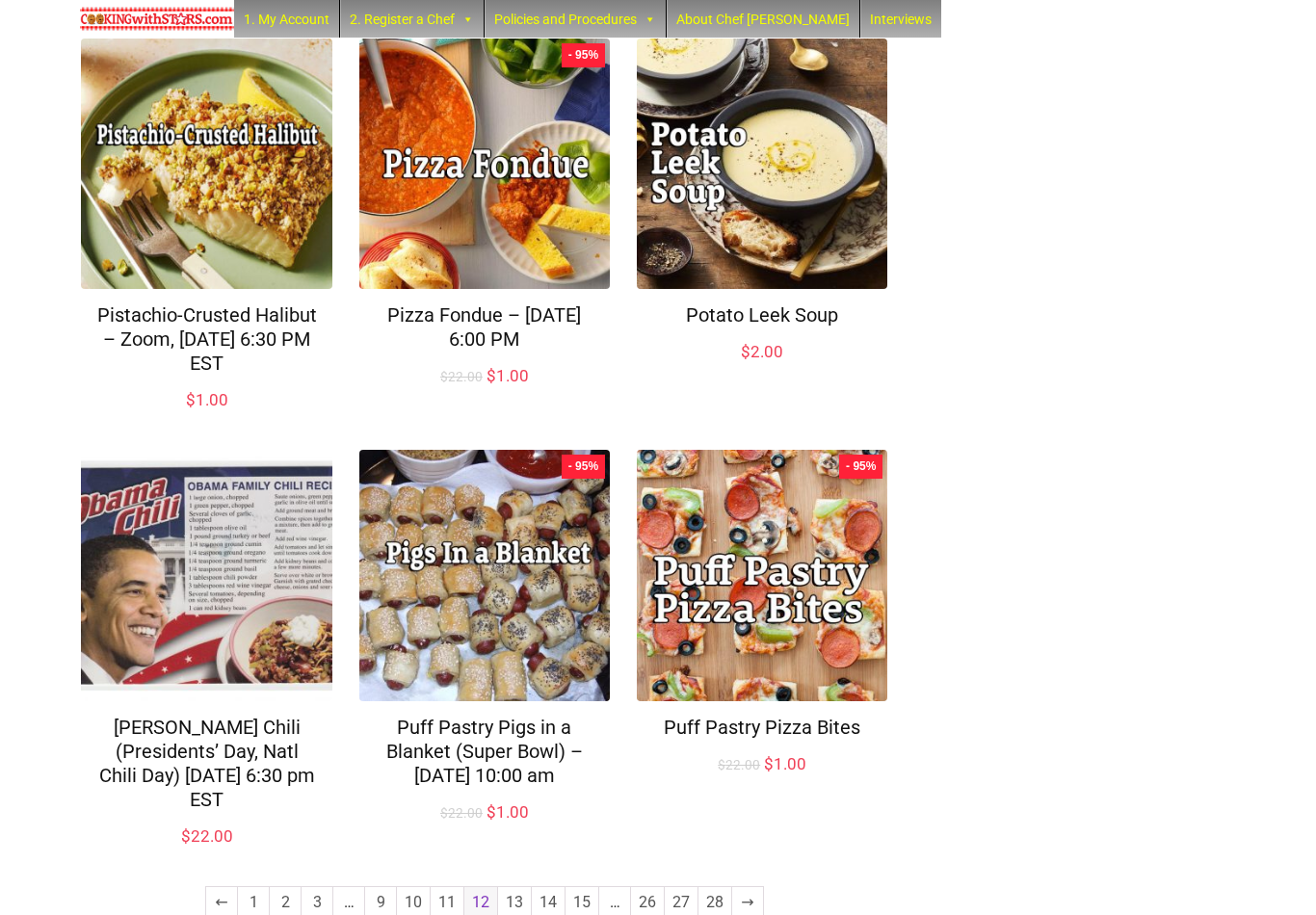
scroll to position [1174, 0]
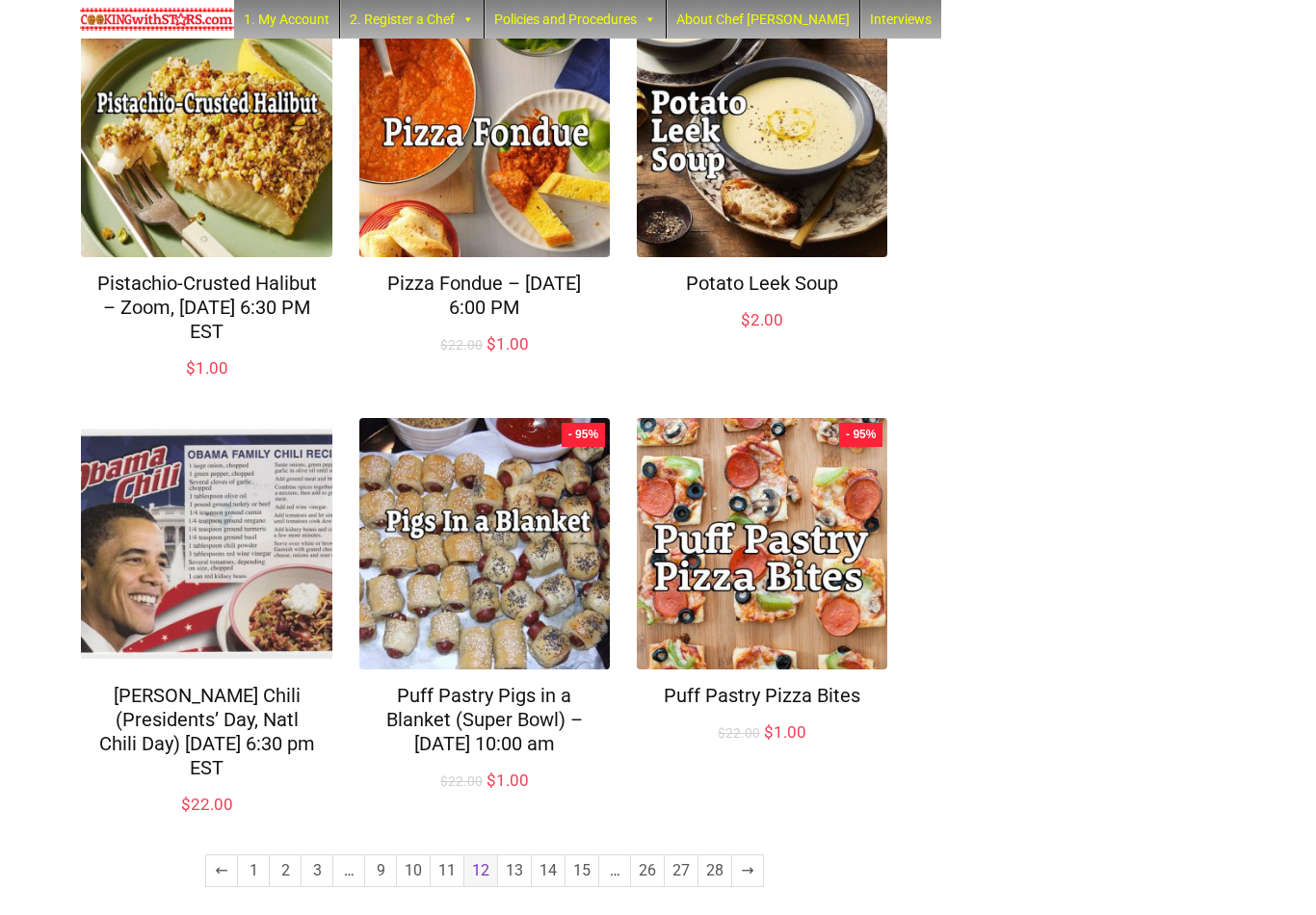
click at [513, 855] on link "13" at bounding box center [515, 871] width 33 height 31
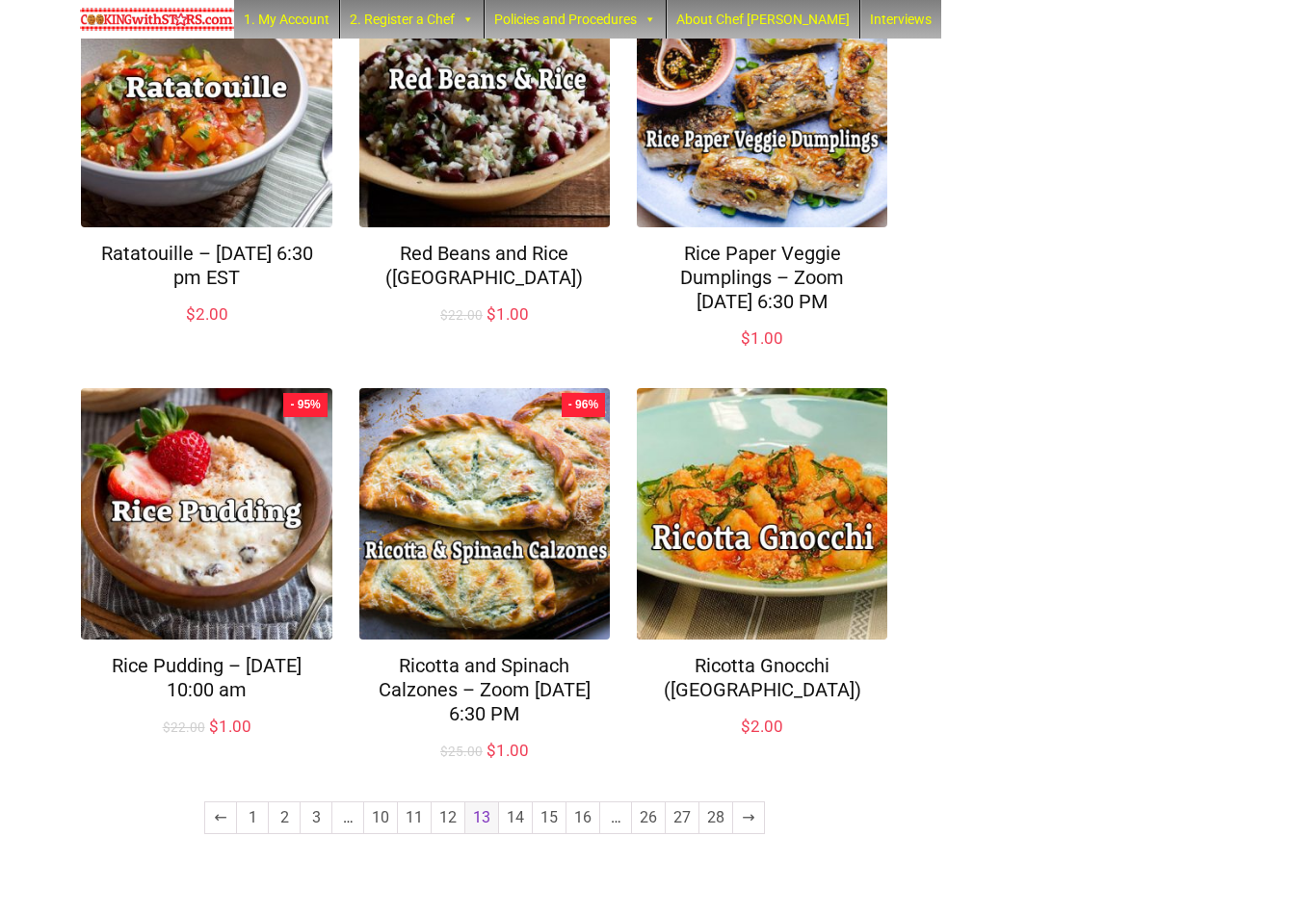
scroll to position [1199, 0]
click at [513, 834] on link "14" at bounding box center [516, 818] width 33 height 31
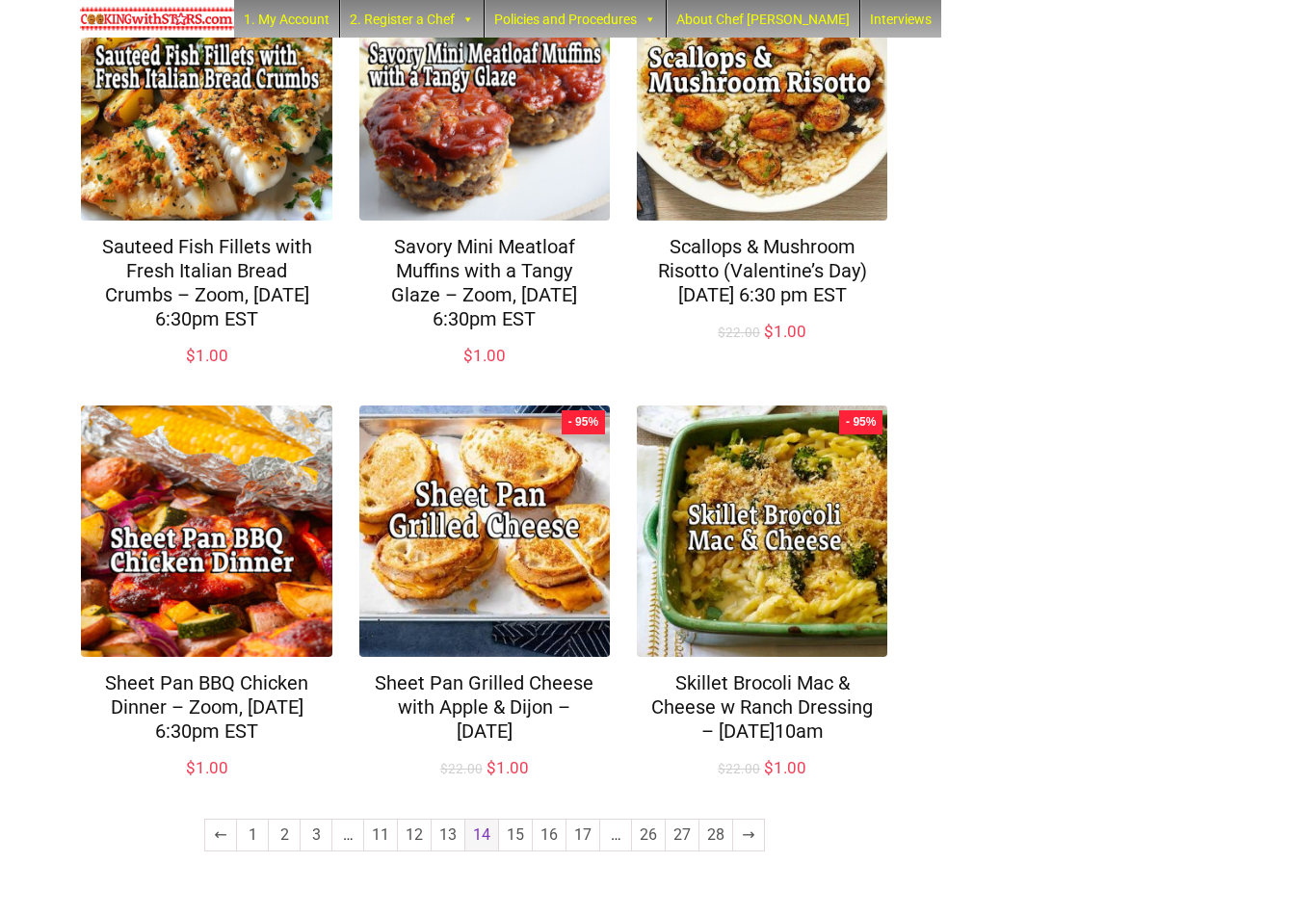
scroll to position [1246, 0]
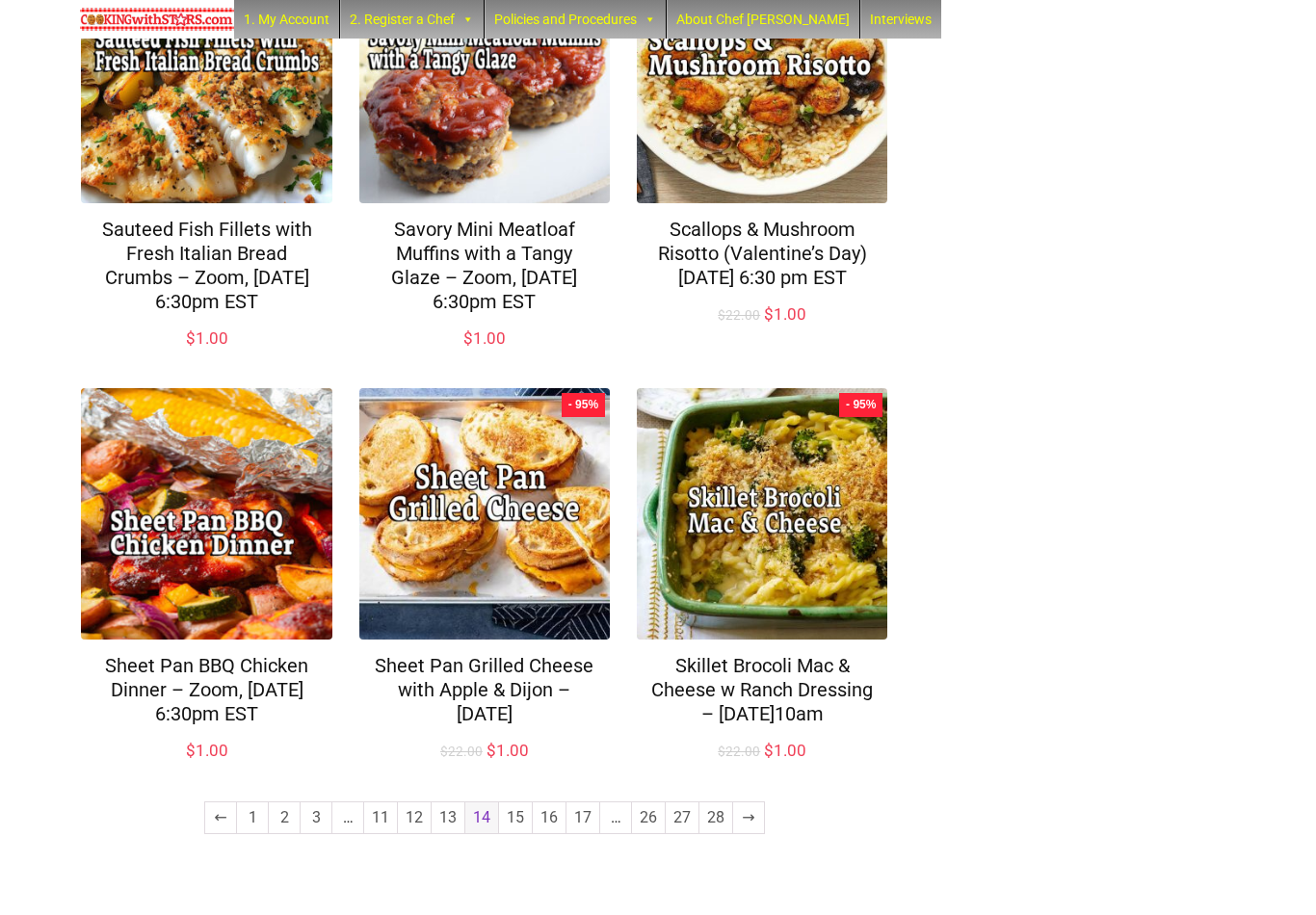
click at [518, 834] on link "15" at bounding box center [516, 818] width 33 height 31
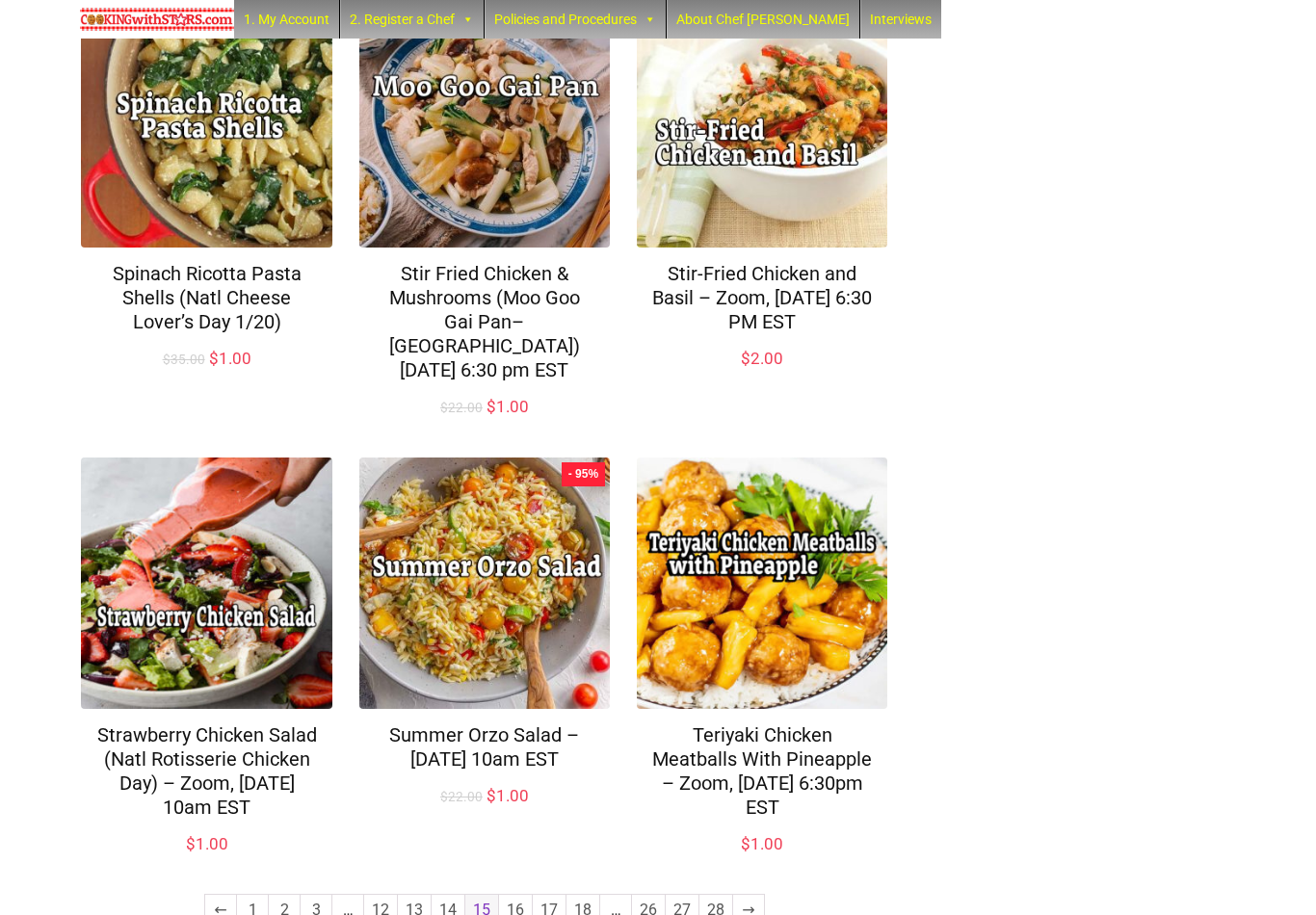
scroll to position [1223, 0]
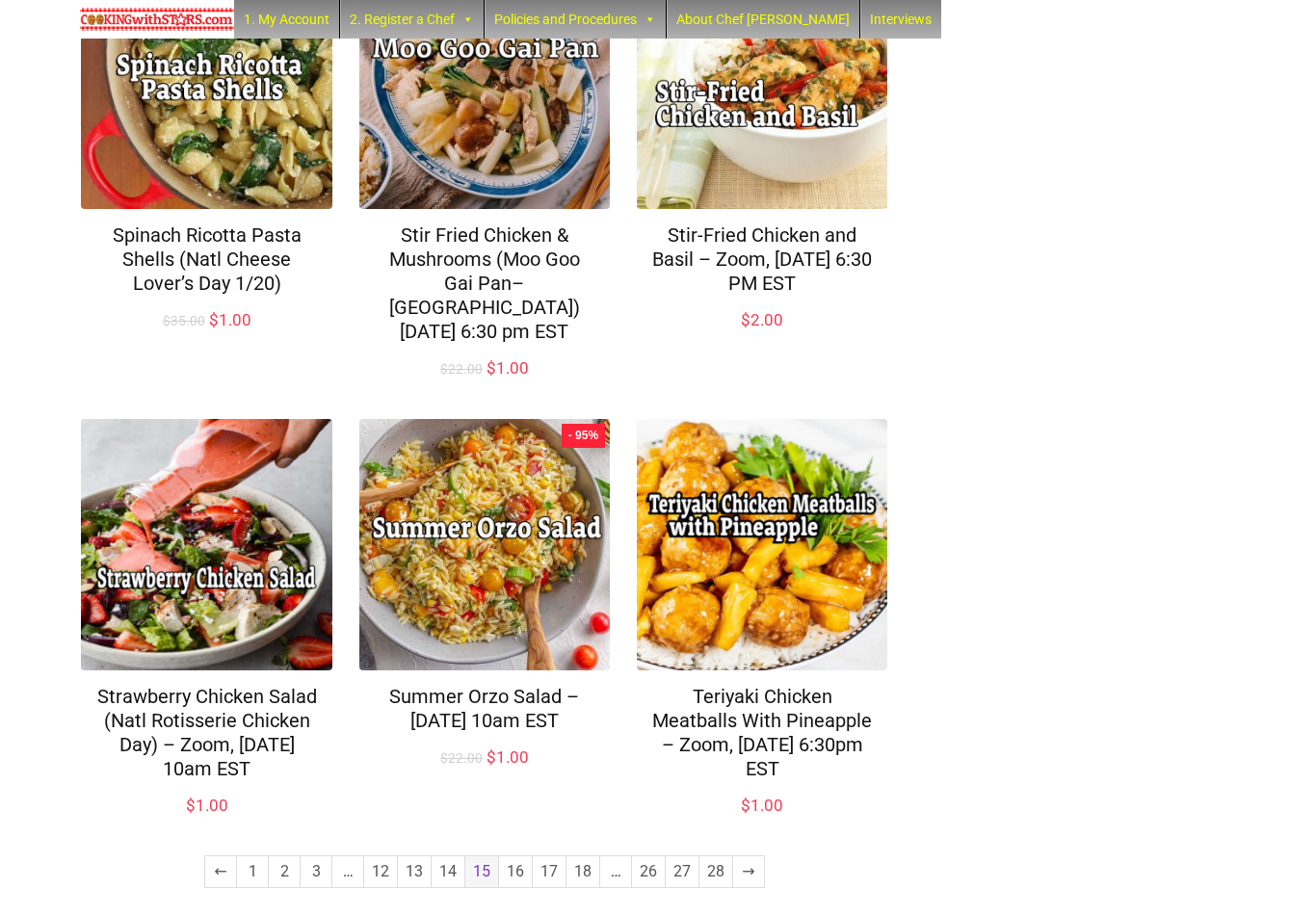
click at [517, 856] on link "16" at bounding box center [516, 872] width 33 height 31
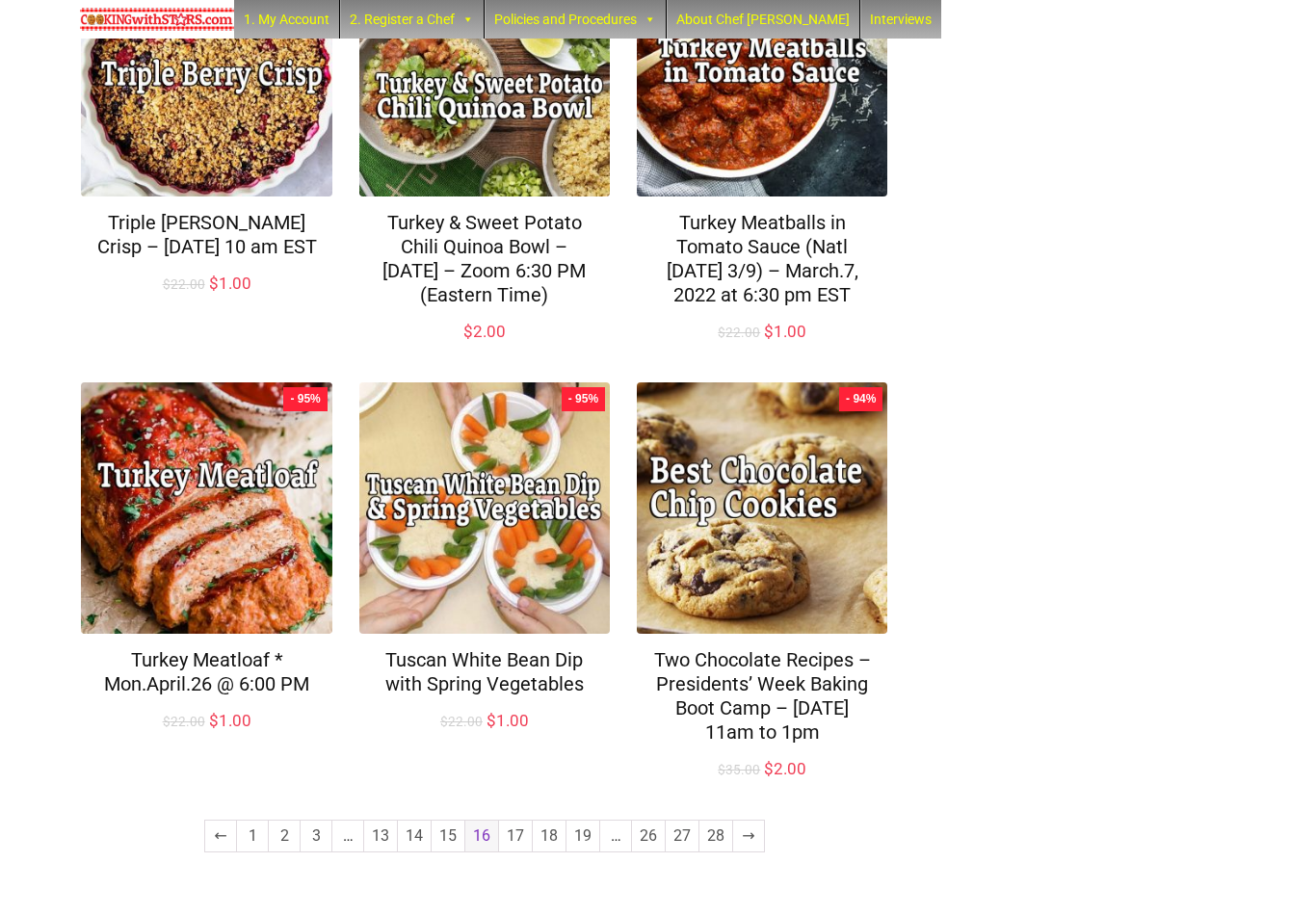
scroll to position [1320, 0]
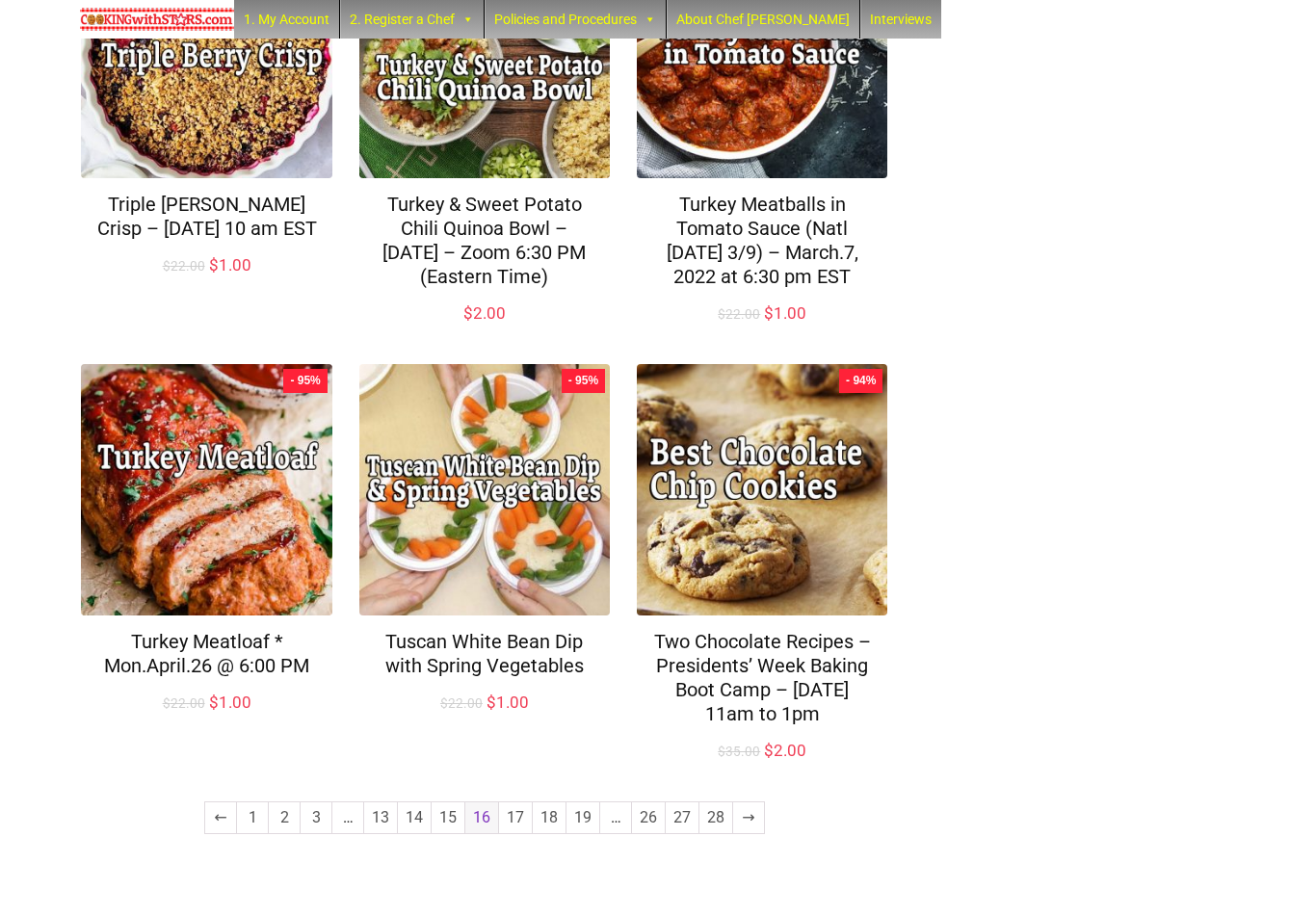
click at [520, 834] on link "17" at bounding box center [516, 818] width 33 height 31
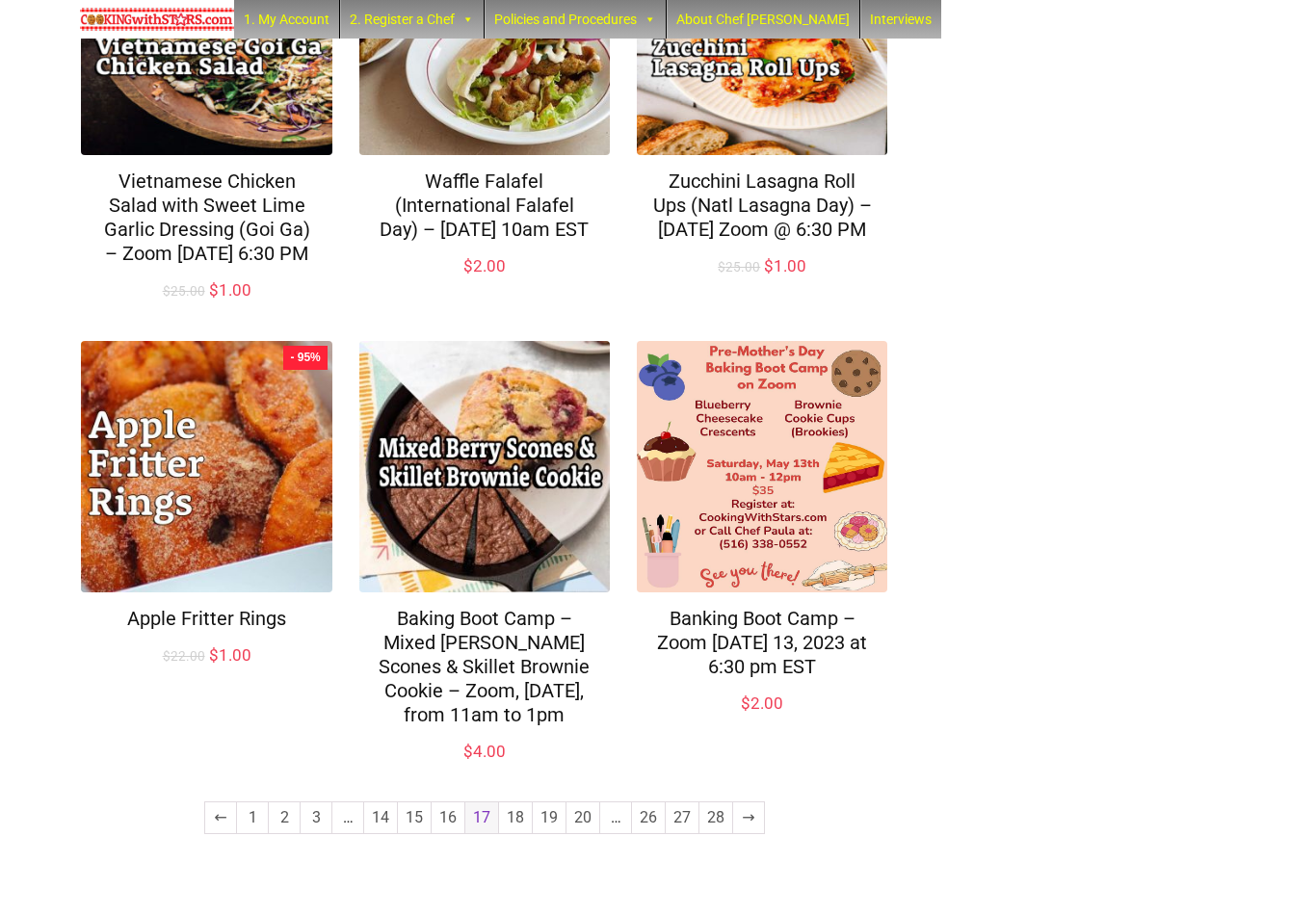
scroll to position [1294, 0]
click at [517, 834] on link "18" at bounding box center [516, 818] width 33 height 31
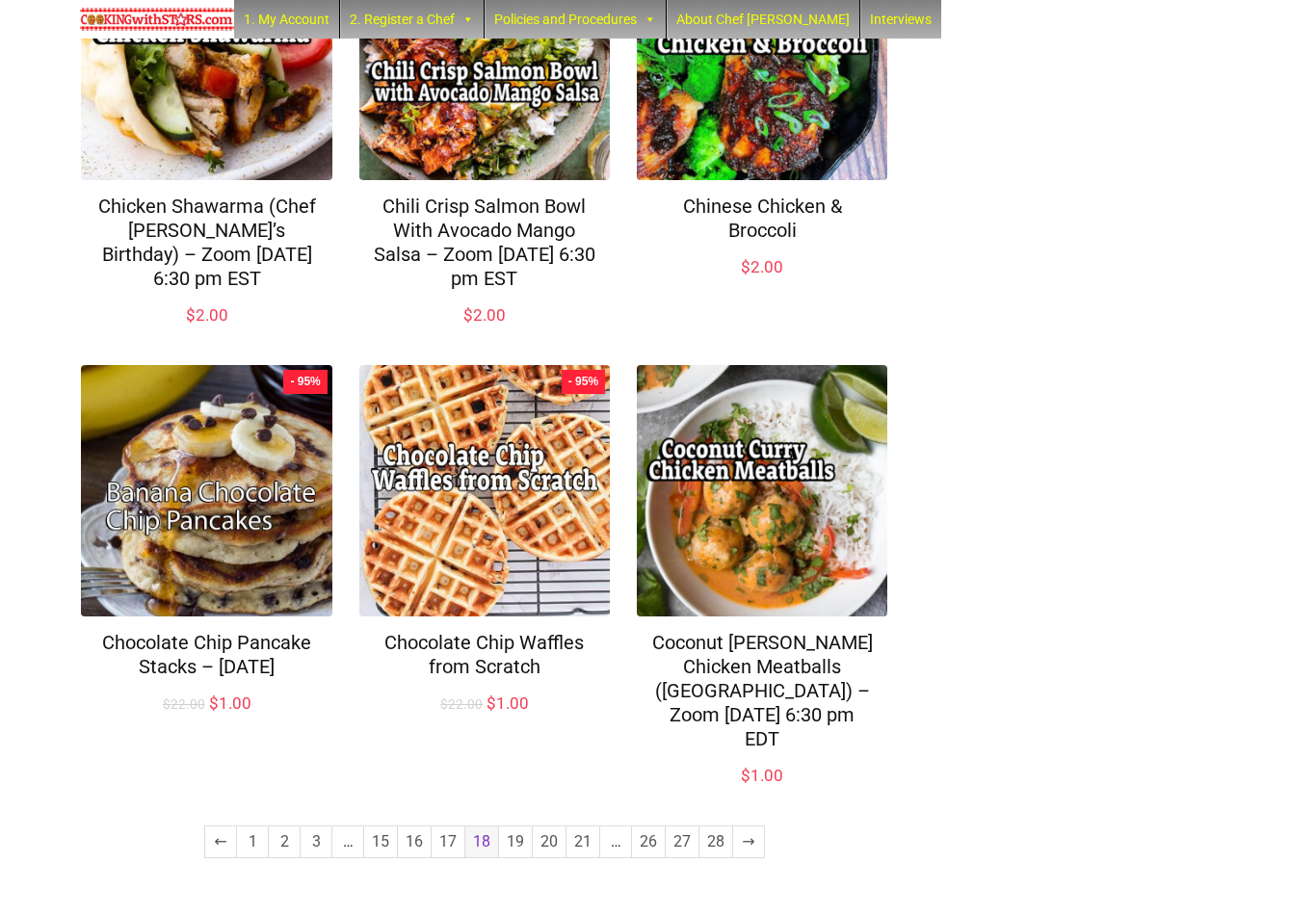
scroll to position [1245, 0]
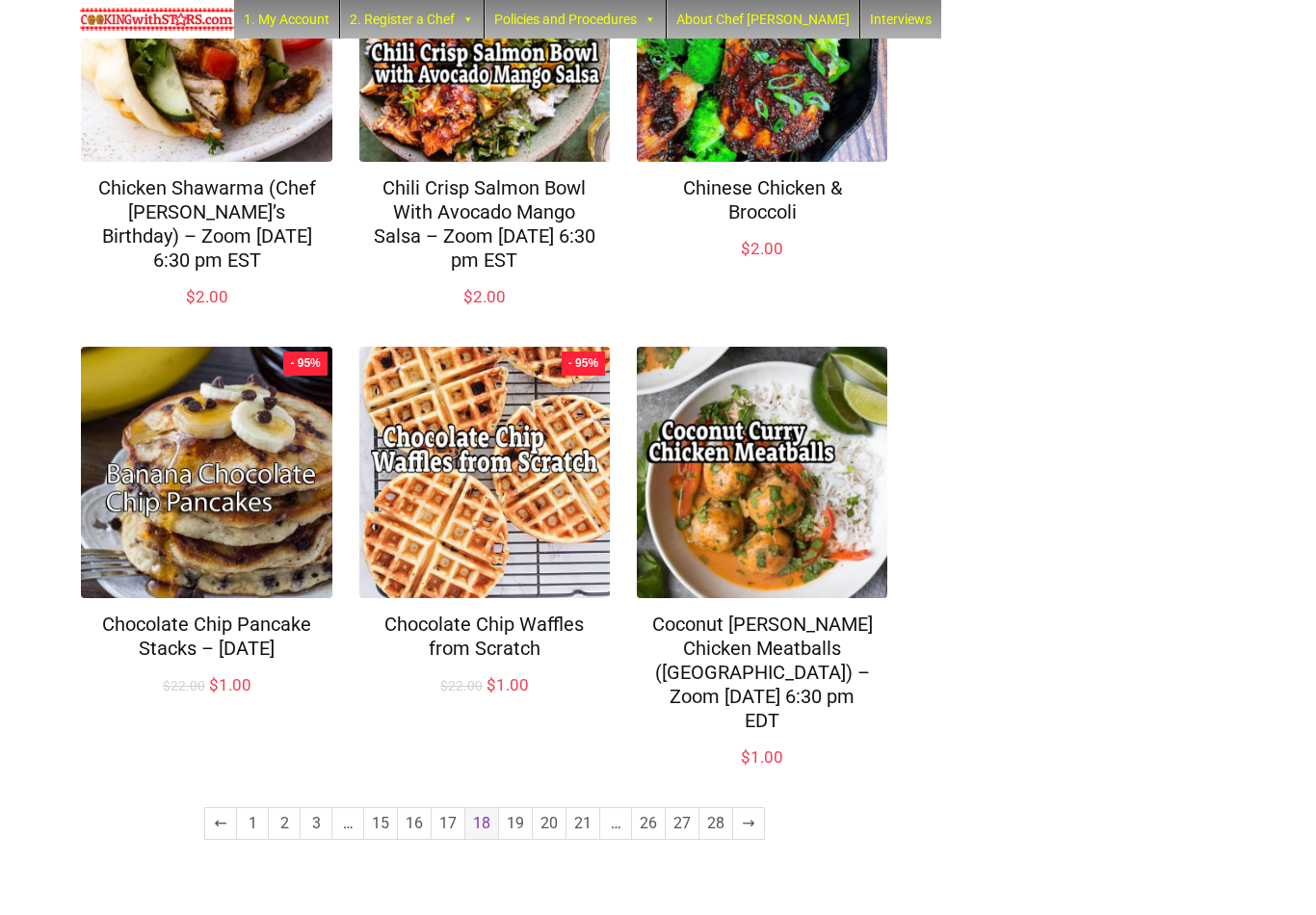
click at [524, 839] on link "19" at bounding box center [516, 824] width 33 height 31
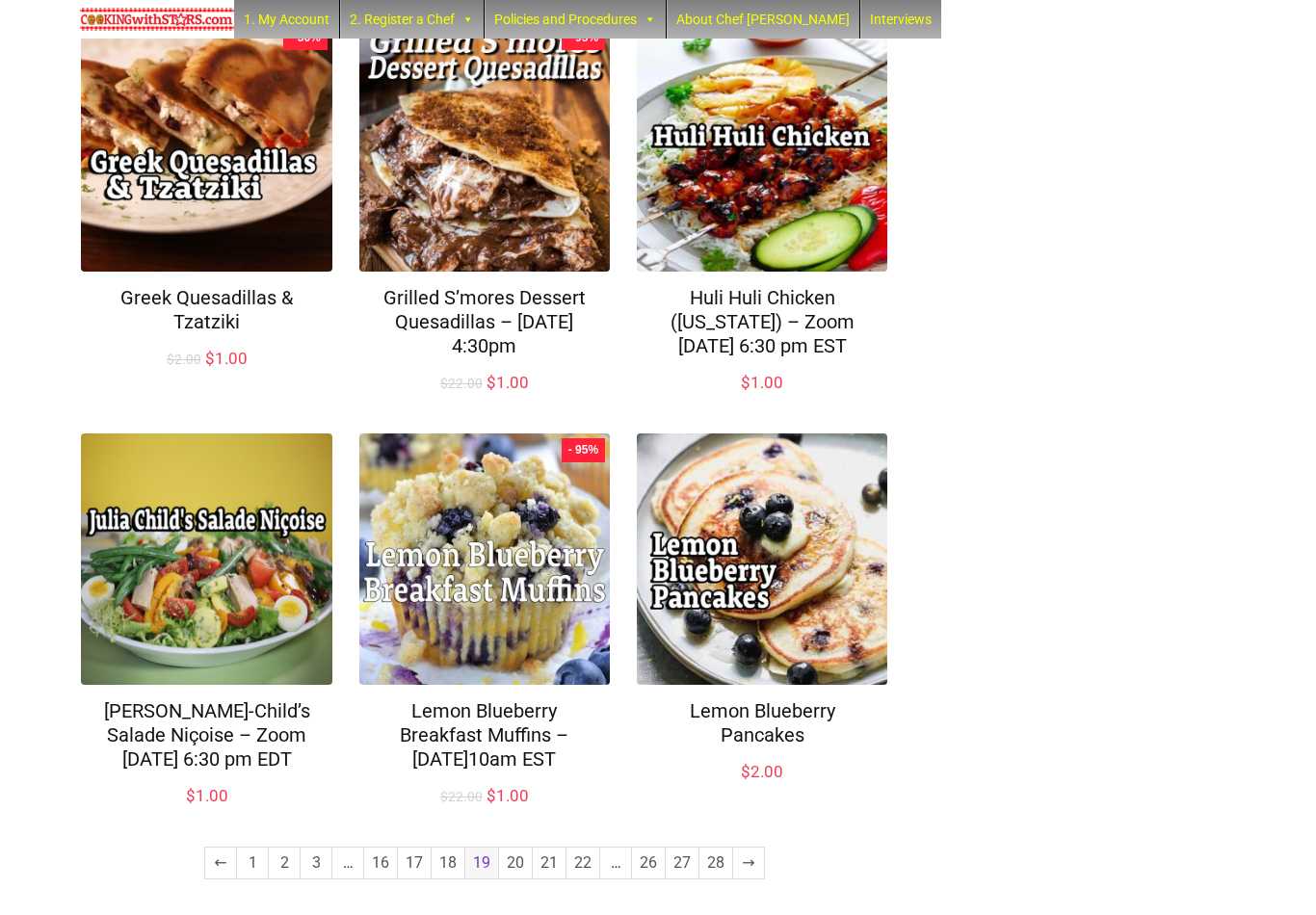
scroll to position [1245, 0]
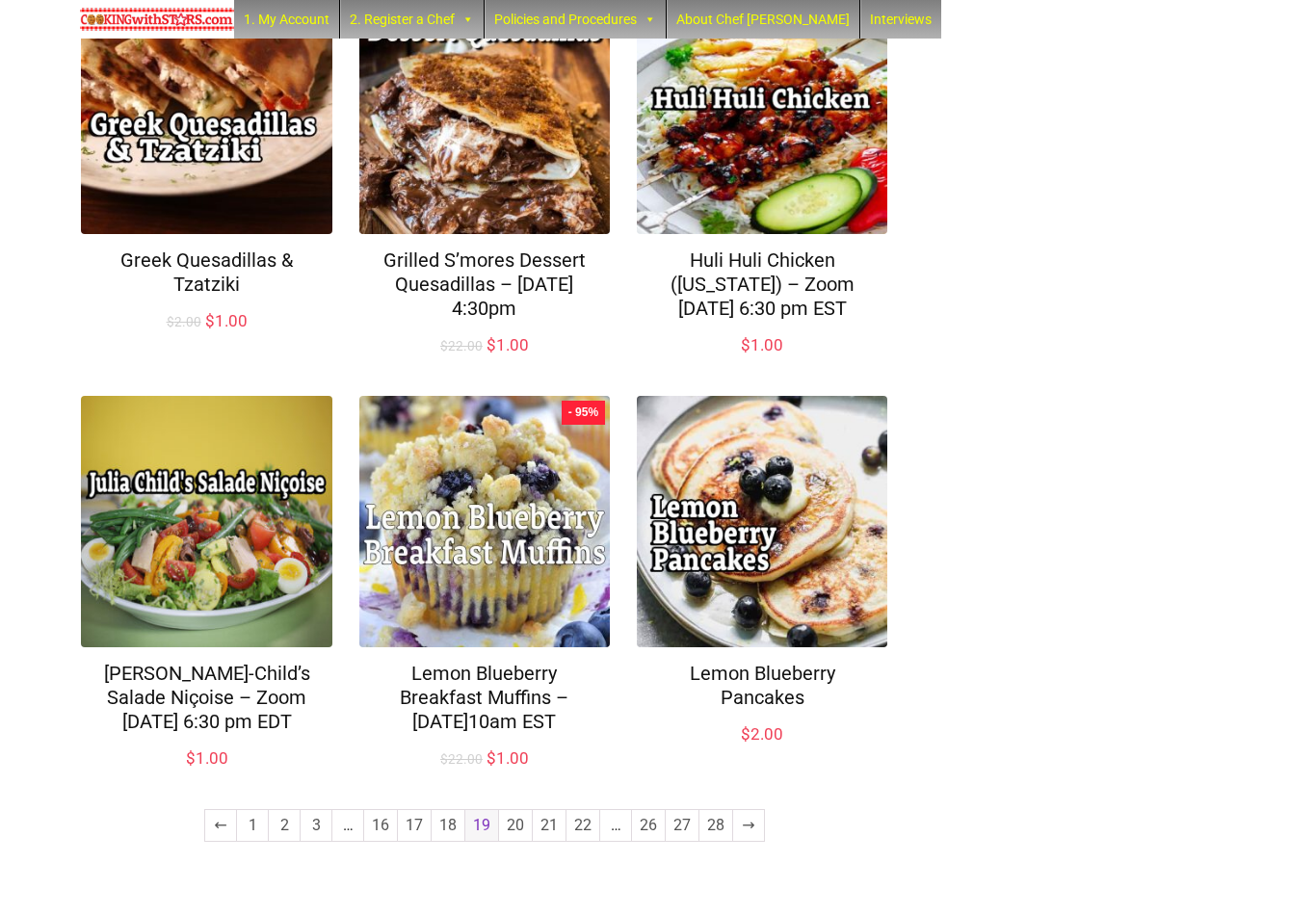
click at [516, 841] on link "20" at bounding box center [516, 826] width 33 height 31
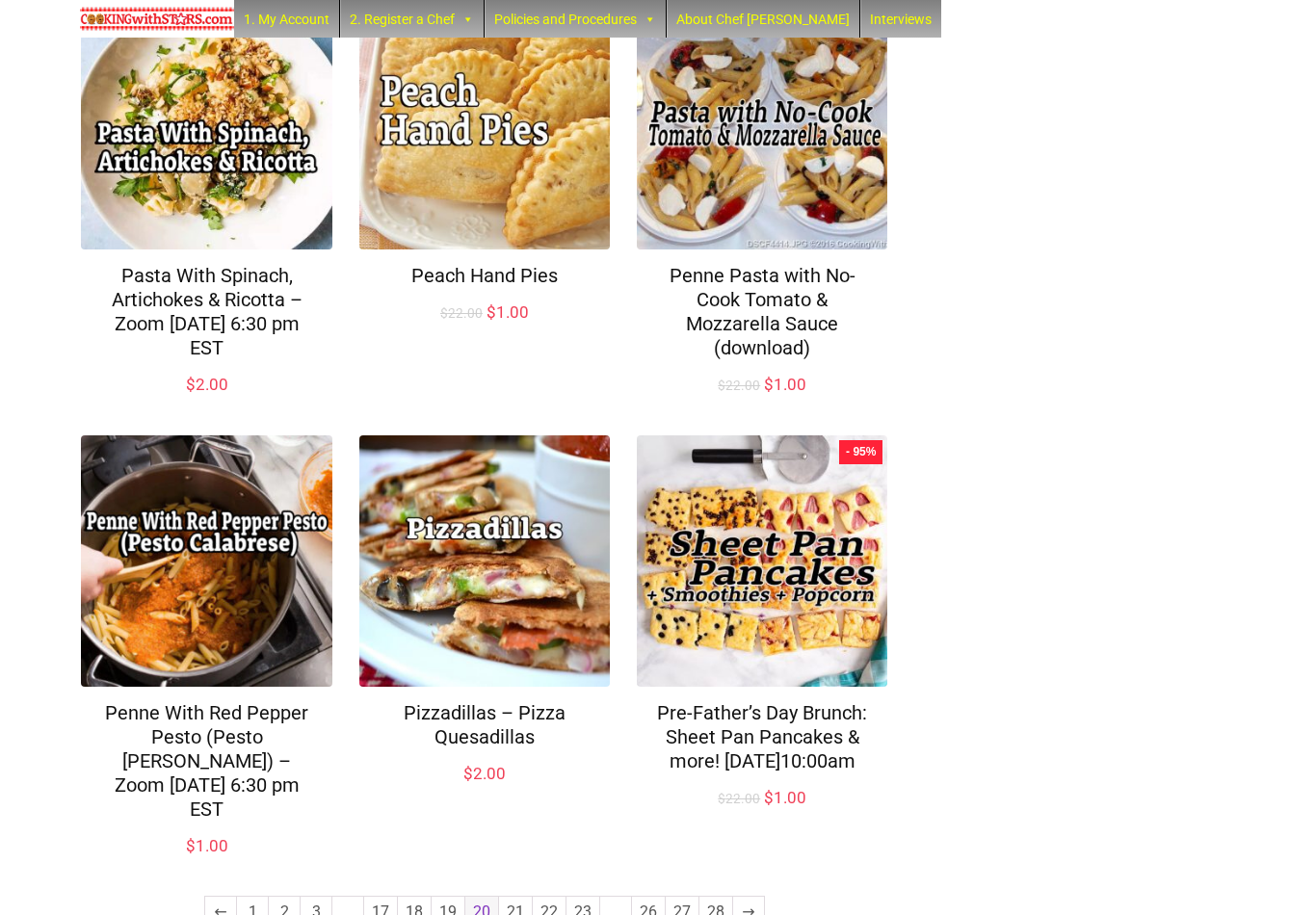
scroll to position [1245, 0]
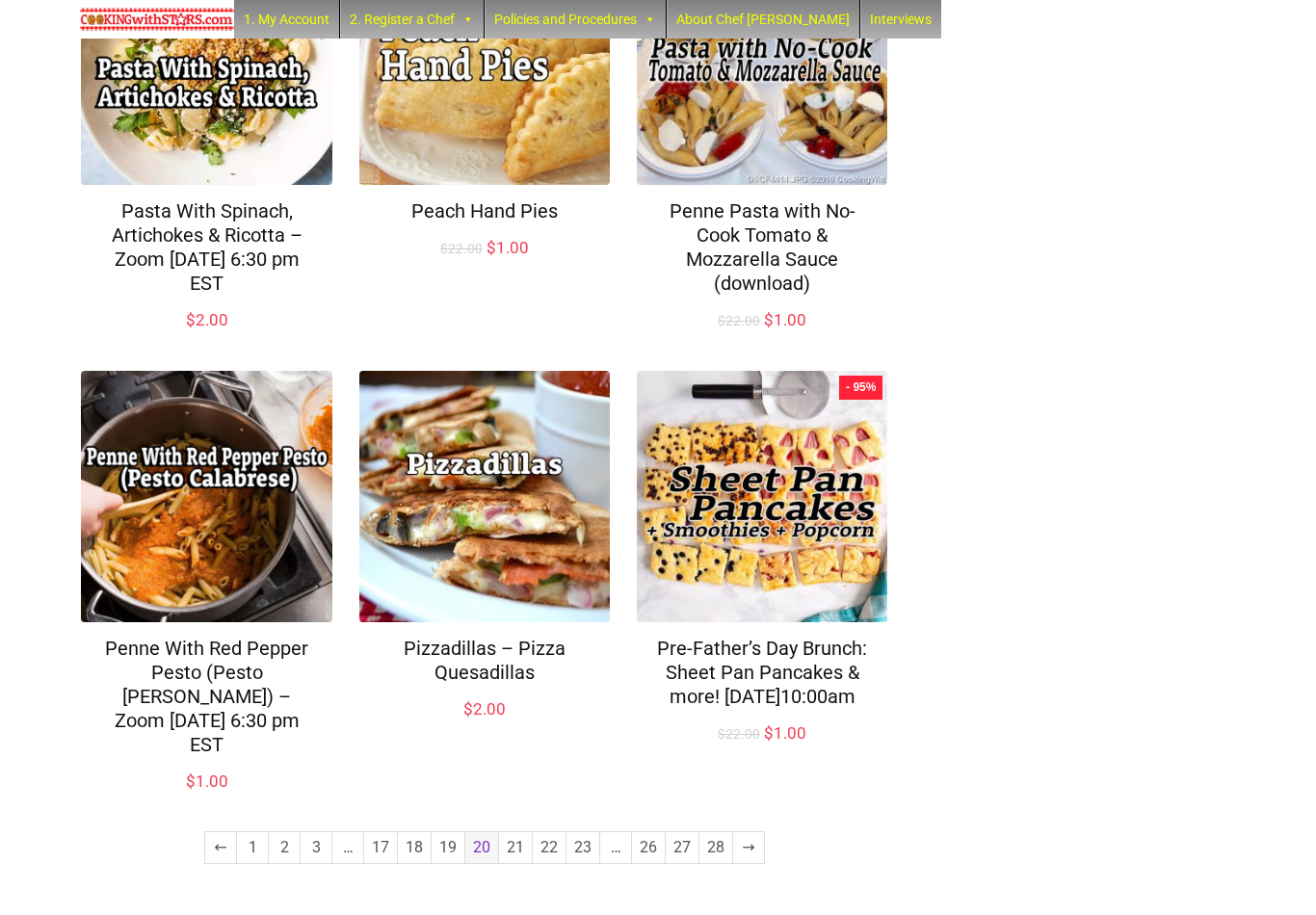
click at [519, 860] on link "21" at bounding box center [516, 849] width 33 height 31
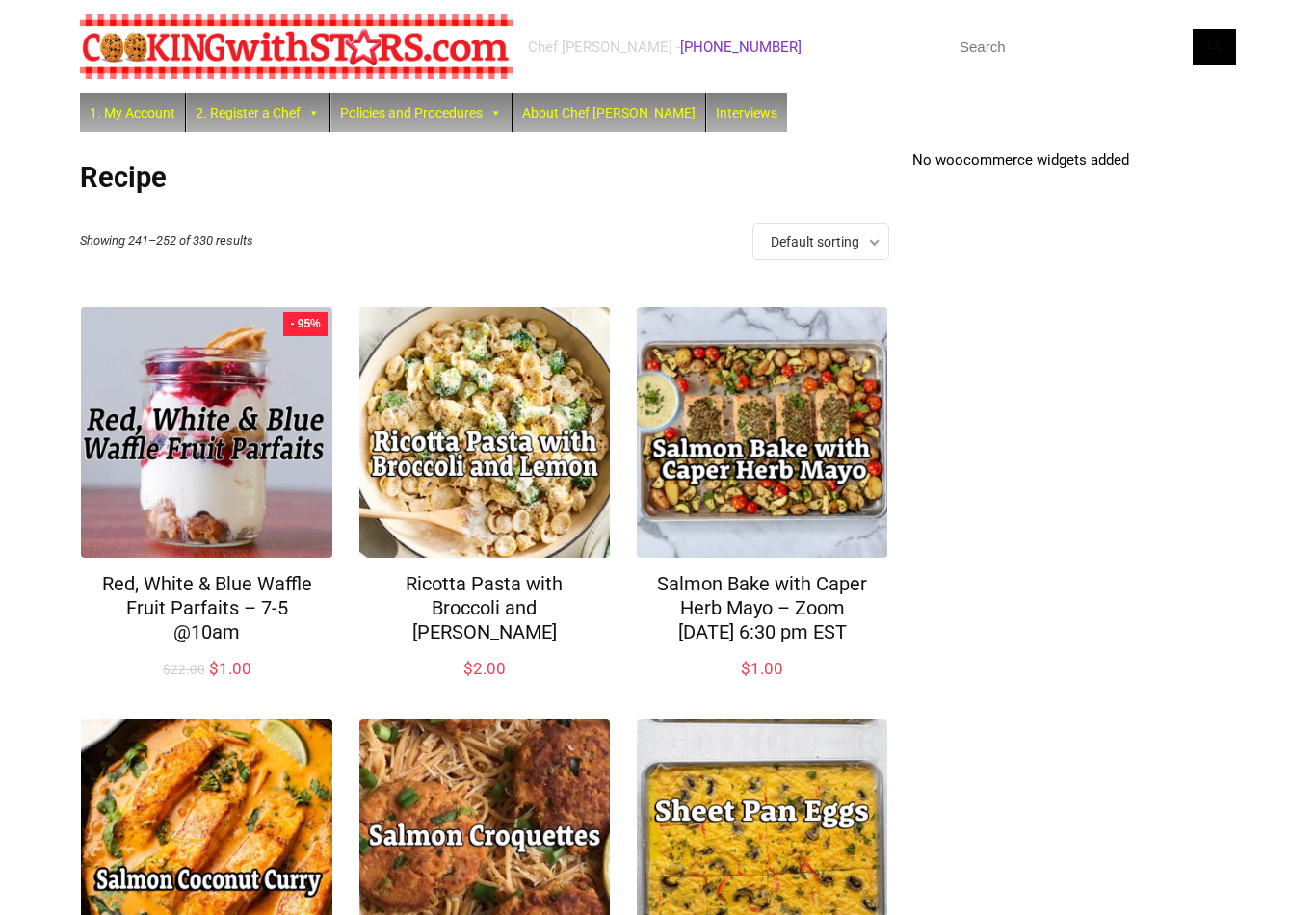
click at [1051, 62] on input "text" at bounding box center [1092, 48] width 289 height 37
type input "Muffins"
click at [1216, 46] on button "Search" at bounding box center [1215, 48] width 43 height 37
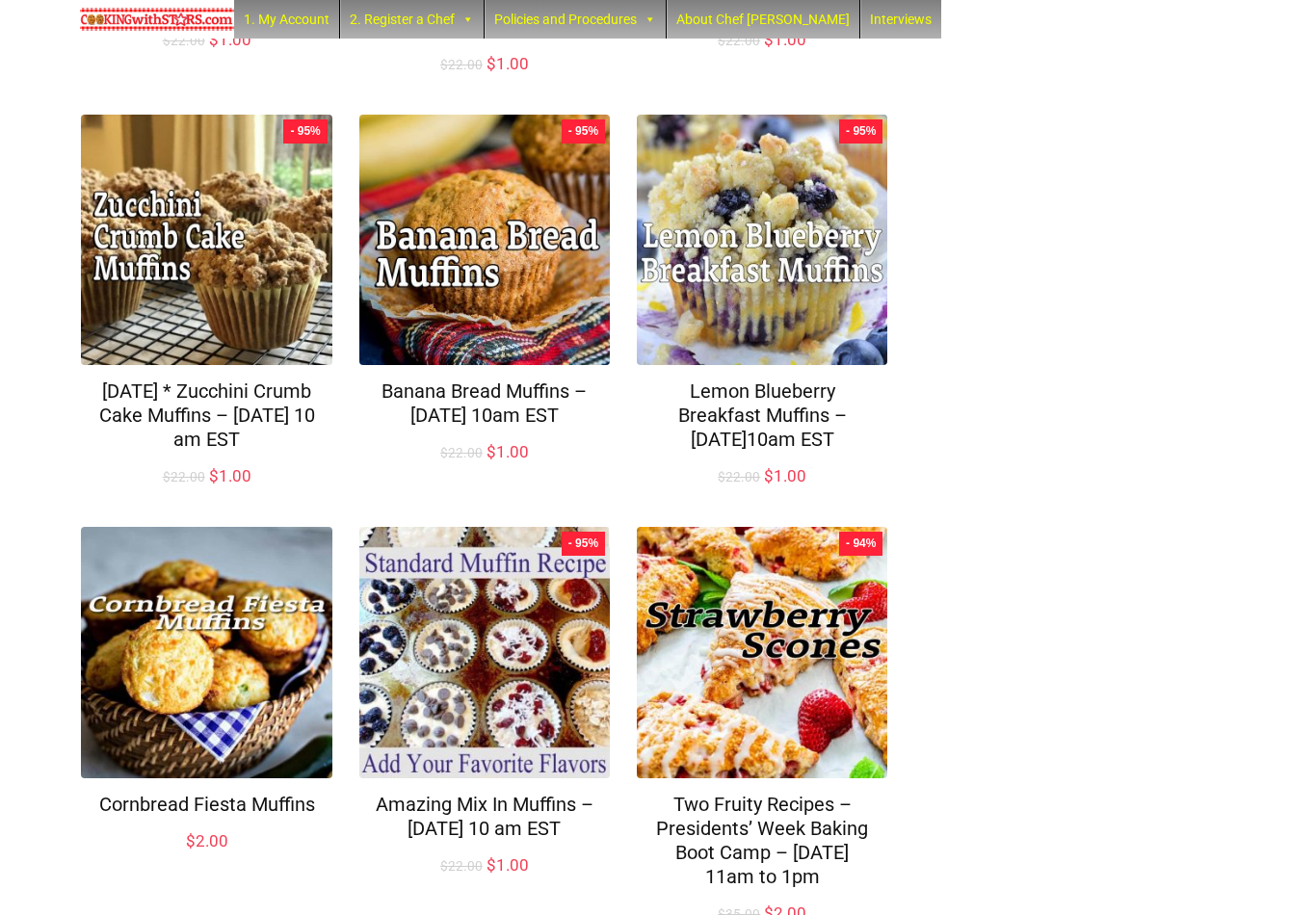
scroll to position [1174, 0]
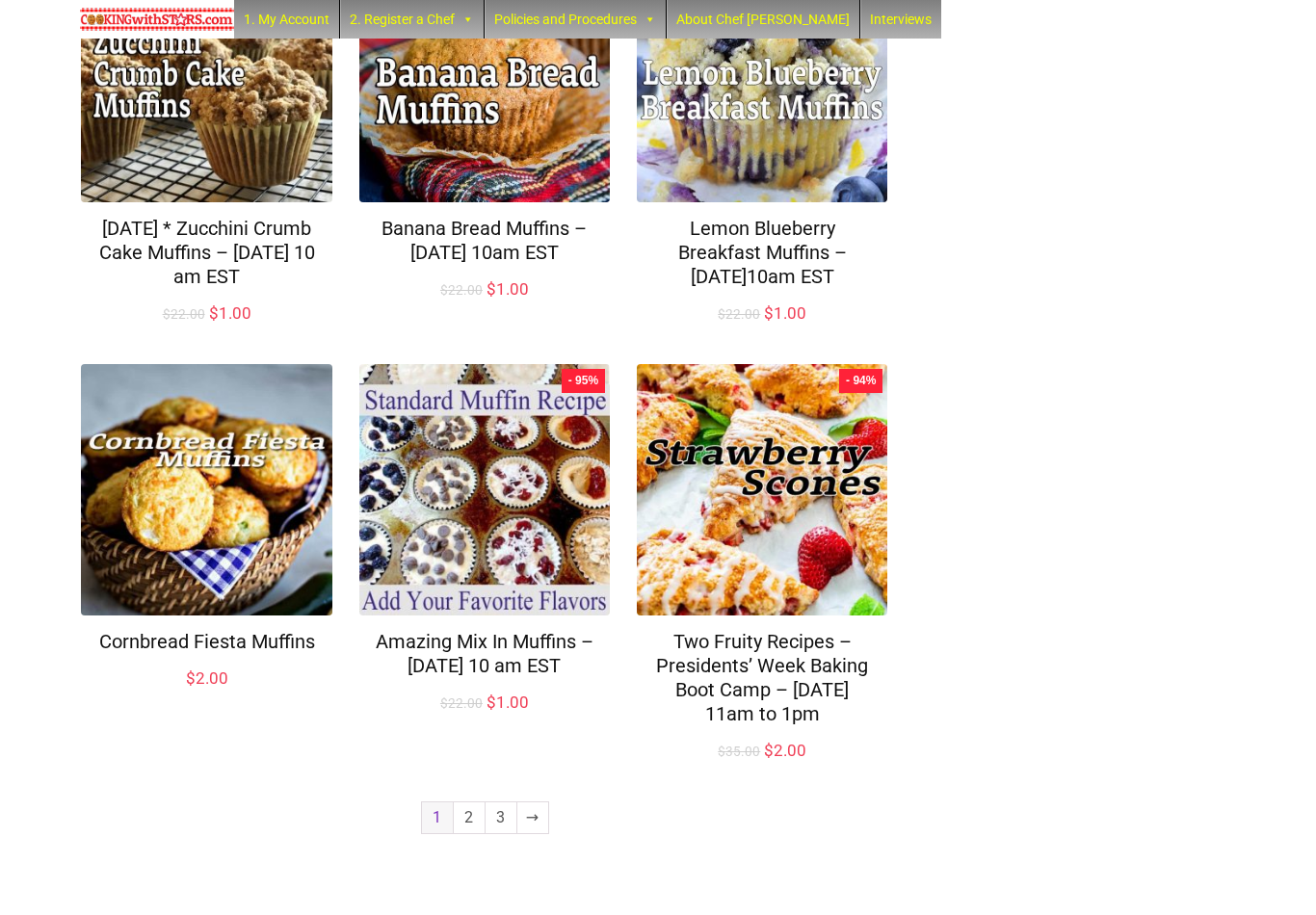
click at [467, 834] on link "2" at bounding box center [469, 818] width 31 height 31
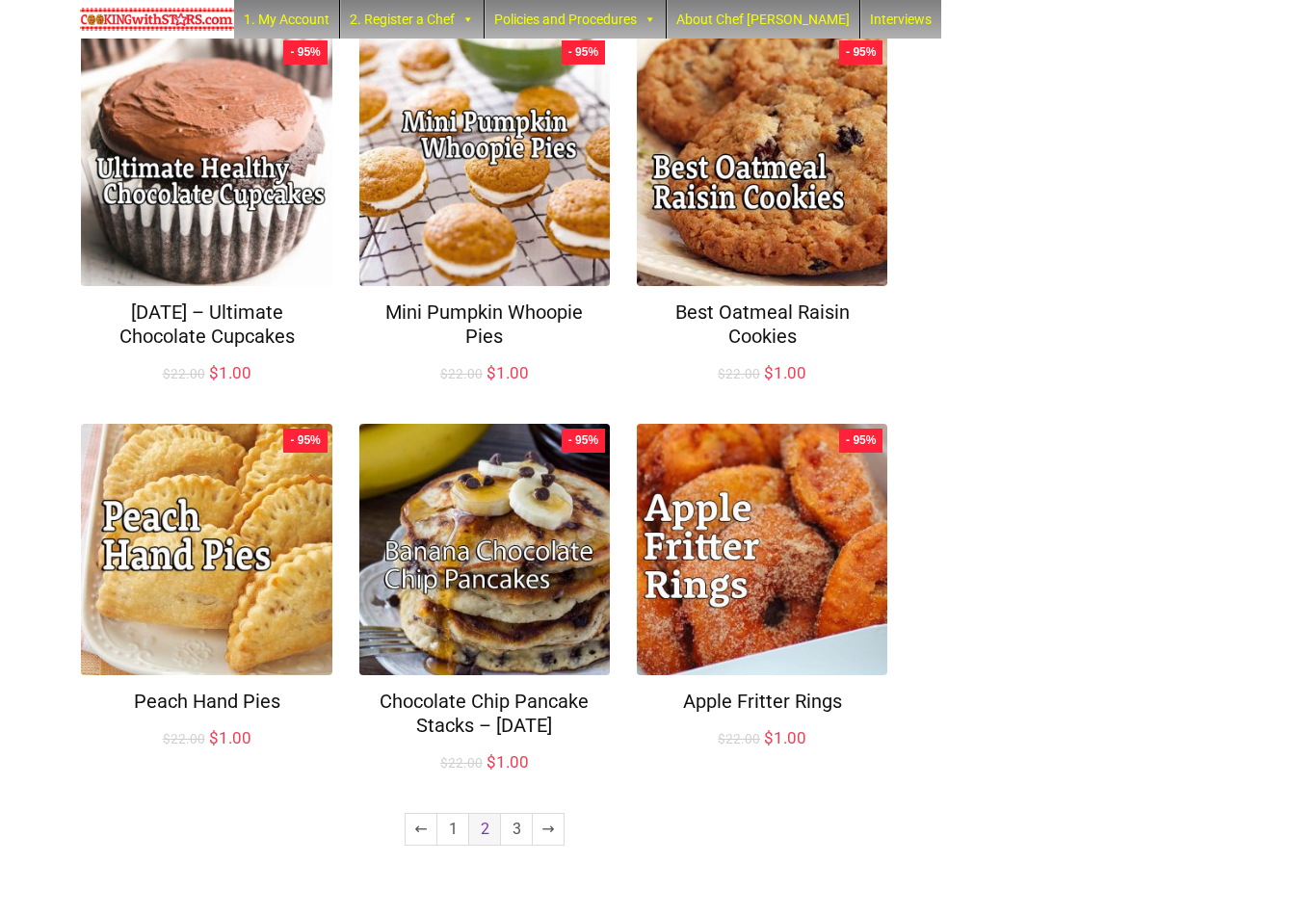
scroll to position [1031, 0]
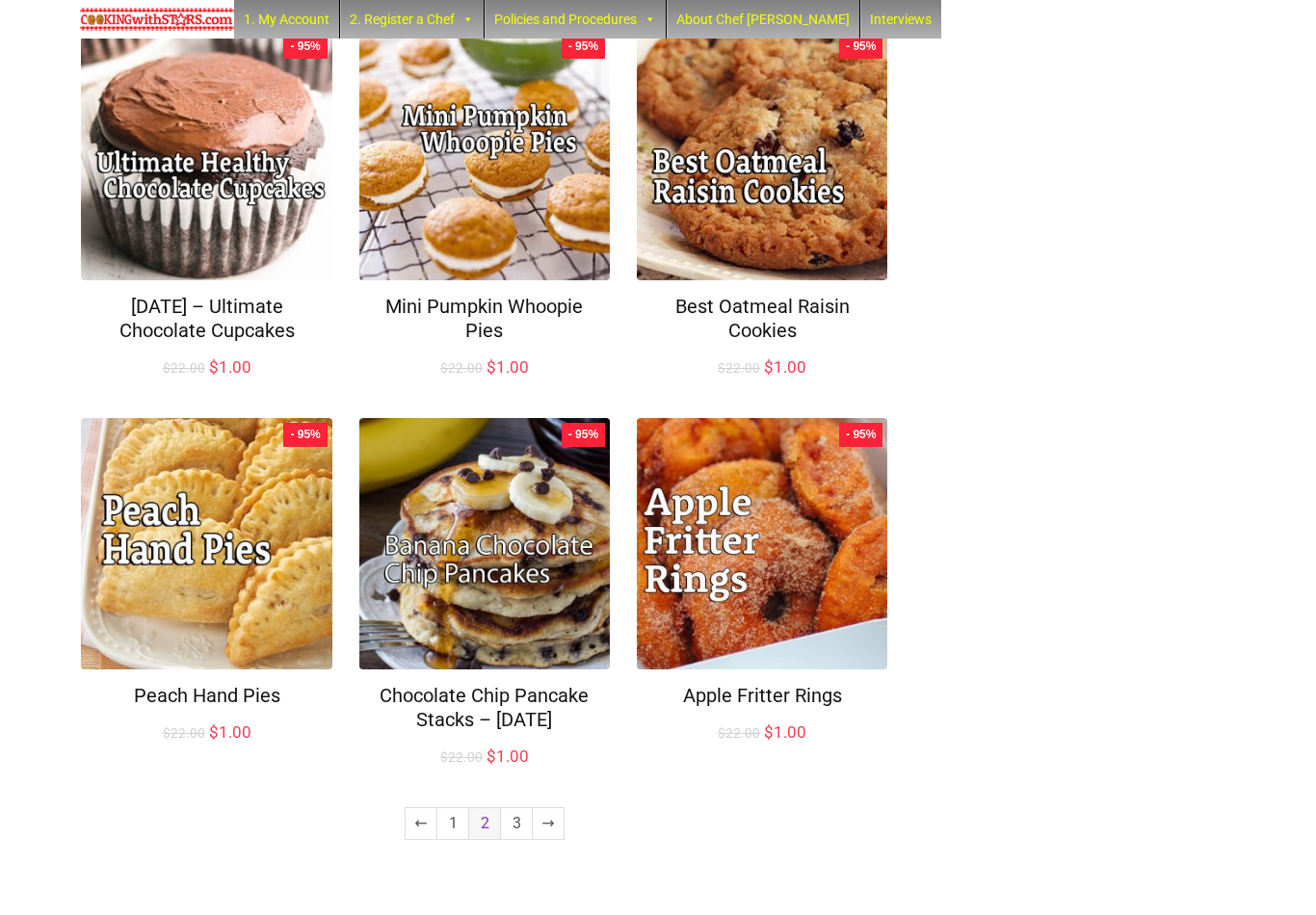
click at [519, 839] on link "3" at bounding box center [517, 824] width 31 height 31
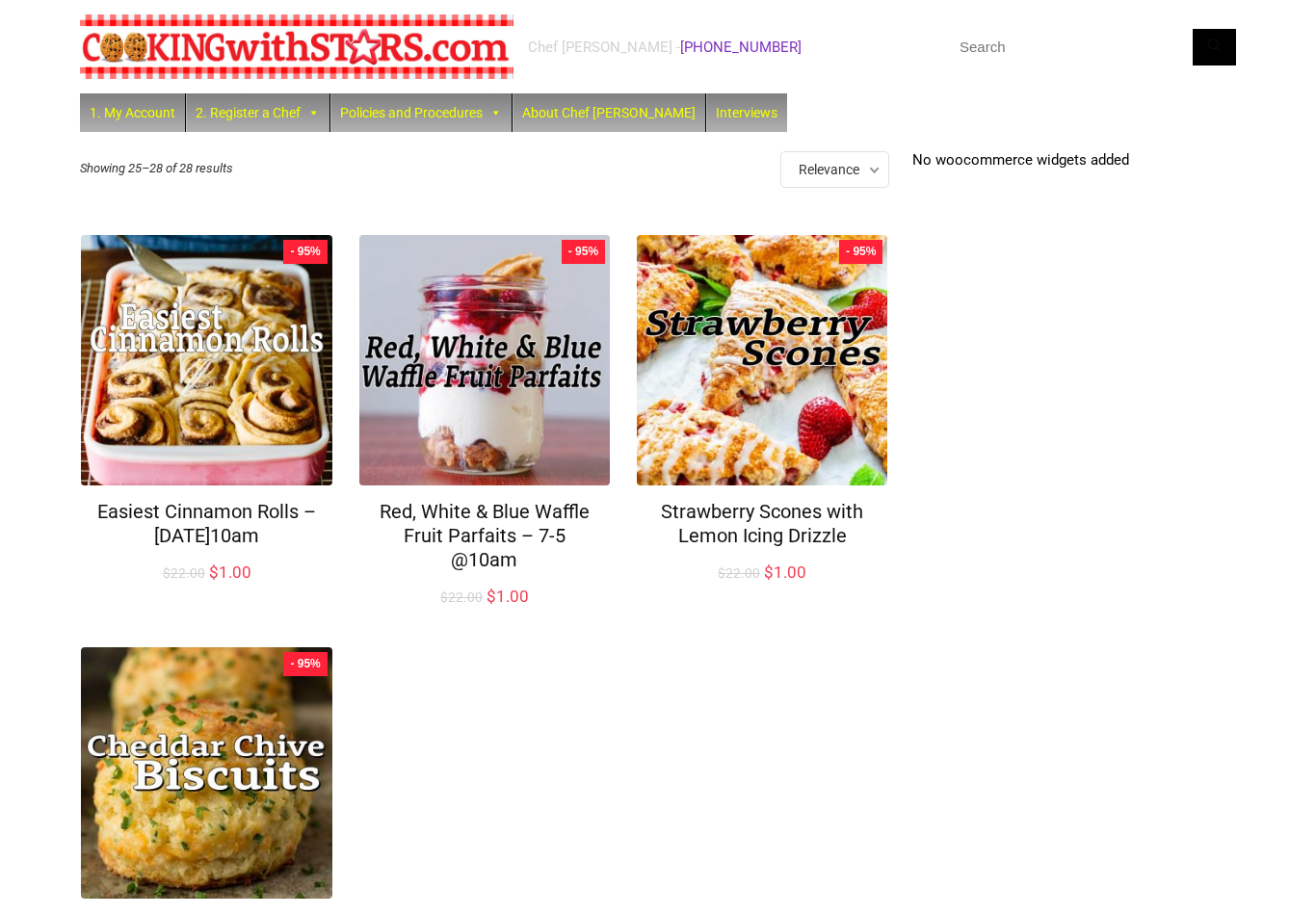
click at [378, 56] on img at bounding box center [297, 47] width 434 height 64
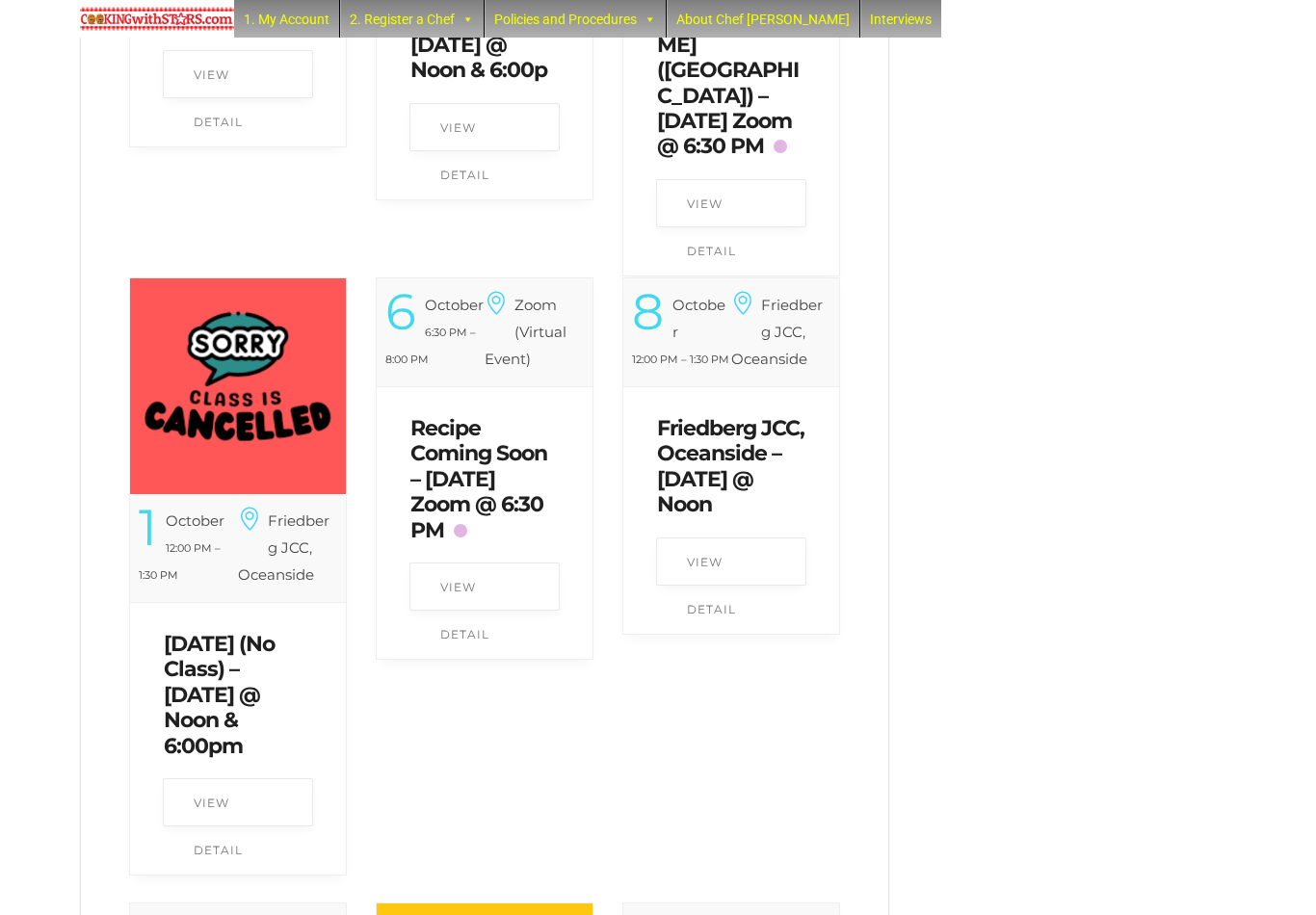
scroll to position [1828, 0]
